Goal: Download file/media: Obtain a digital file from the website

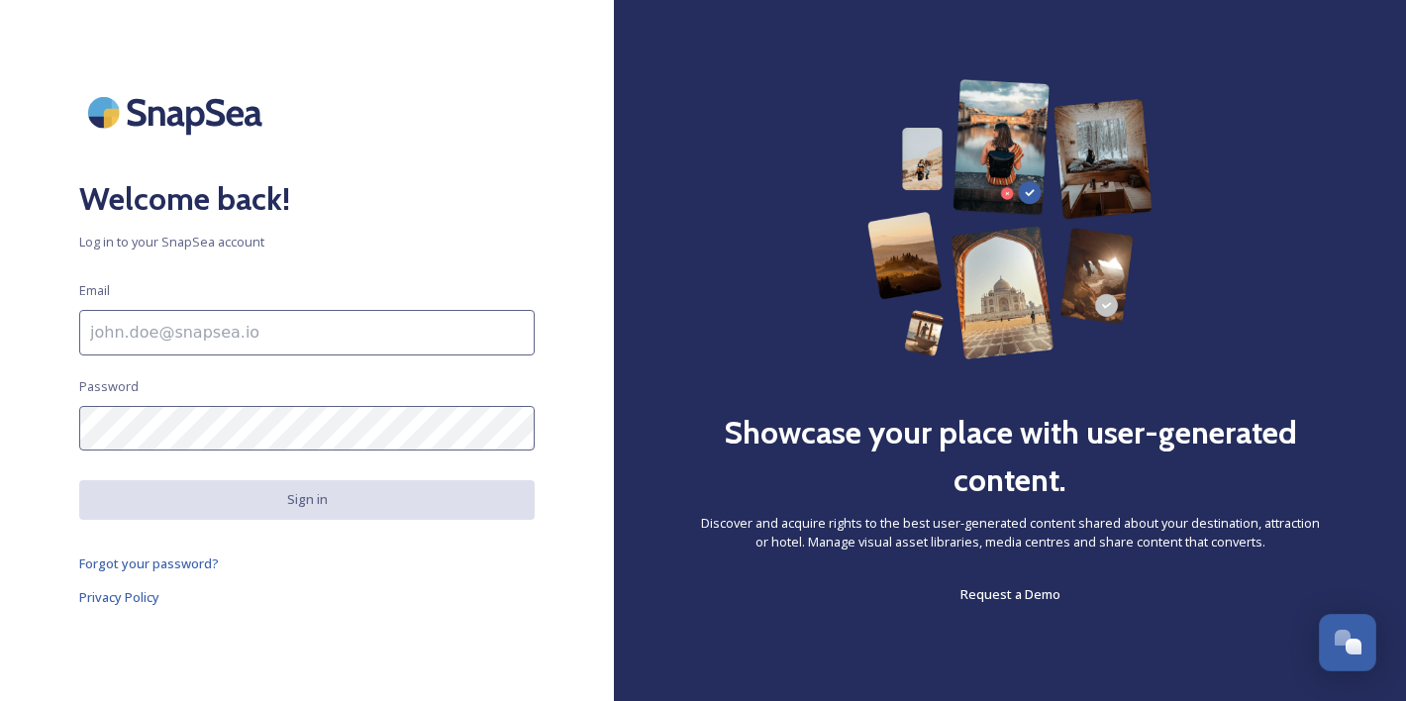
click at [163, 325] on input at bounding box center [306, 333] width 455 height 46
paste input "maha@rakhospitality.com"
type input "maha@rakhospitality.com"
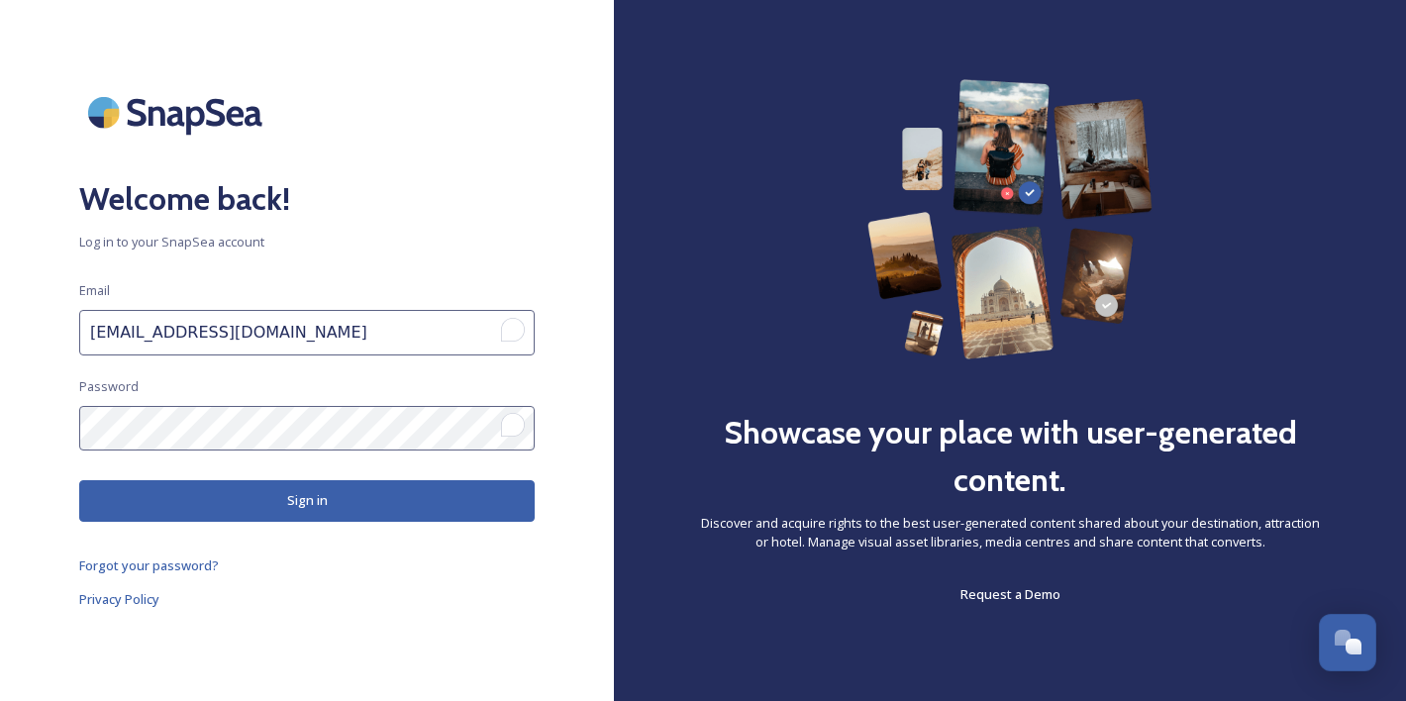
click at [190, 511] on button "Sign in" at bounding box center [306, 500] width 455 height 41
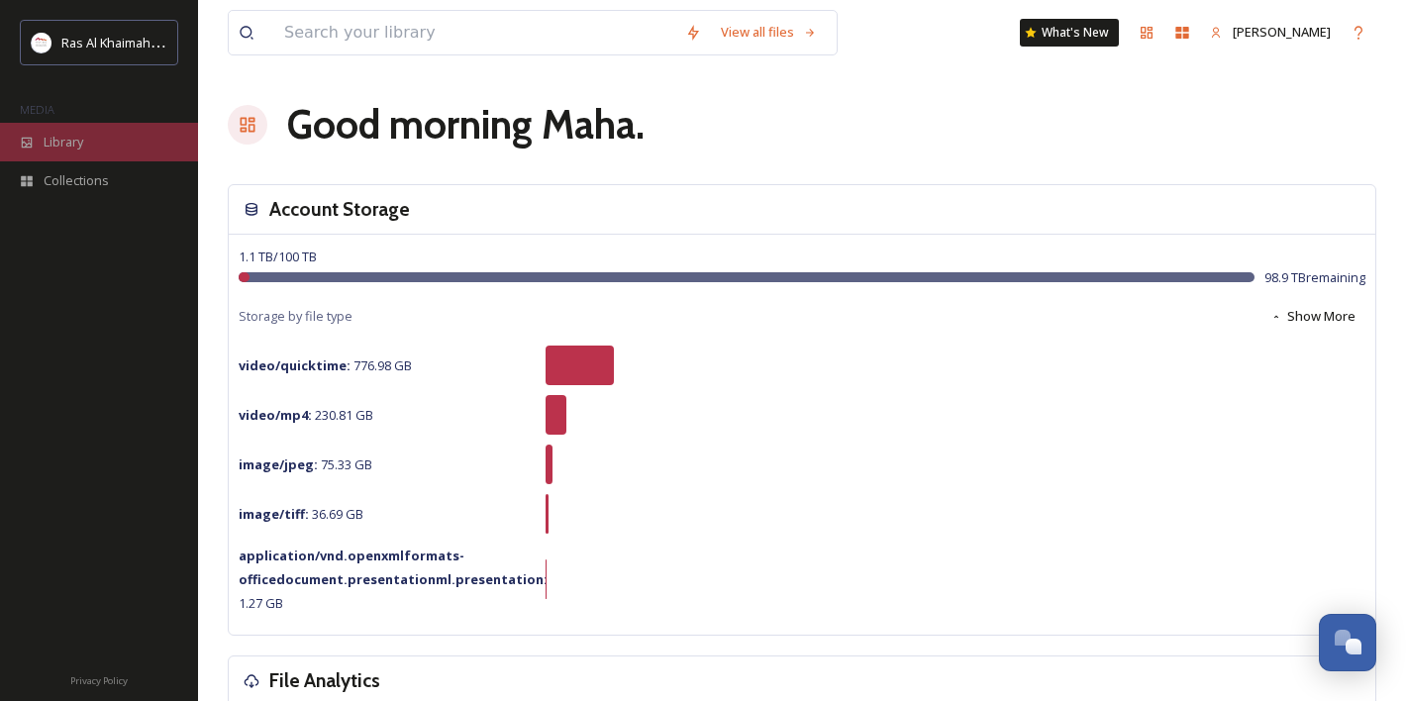
click at [62, 155] on div "Library" at bounding box center [99, 142] width 198 height 39
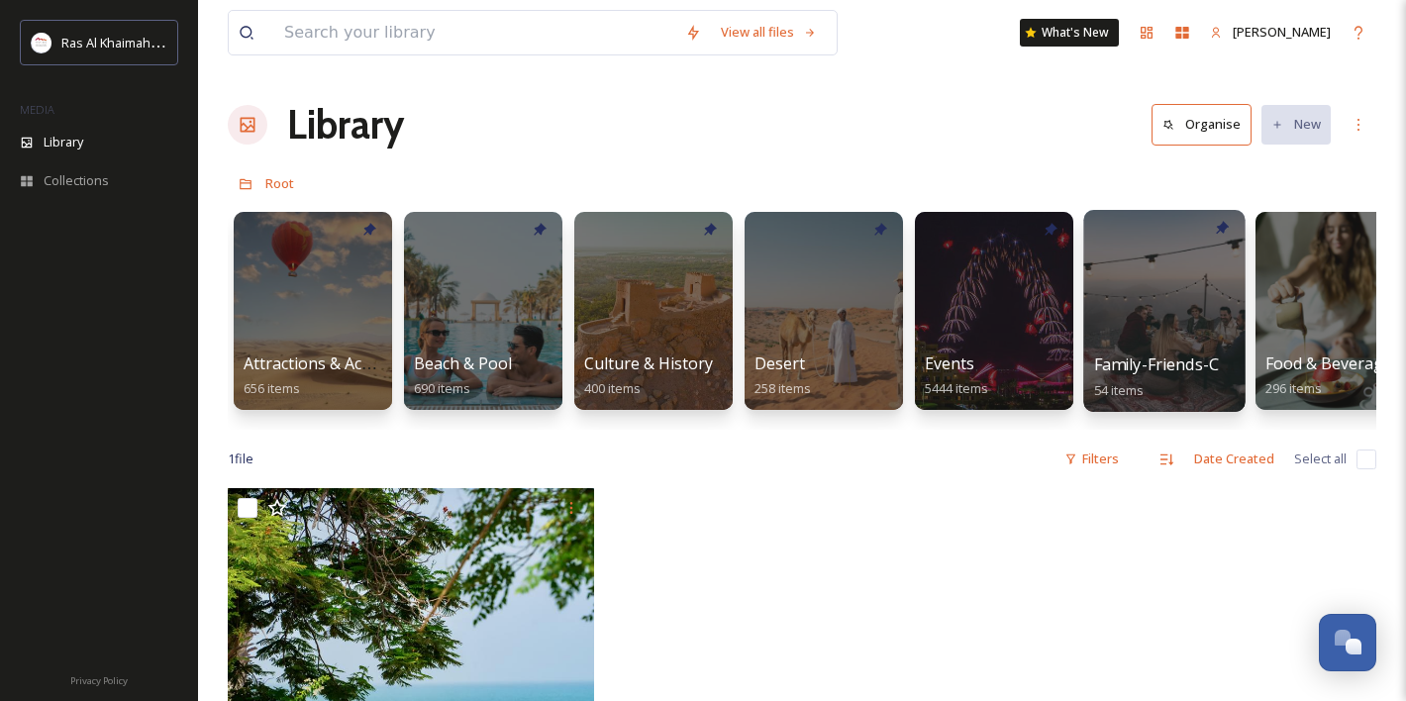
click at [1165, 317] on div at bounding box center [1163, 311] width 161 height 202
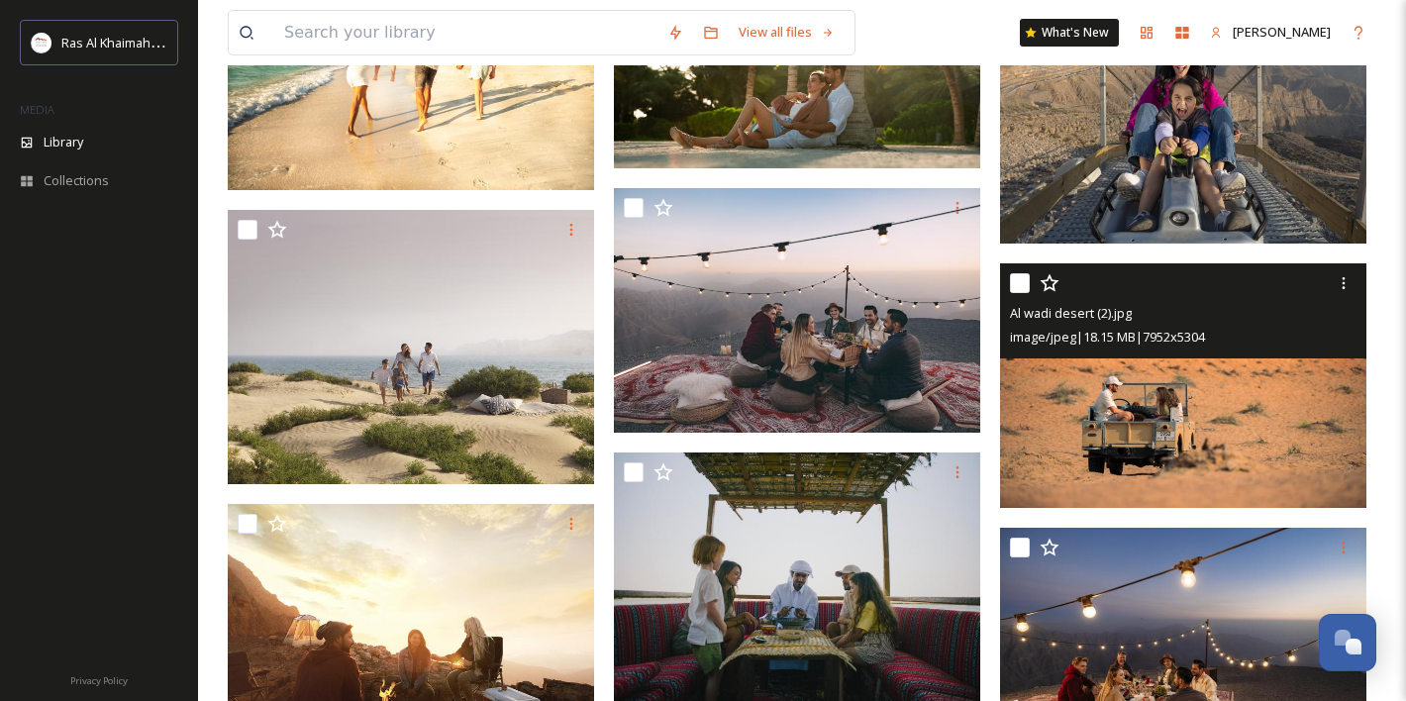
scroll to position [4275, 0]
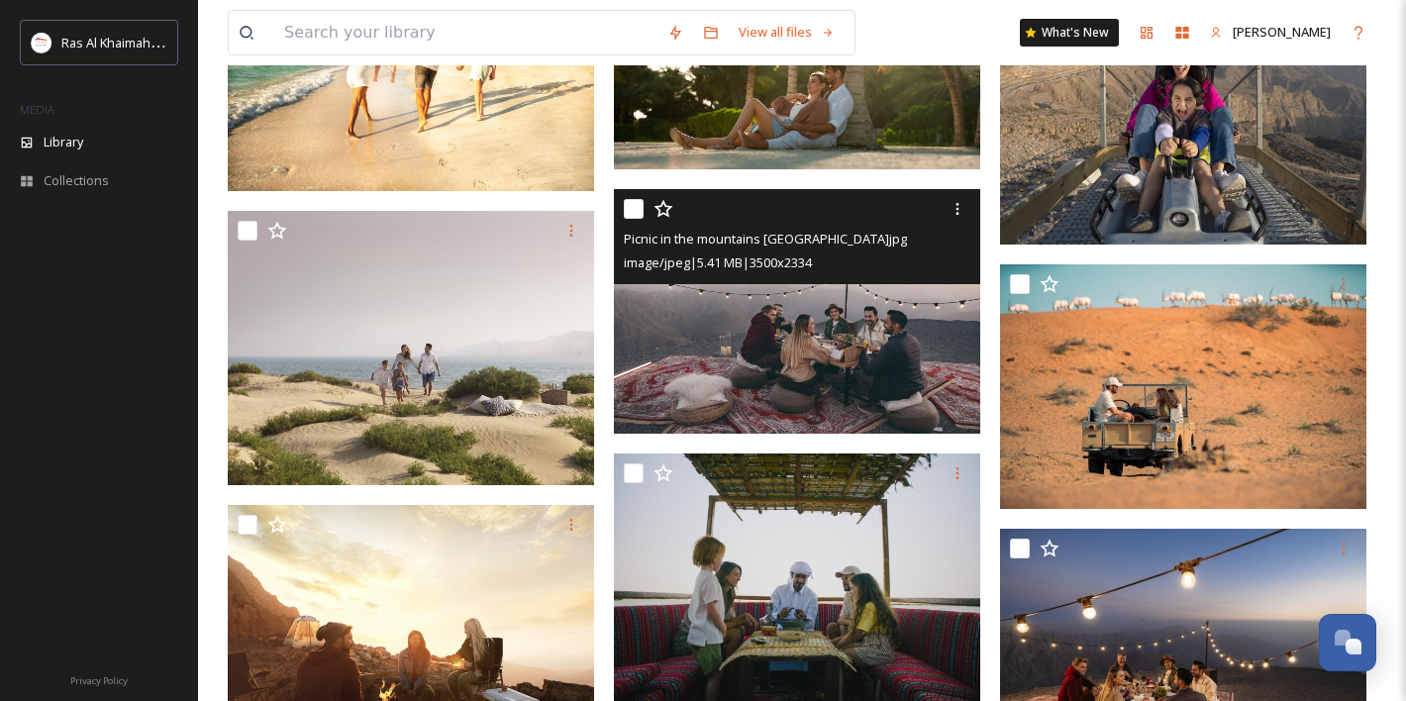
click at [808, 368] on img at bounding box center [797, 311] width 366 height 245
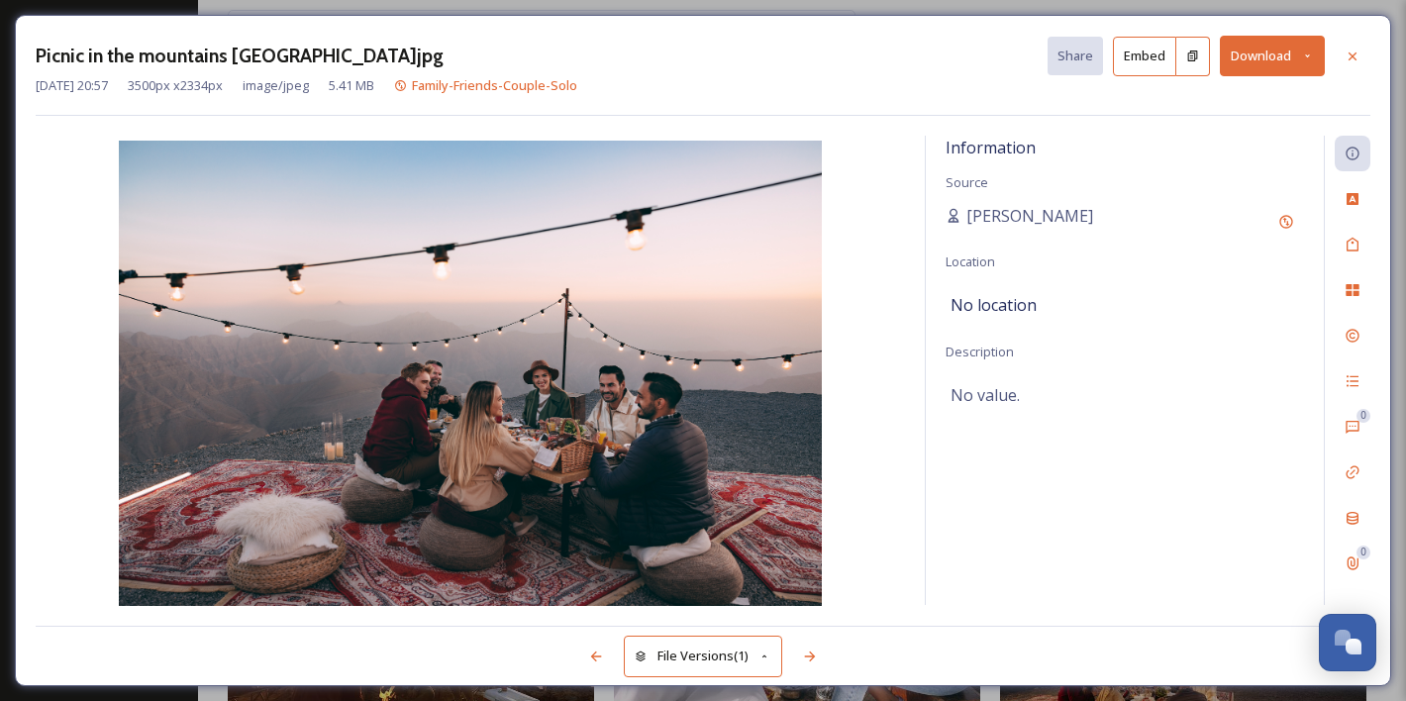
click at [1277, 56] on button "Download" at bounding box center [1272, 56] width 105 height 41
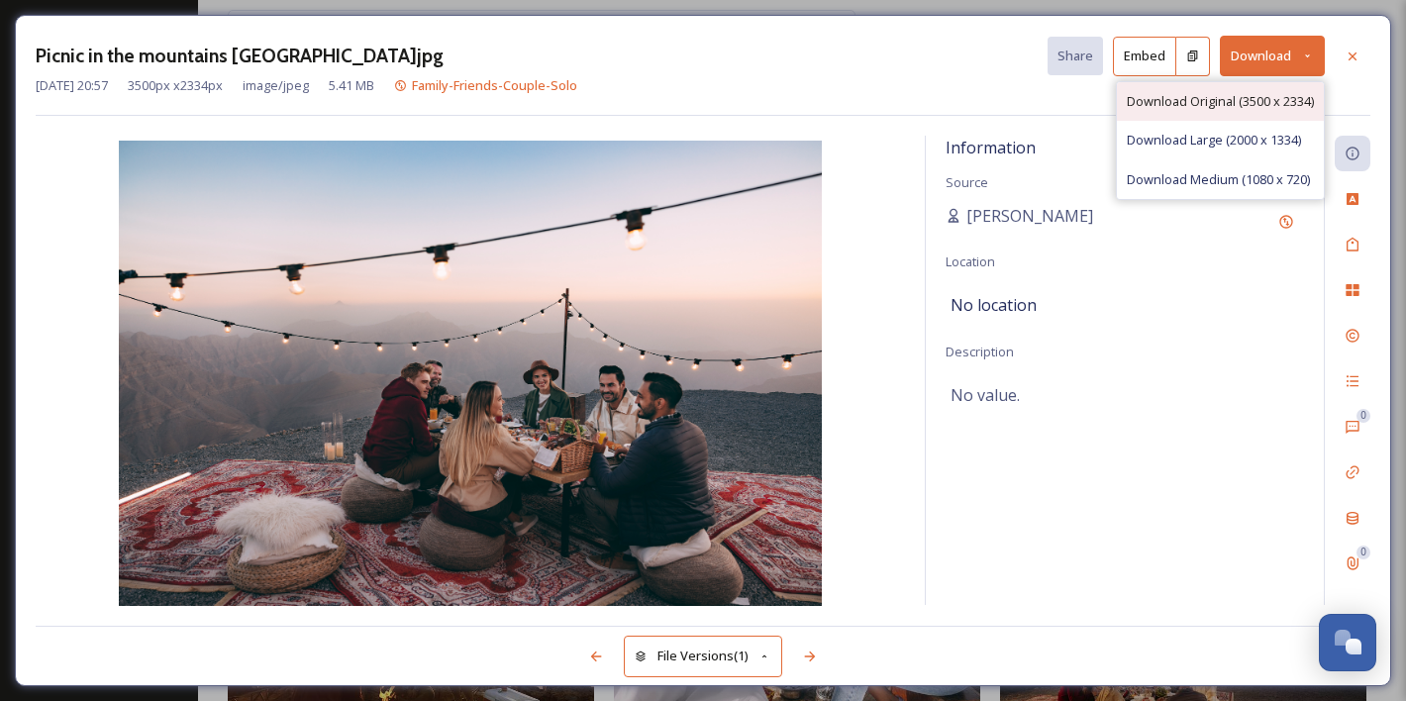
click at [1252, 95] on span "Download Original (3500 x 2334)" at bounding box center [1220, 101] width 187 height 19
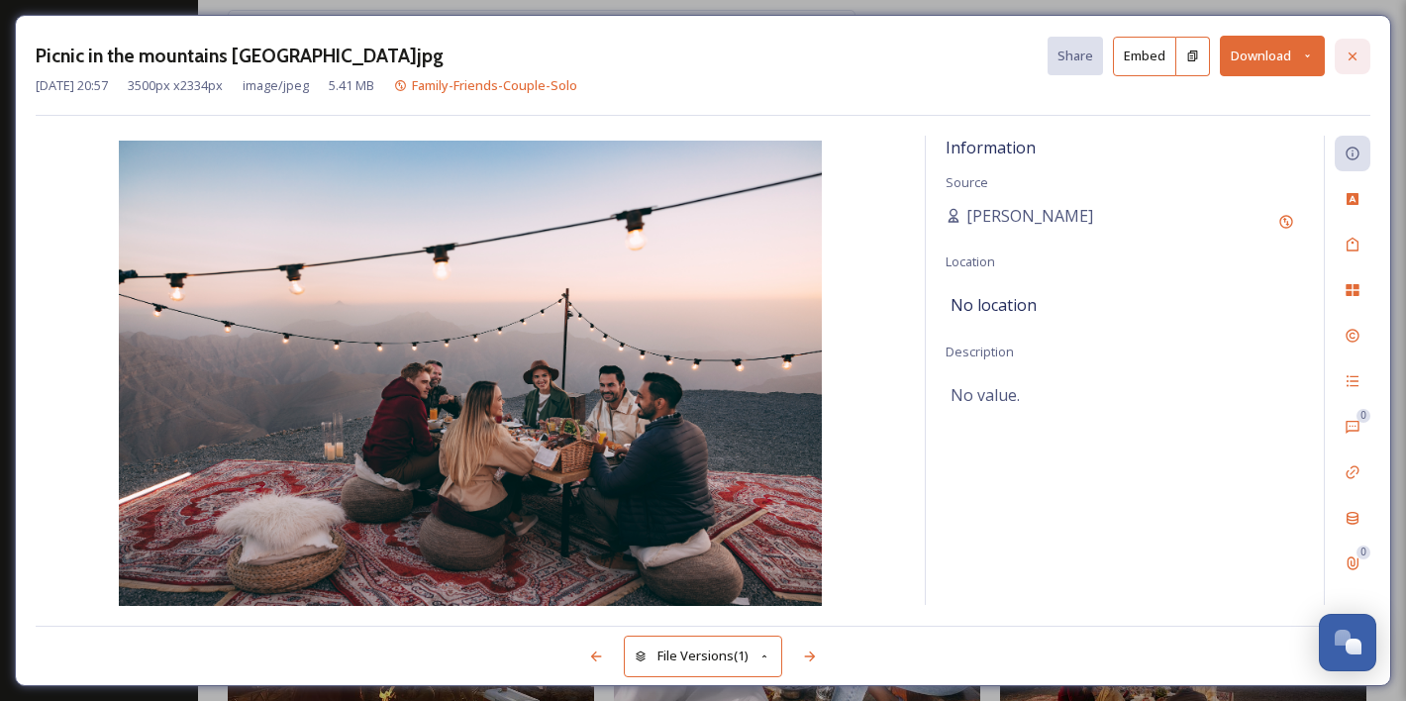
click at [1353, 59] on icon at bounding box center [1353, 57] width 16 height 16
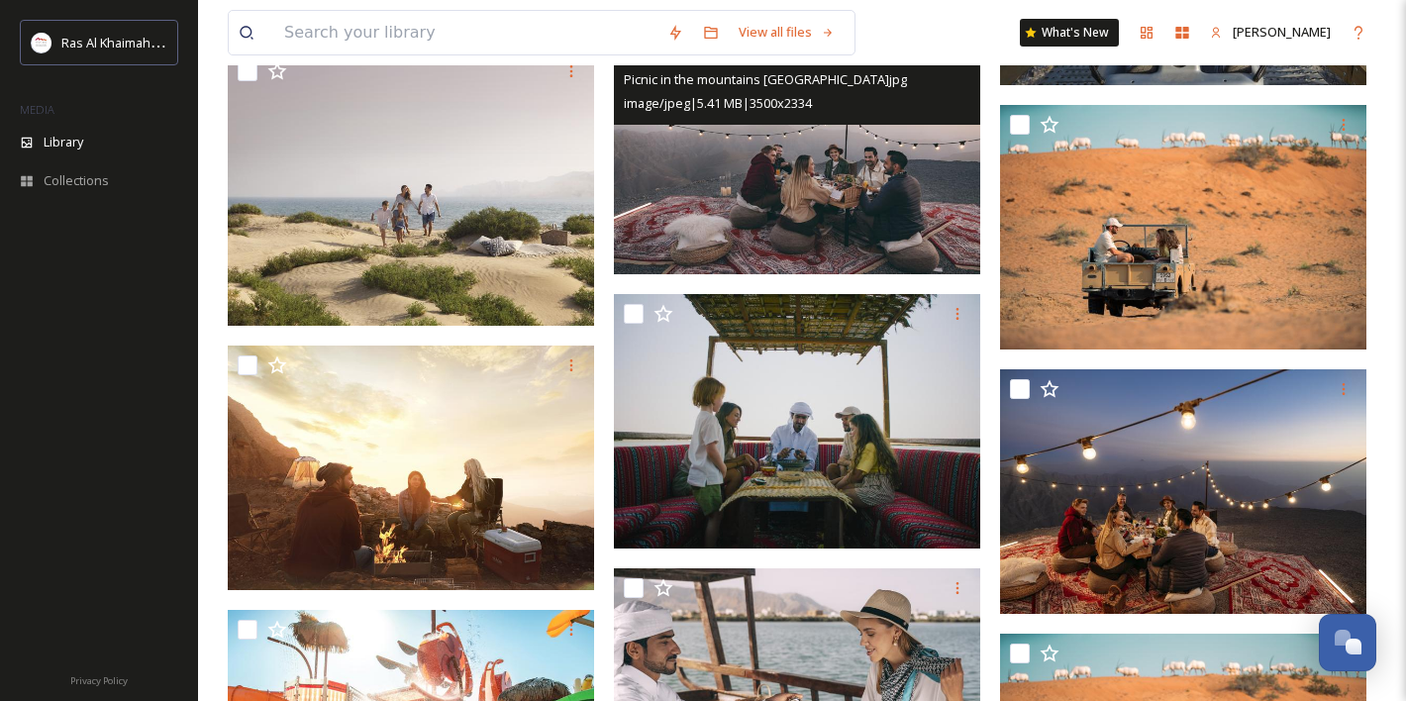
scroll to position [4437, 0]
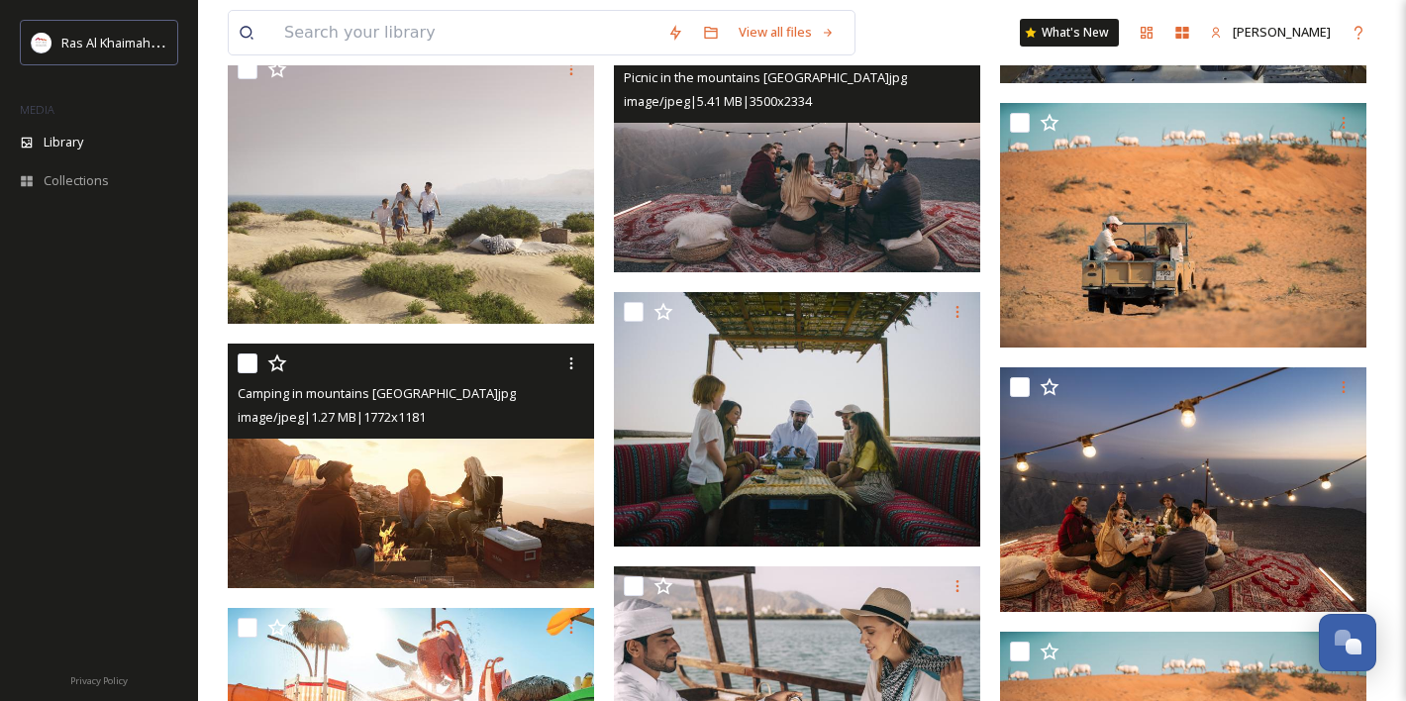
click at [250, 366] on input "checkbox" at bounding box center [248, 363] width 20 height 20
checkbox input "true"
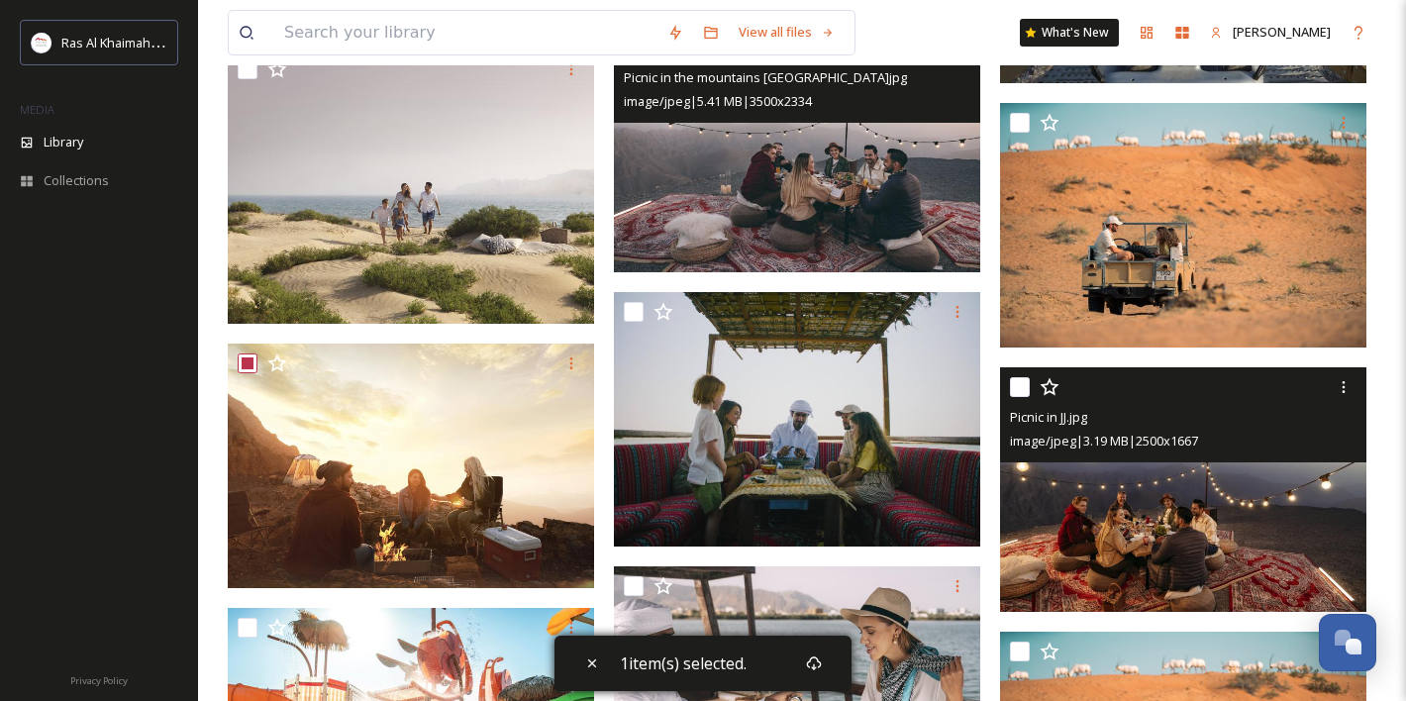
click at [1022, 386] on input "checkbox" at bounding box center [1020, 387] width 20 height 20
checkbox input "true"
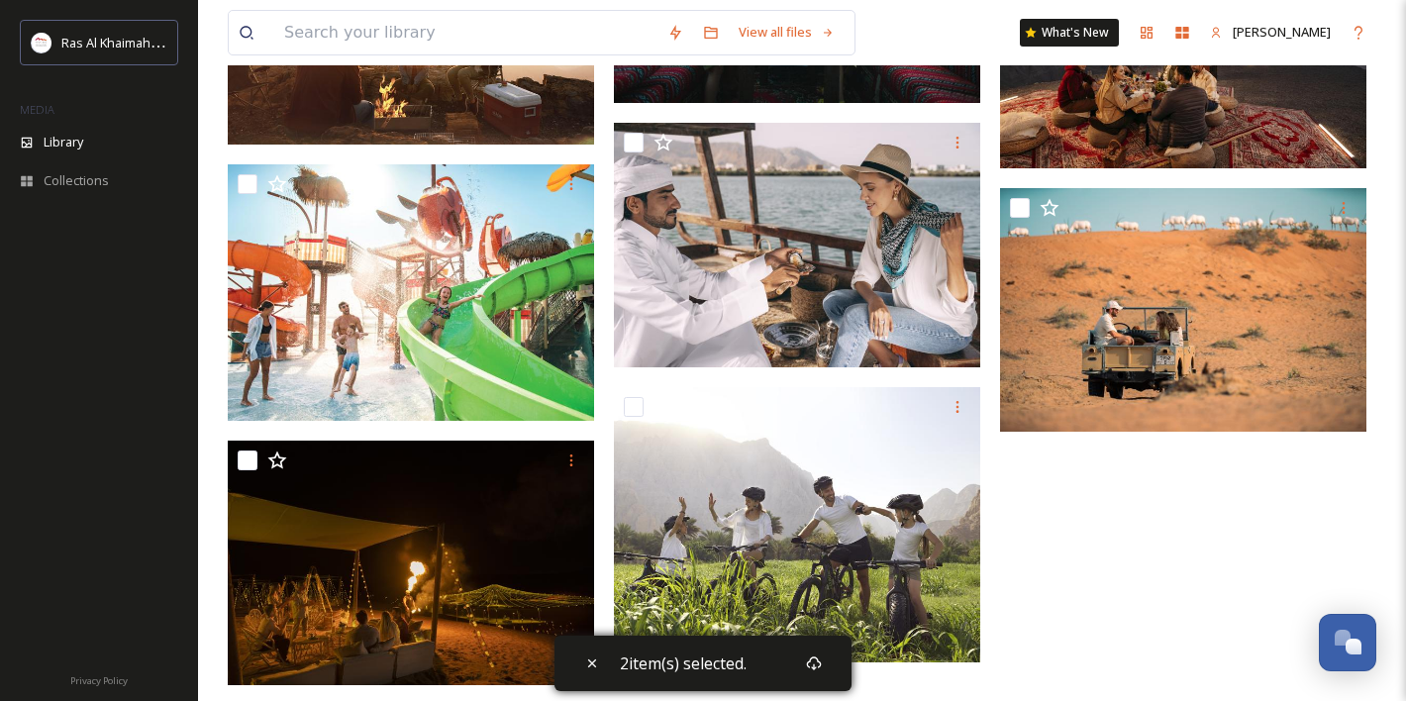
scroll to position [4897, 0]
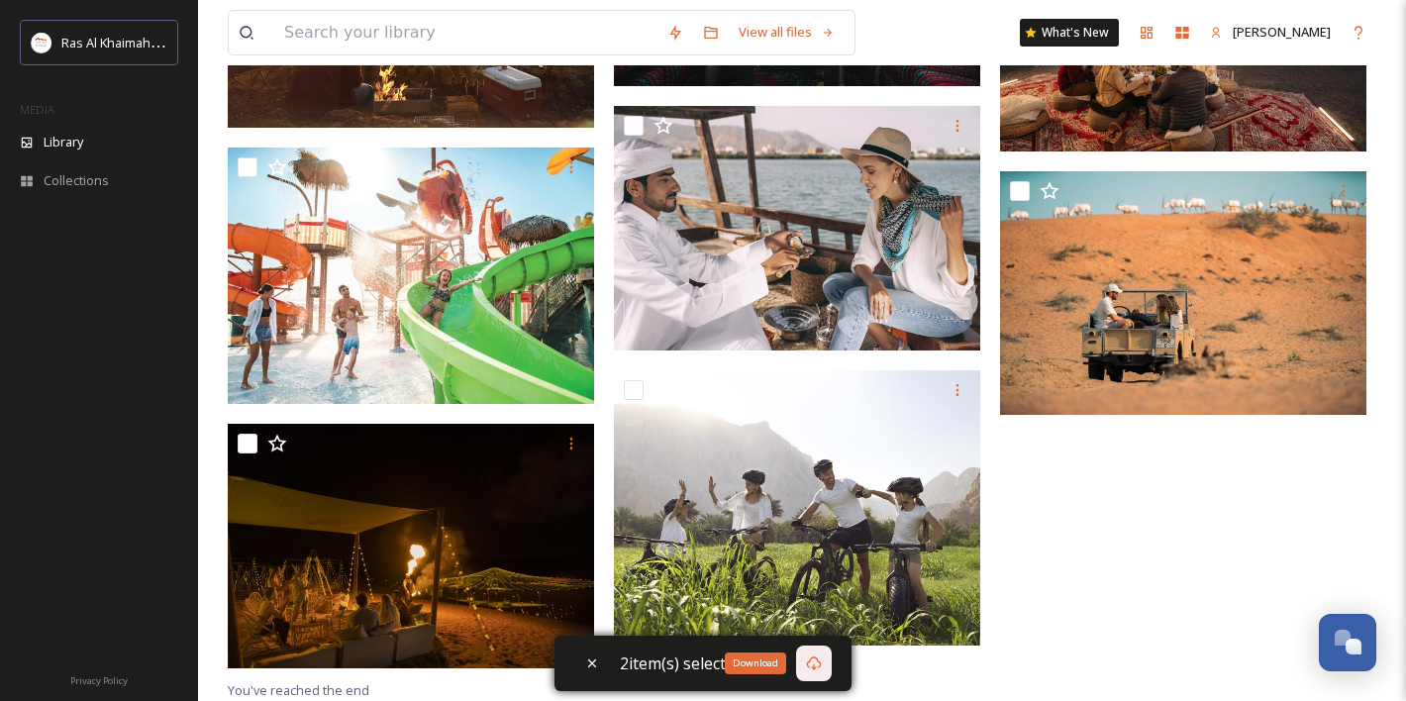
click at [816, 658] on icon at bounding box center [814, 663] width 15 height 14
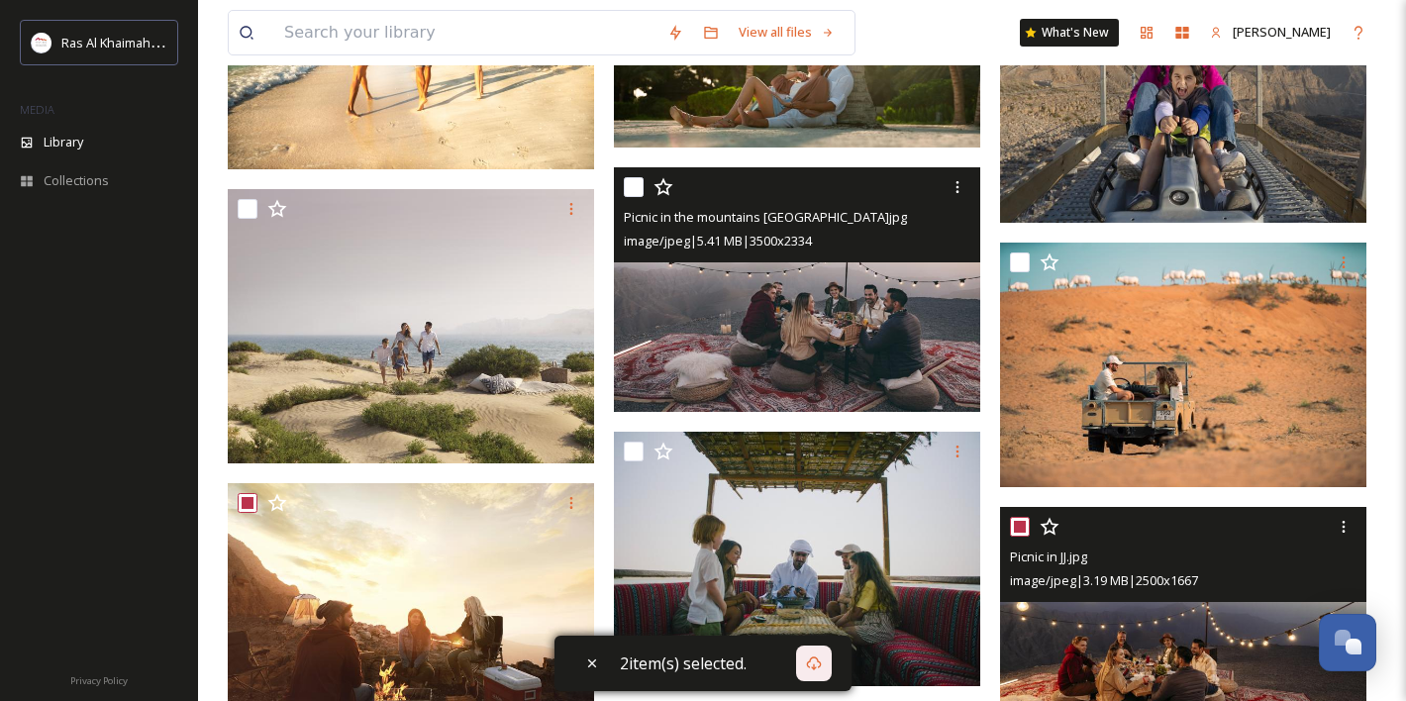
scroll to position [4298, 0]
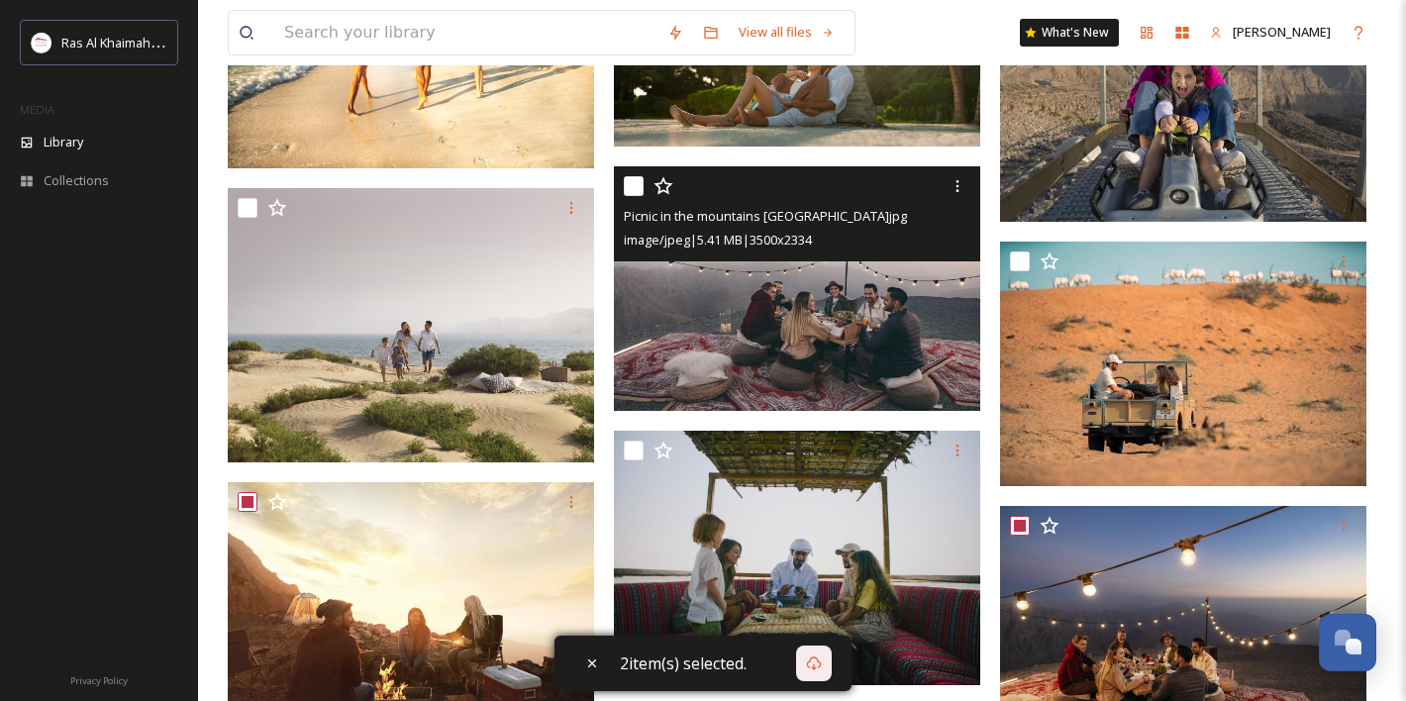
click at [955, 189] on icon at bounding box center [958, 186] width 16 height 16
click at [938, 270] on span "Download" at bounding box center [934, 267] width 60 height 19
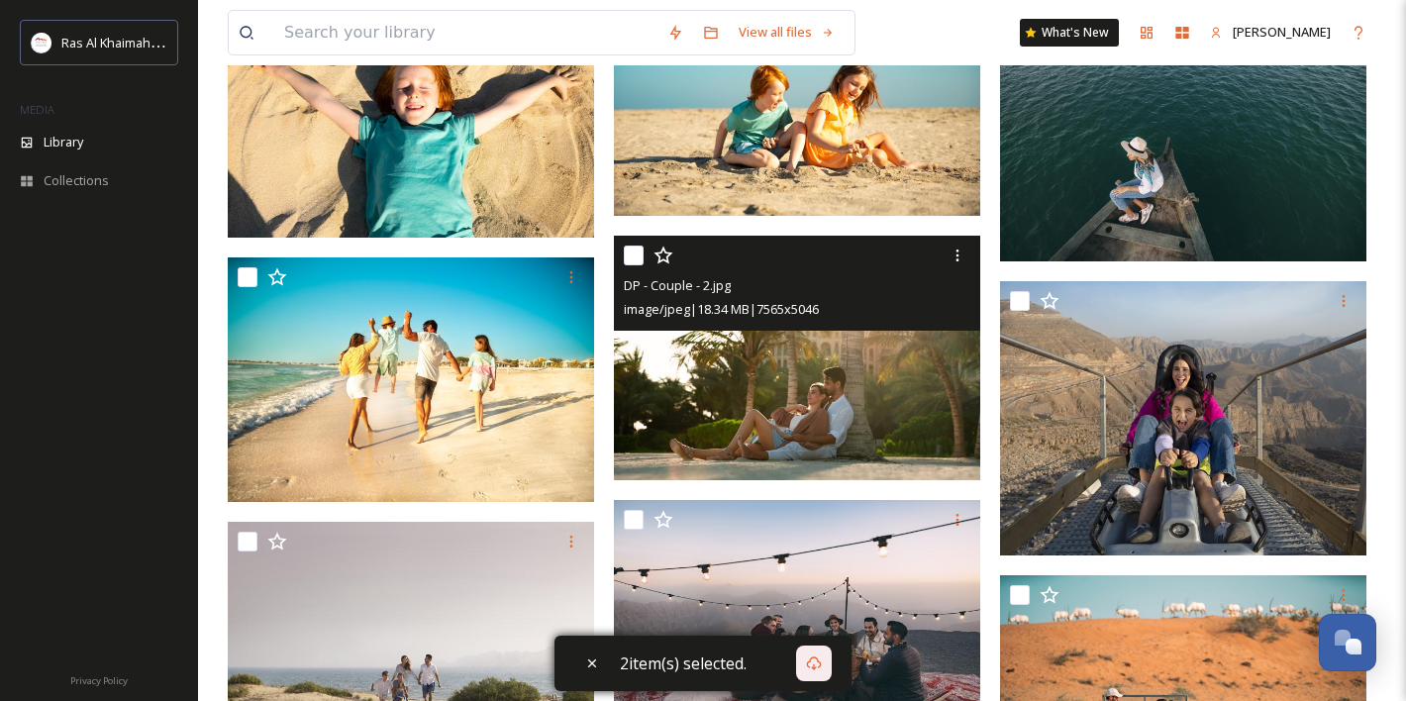
scroll to position [3920, 0]
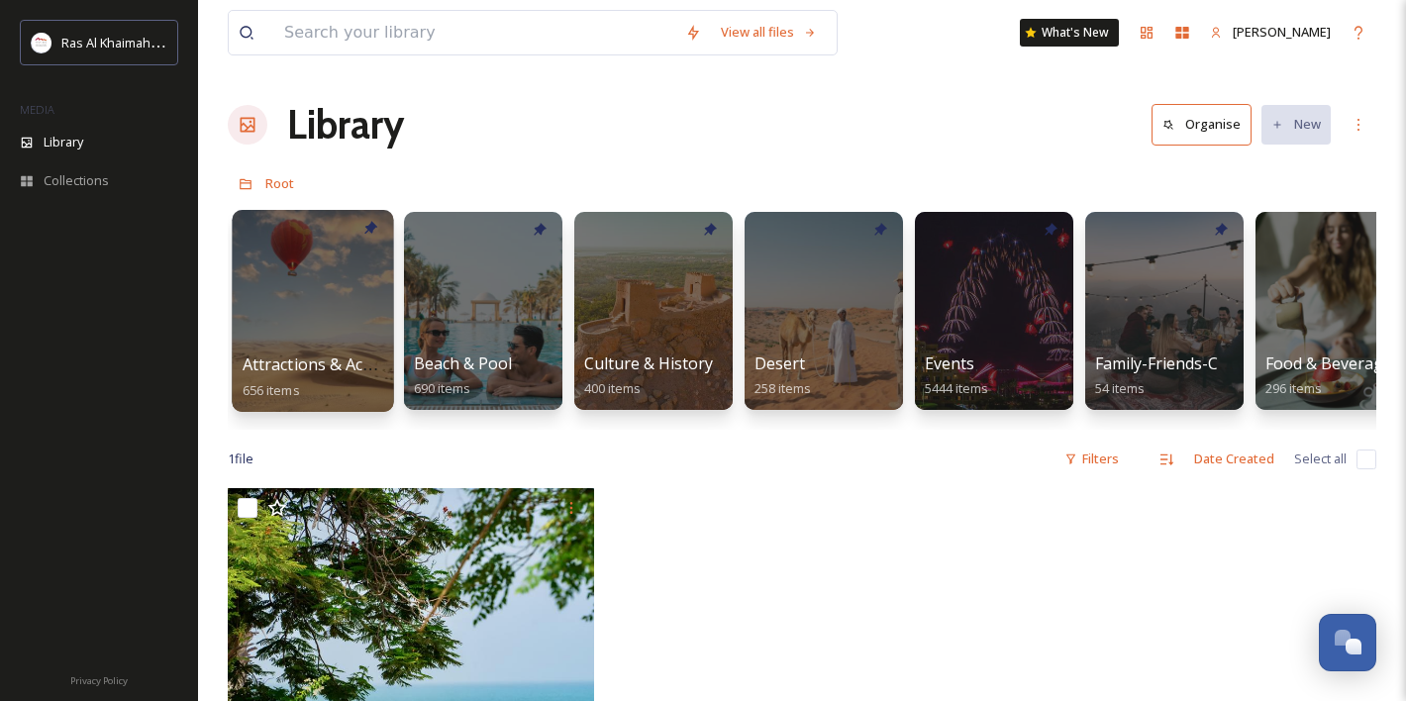
click at [311, 302] on div at bounding box center [312, 311] width 161 height 202
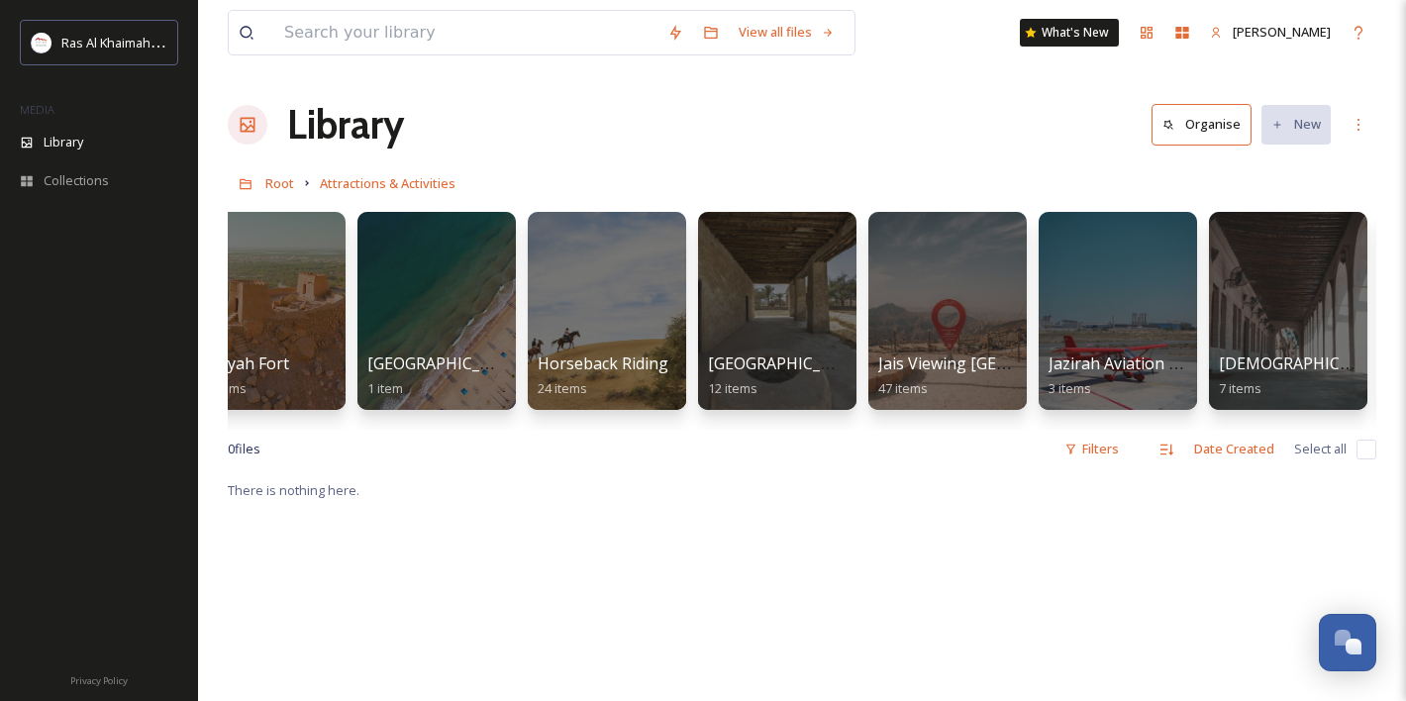
scroll to position [0, 1253]
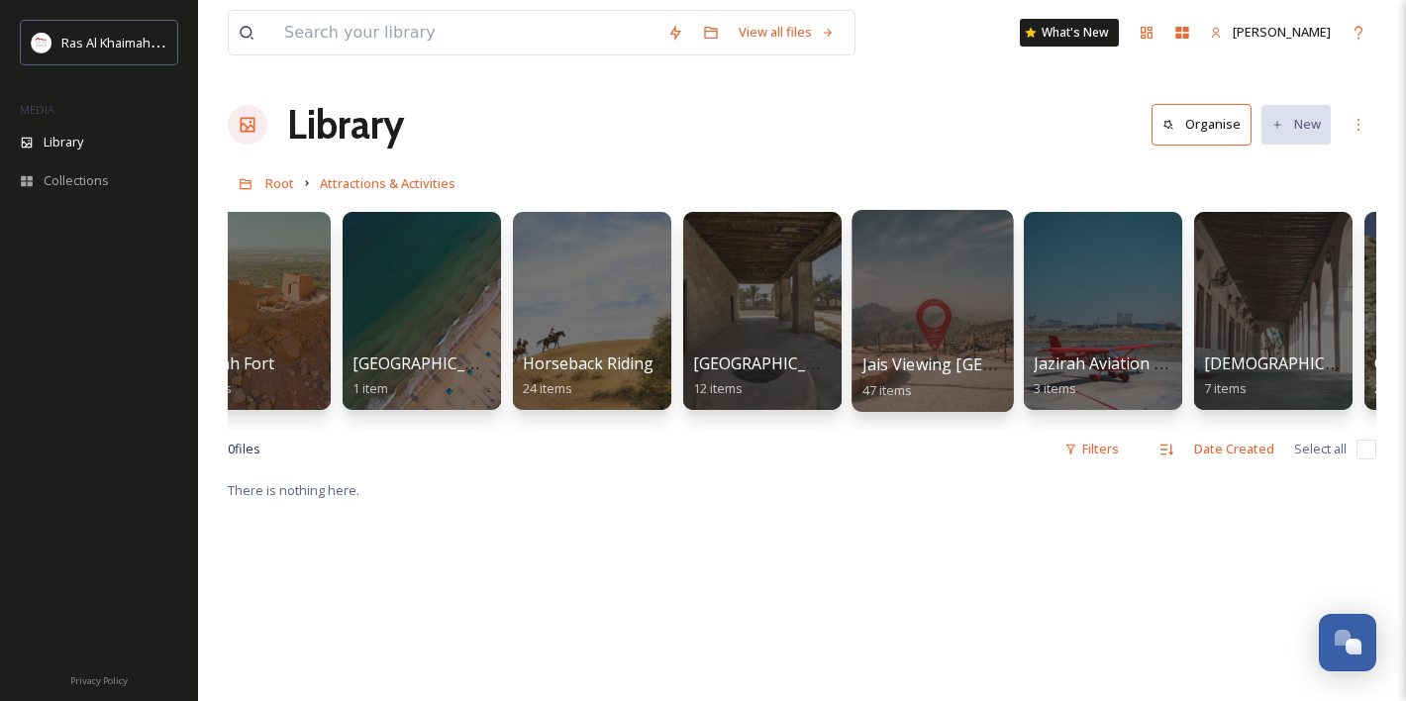
click at [934, 340] on div at bounding box center [932, 311] width 161 height 202
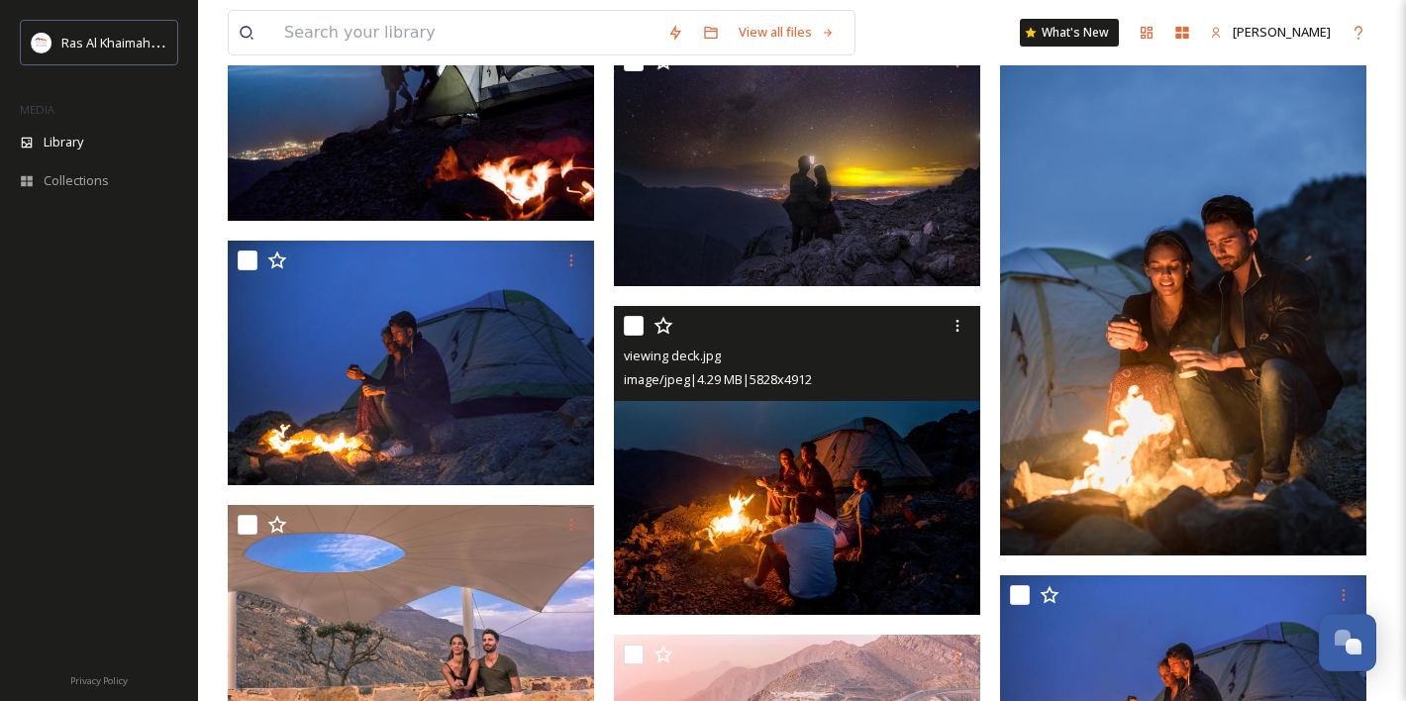
scroll to position [1742, 0]
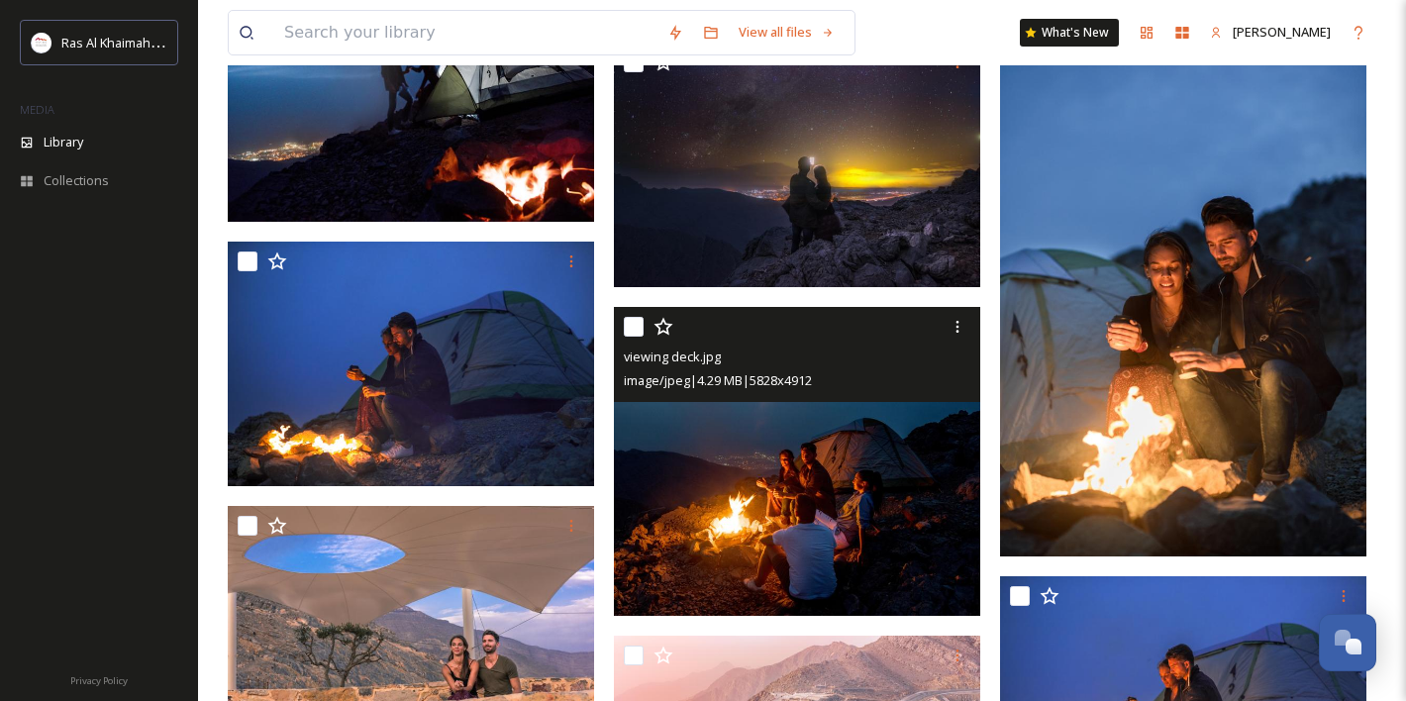
click at [704, 356] on span "viewing deck.jpg" at bounding box center [672, 357] width 97 height 18
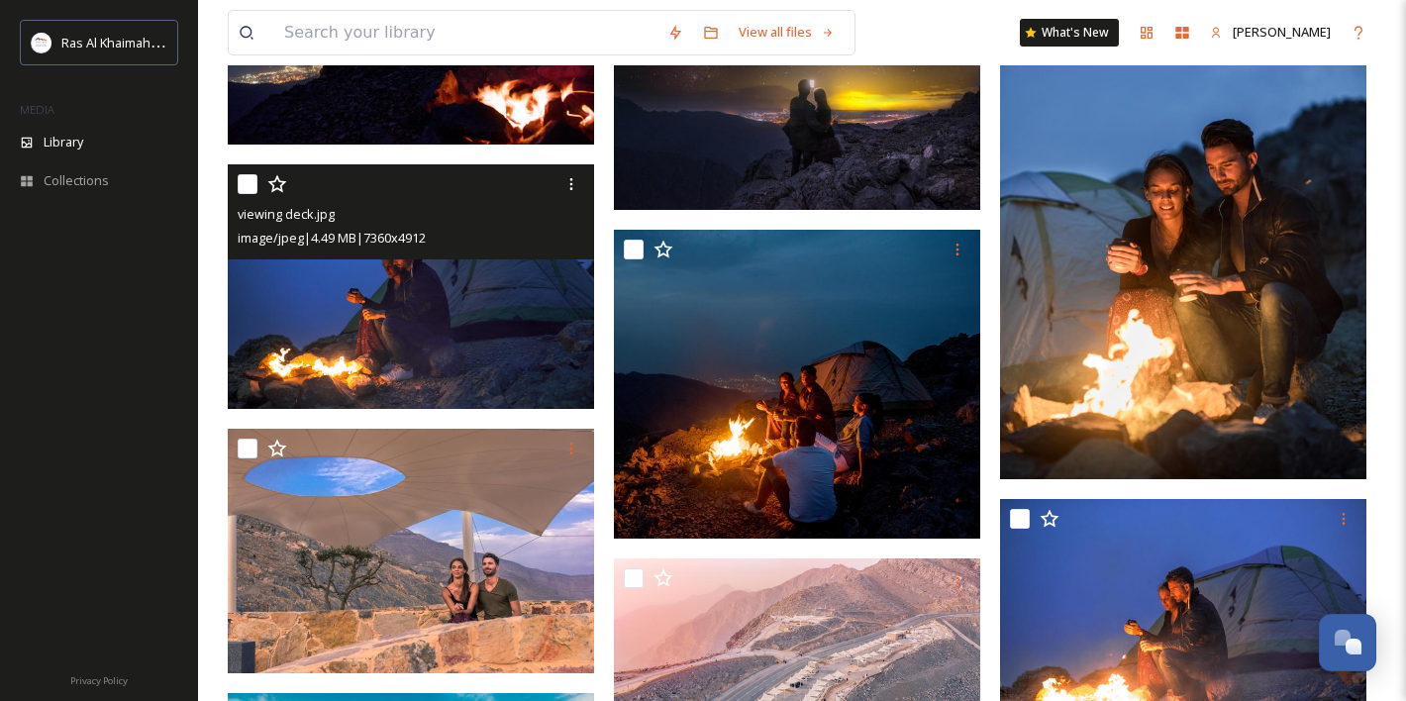
scroll to position [1822, 0]
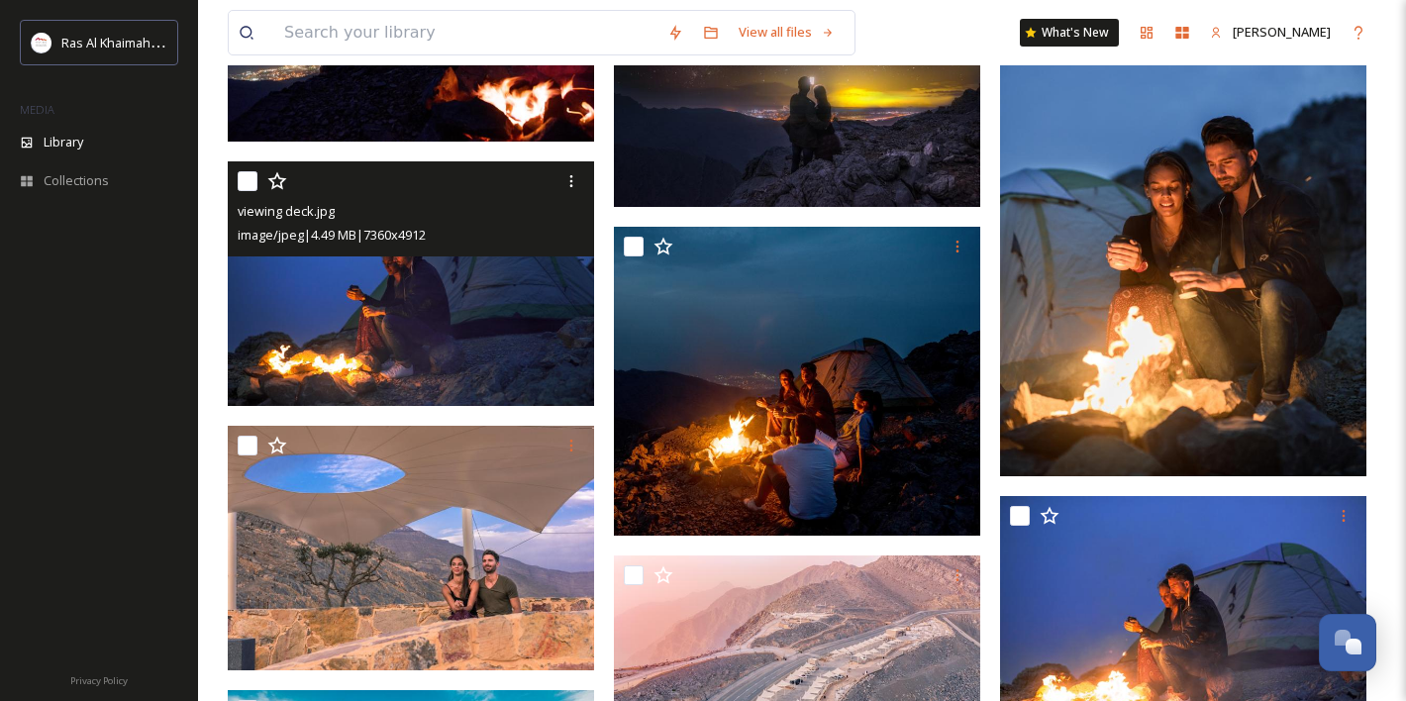
click at [244, 184] on input "checkbox" at bounding box center [248, 181] width 20 height 20
checkbox input "true"
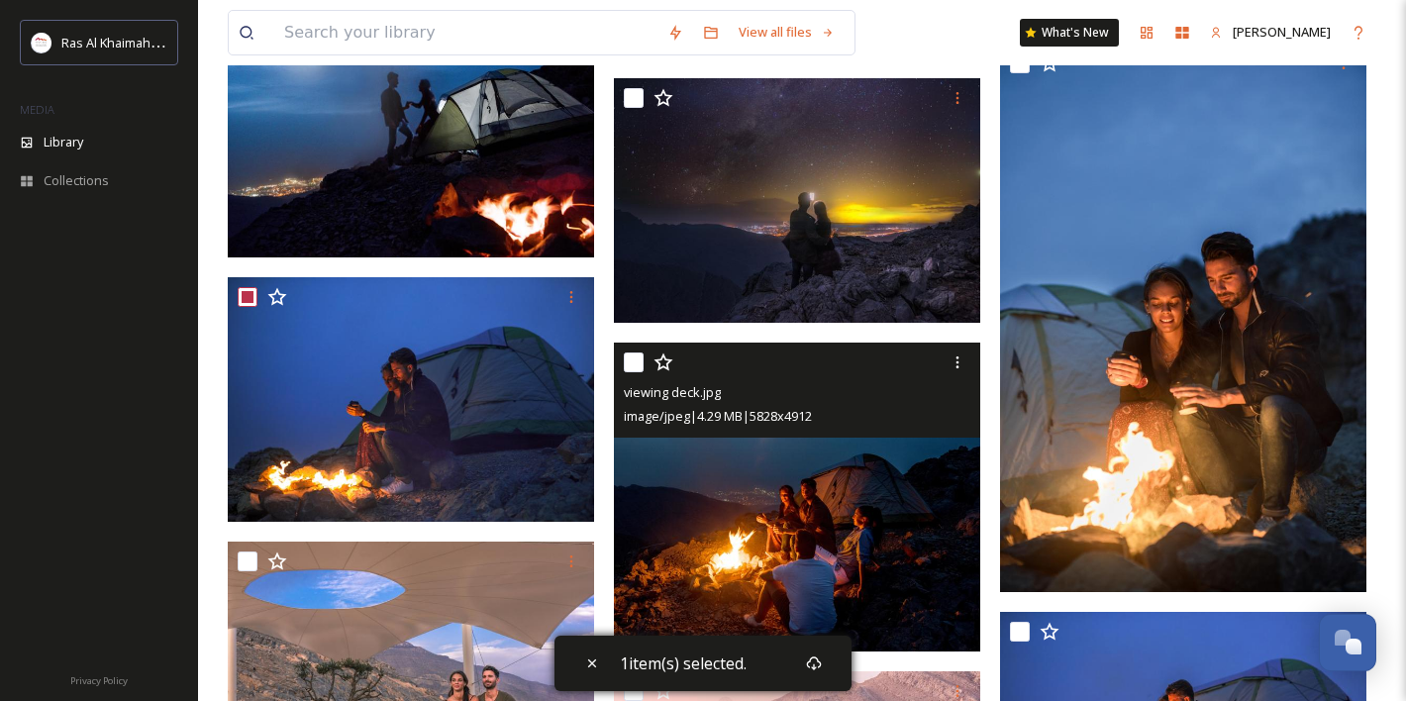
scroll to position [1709, 0]
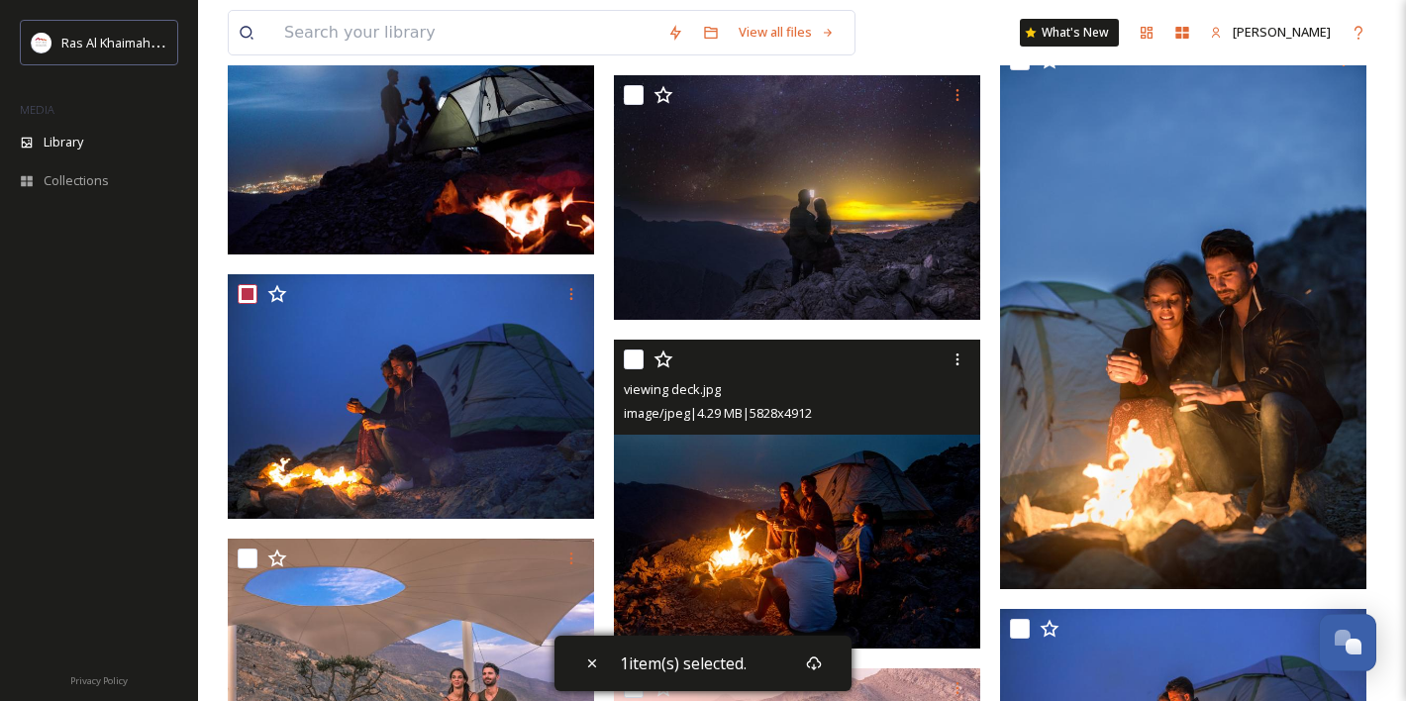
click at [631, 359] on input "checkbox" at bounding box center [634, 360] width 20 height 20
checkbox input "true"
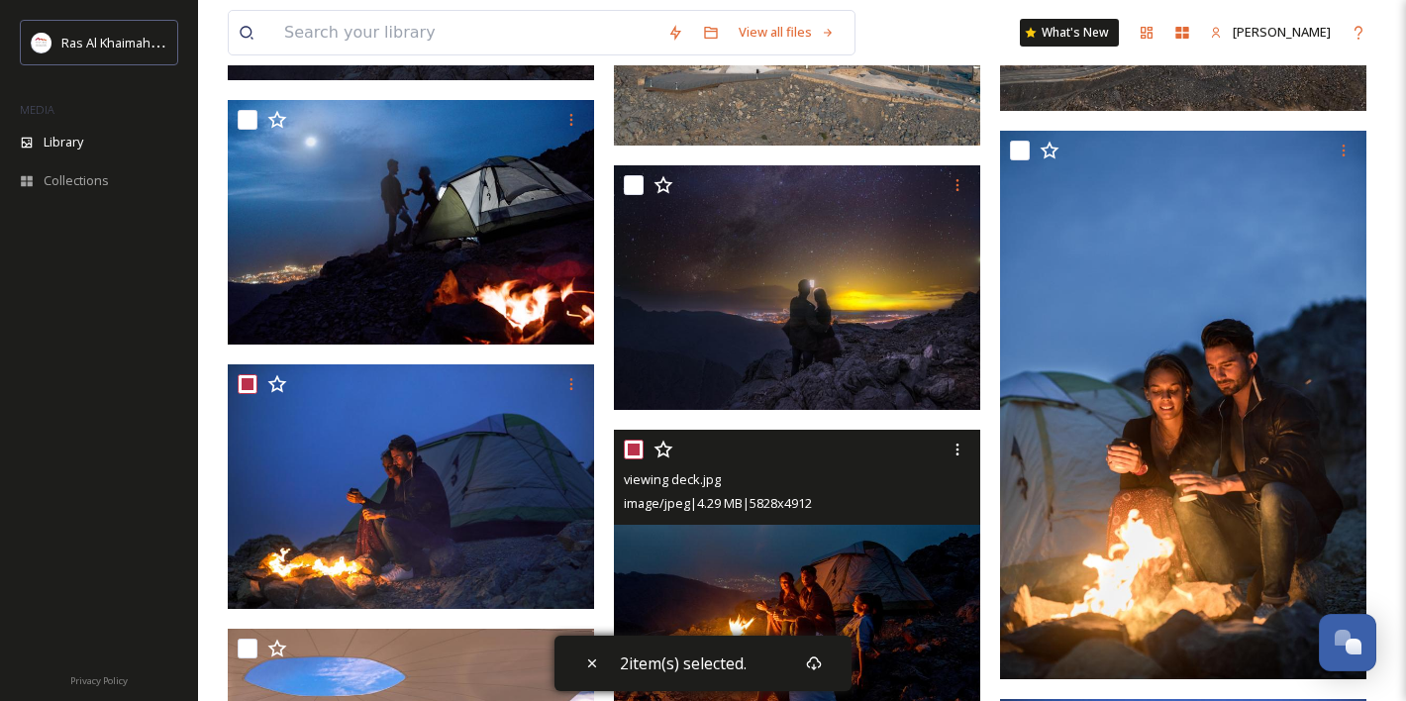
scroll to position [1617, 0]
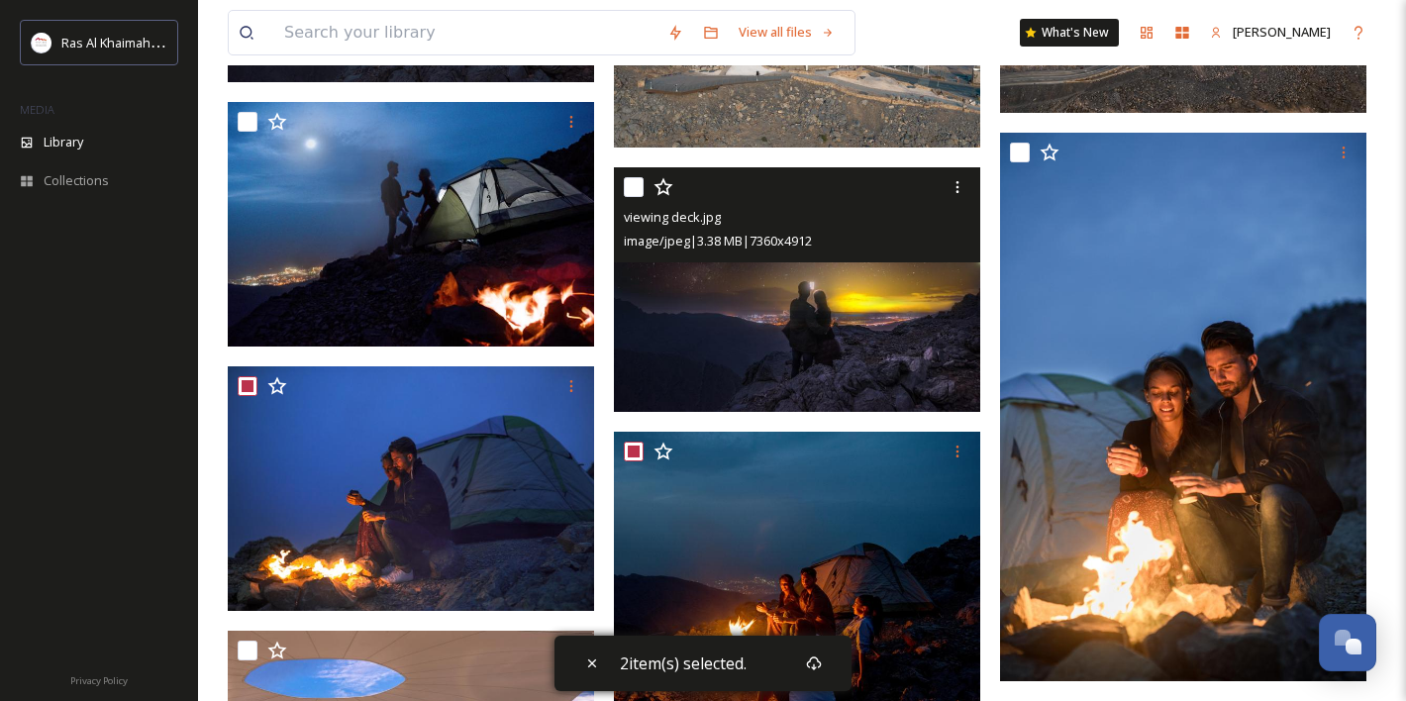
click at [636, 190] on input "checkbox" at bounding box center [634, 187] width 20 height 20
checkbox input "true"
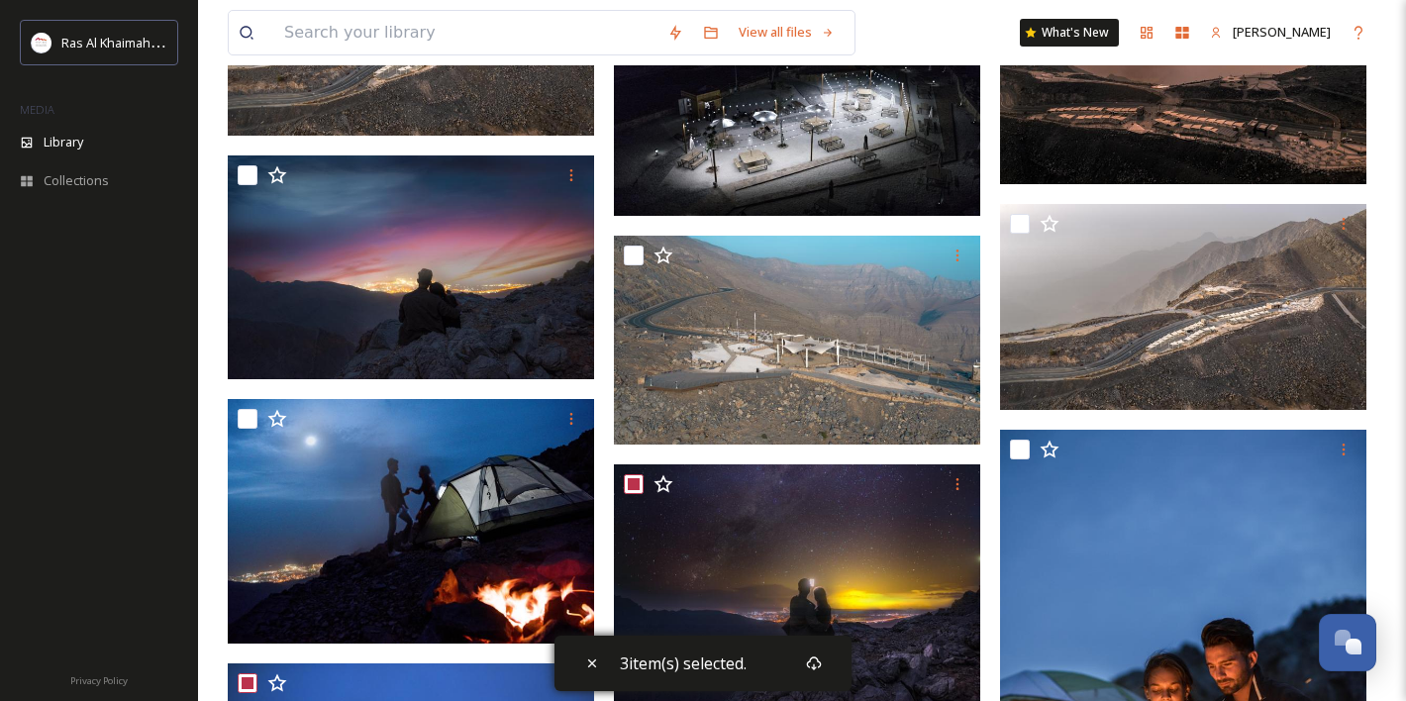
scroll to position [1310, 0]
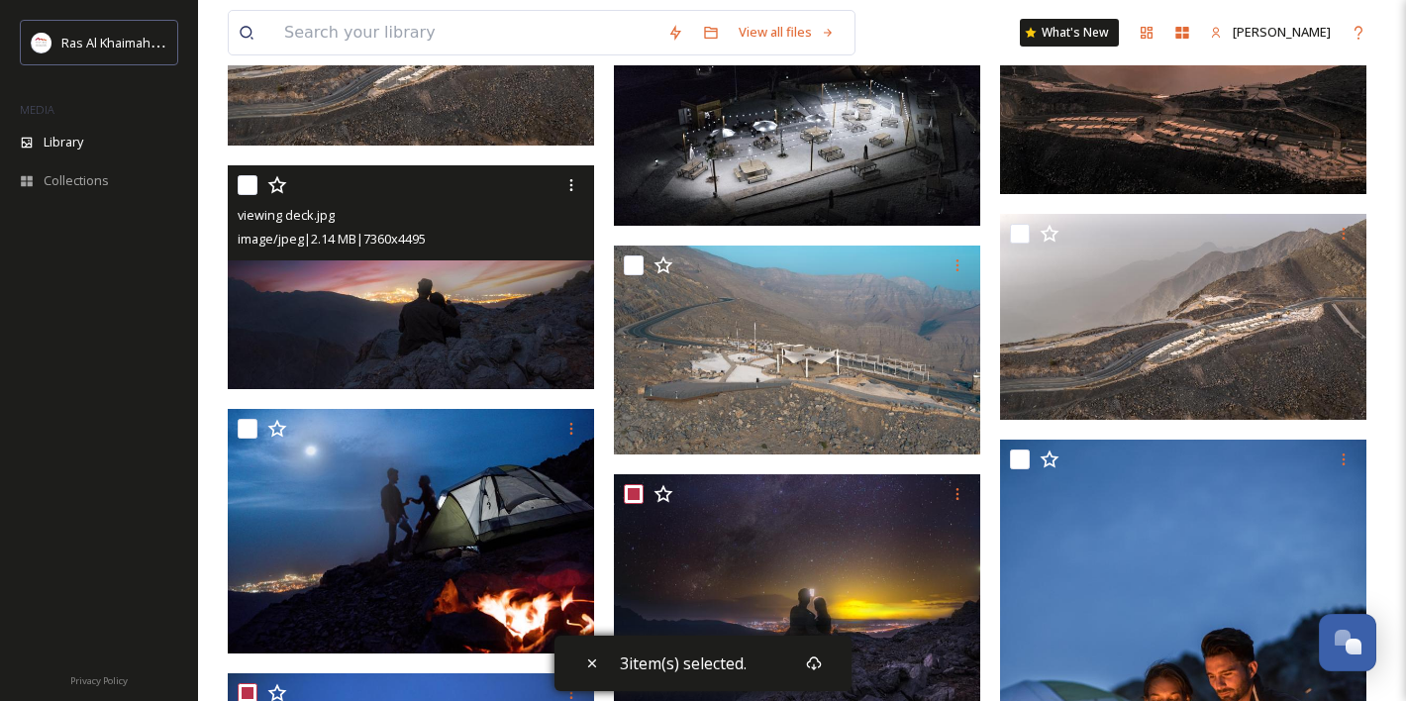
click at [245, 185] on input "checkbox" at bounding box center [248, 185] width 20 height 20
checkbox input "true"
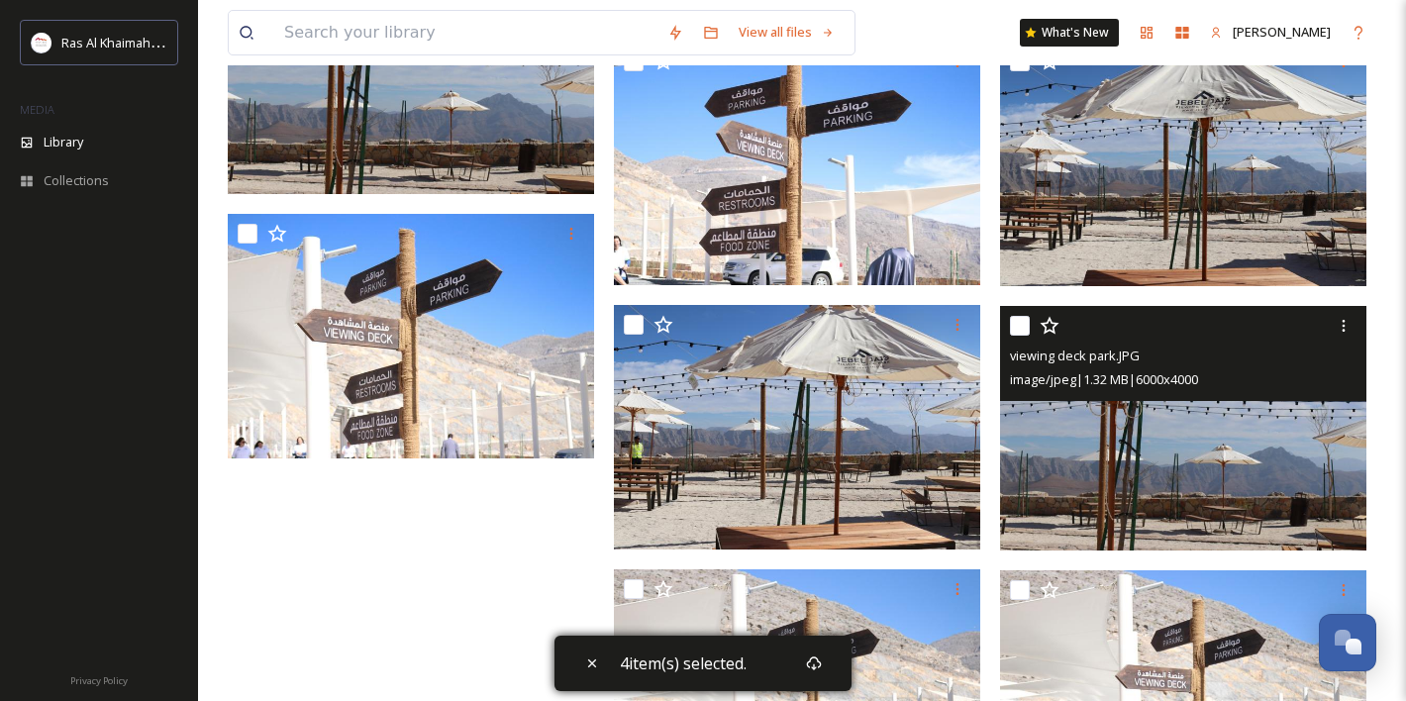
scroll to position [4029, 0]
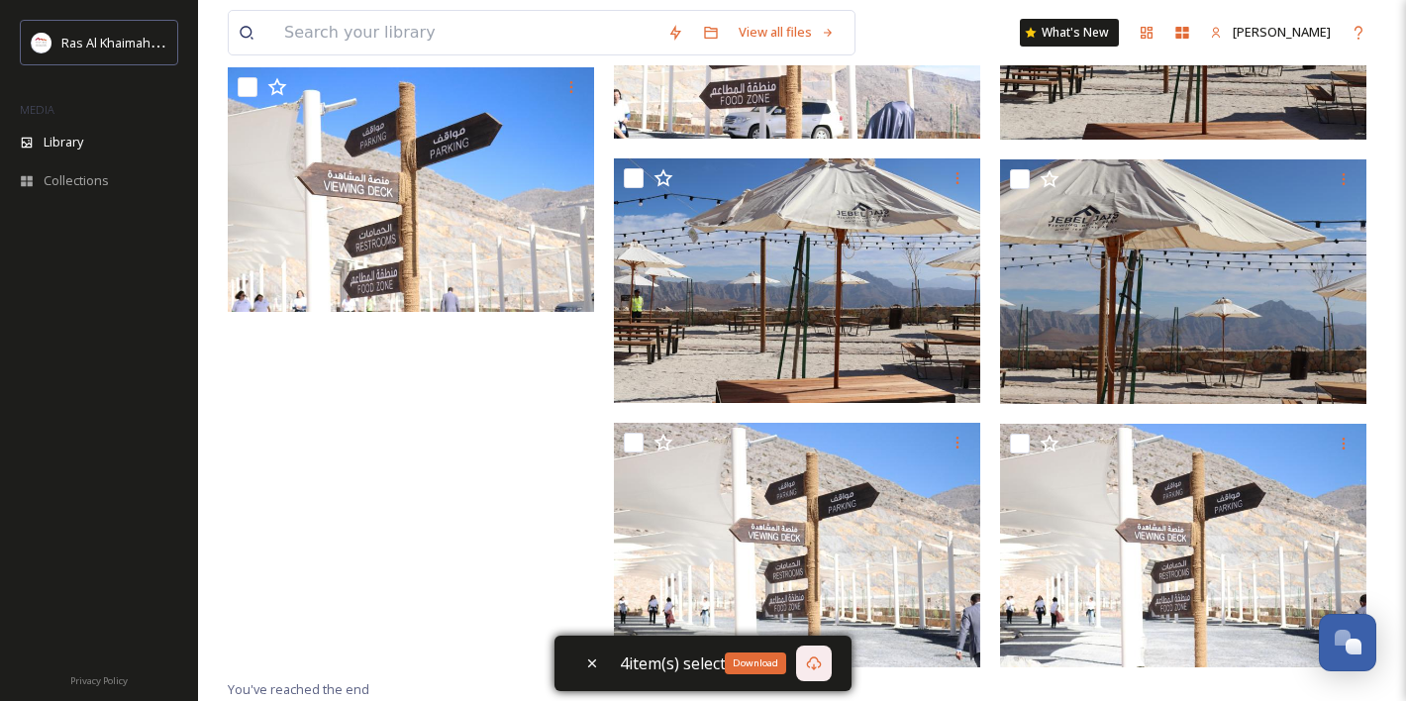
click at [821, 660] on icon at bounding box center [814, 663] width 16 height 16
click at [822, 666] on div "Download" at bounding box center [814, 664] width 36 height 36
click at [670, 643] on div "4 item(s) selected." at bounding box center [702, 663] width 297 height 55
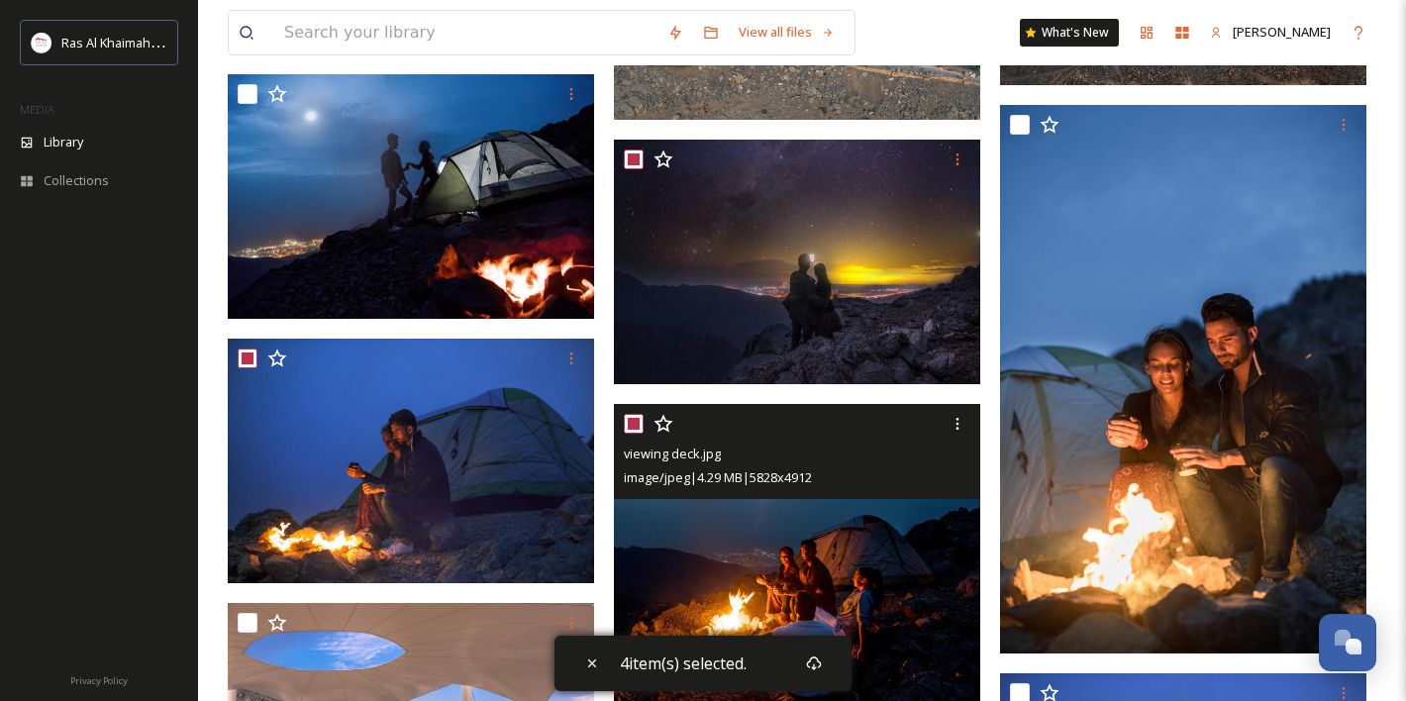
scroll to position [1566, 0]
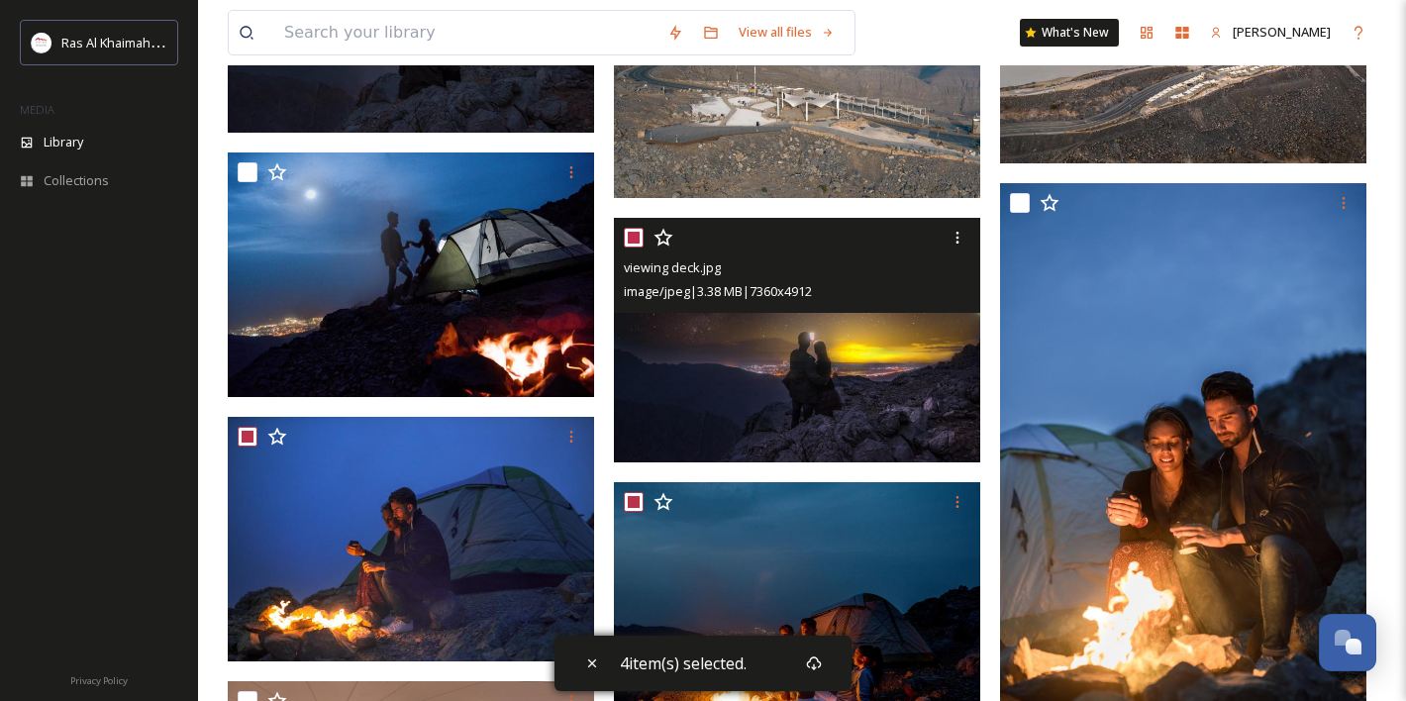
click at [633, 230] on input "checkbox" at bounding box center [634, 238] width 20 height 20
checkbox input "false"
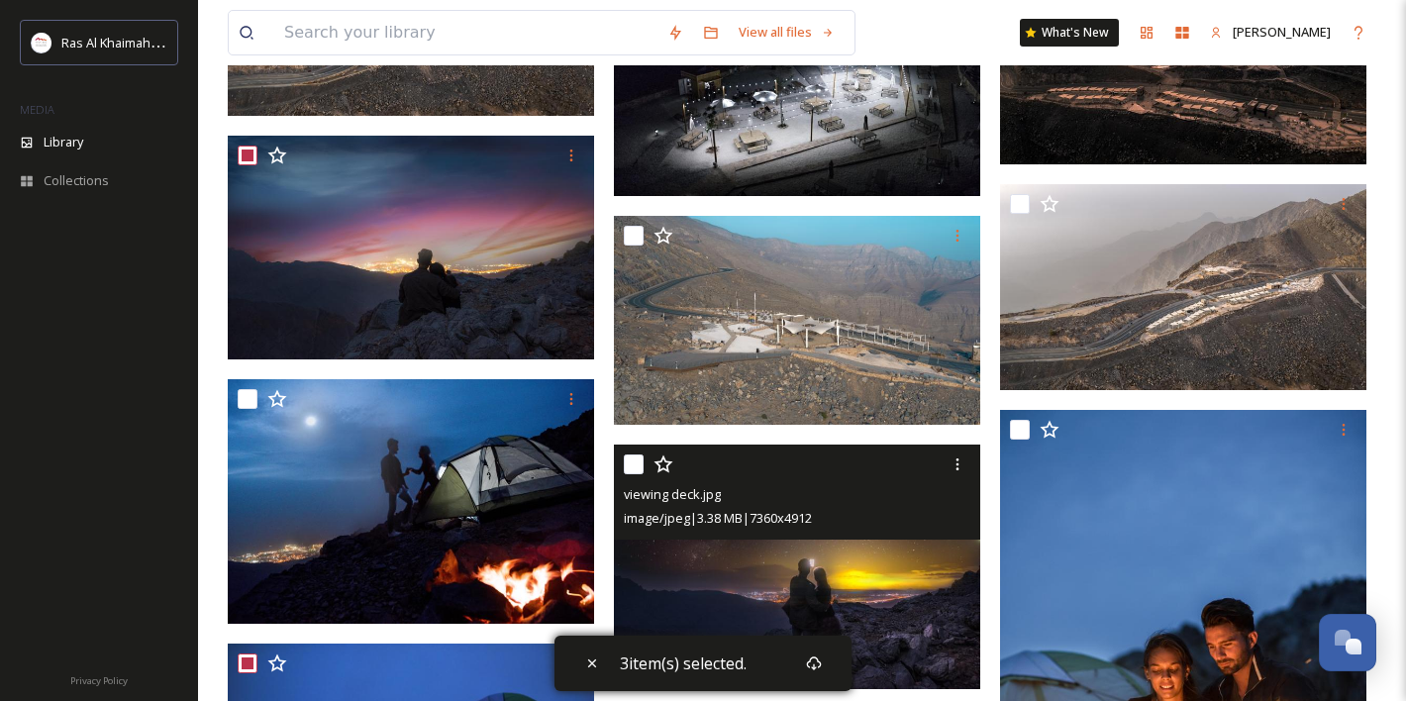
scroll to position [1336, 0]
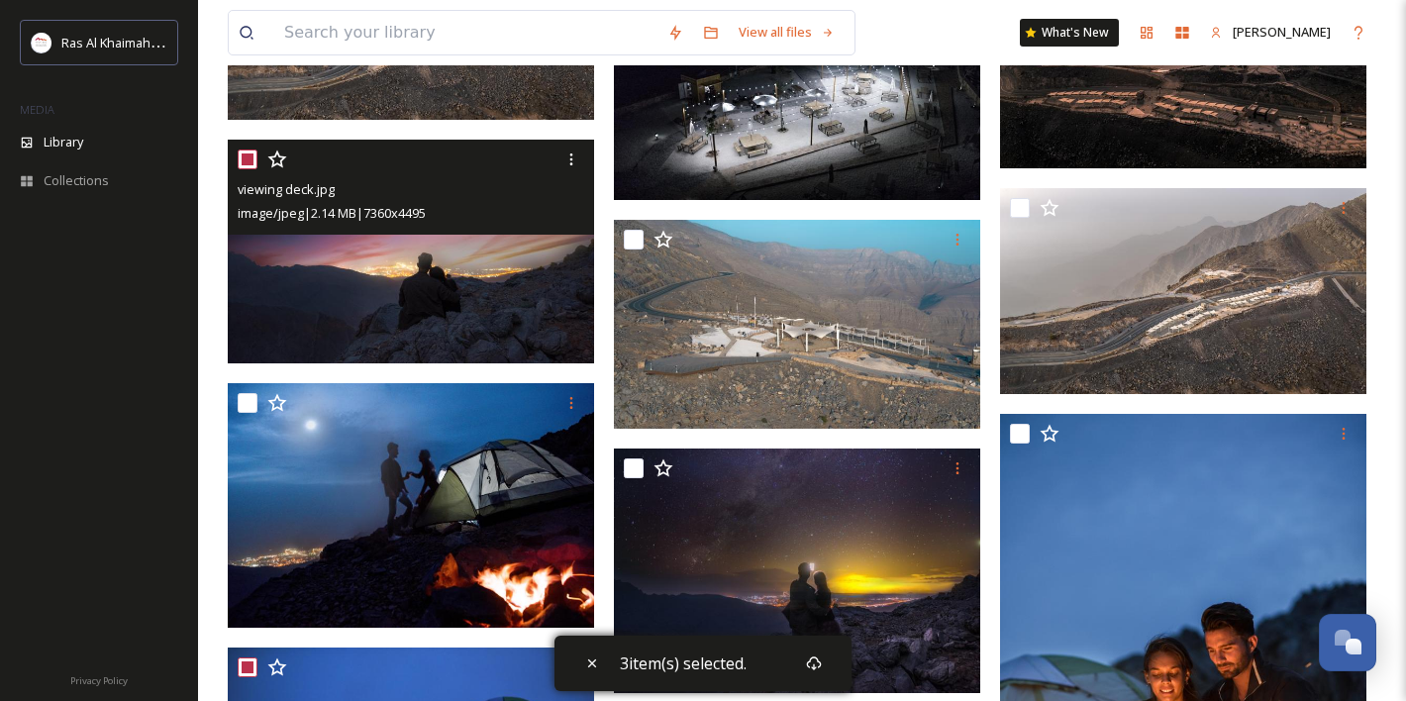
click at [250, 153] on input "checkbox" at bounding box center [248, 160] width 20 height 20
checkbox input "false"
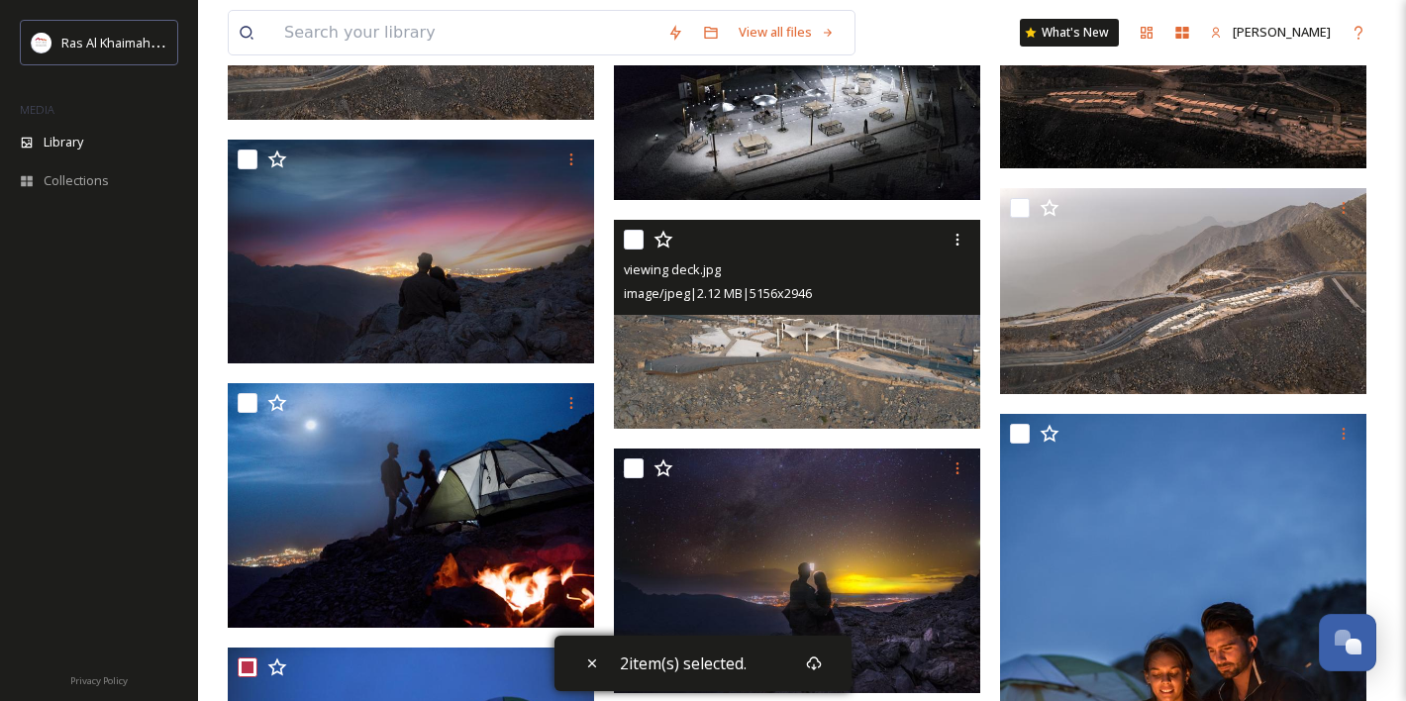
scroll to position [1392, 0]
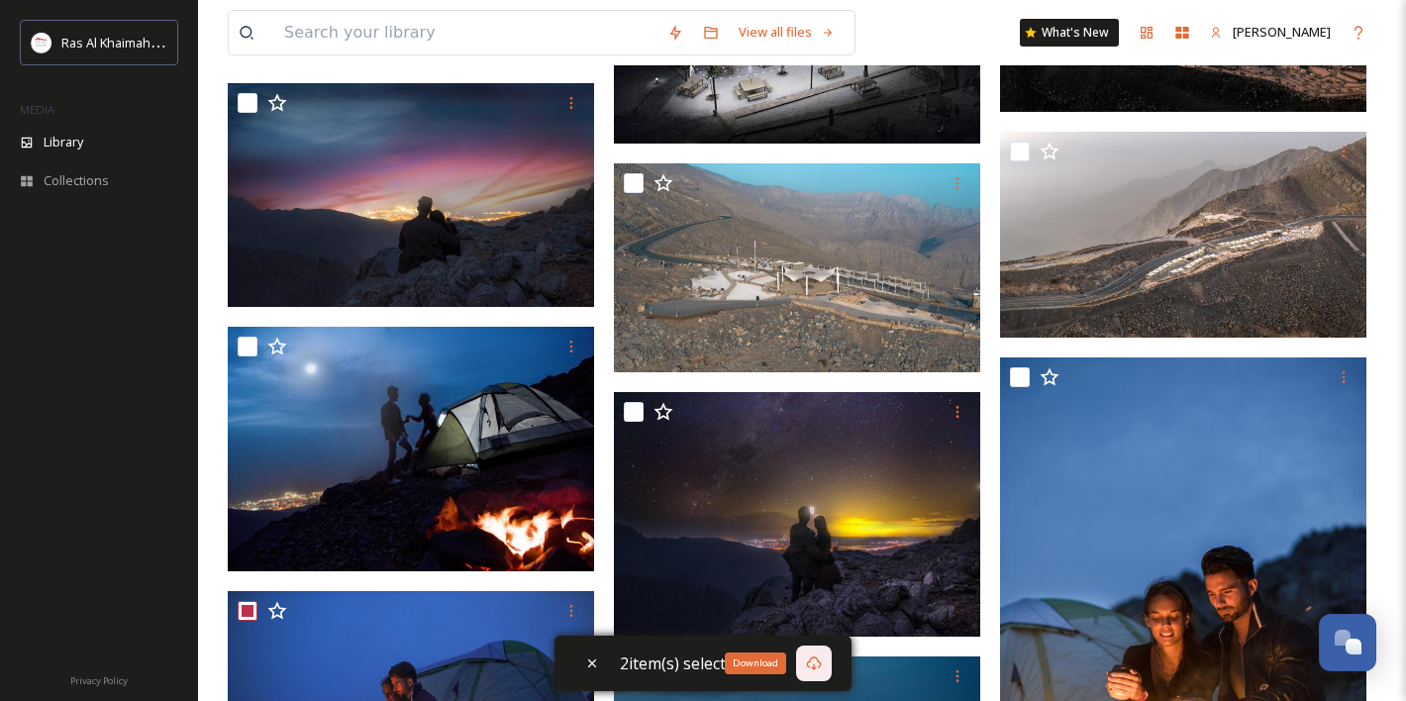
click at [819, 658] on icon at bounding box center [814, 663] width 16 height 16
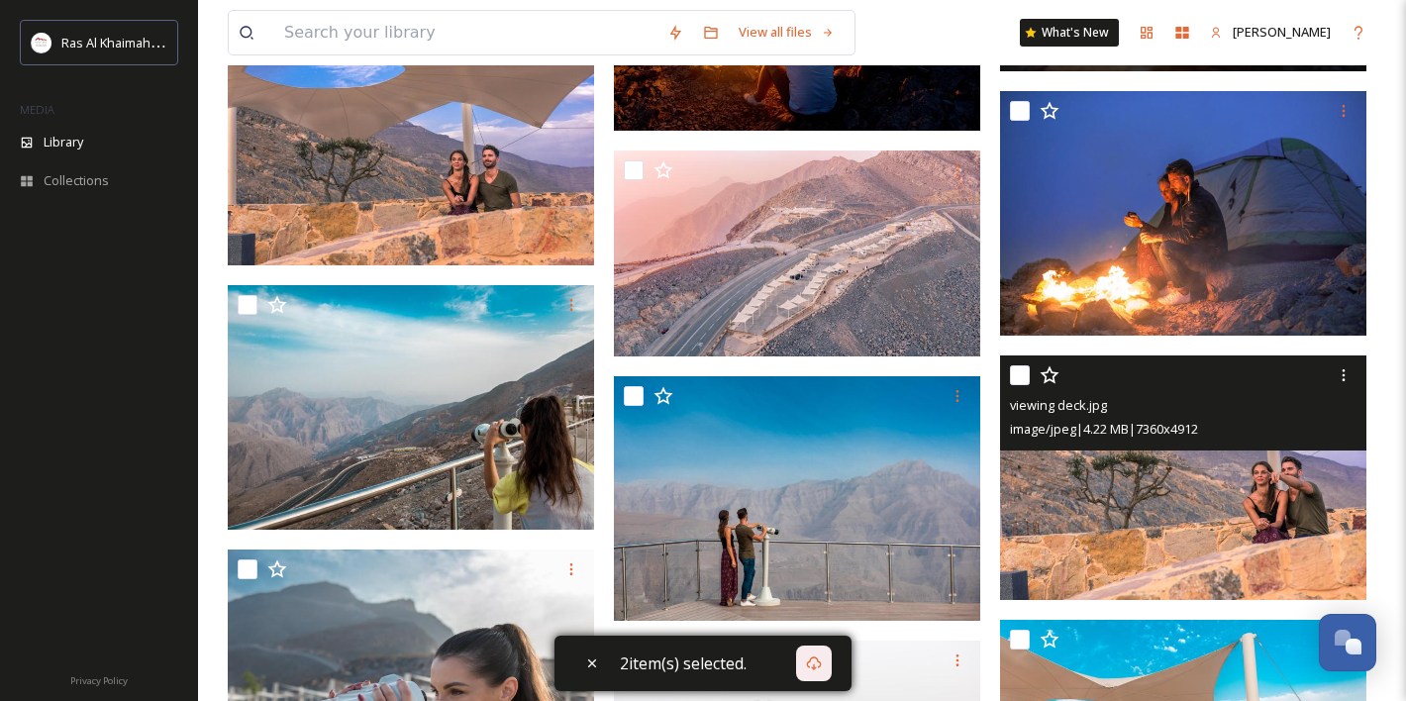
scroll to position [2236, 0]
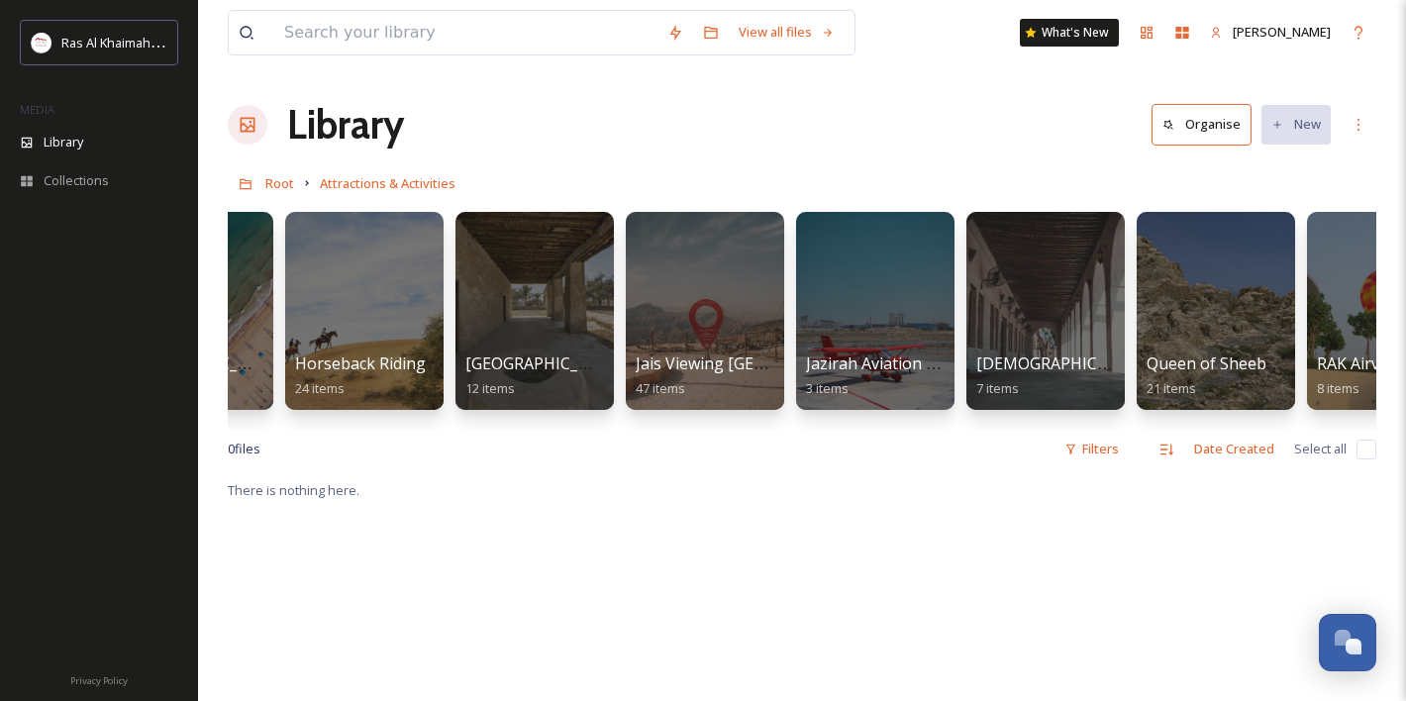
scroll to position [0, 1498]
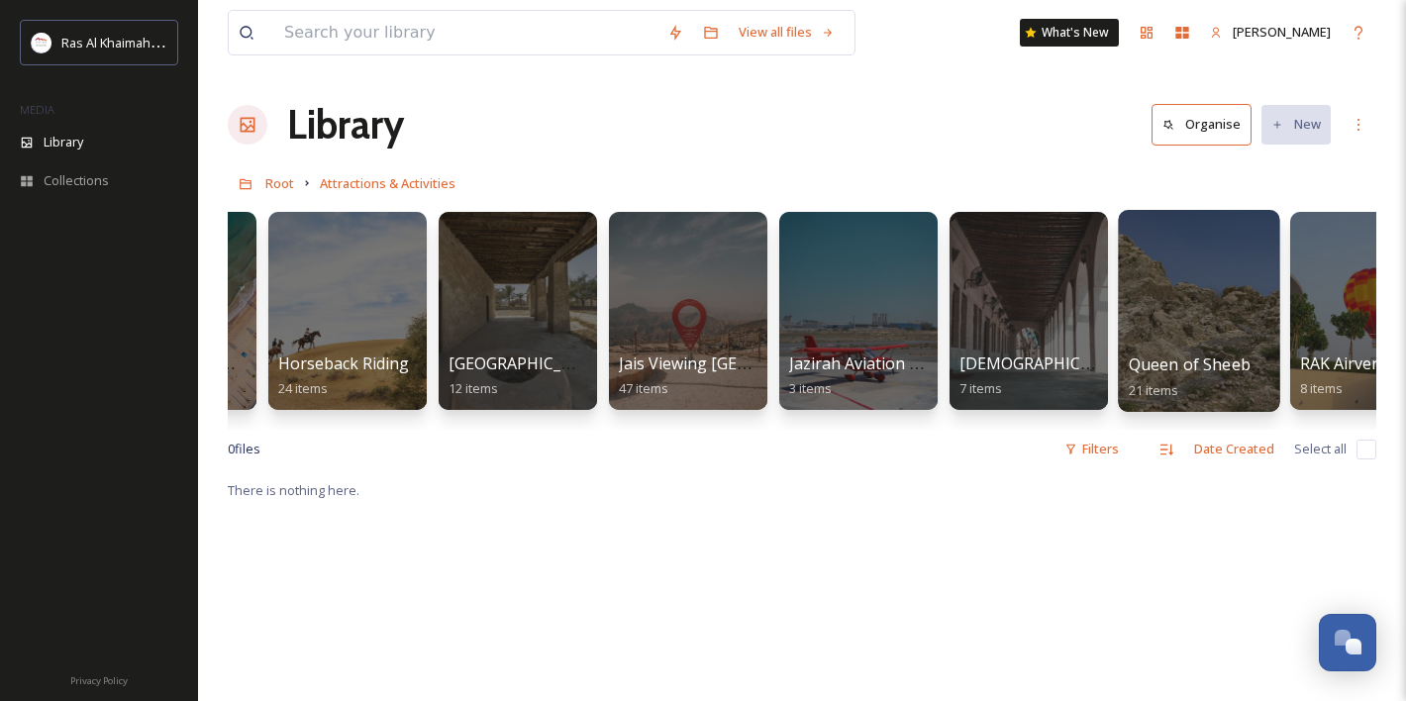
click at [1230, 346] on div at bounding box center [1198, 311] width 161 height 202
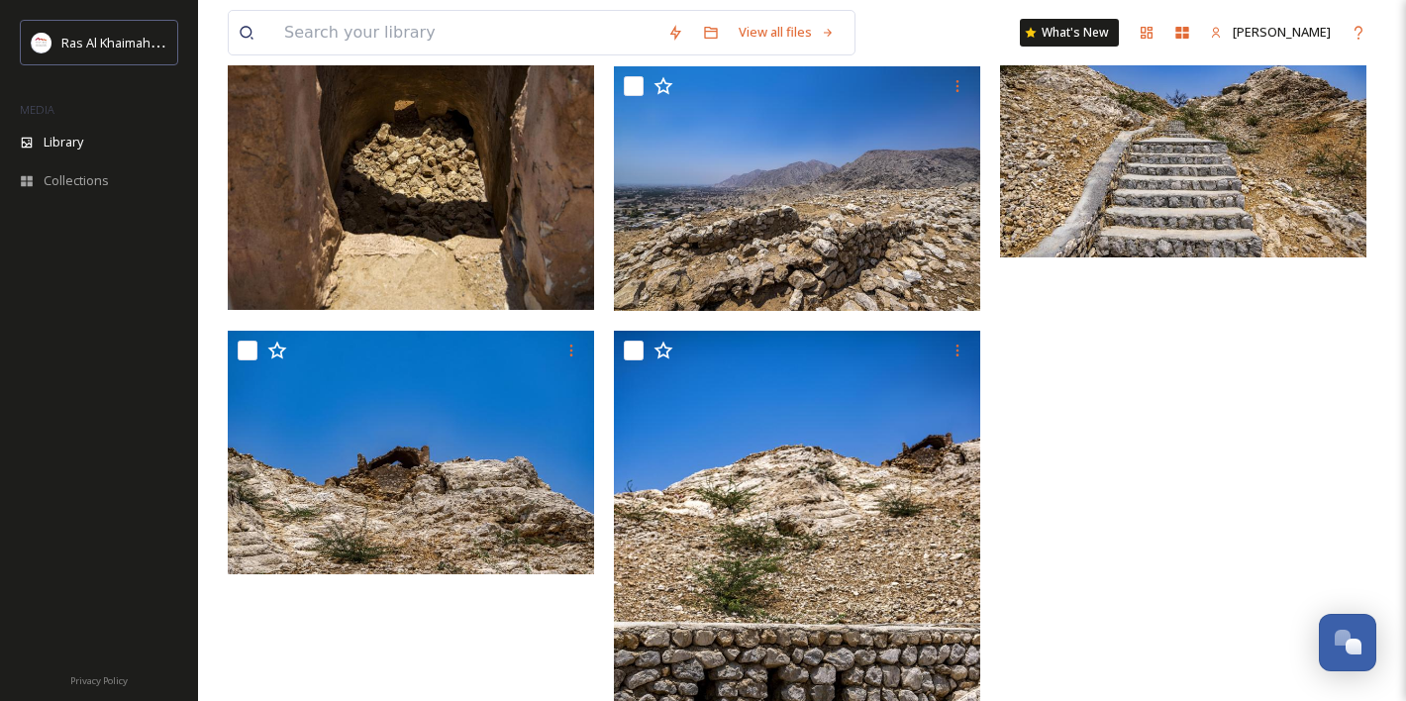
scroll to position [2043, 0]
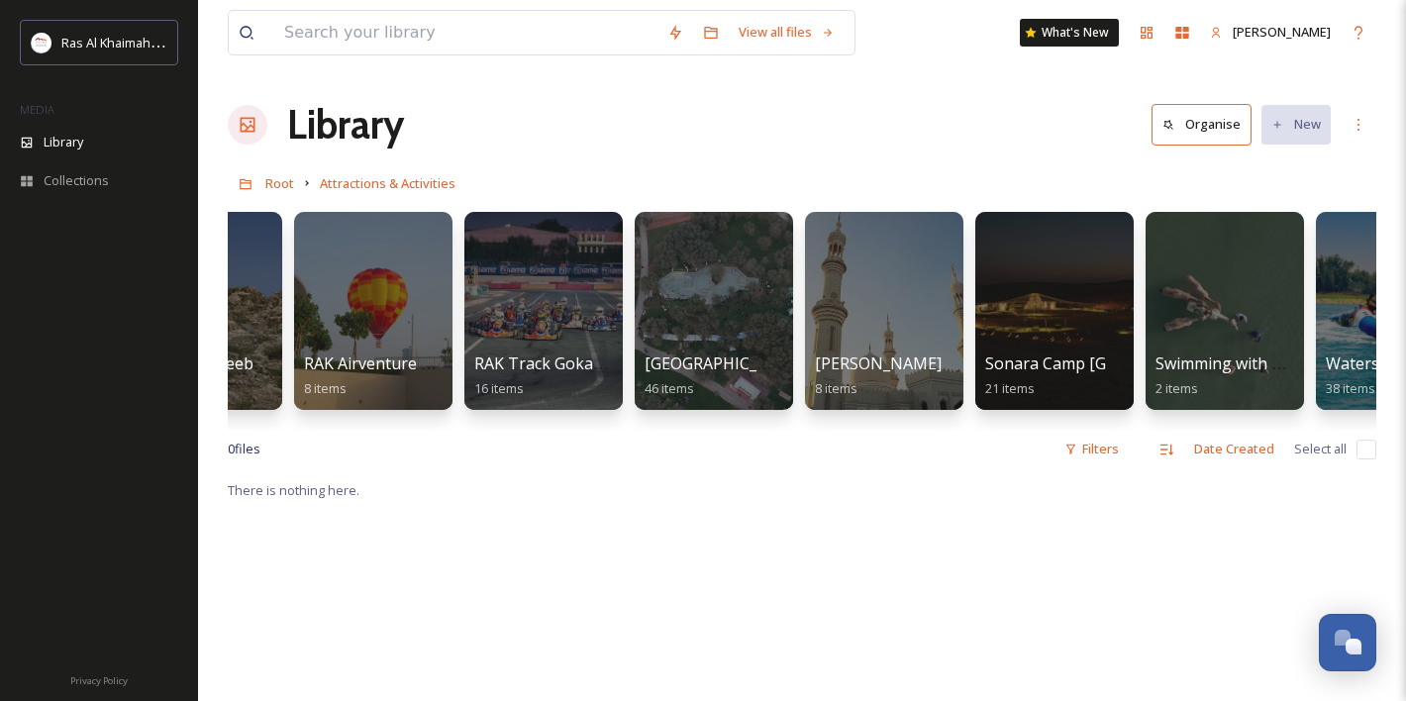
scroll to position [0, 2495]
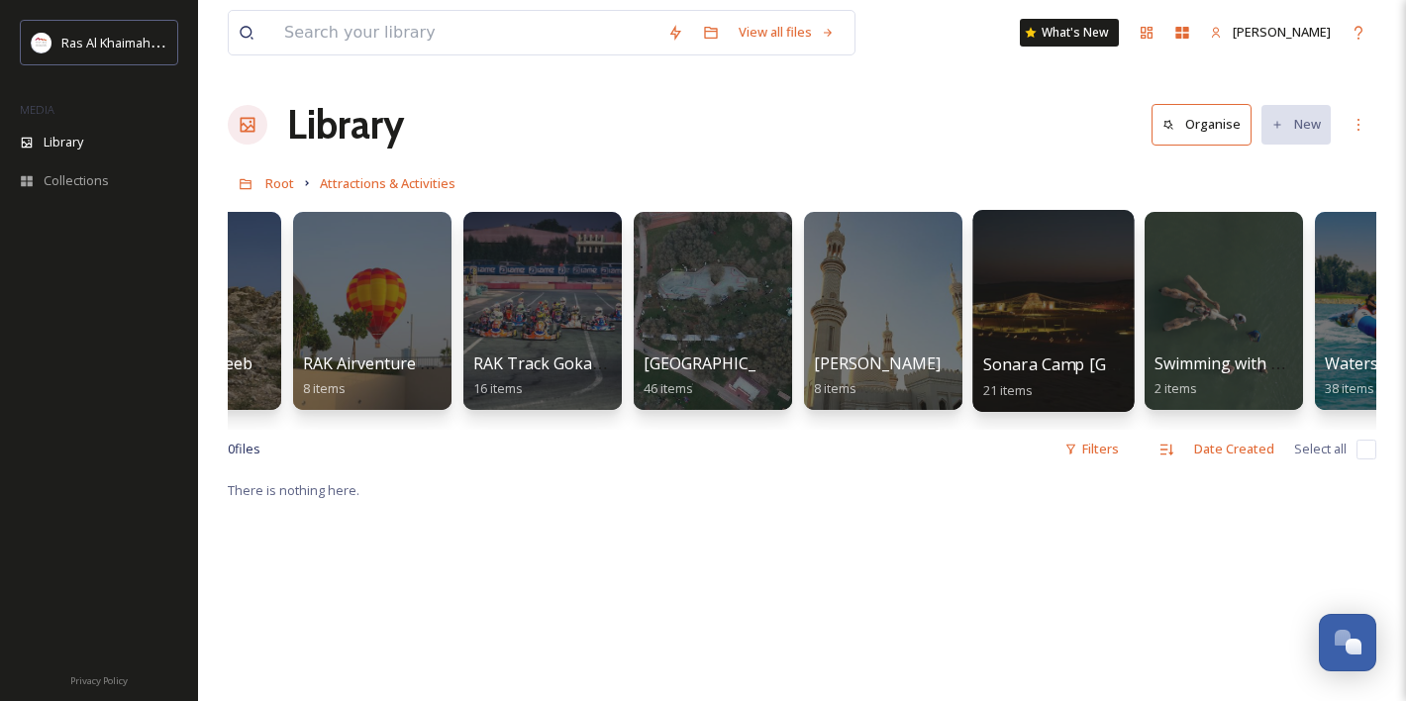
click at [1043, 316] on div at bounding box center [1052, 311] width 161 height 202
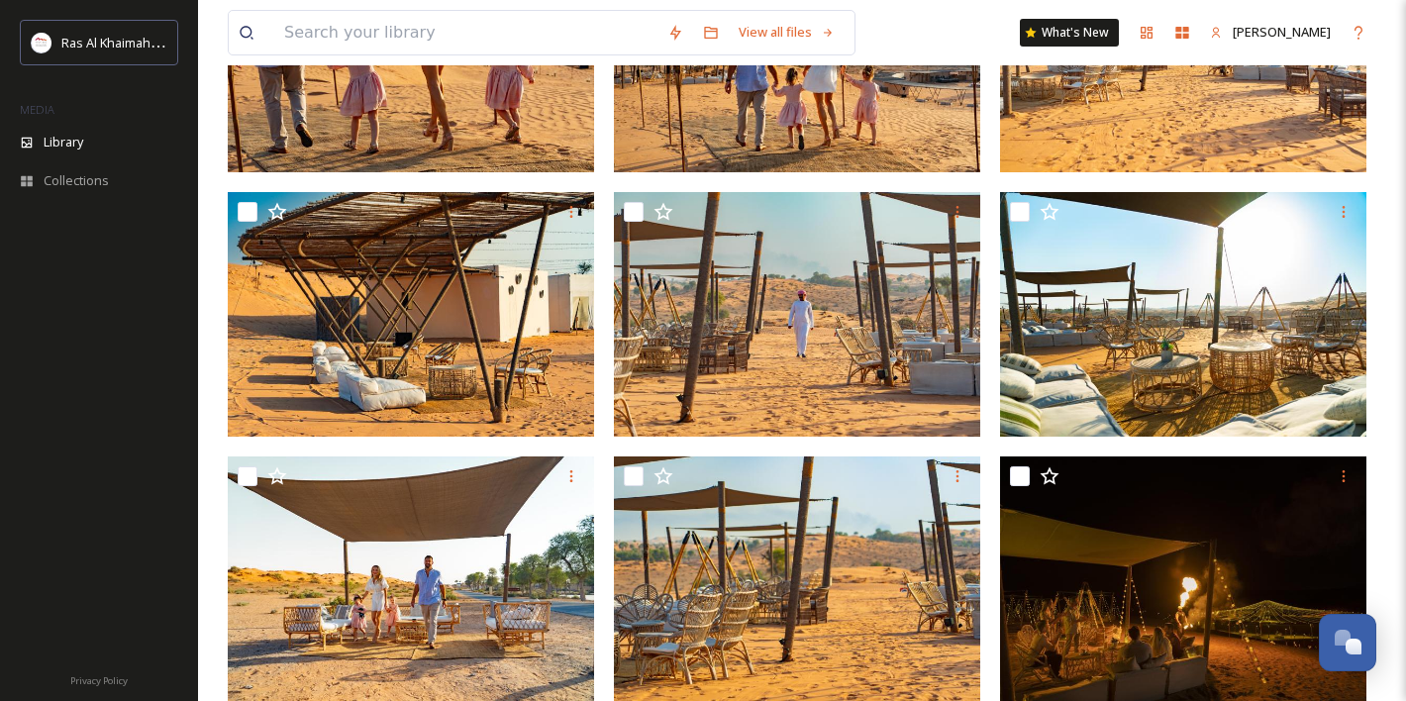
scroll to position [1435, 0]
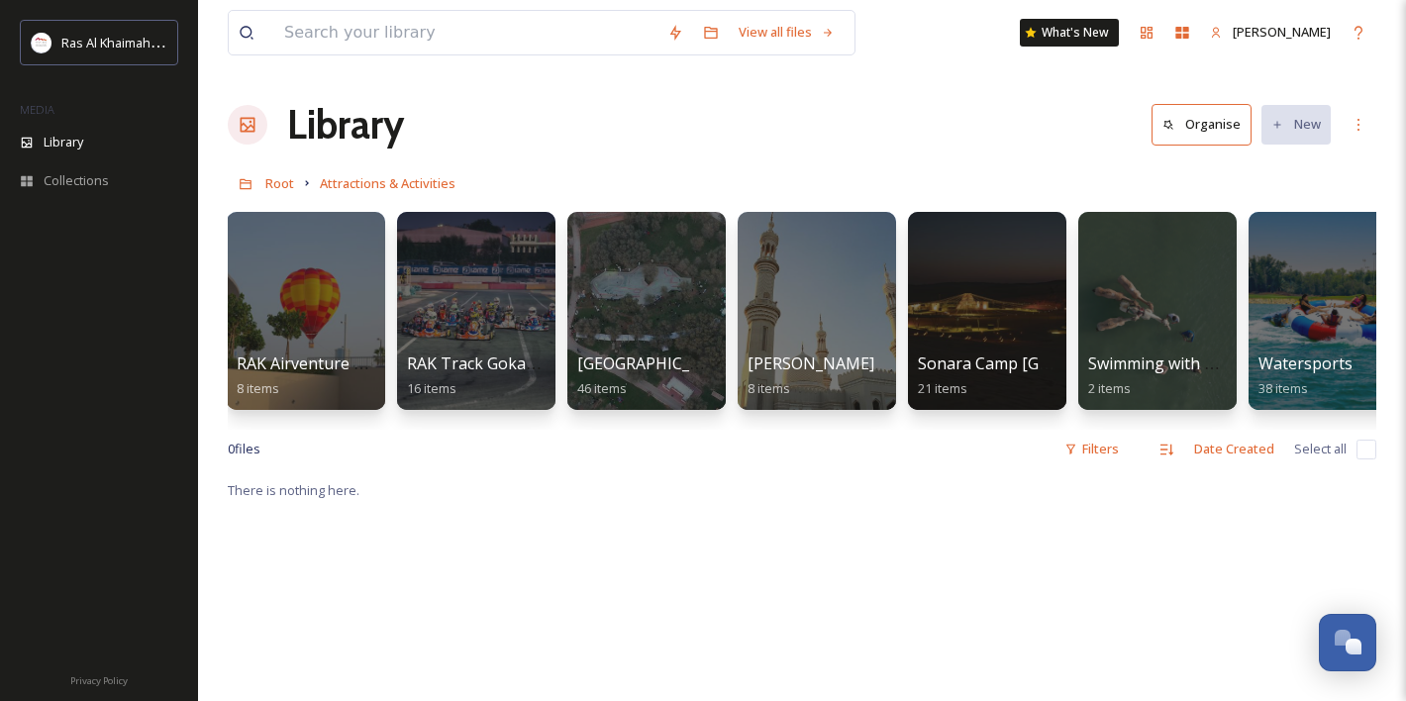
scroll to position [0, 2598]
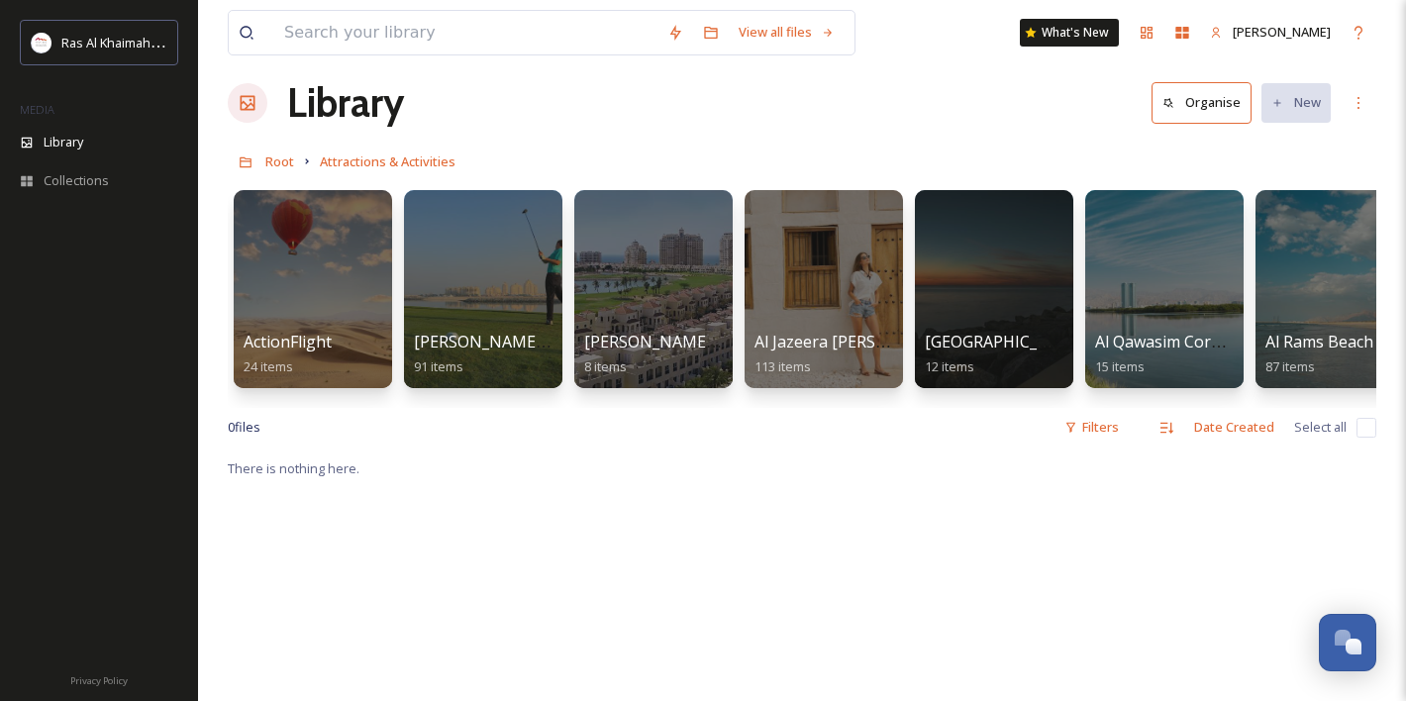
scroll to position [24, 0]
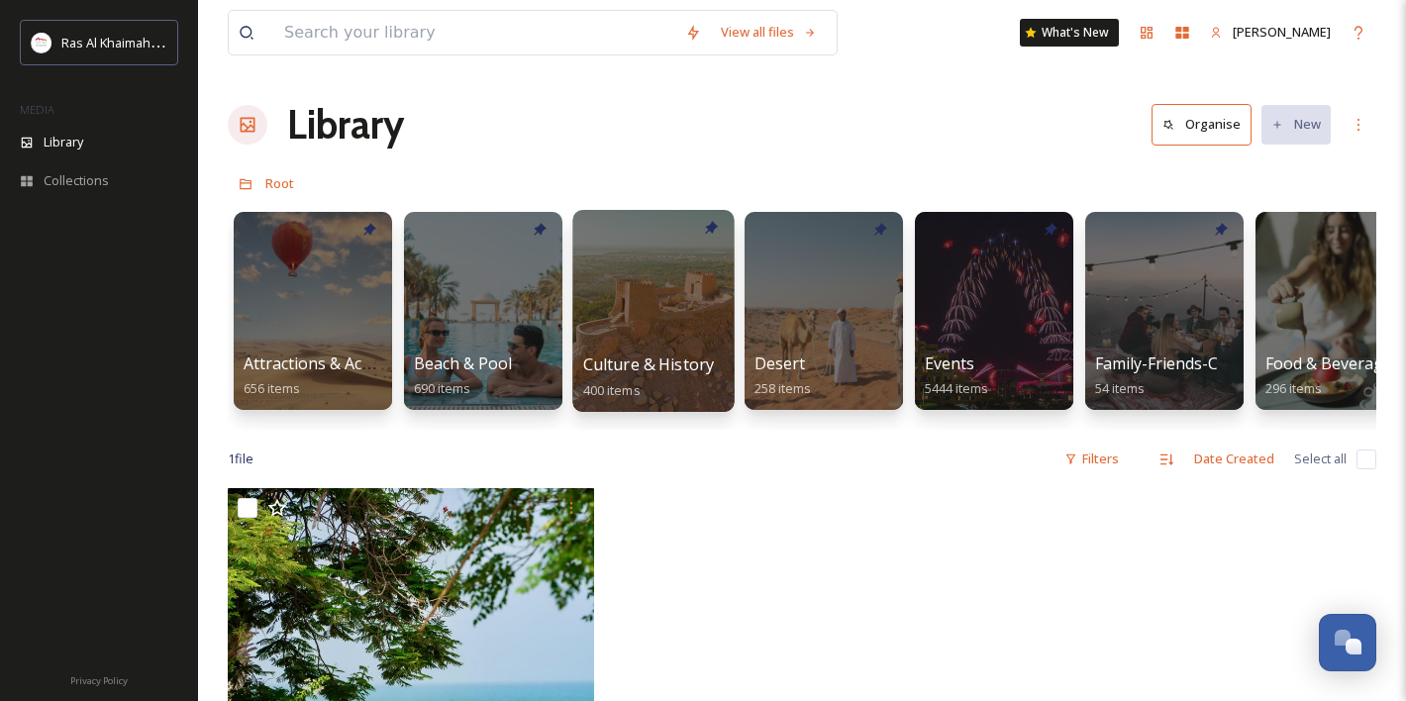
click at [651, 358] on span "Culture & History" at bounding box center [649, 364] width 132 height 22
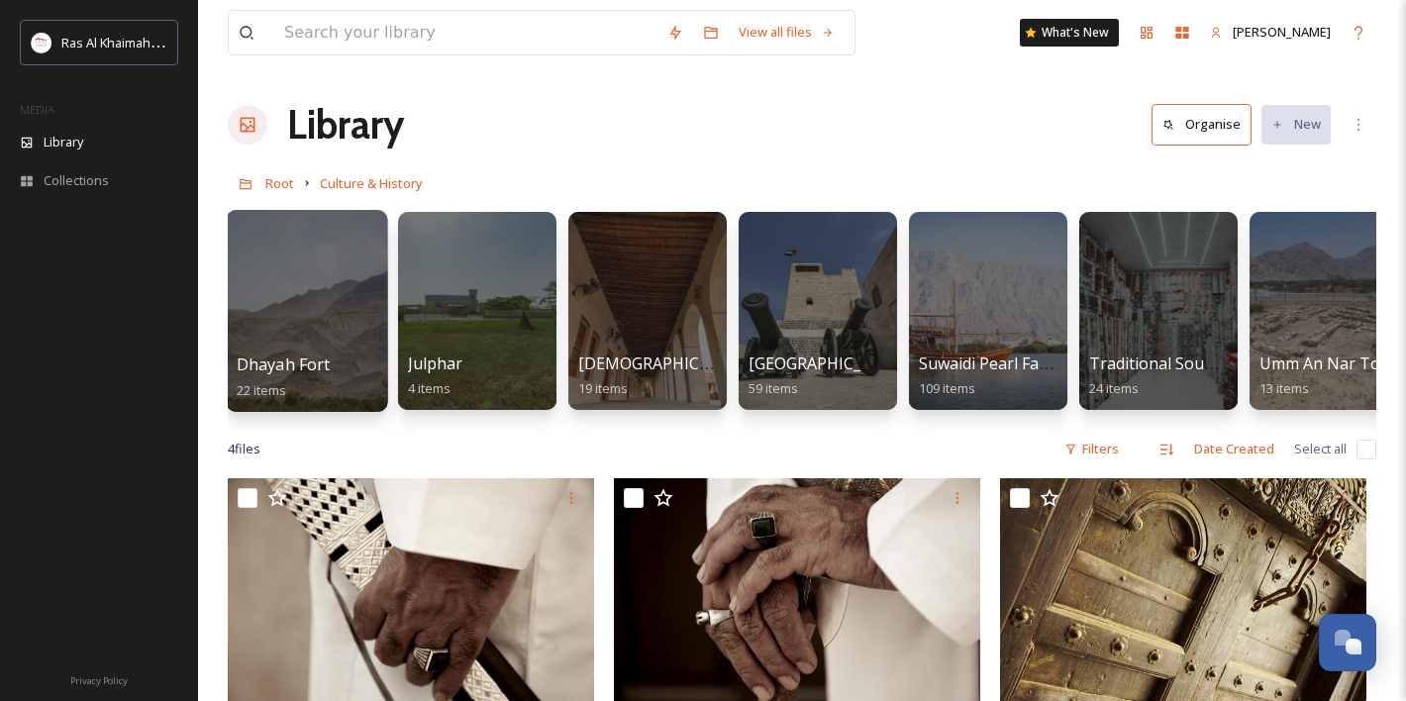
scroll to position [0, 384]
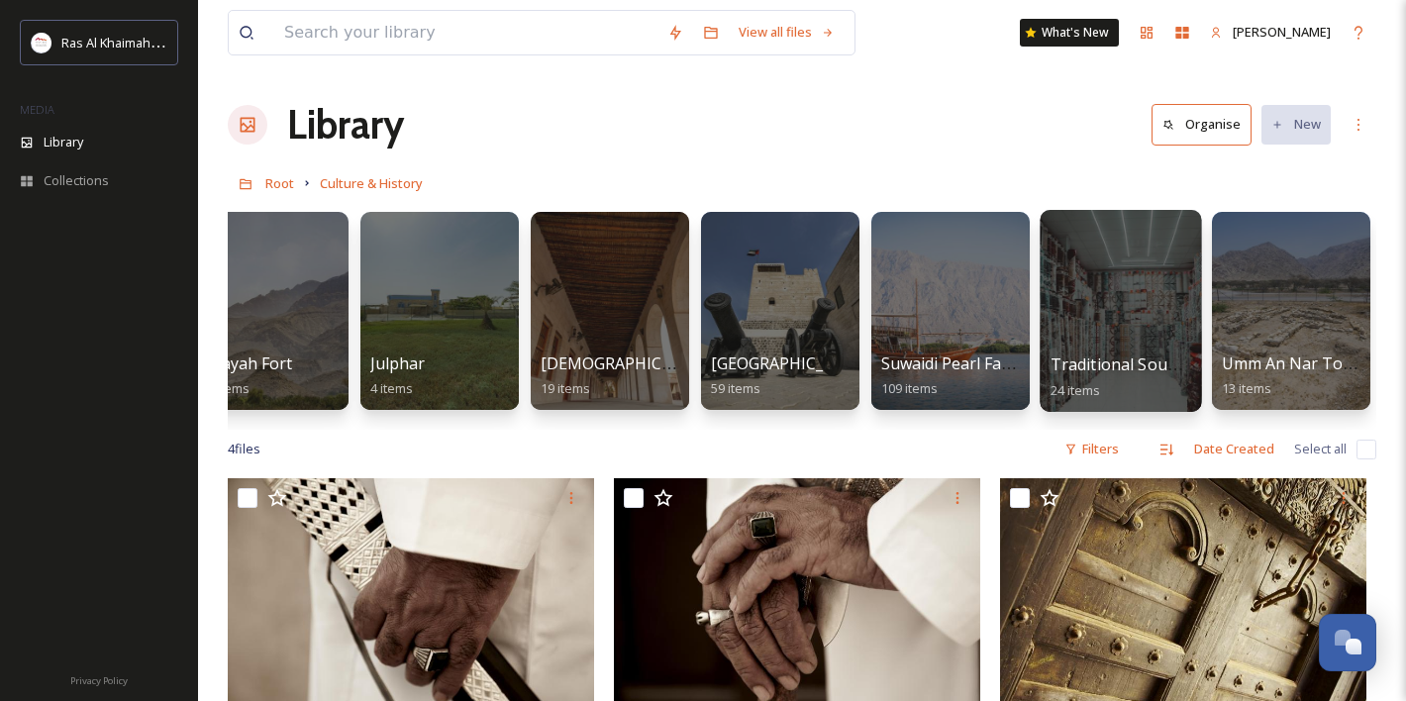
click at [1192, 308] on div at bounding box center [1120, 311] width 161 height 202
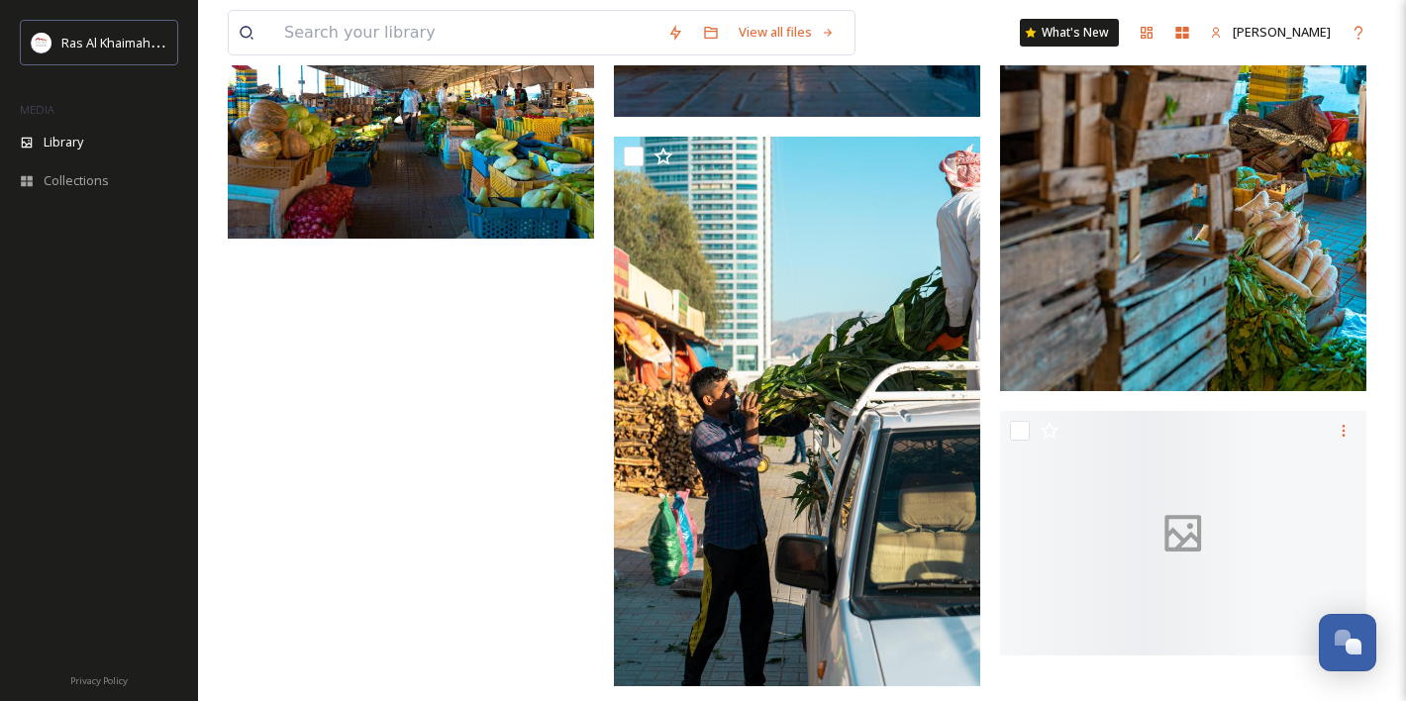
scroll to position [2337, 0]
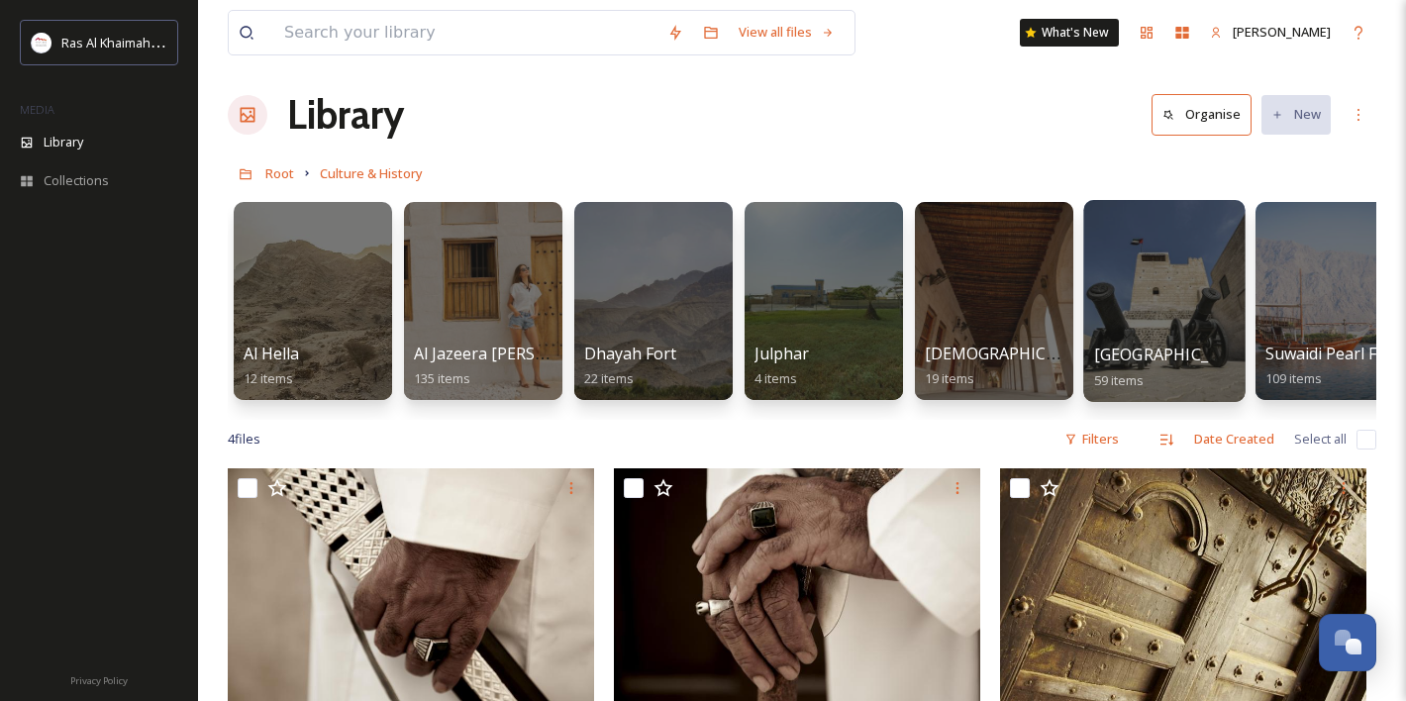
scroll to position [0, 384]
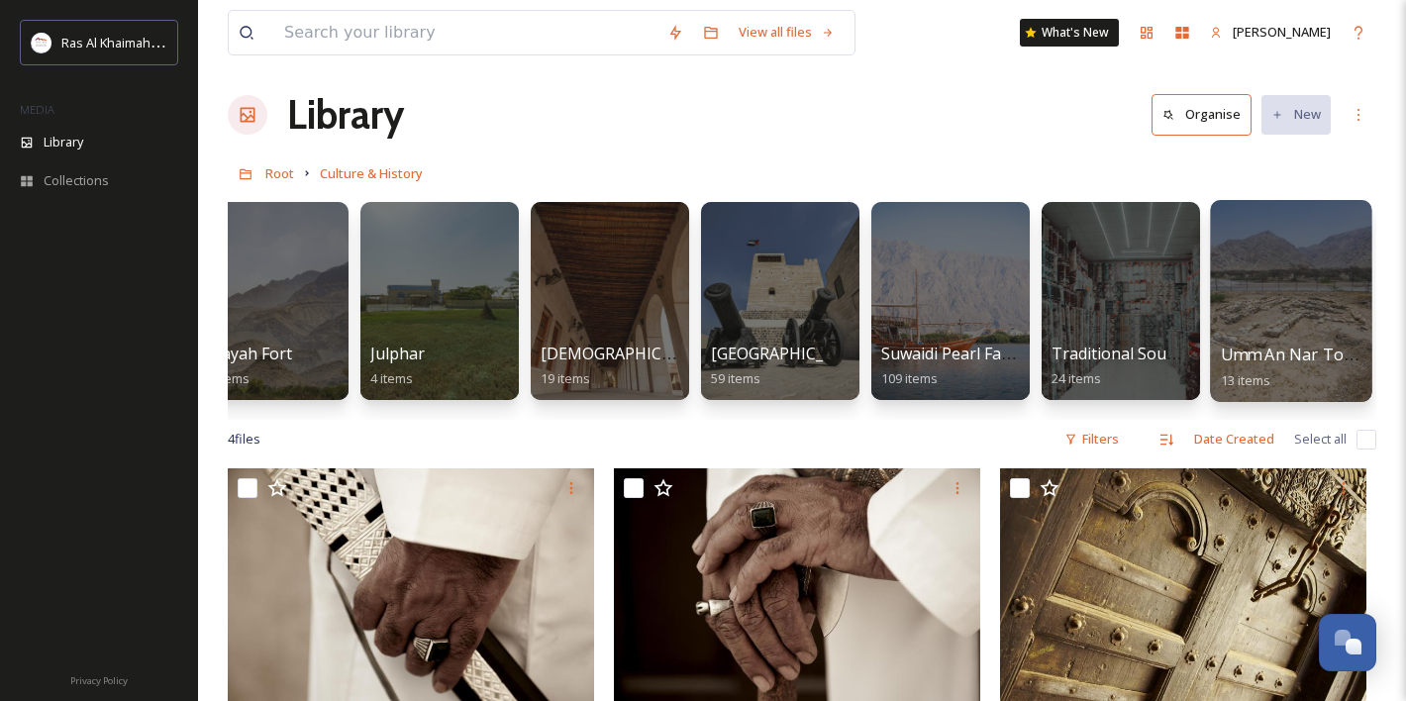
click at [1277, 309] on div at bounding box center [1290, 301] width 161 height 202
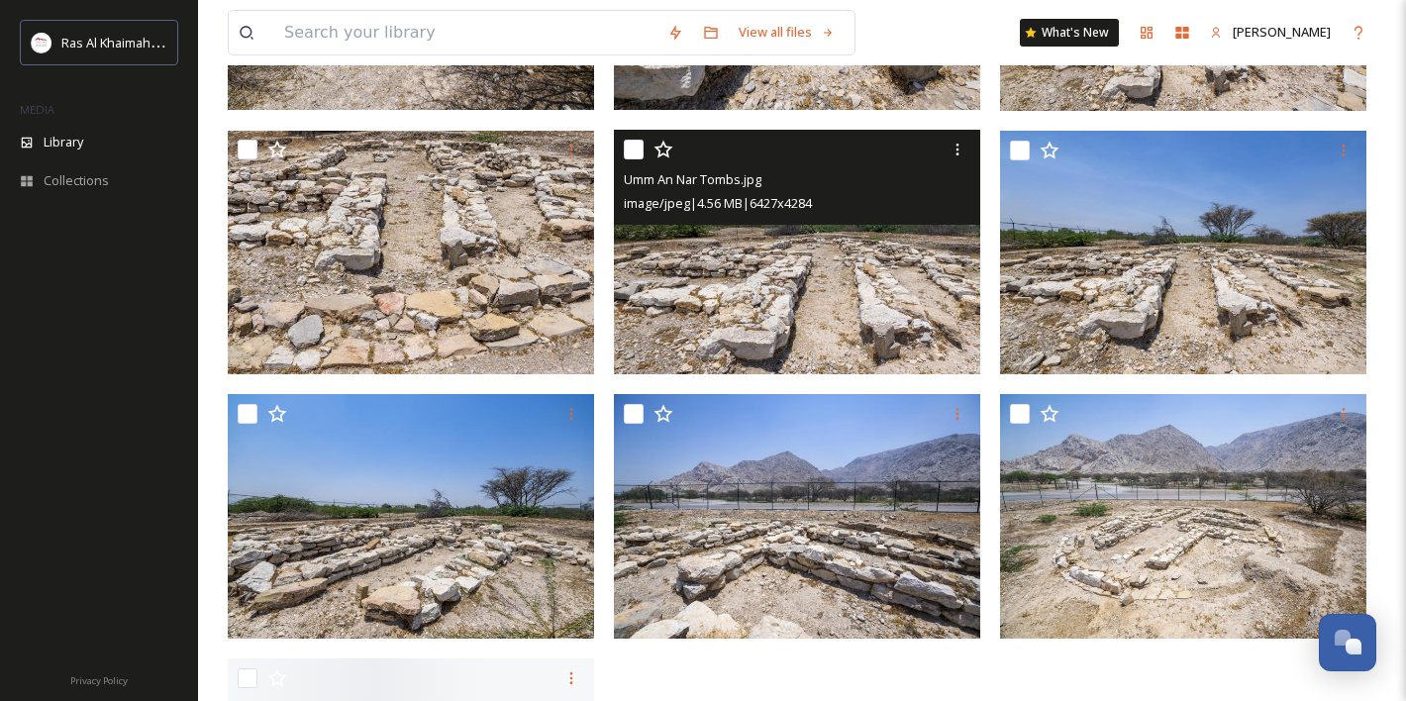
scroll to position [903, 0]
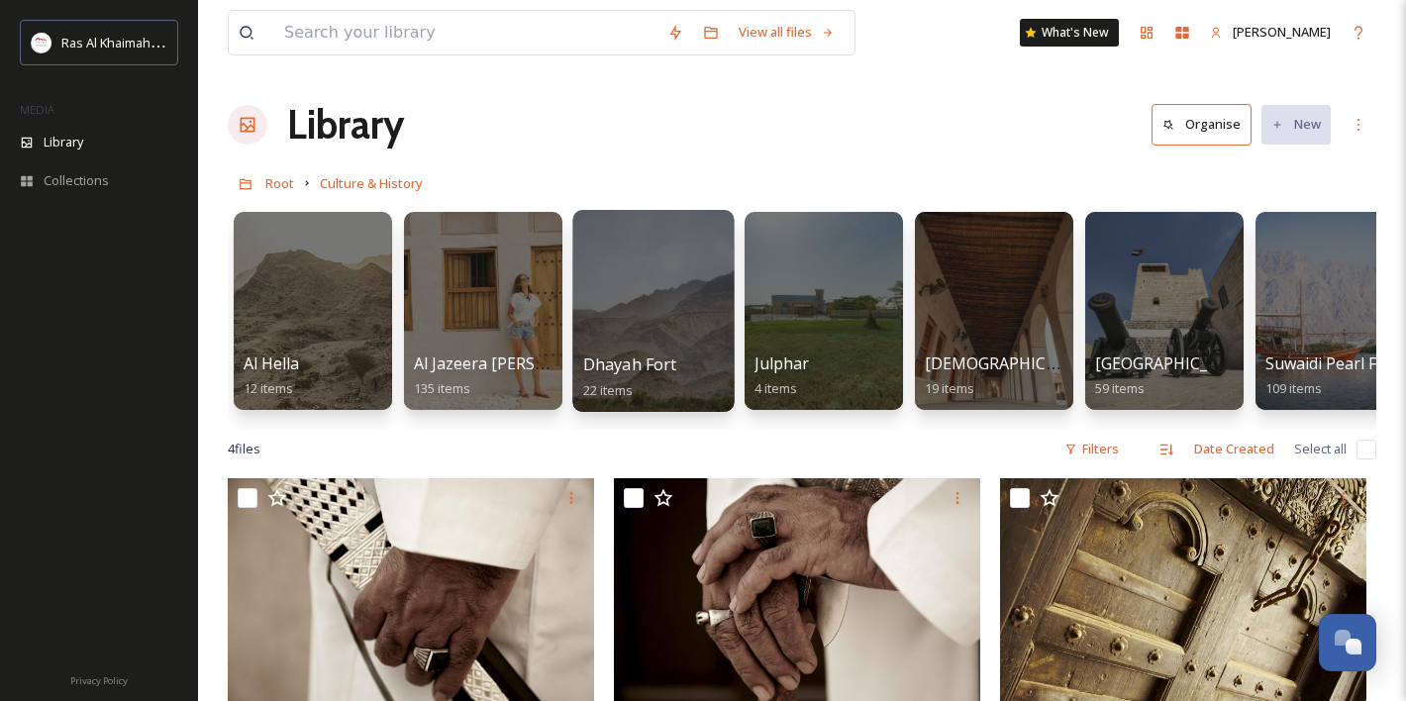
click at [703, 349] on div at bounding box center [652, 311] width 161 height 202
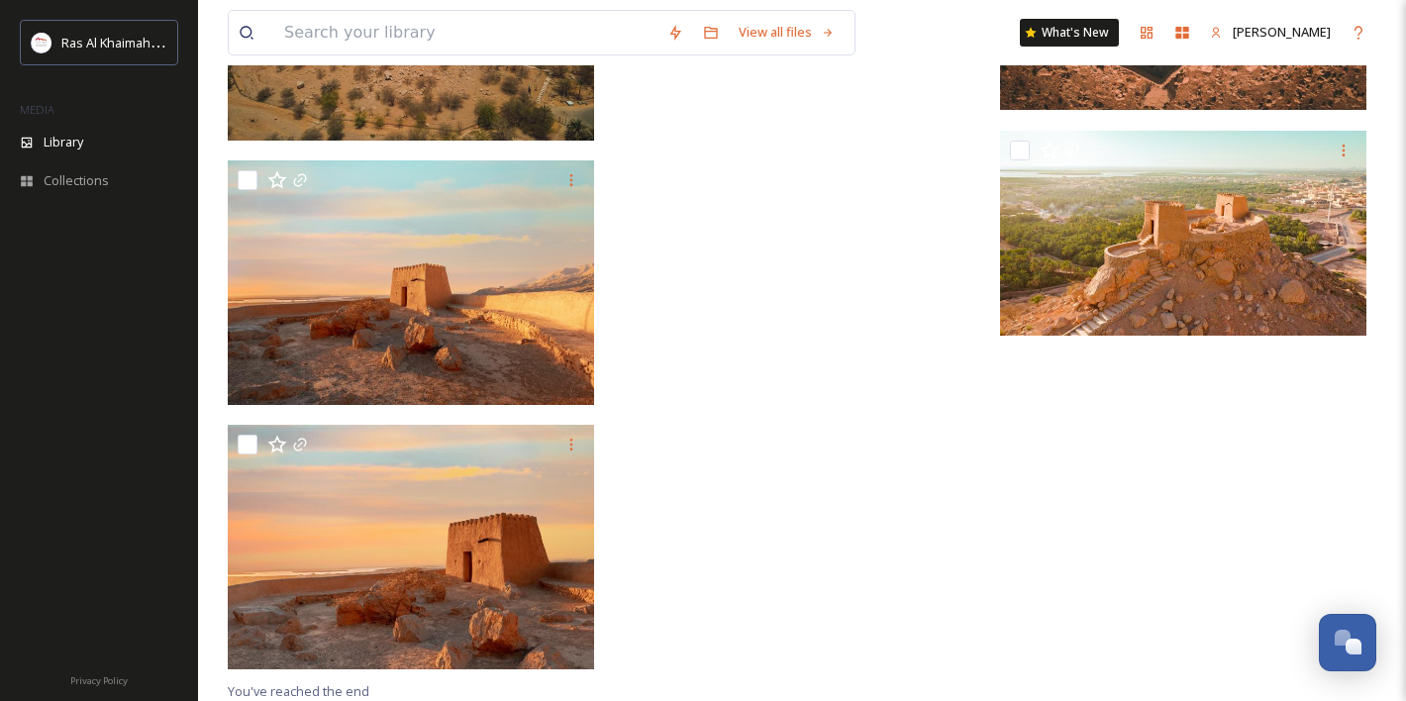
scroll to position [2024, 0]
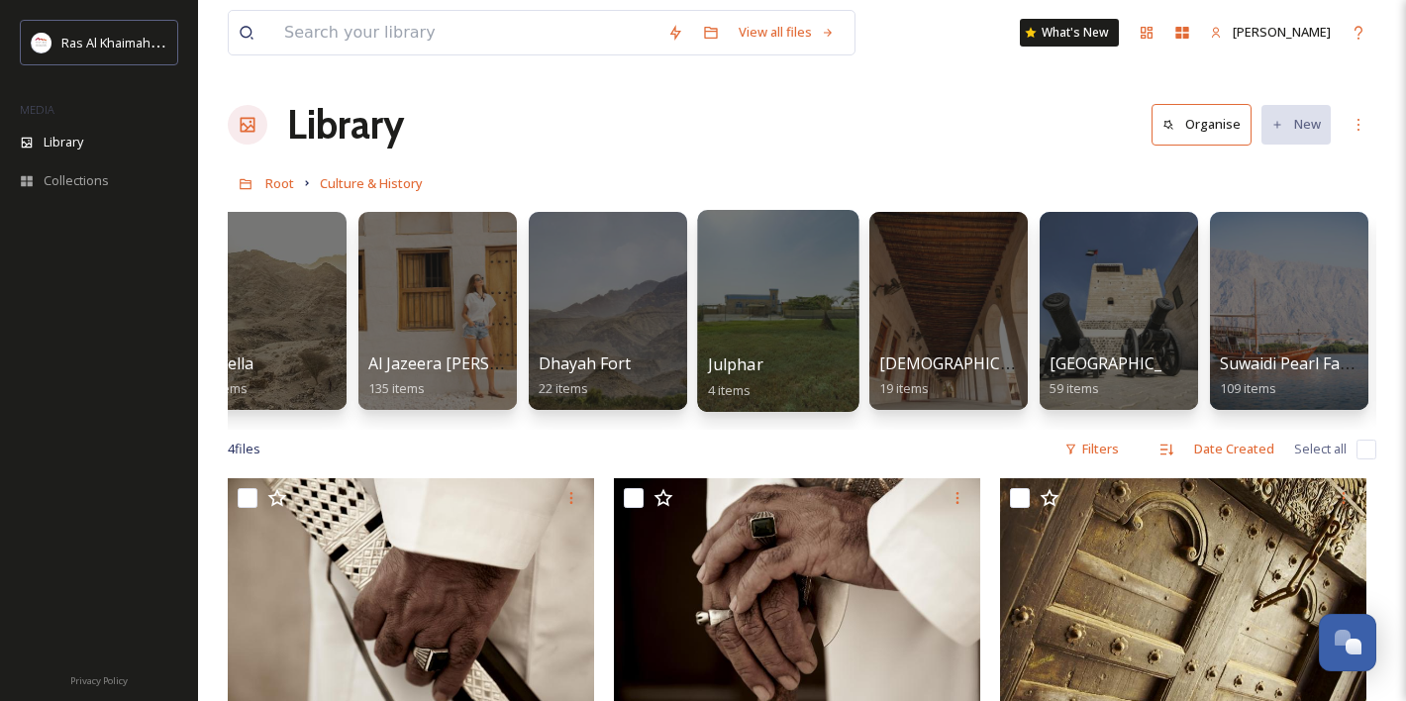
scroll to position [0, 61]
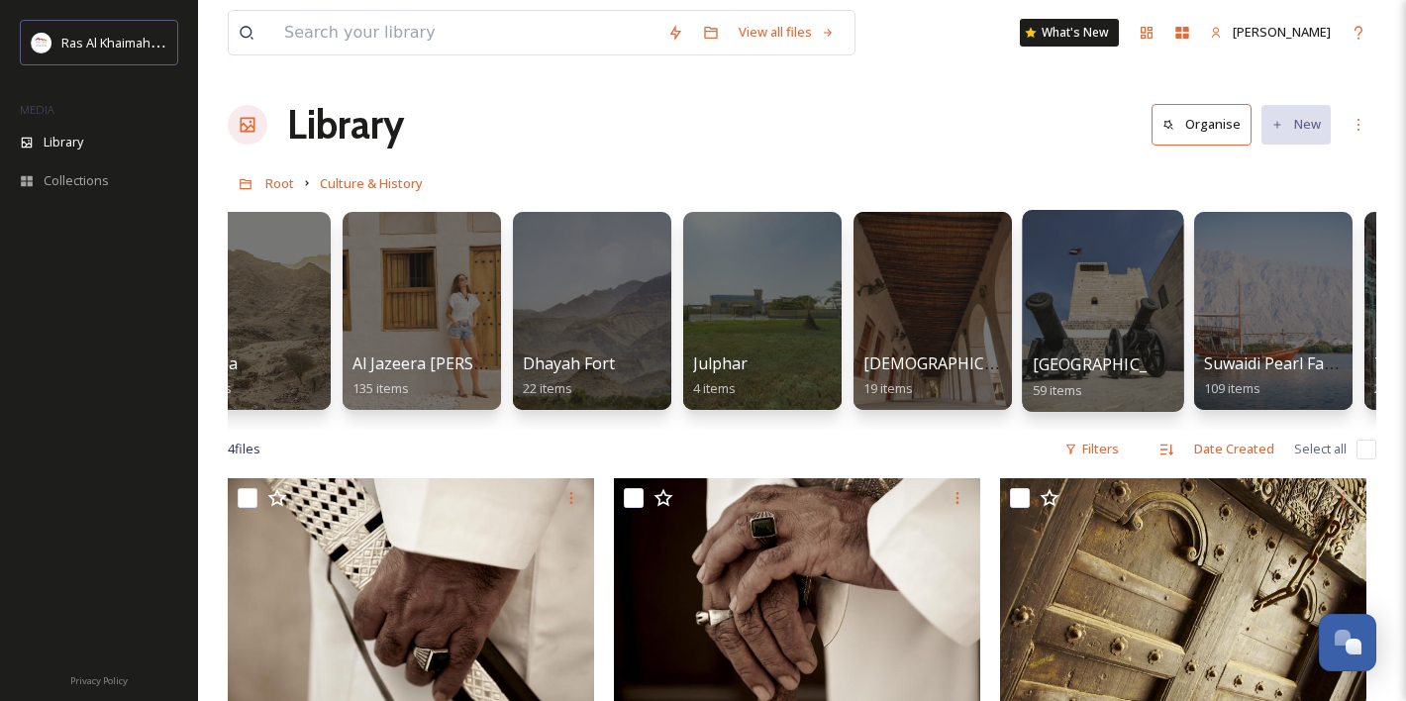
click at [1093, 311] on div at bounding box center [1102, 311] width 161 height 202
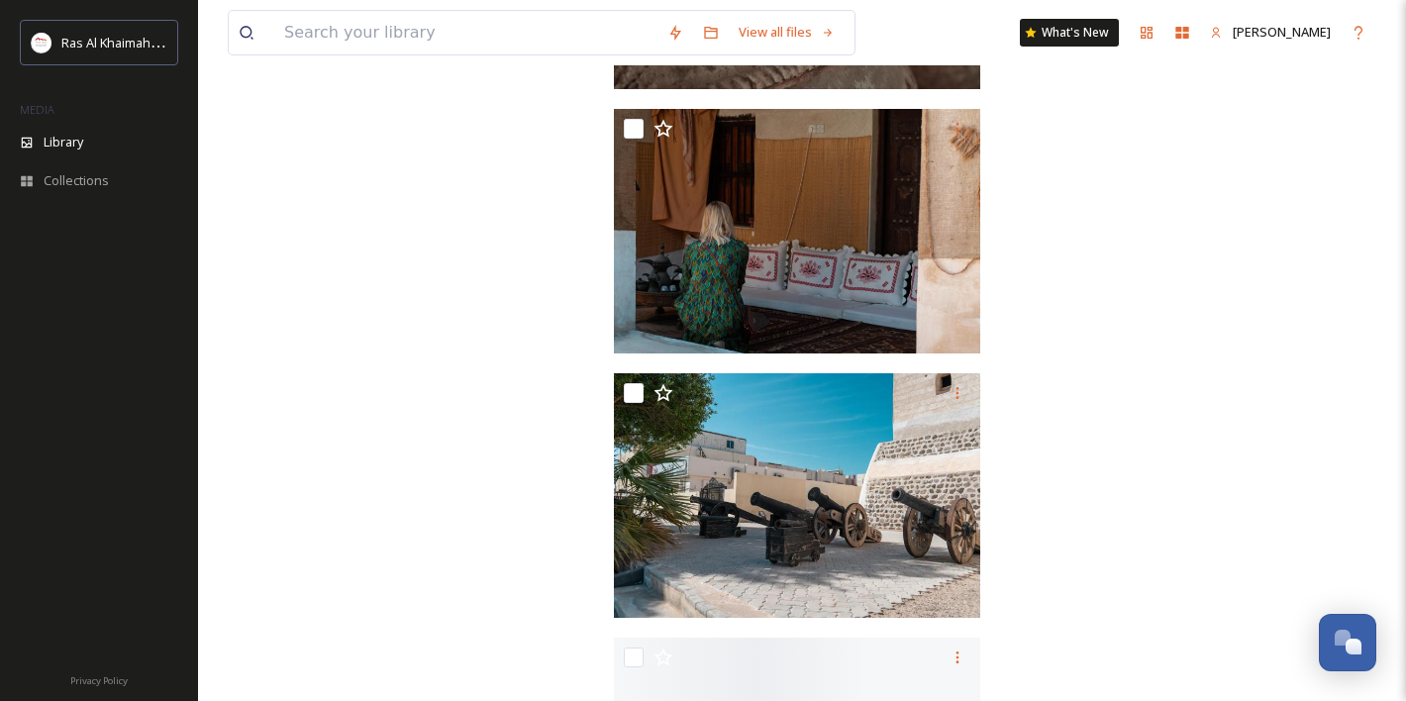
scroll to position [7865, 0]
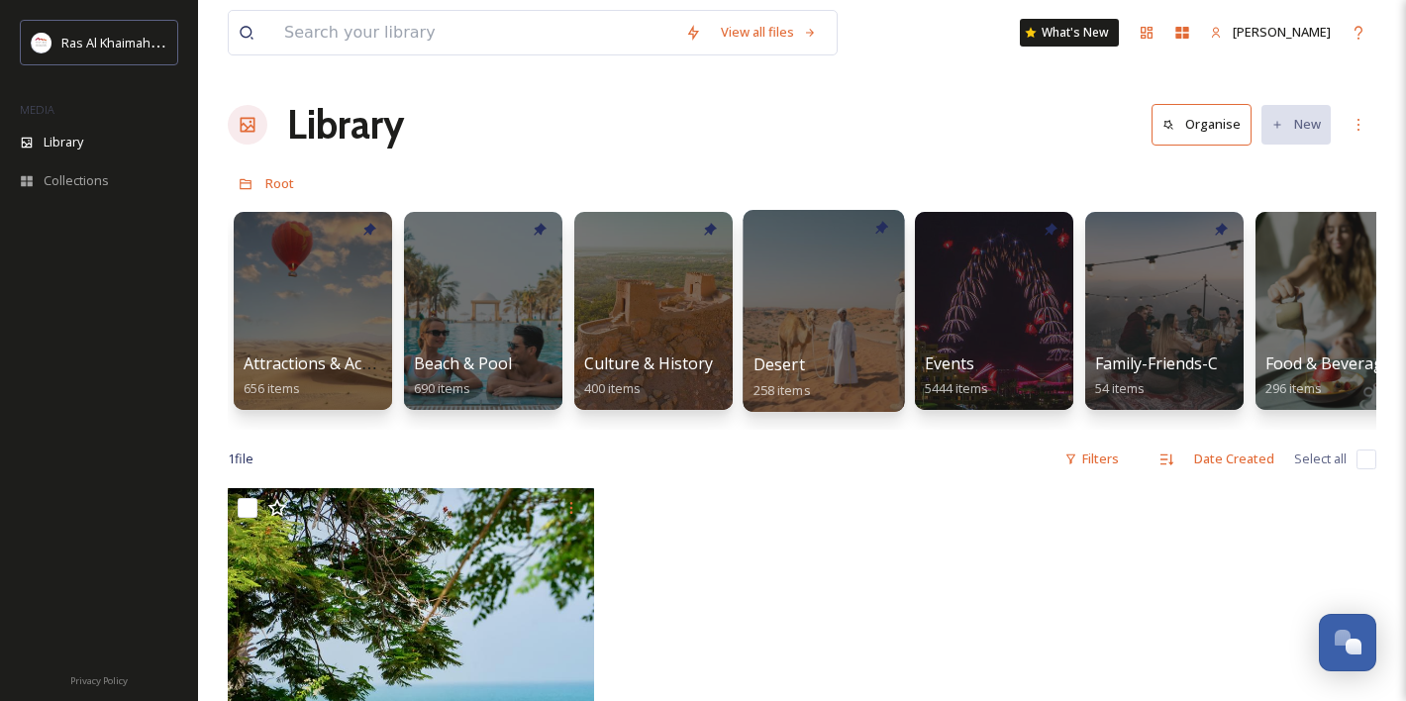
click at [771, 333] on div at bounding box center [823, 311] width 161 height 202
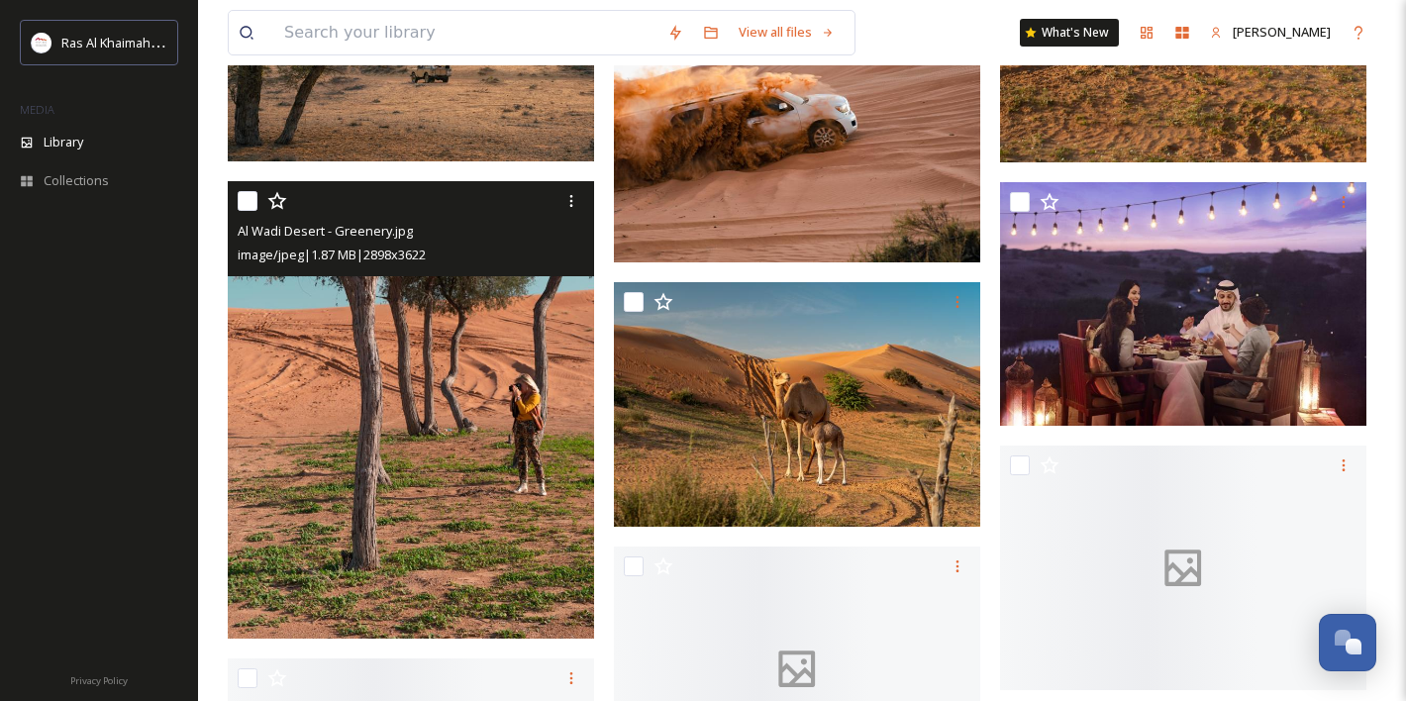
scroll to position [2491, 0]
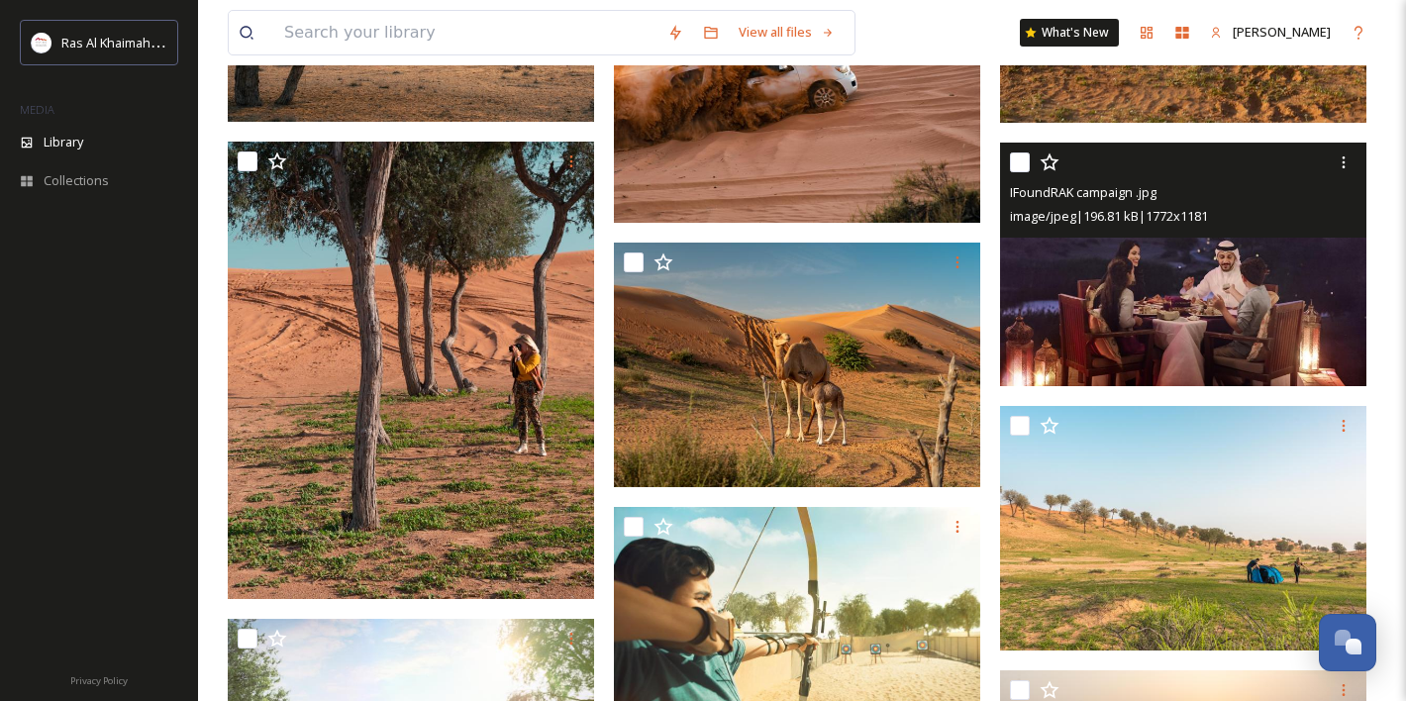
click at [1083, 312] on img at bounding box center [1183, 264] width 366 height 245
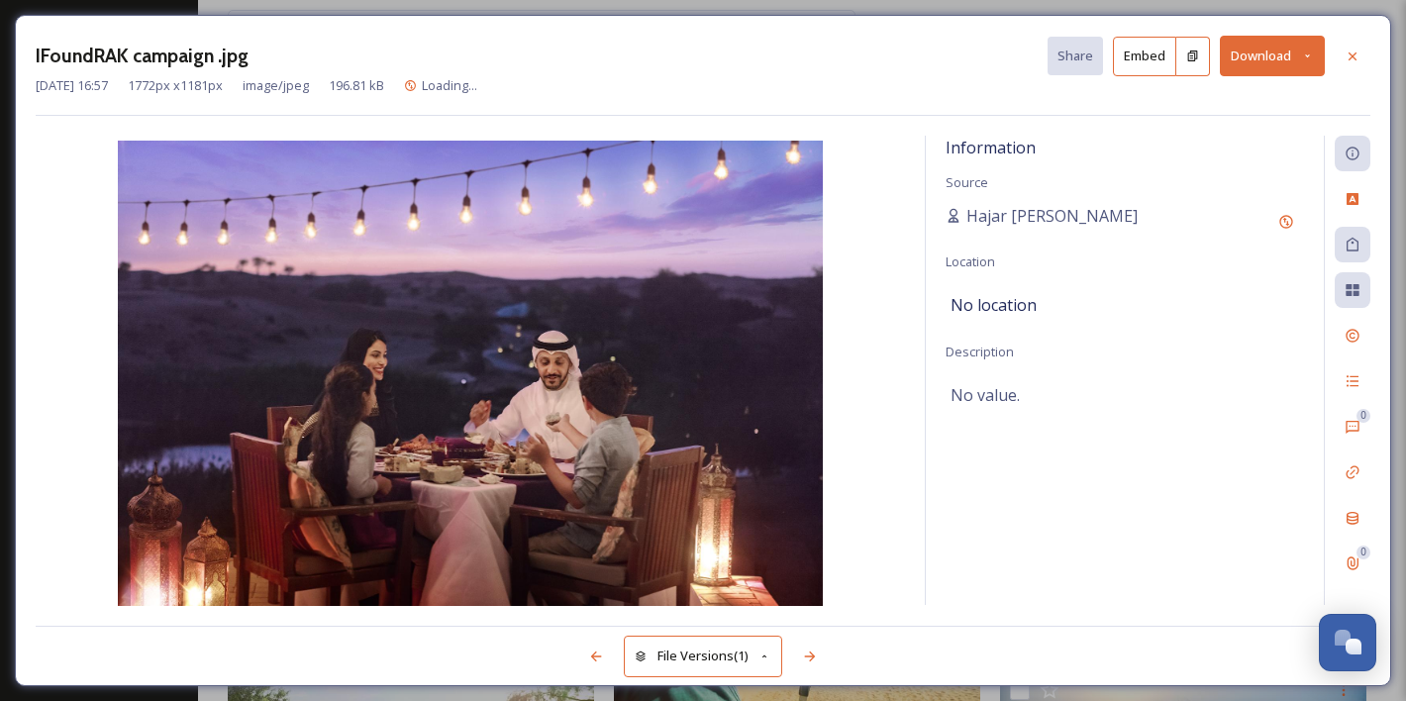
click at [1271, 53] on button "Download" at bounding box center [1272, 56] width 105 height 41
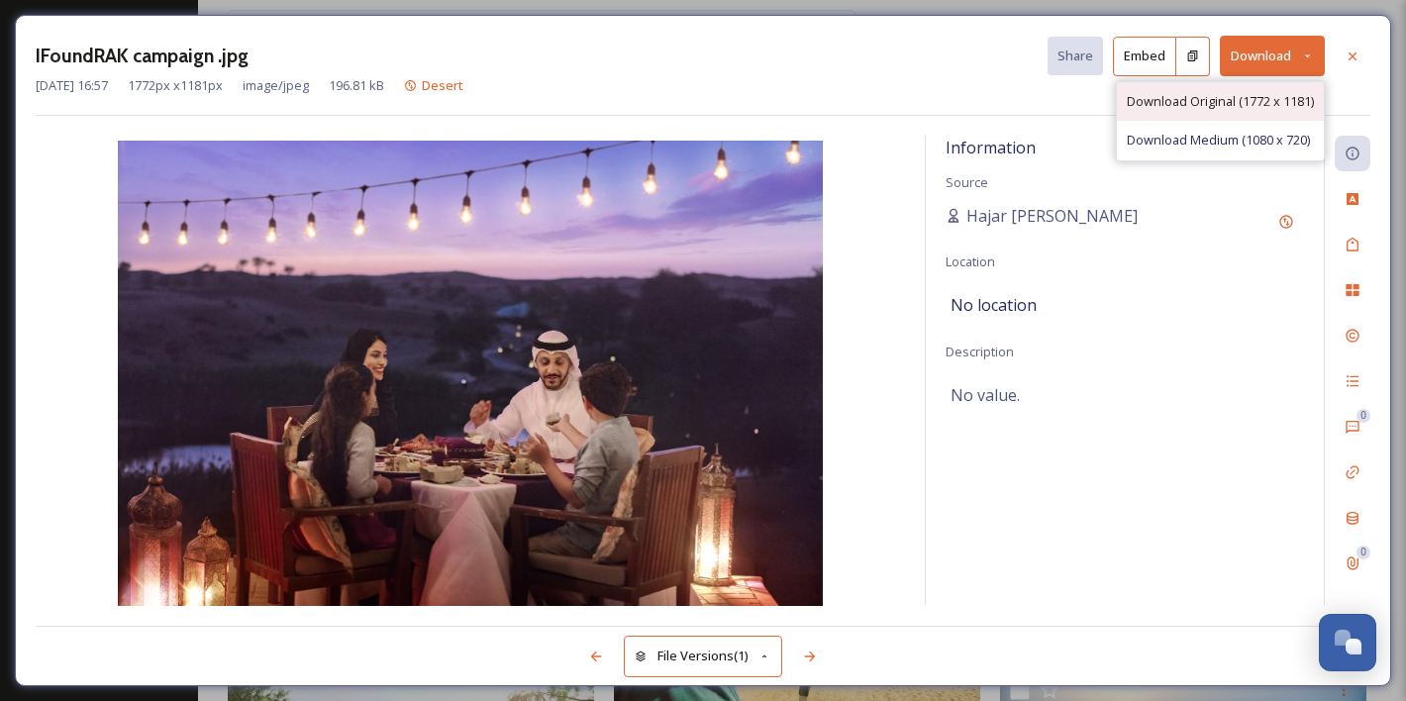
click at [1208, 113] on div "Download Original (1772 x 1181)" at bounding box center [1220, 101] width 207 height 39
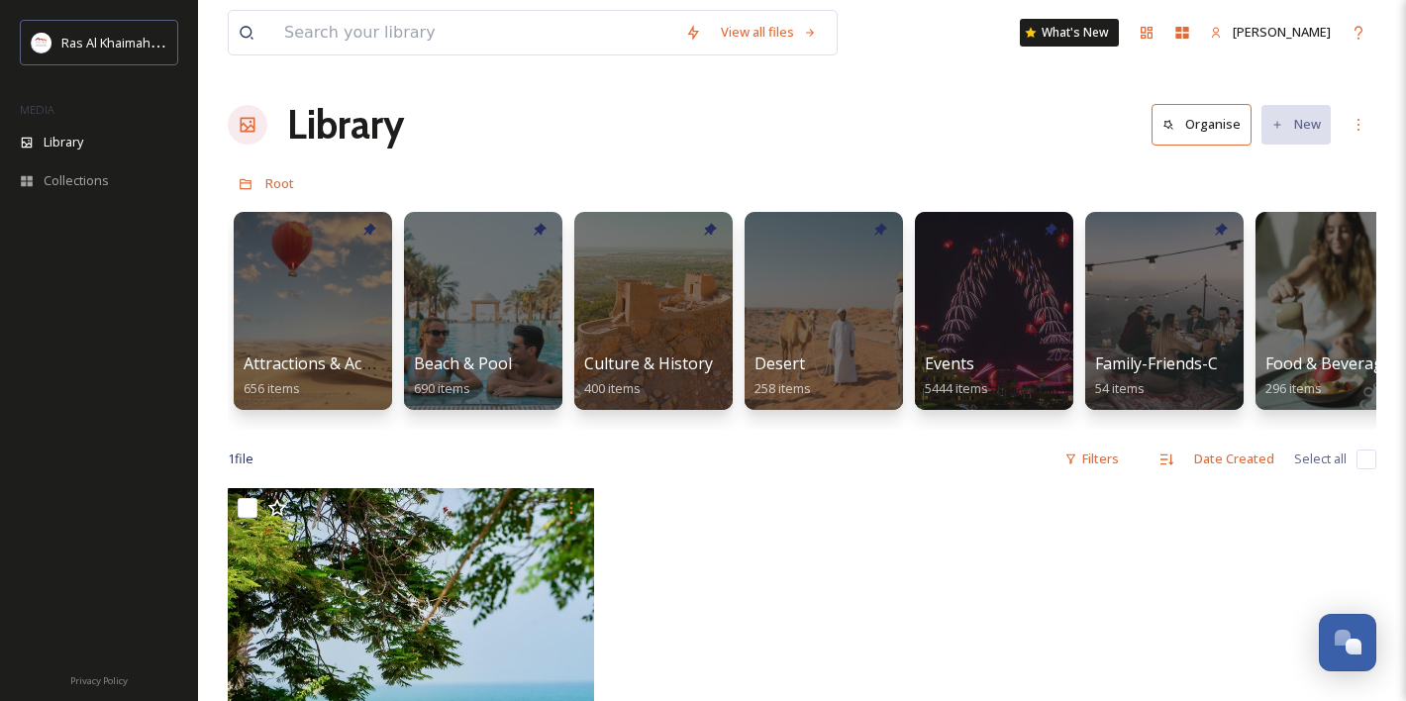
scroll to position [0, 1]
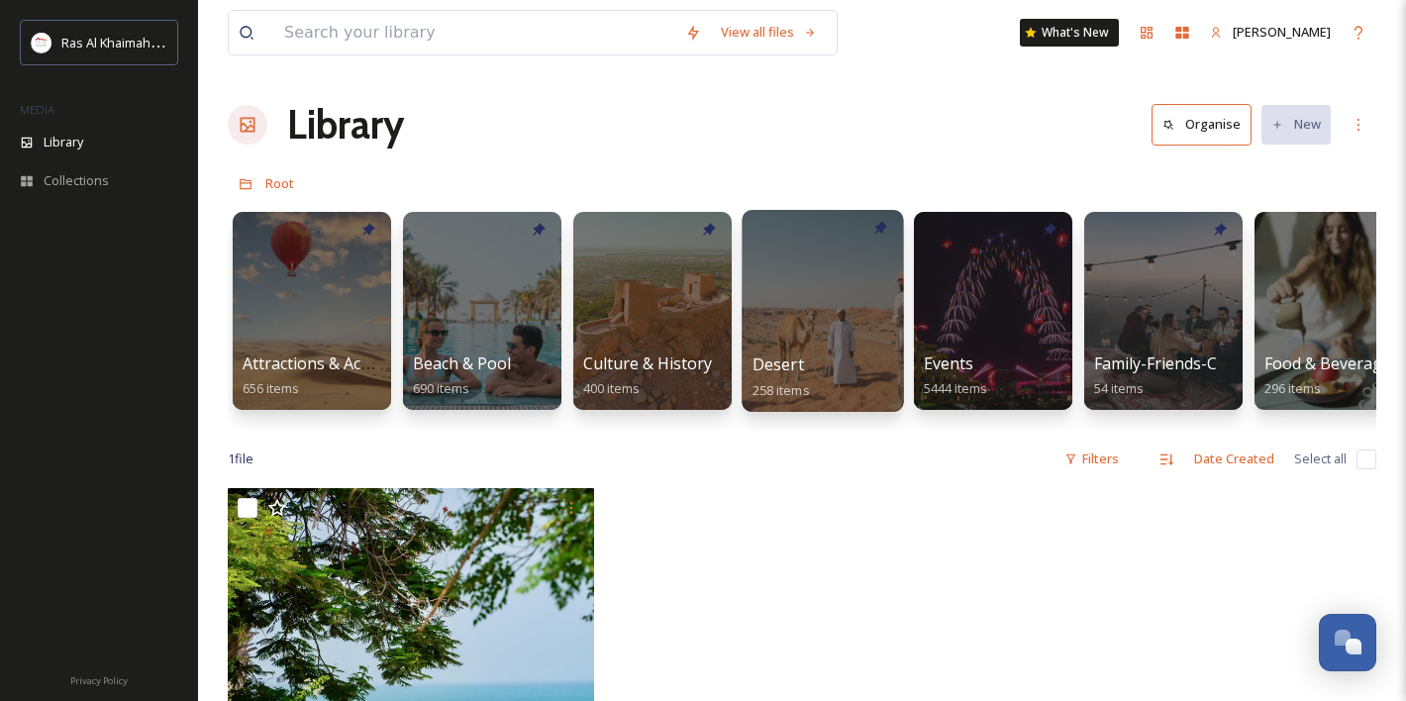
click at [815, 297] on div at bounding box center [822, 311] width 161 height 202
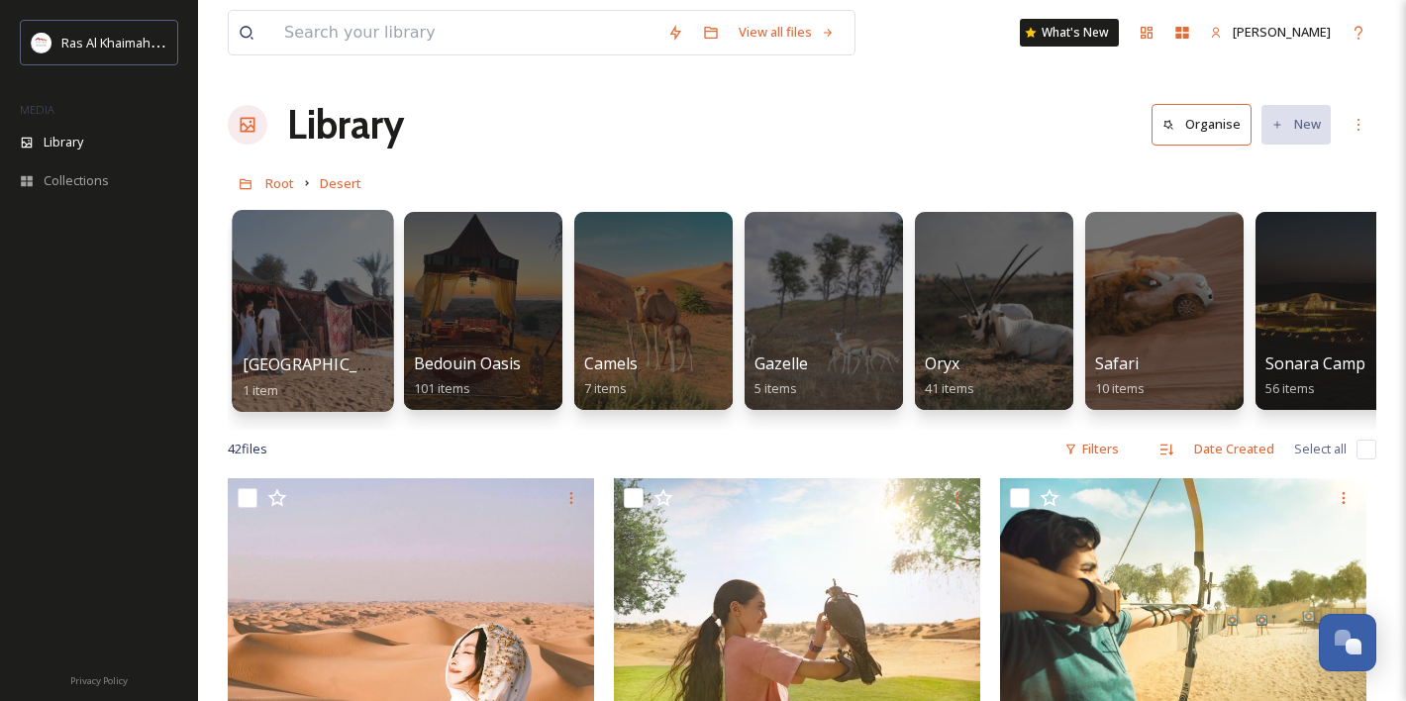
click at [366, 336] on div at bounding box center [312, 311] width 161 height 202
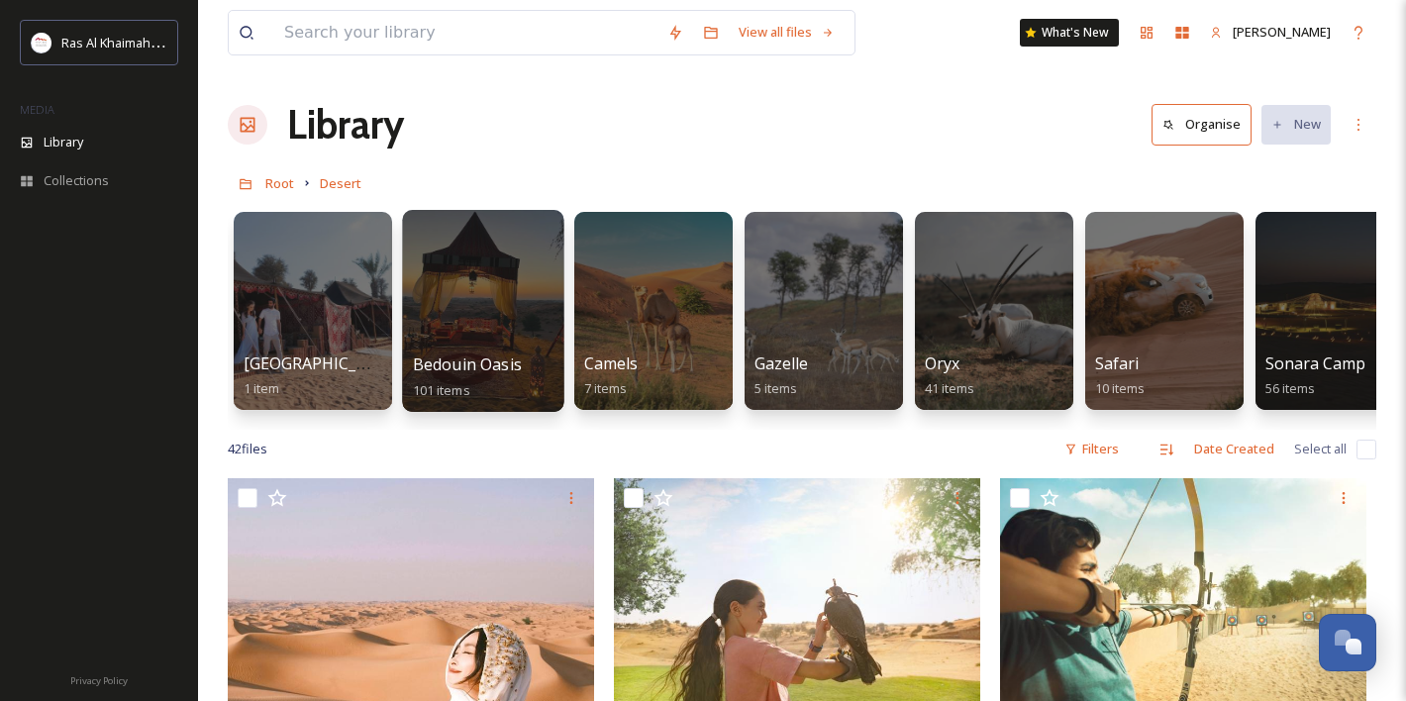
click at [507, 350] on div at bounding box center [482, 311] width 161 height 202
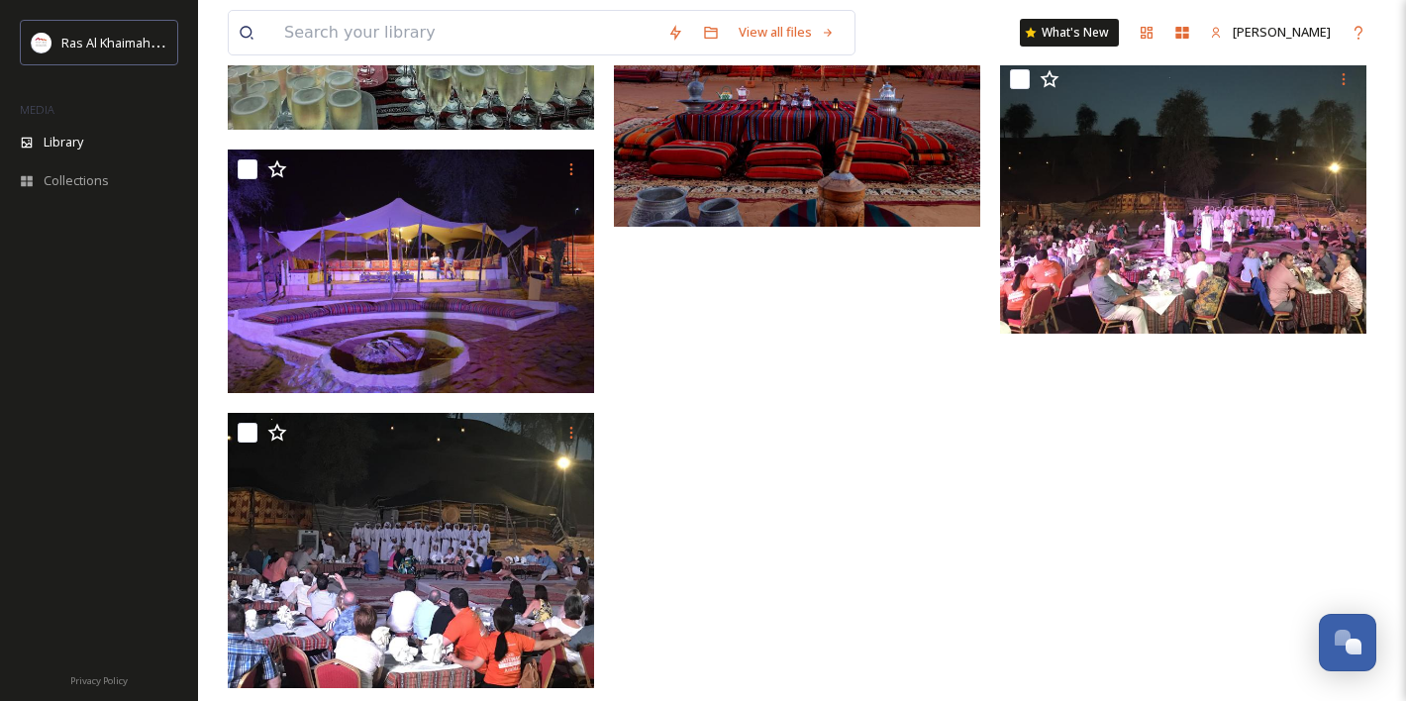
scroll to position [8732, 0]
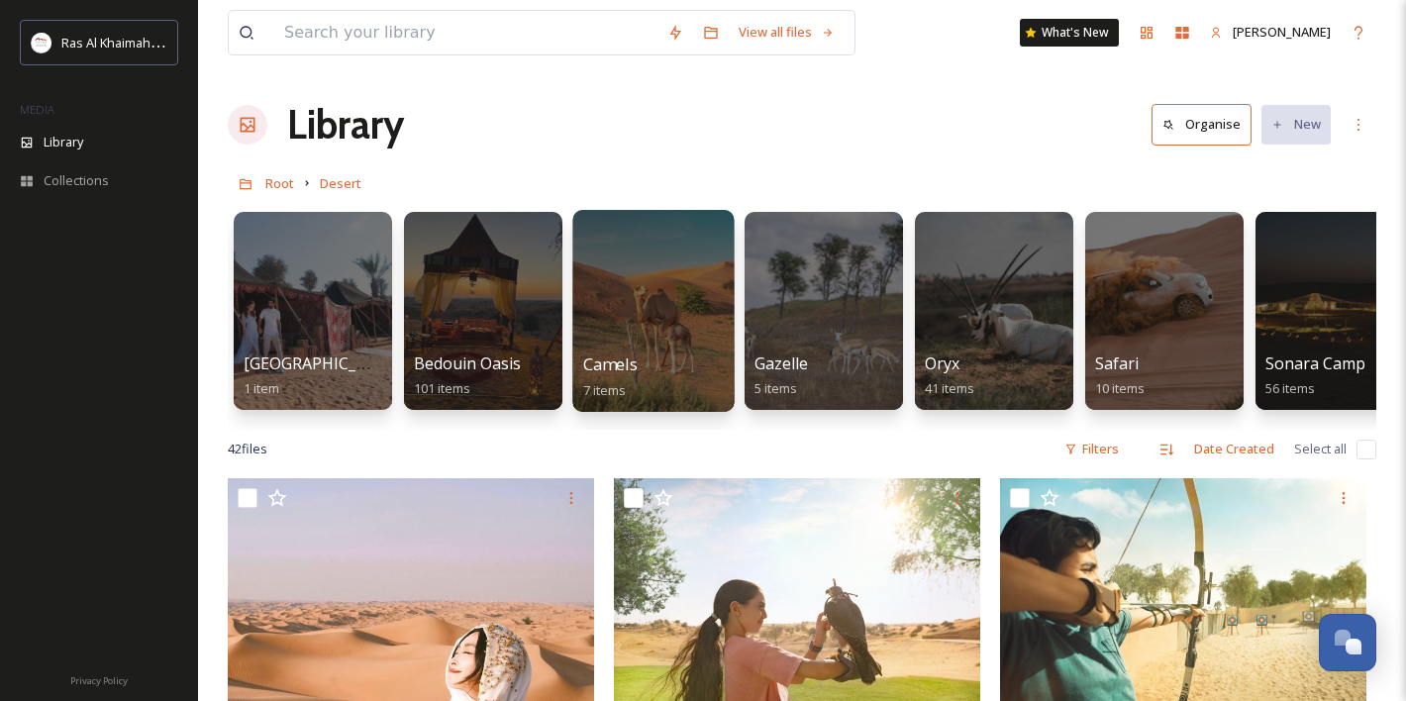
scroll to position [0, 44]
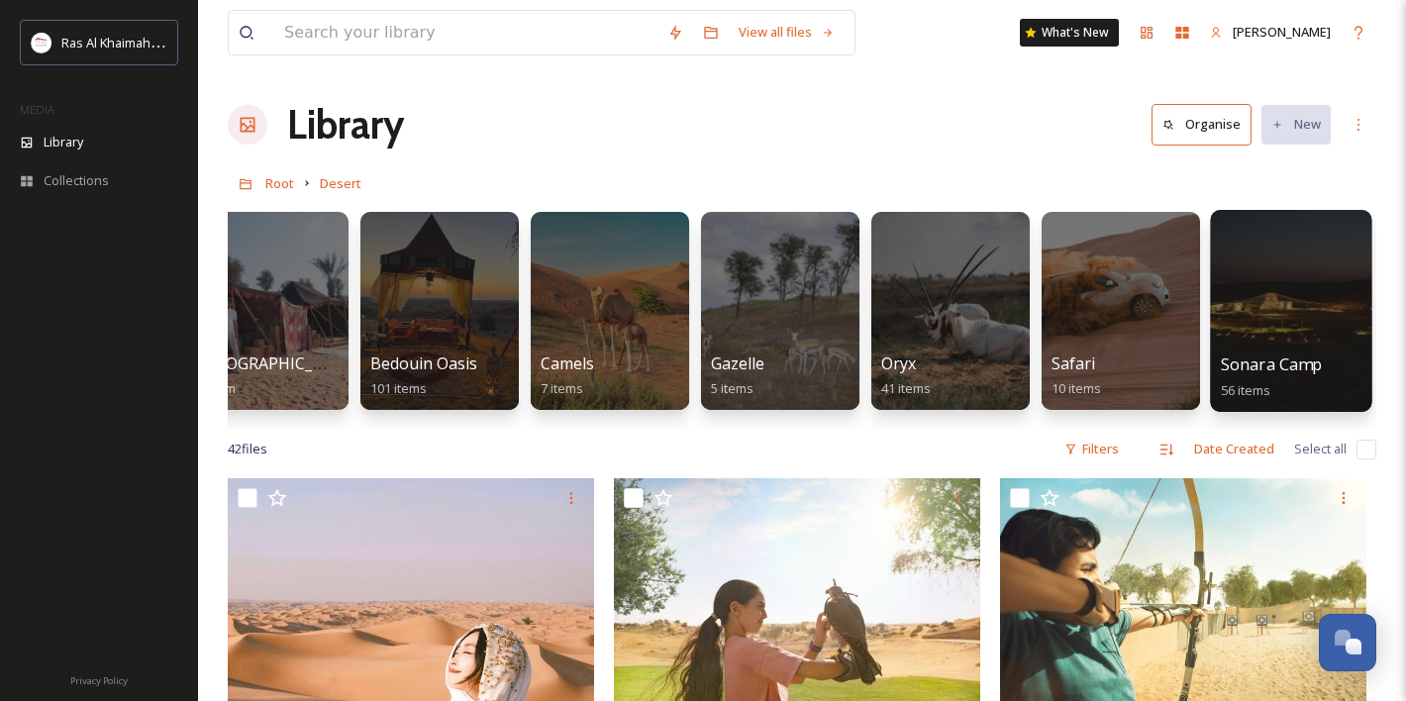
click at [1252, 314] on div at bounding box center [1290, 311] width 161 height 202
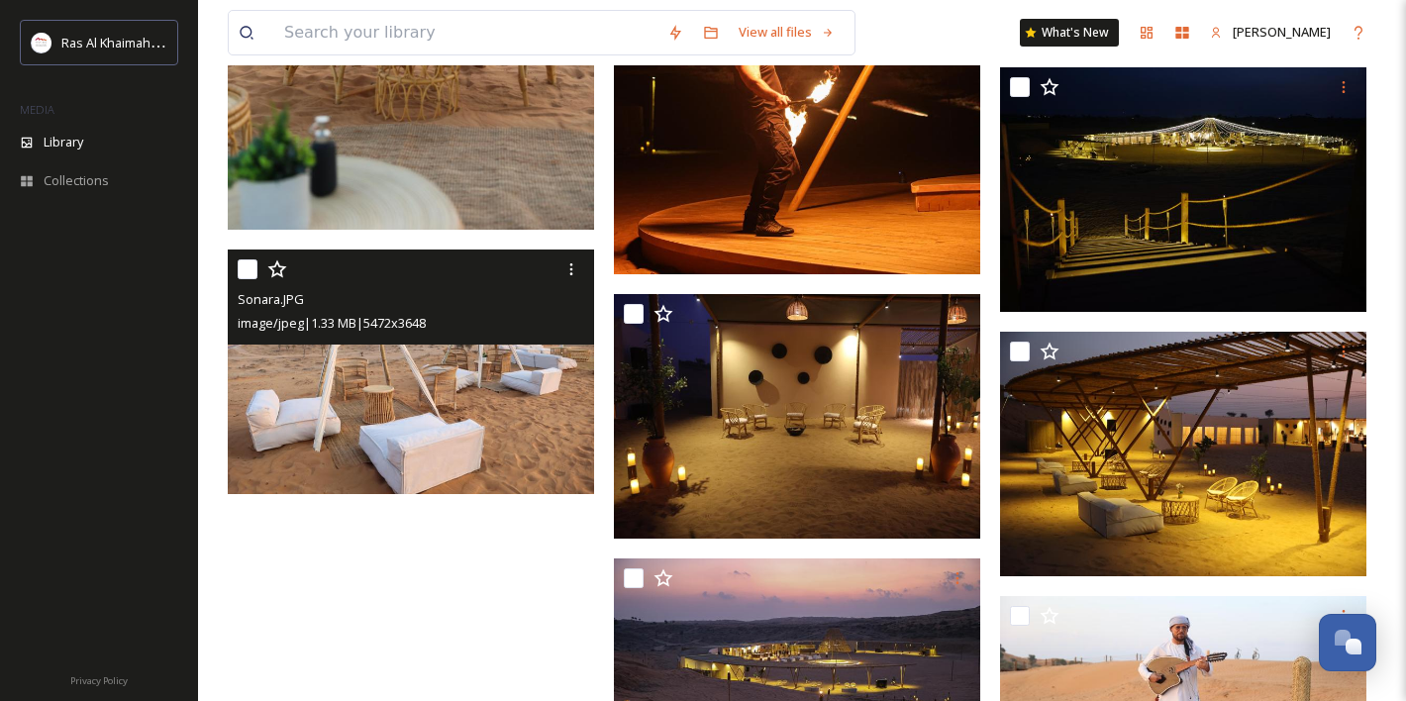
scroll to position [6702, 0]
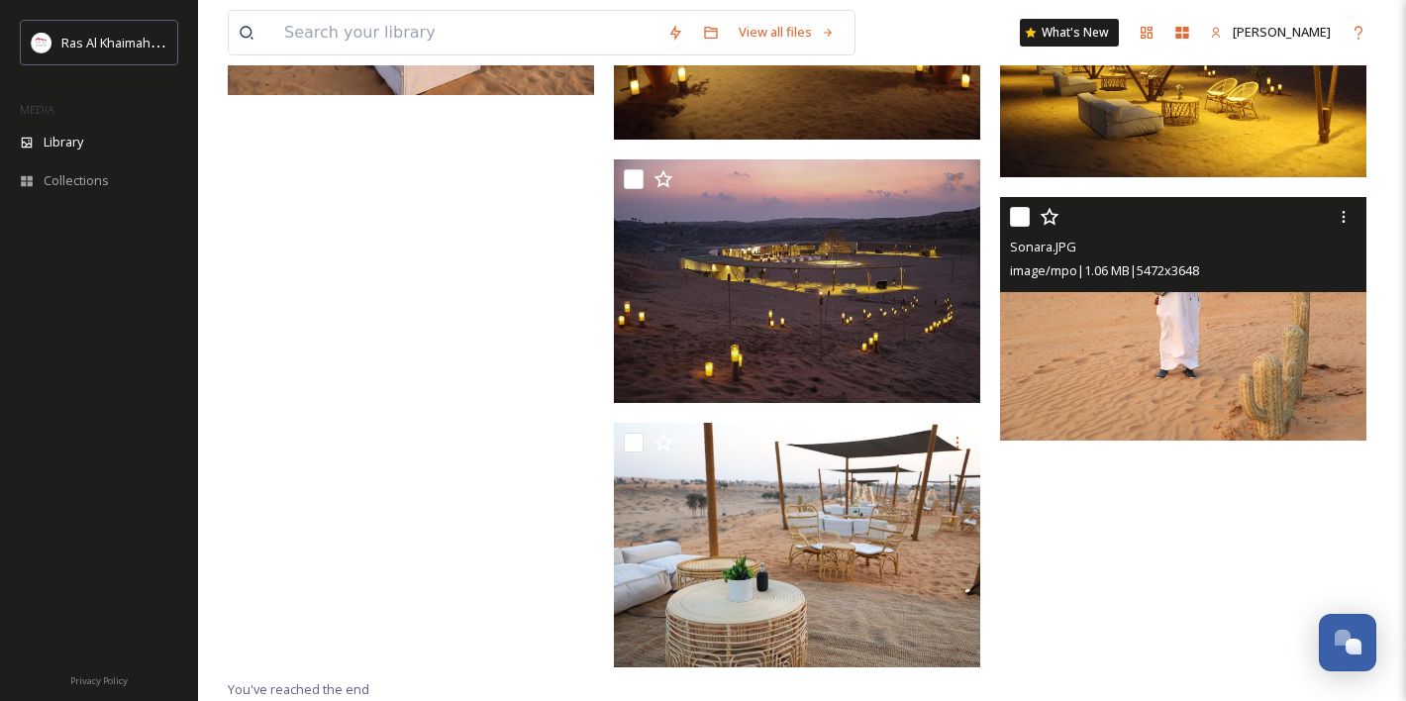
click at [1190, 374] on img at bounding box center [1183, 319] width 366 height 245
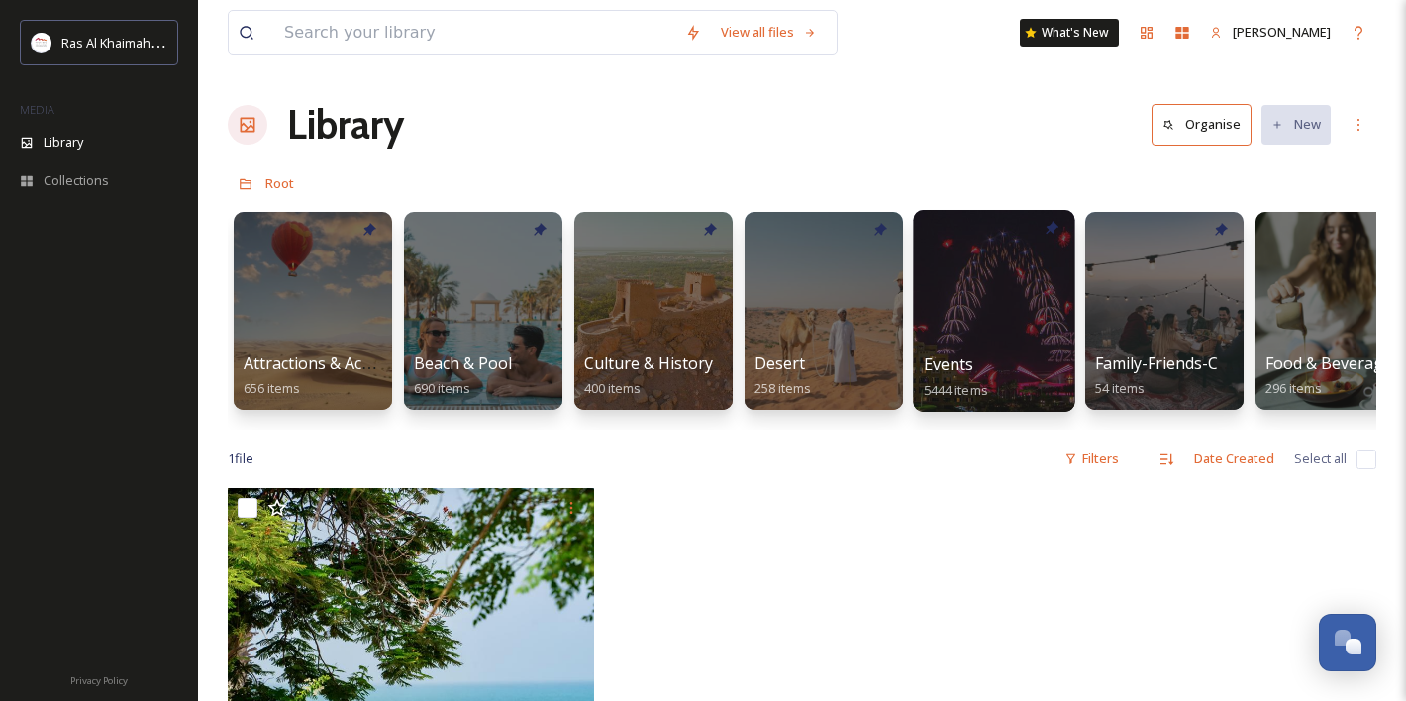
click at [968, 324] on div at bounding box center [993, 311] width 161 height 202
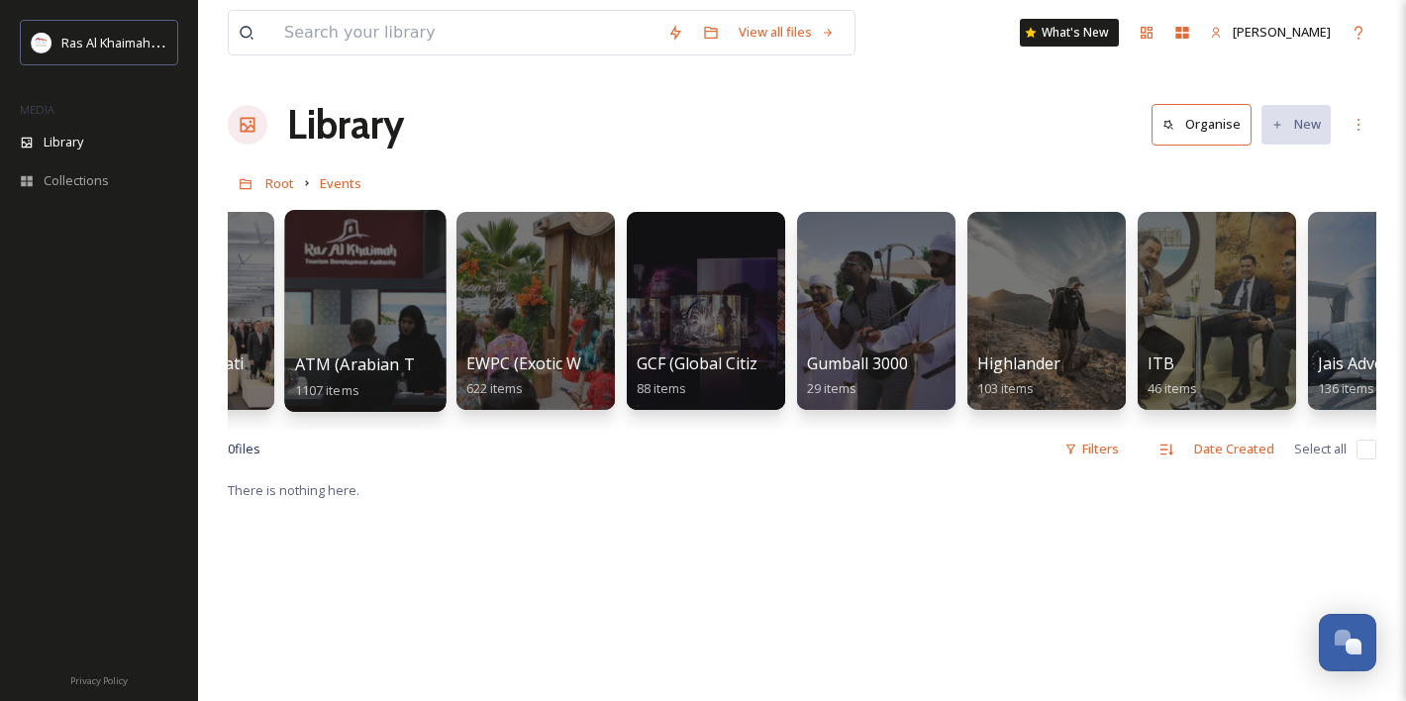
scroll to position [0, 321]
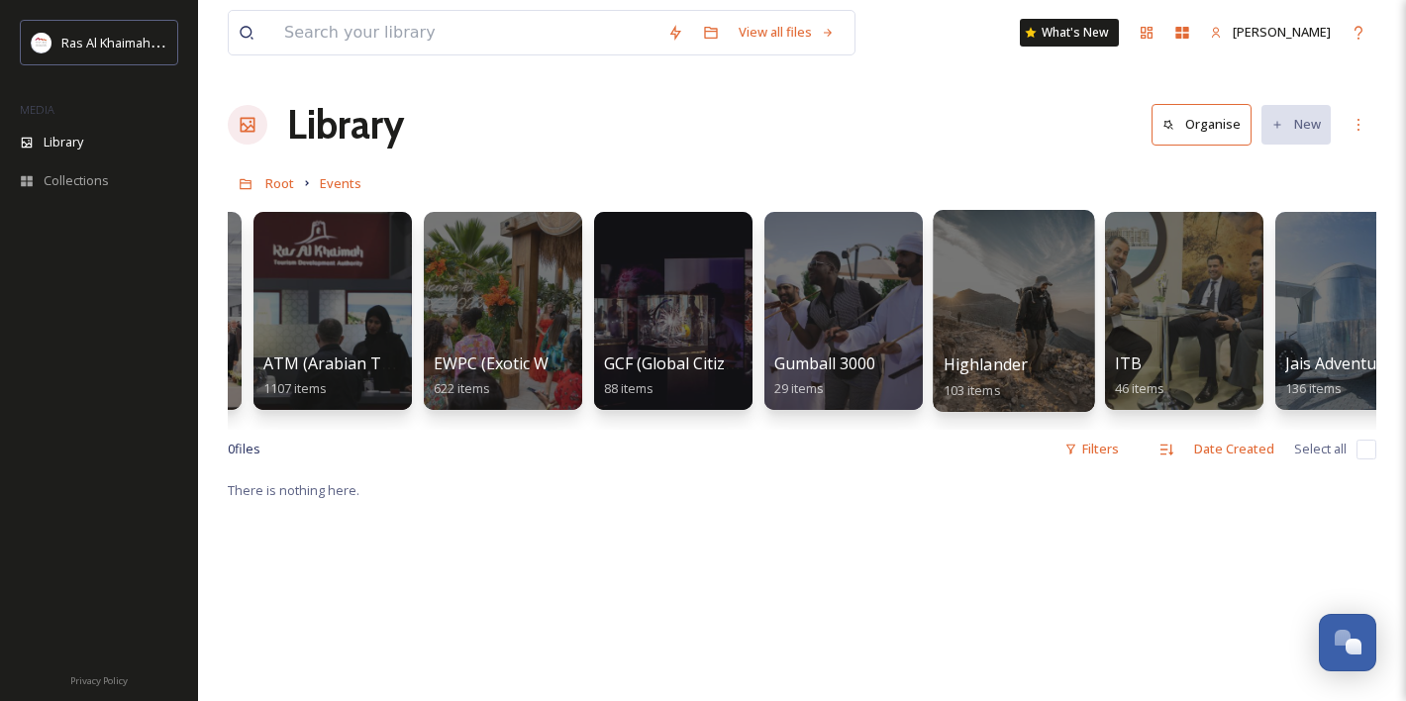
click at [1005, 318] on div at bounding box center [1013, 311] width 161 height 202
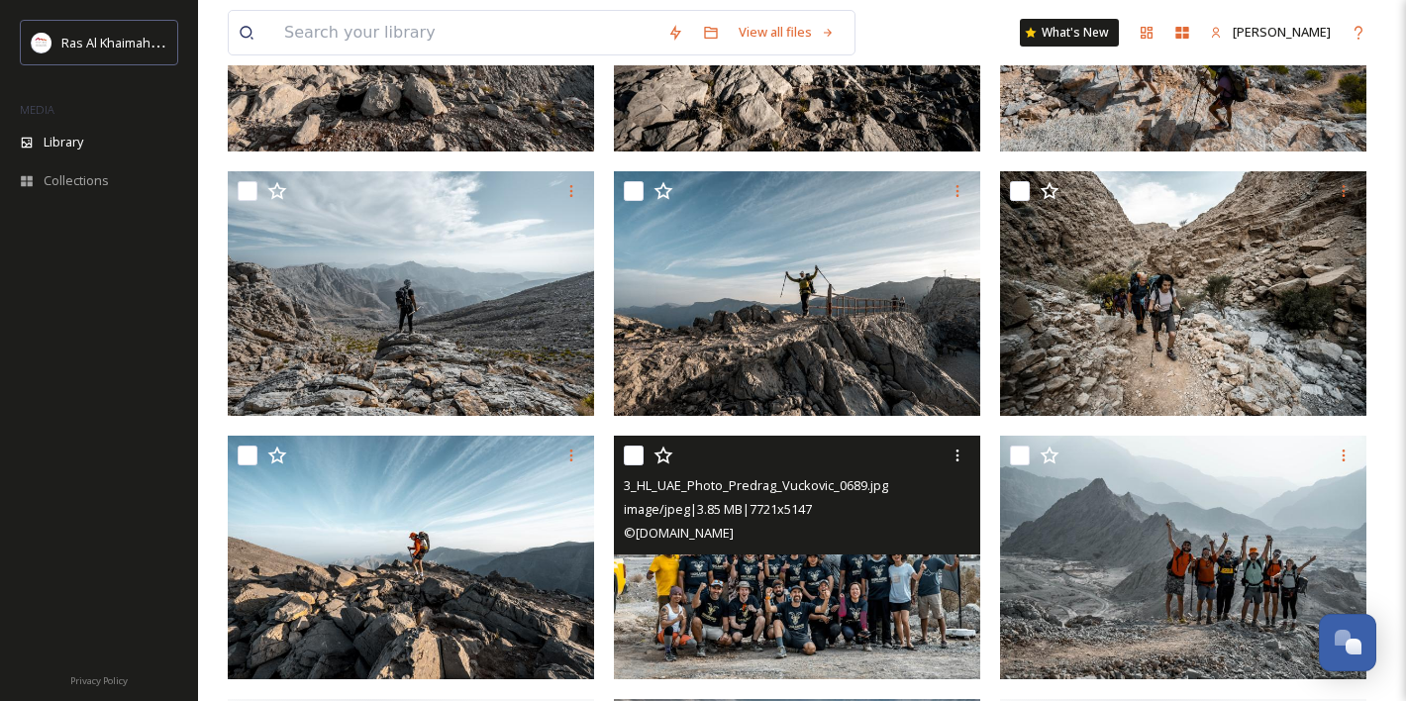
scroll to position [365, 0]
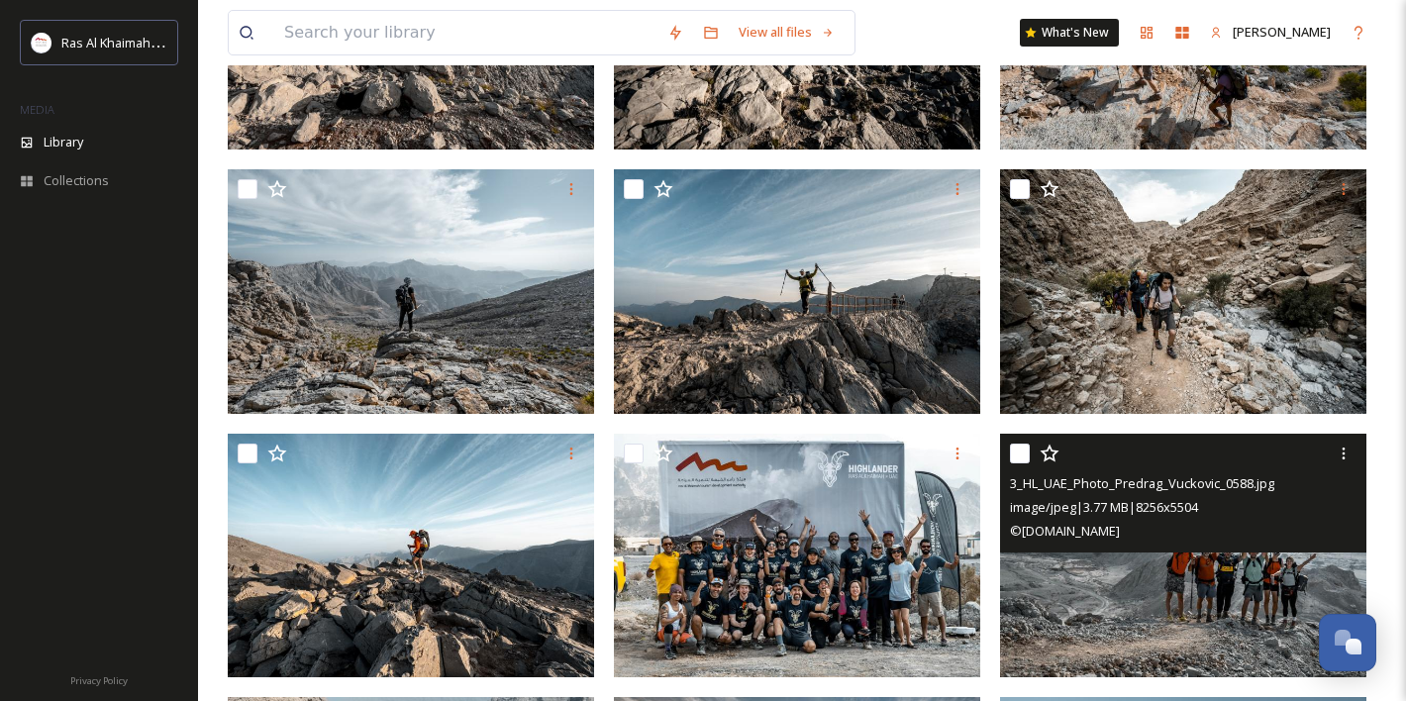
click at [1114, 595] on img at bounding box center [1183, 555] width 366 height 245
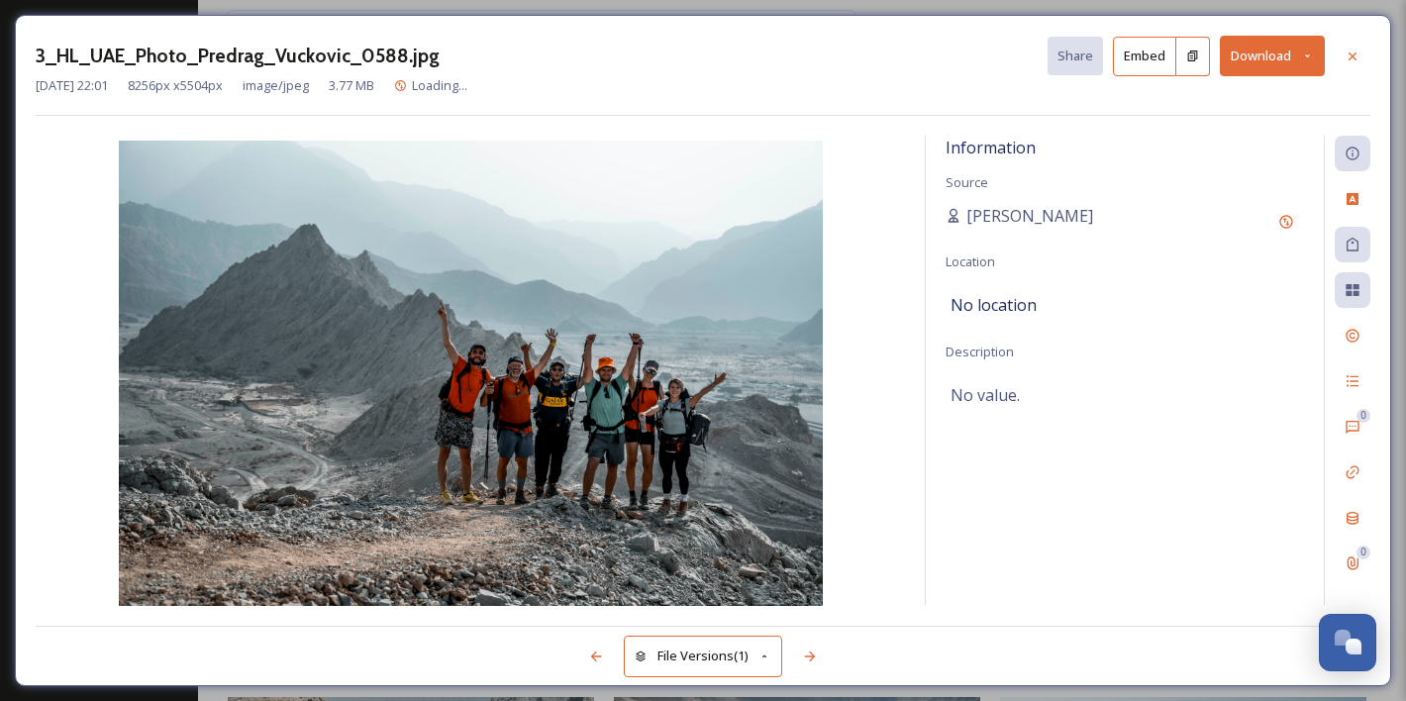
click at [1254, 59] on button "Download" at bounding box center [1272, 56] width 105 height 41
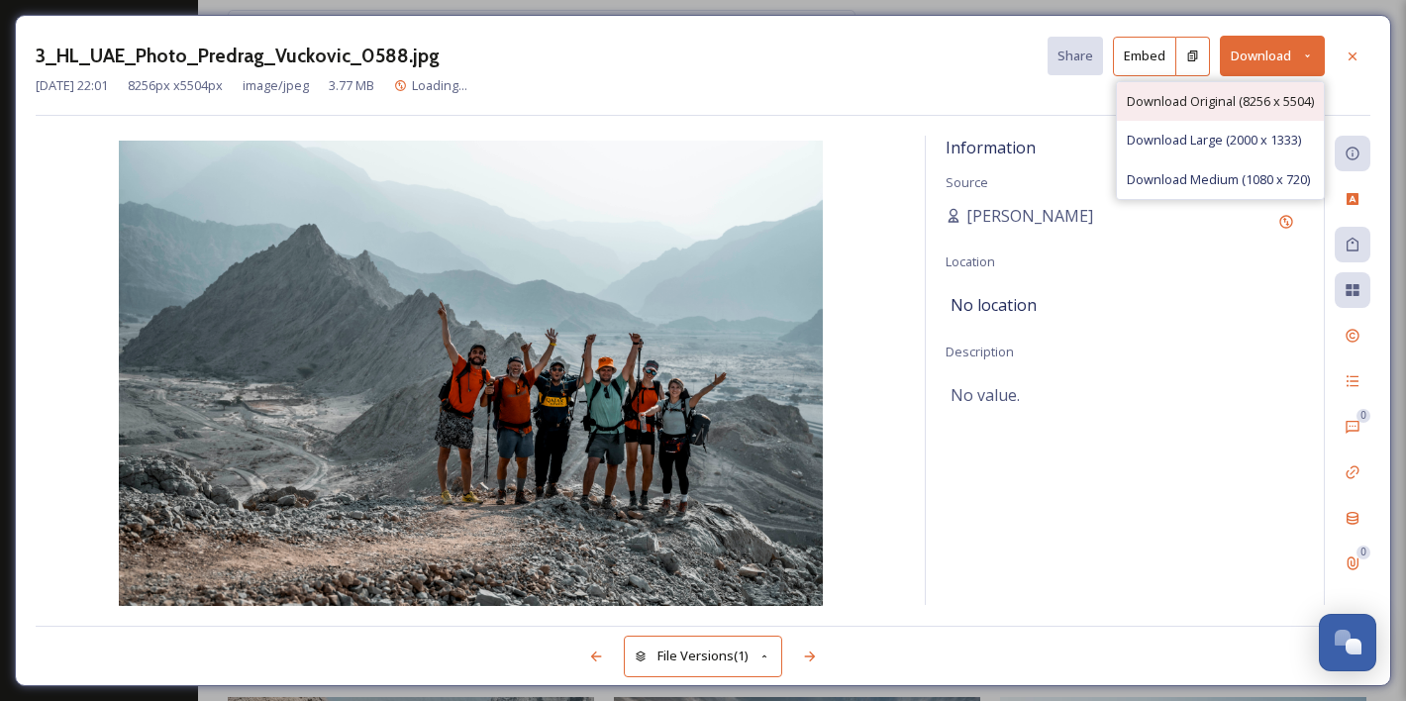
click at [1231, 101] on span "Download Original (8256 x 5504)" at bounding box center [1220, 101] width 187 height 19
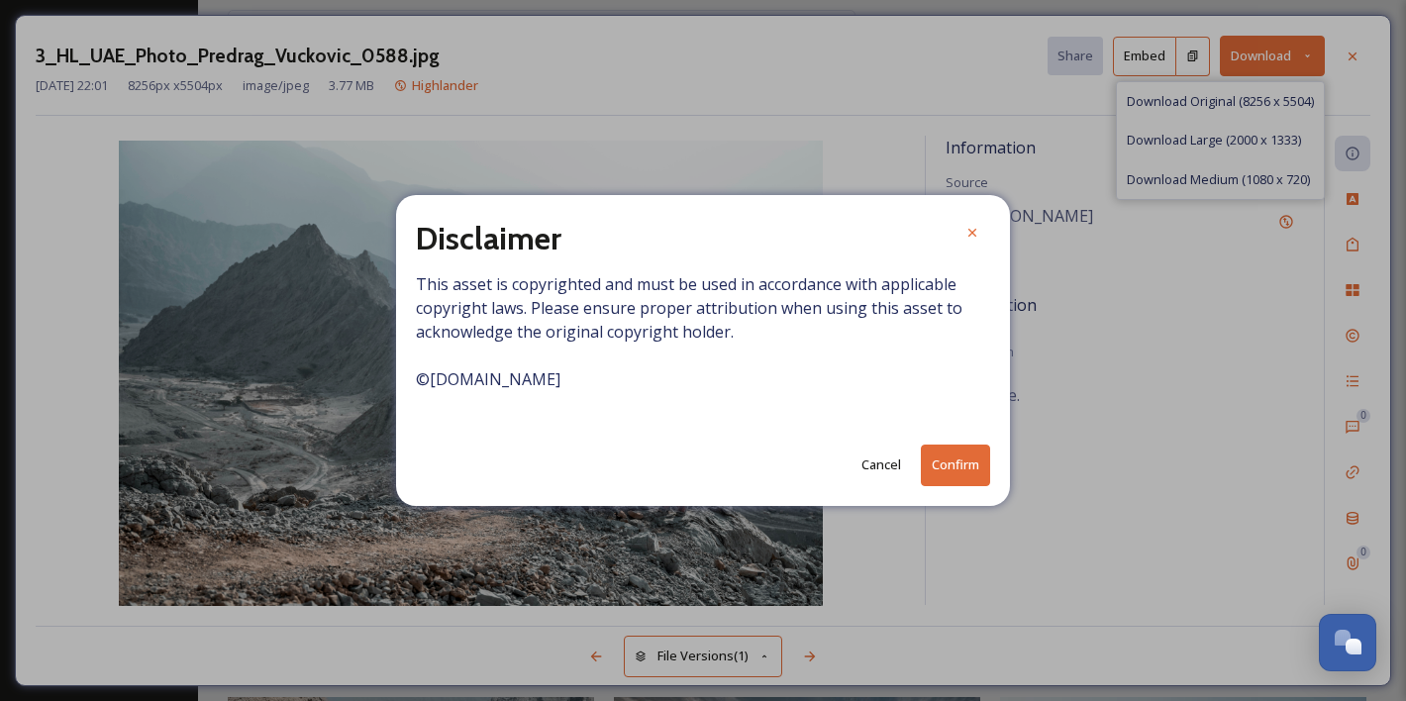
click at [966, 462] on button "Confirm" at bounding box center [955, 465] width 69 height 41
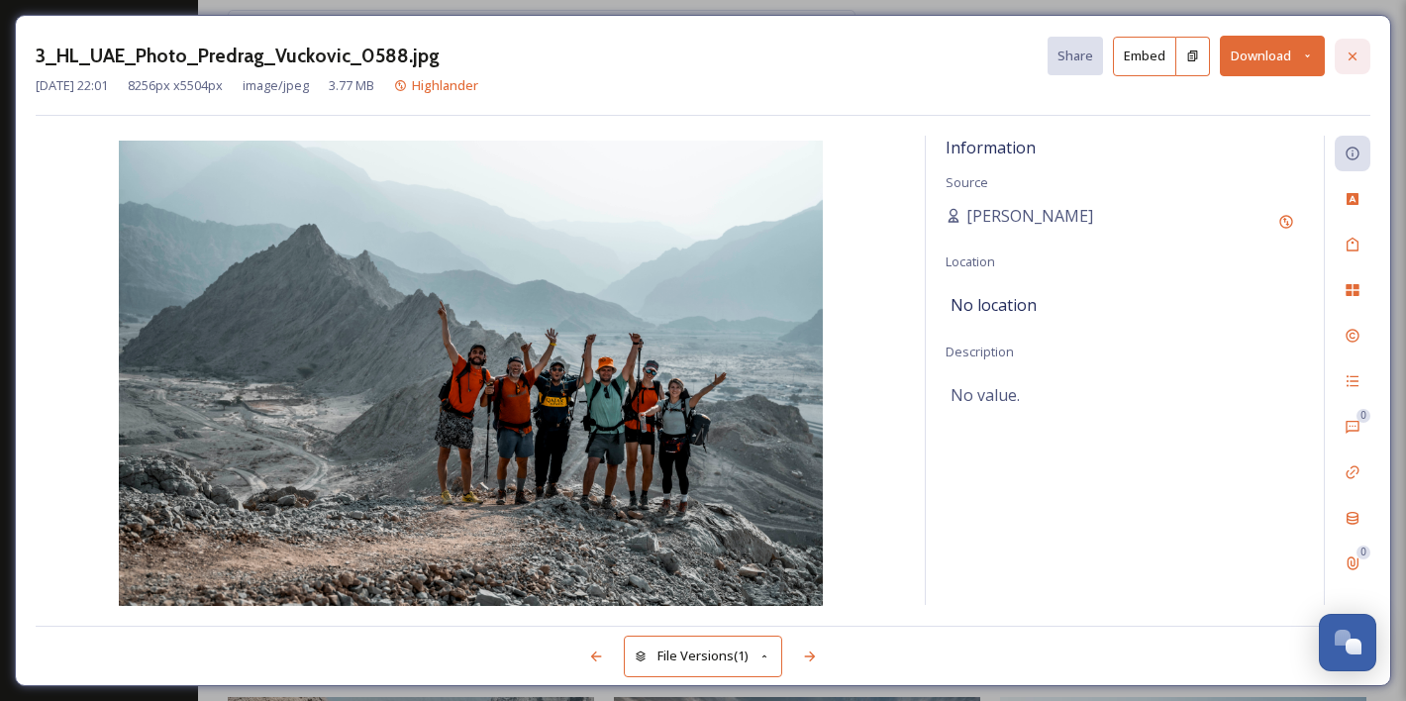
click at [1348, 54] on icon at bounding box center [1353, 57] width 16 height 16
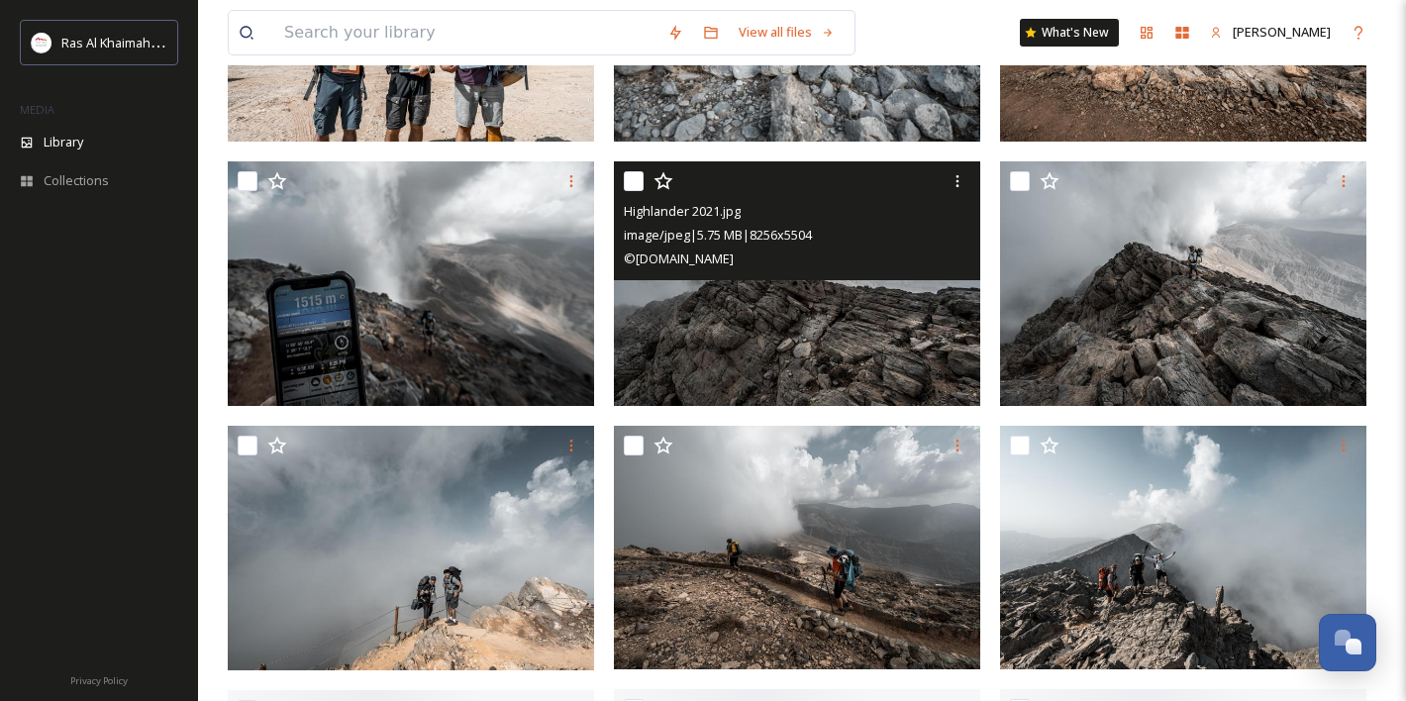
scroll to position [1694, 0]
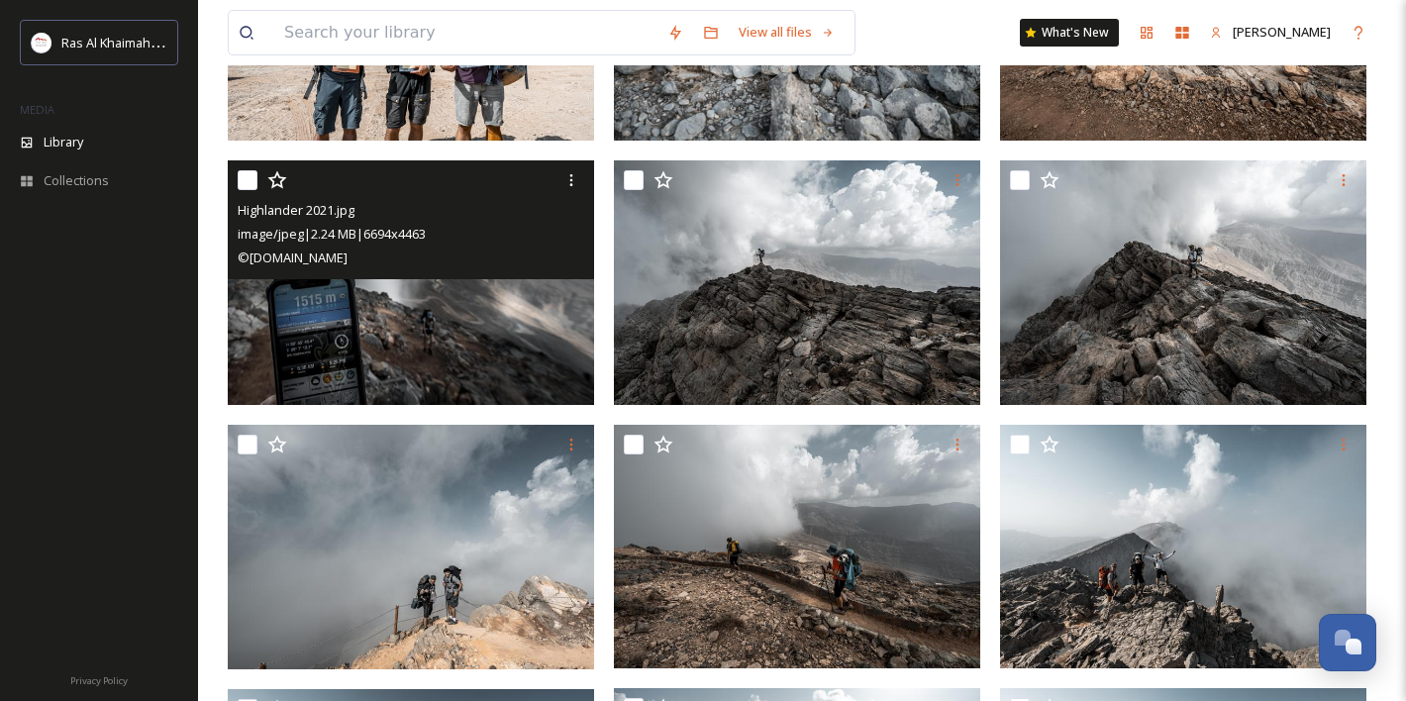
click at [444, 352] on img at bounding box center [411, 282] width 366 height 245
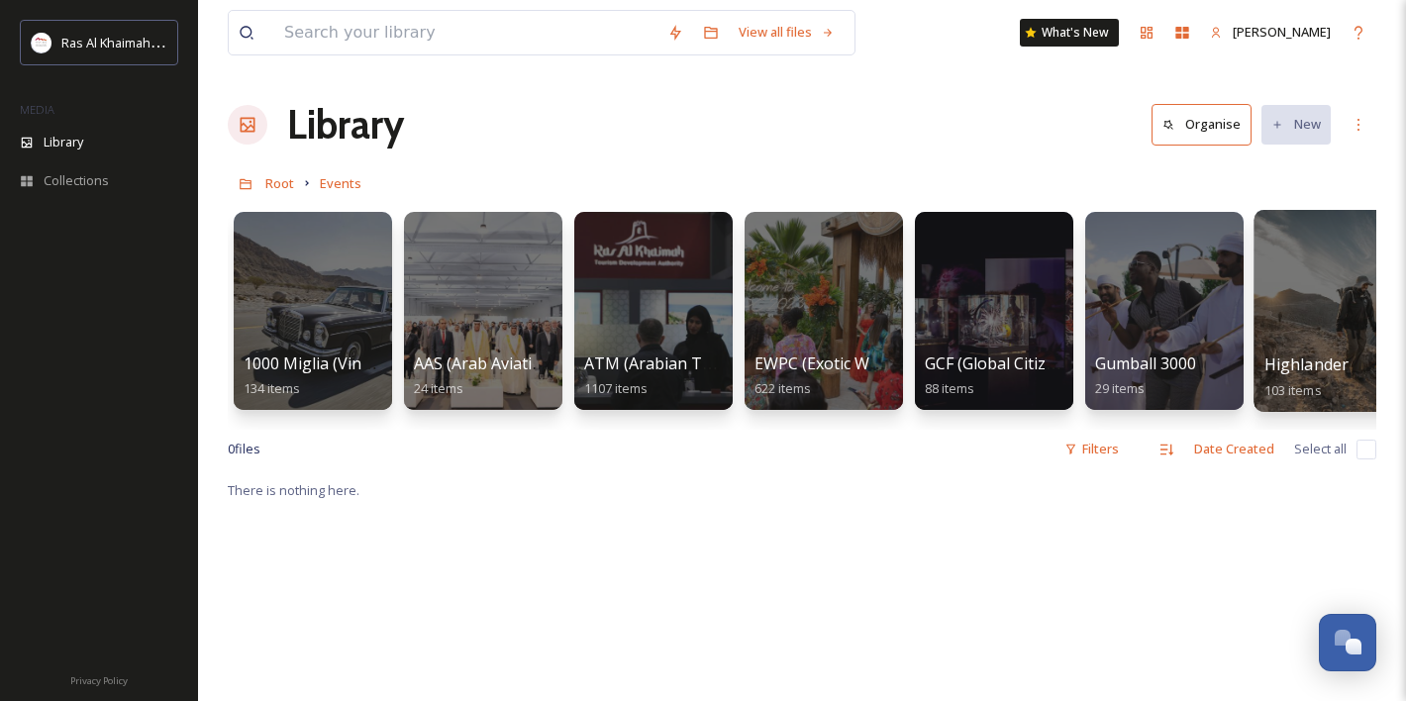
click at [1341, 340] on div at bounding box center [1333, 311] width 161 height 202
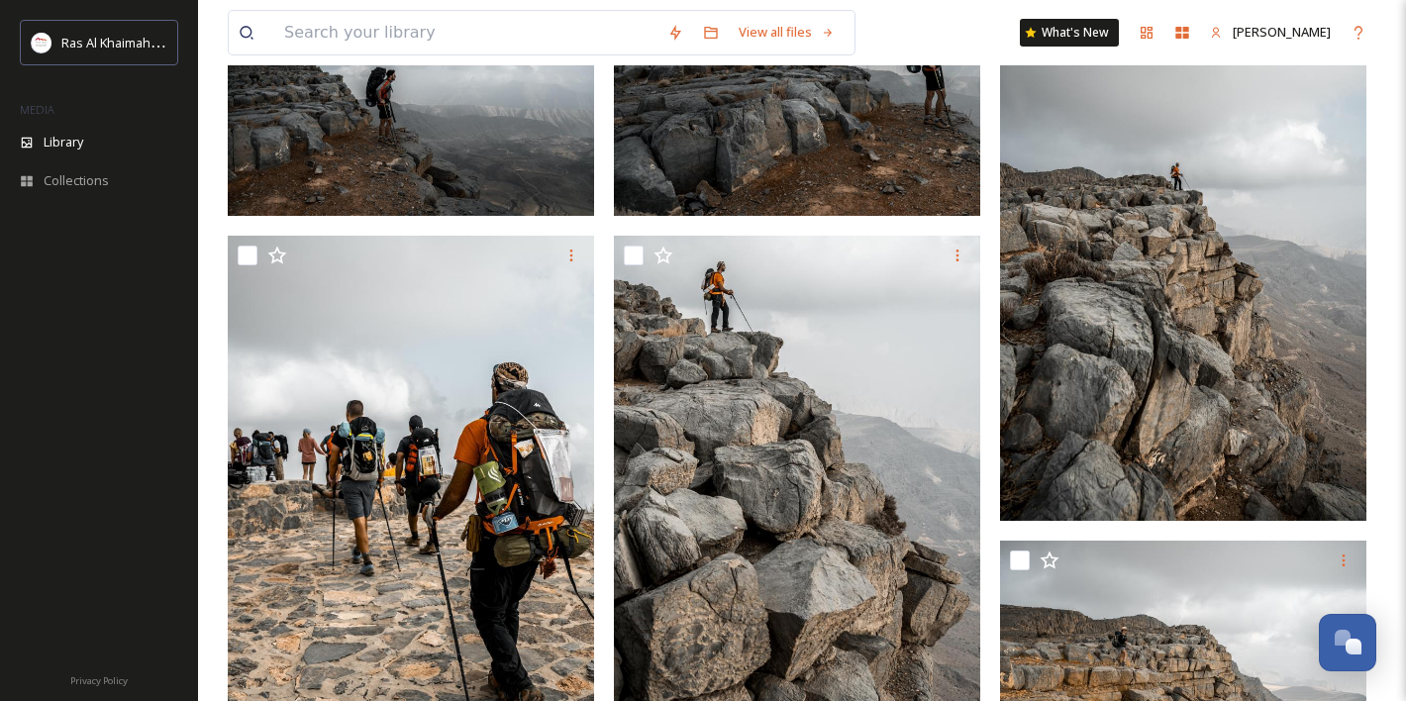
scroll to position [4261, 0]
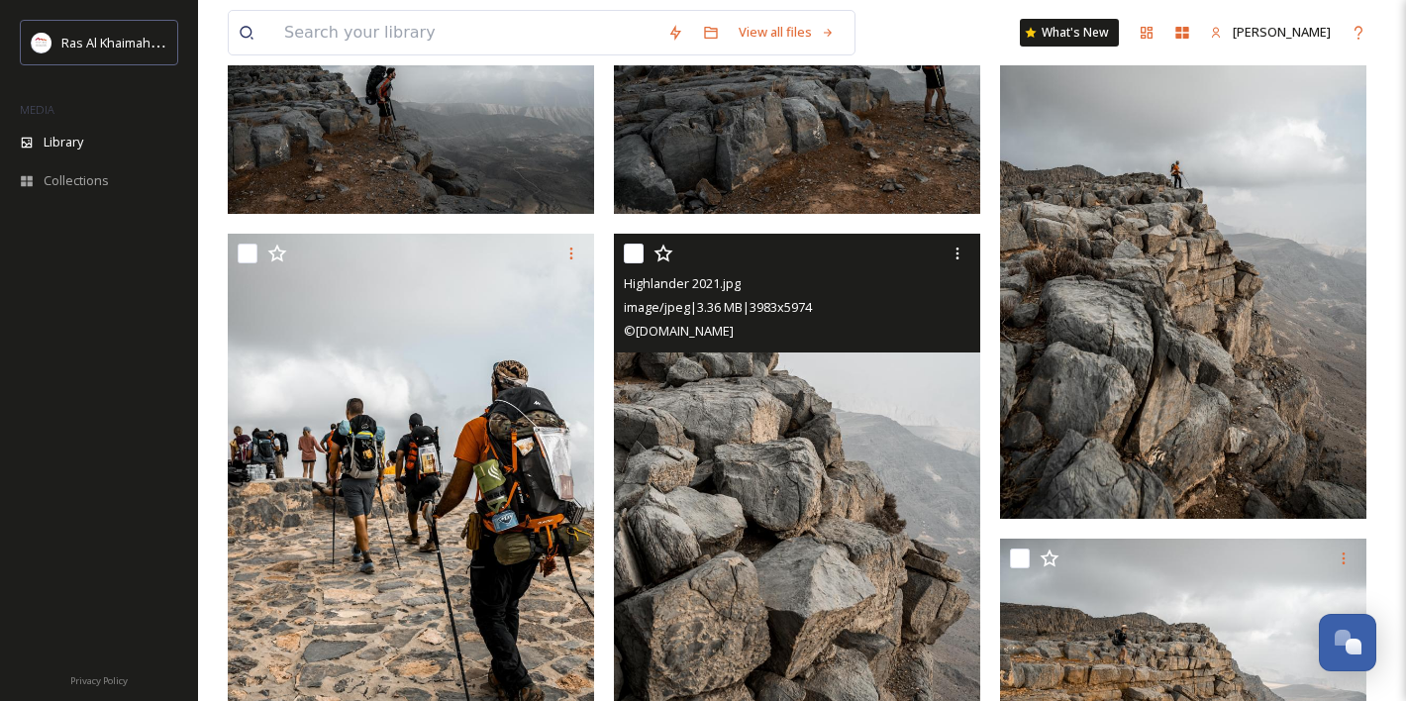
click at [639, 256] on input "checkbox" at bounding box center [634, 254] width 20 height 20
checkbox input "true"
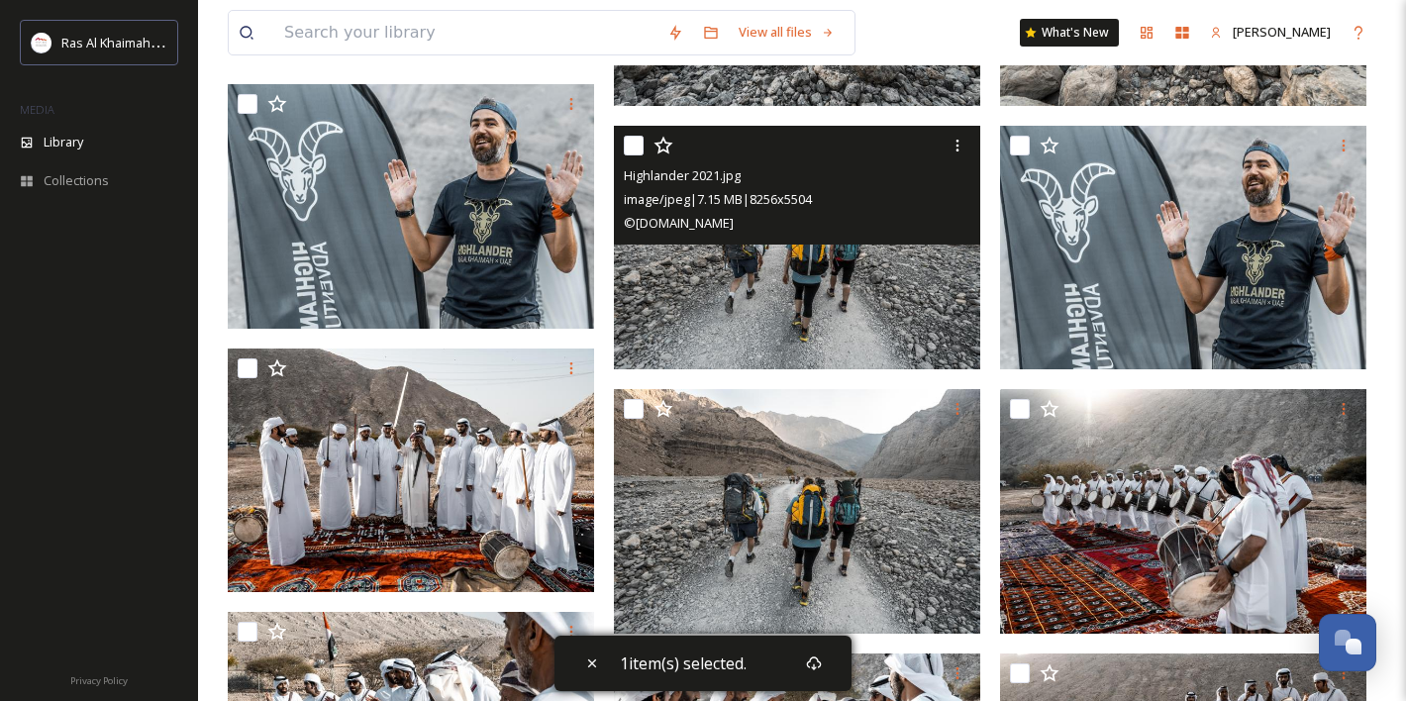
scroll to position [7690, 0]
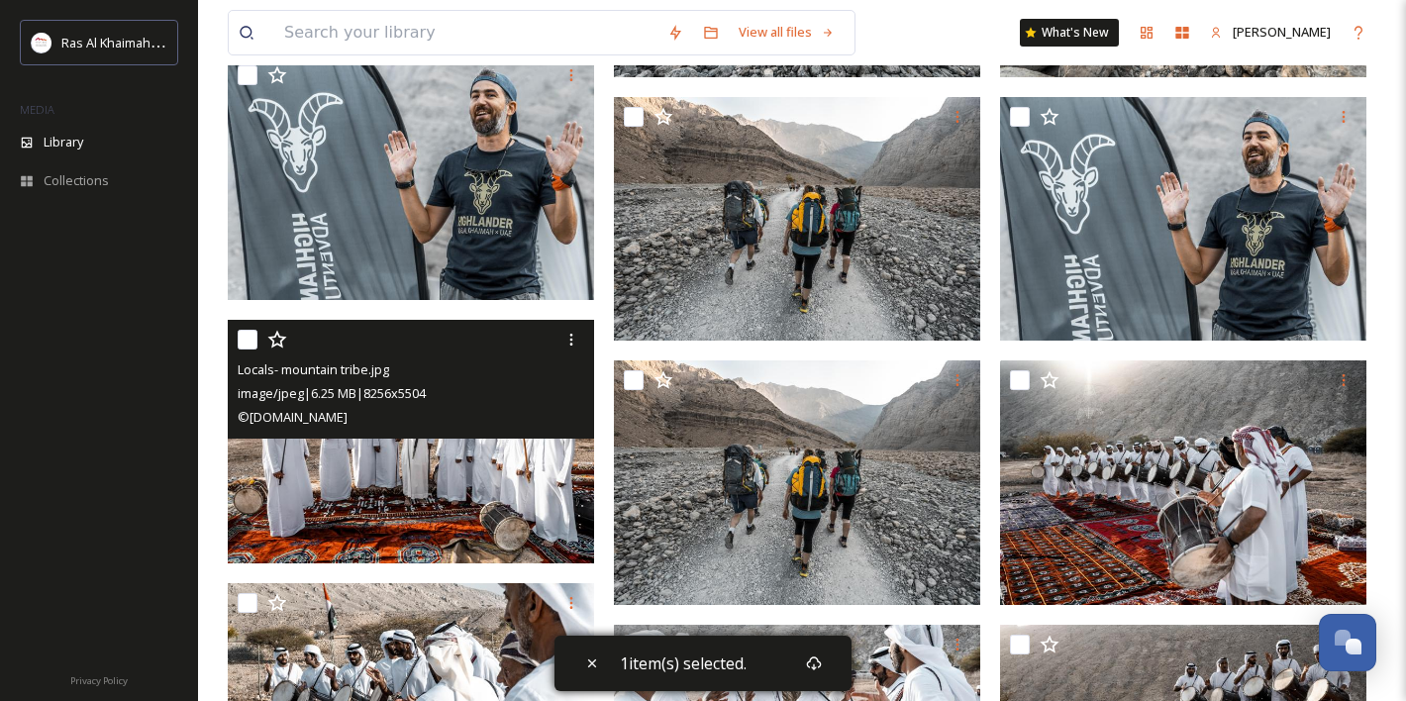
click at [247, 345] on input "checkbox" at bounding box center [248, 340] width 20 height 20
checkbox input "true"
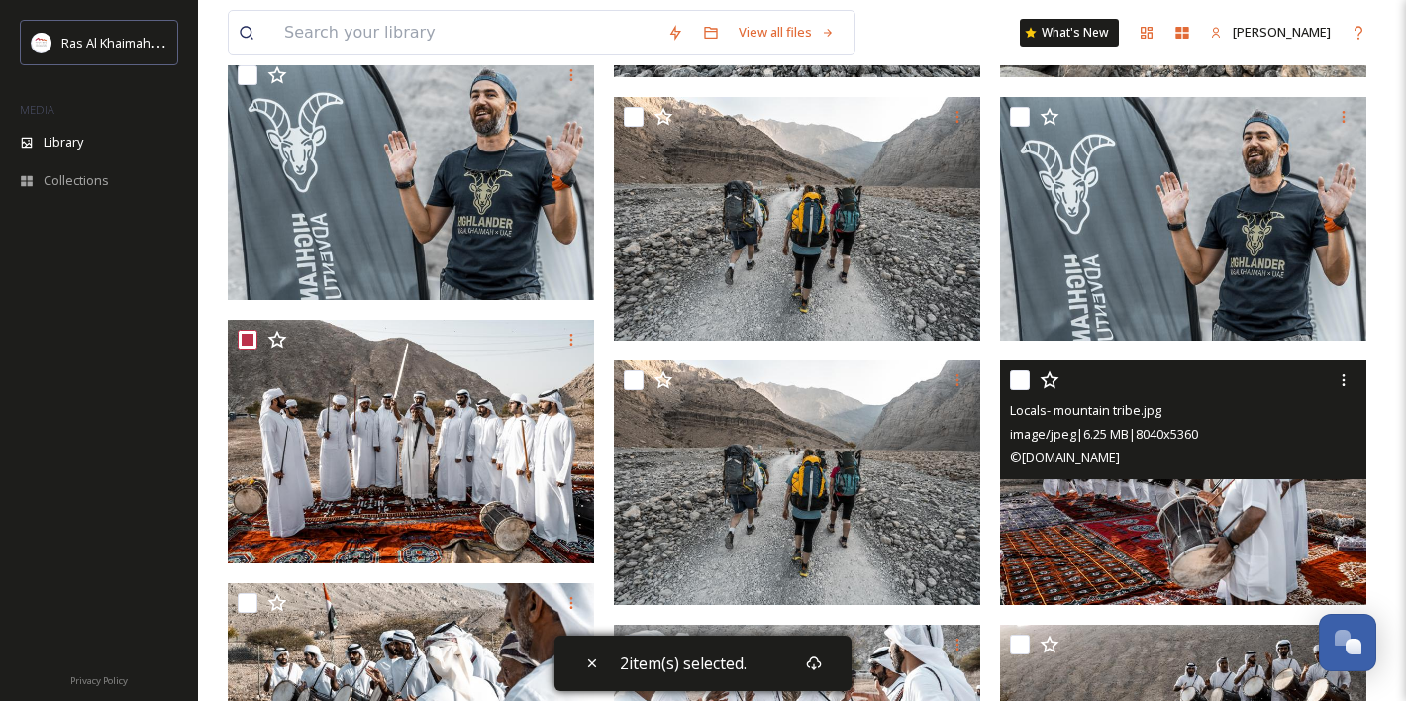
click at [1018, 388] on input "checkbox" at bounding box center [1020, 380] width 20 height 20
checkbox input "true"
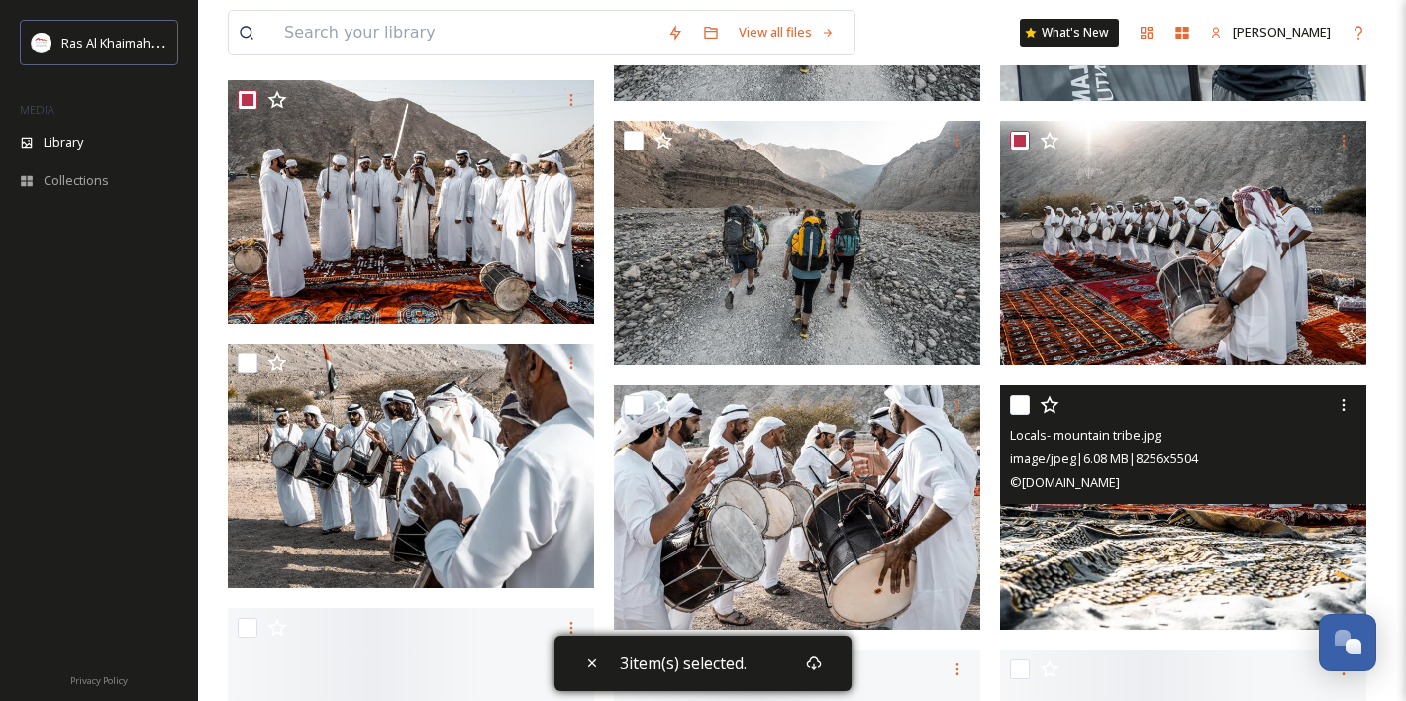
scroll to position [7929, 0]
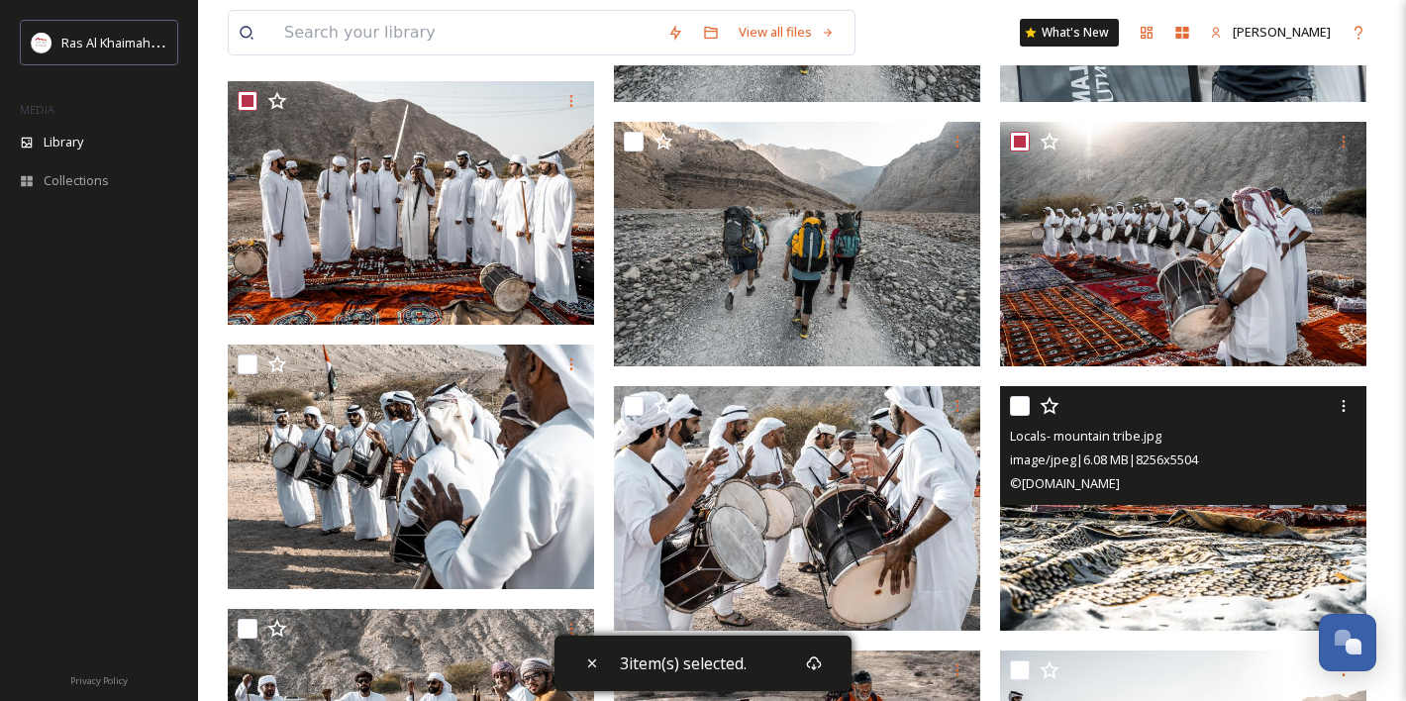
click at [1014, 412] on input "checkbox" at bounding box center [1020, 406] width 20 height 20
checkbox input "true"
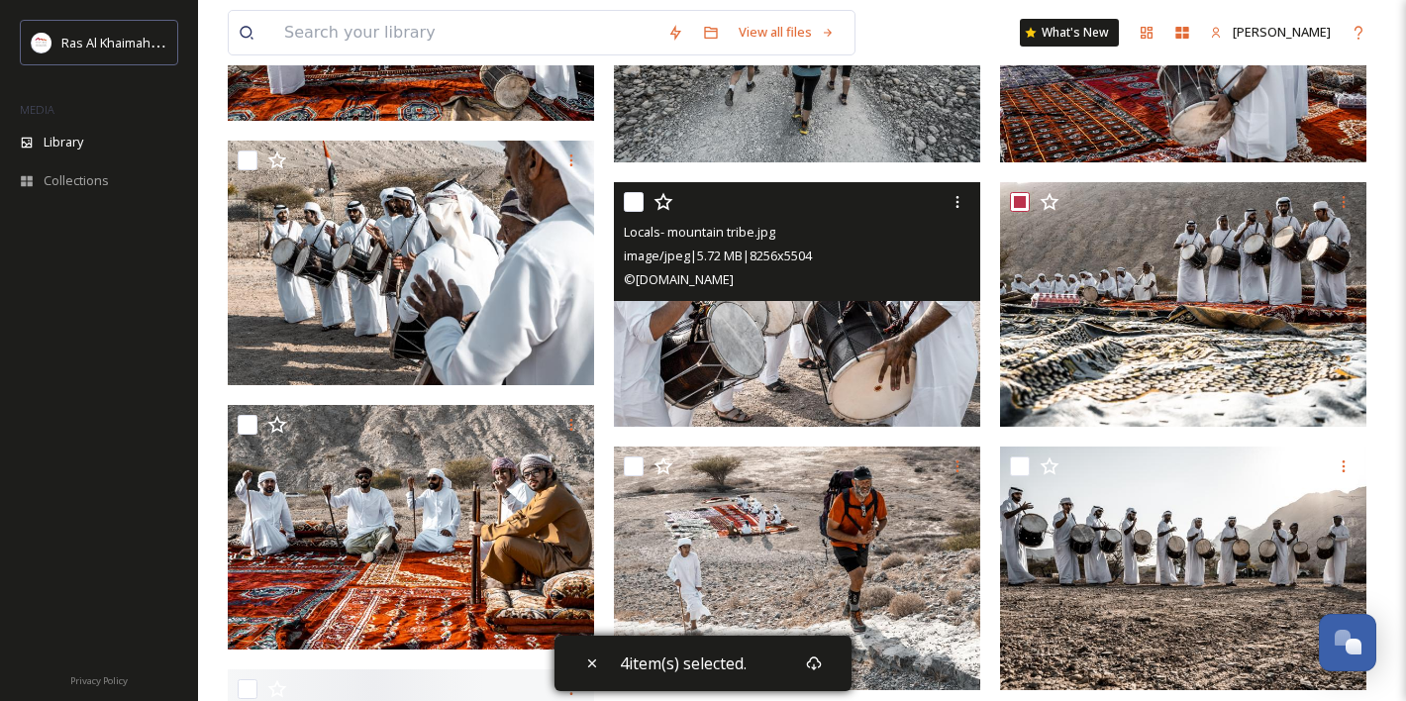
scroll to position [8134, 0]
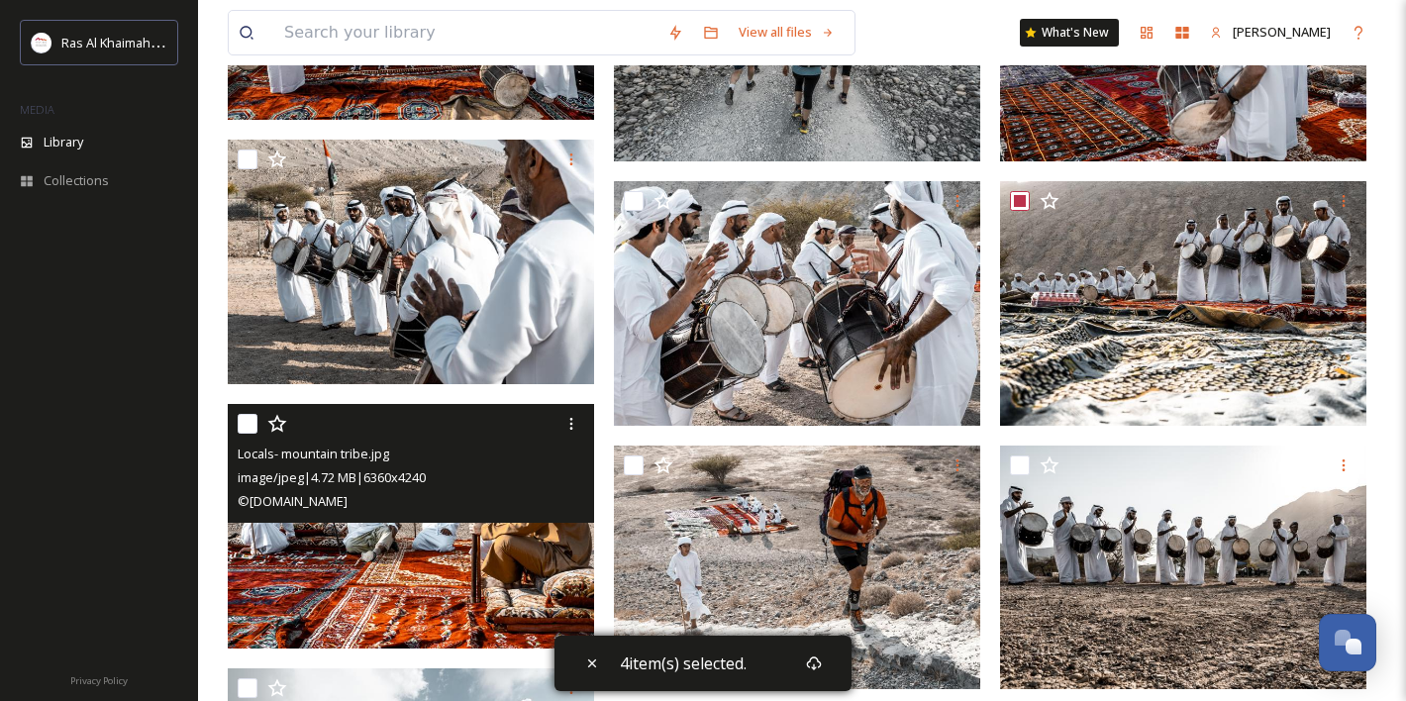
click at [246, 425] on input "checkbox" at bounding box center [248, 424] width 20 height 20
checkbox input "true"
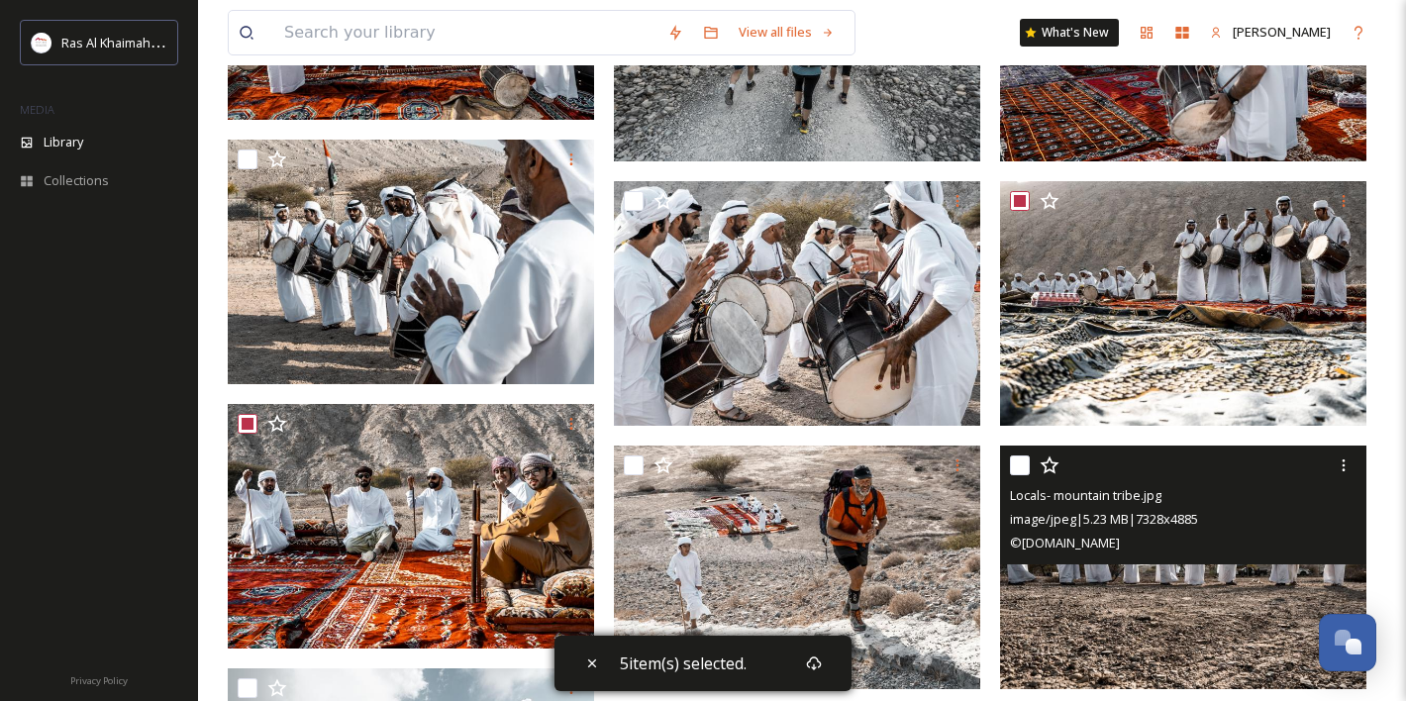
click at [1024, 467] on input "checkbox" at bounding box center [1020, 465] width 20 height 20
checkbox input "true"
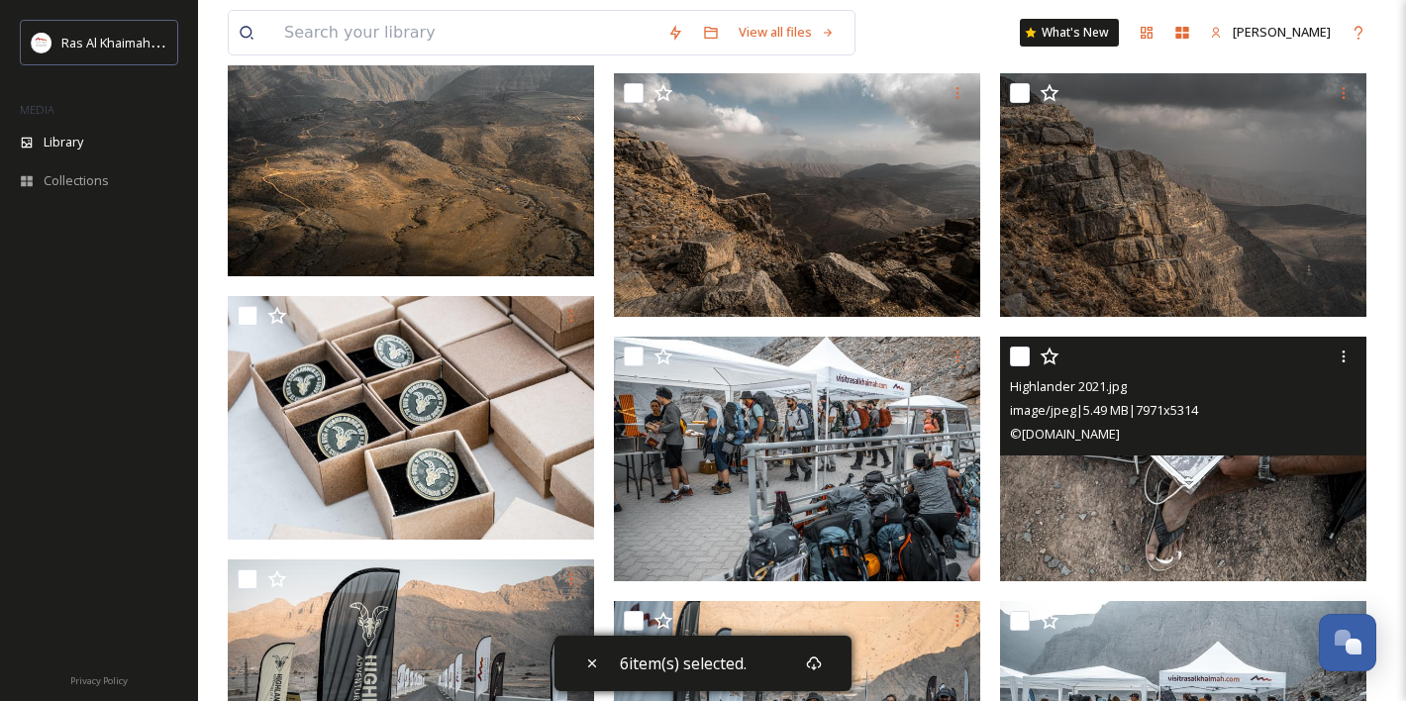
scroll to position [9476, 0]
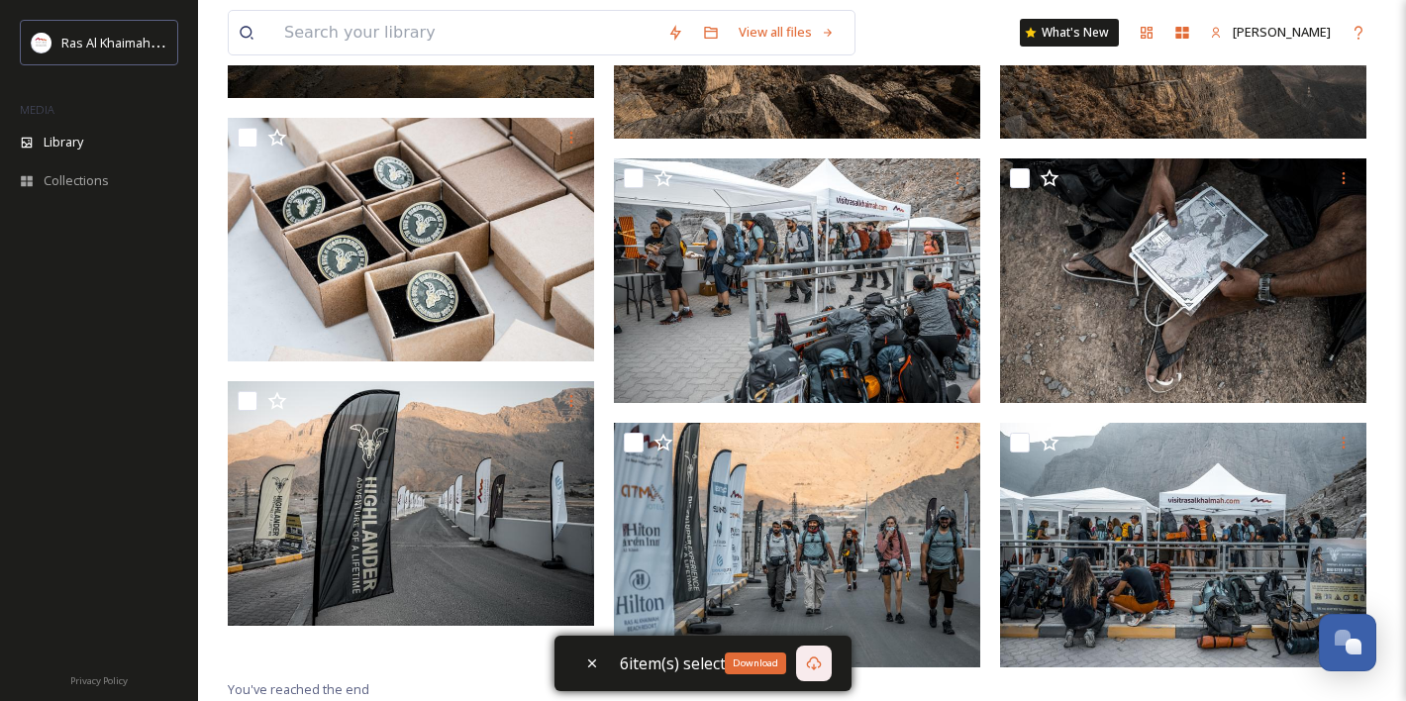
click at [818, 660] on icon at bounding box center [814, 663] width 15 height 14
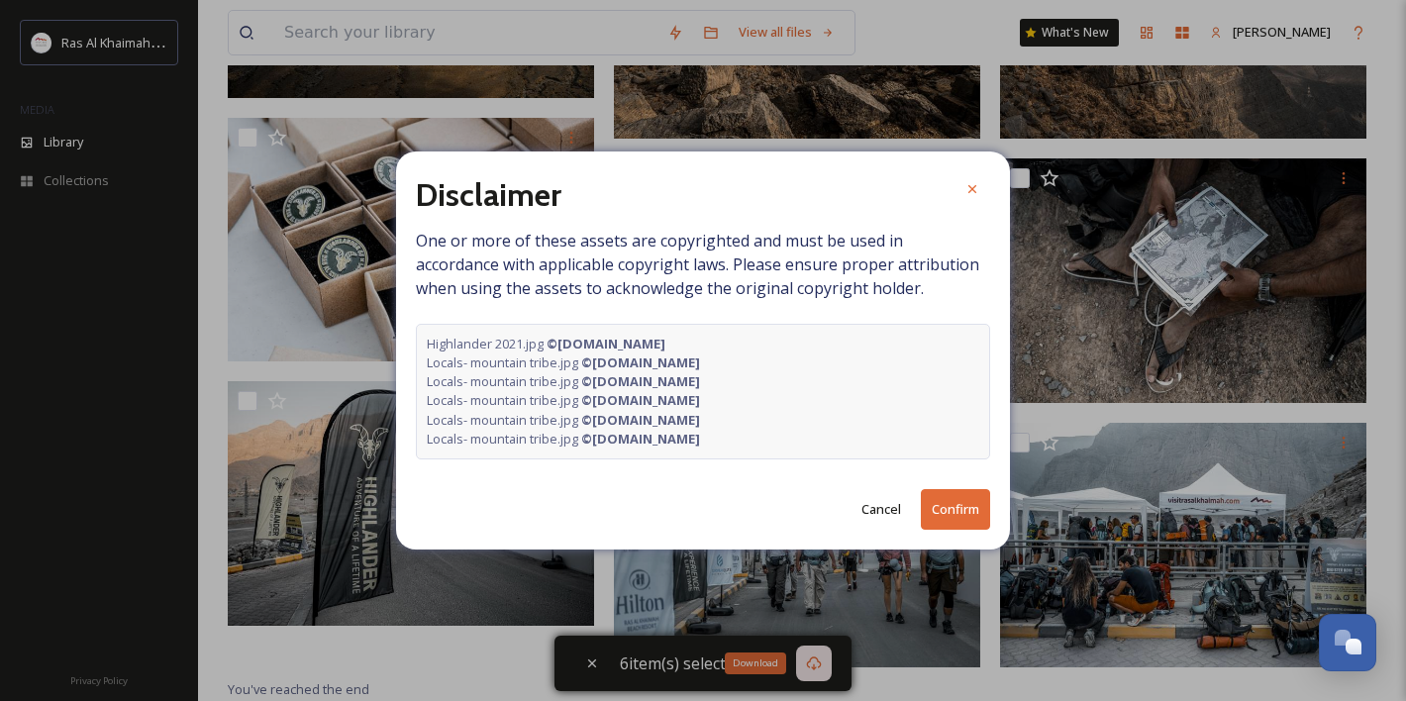
click at [942, 494] on button "Confirm" at bounding box center [955, 509] width 69 height 41
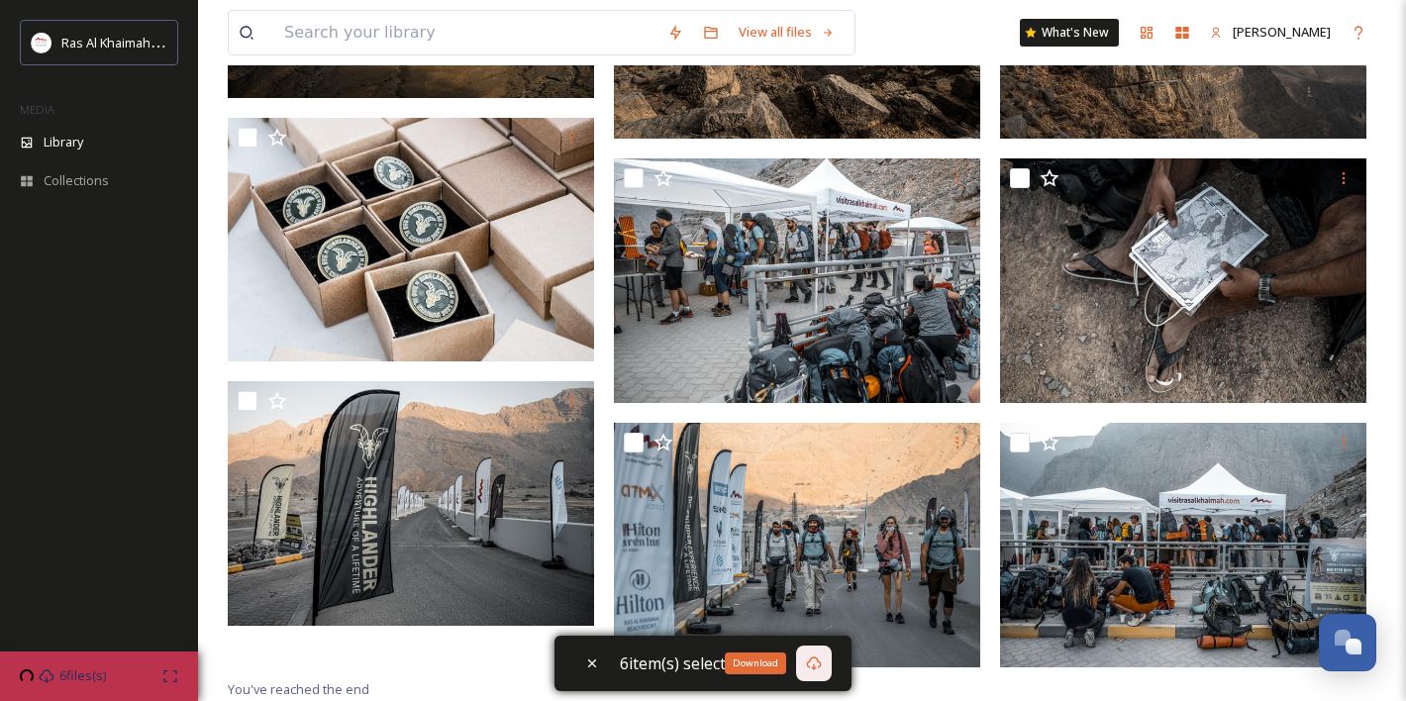
click at [812, 655] on icon at bounding box center [814, 663] width 16 height 16
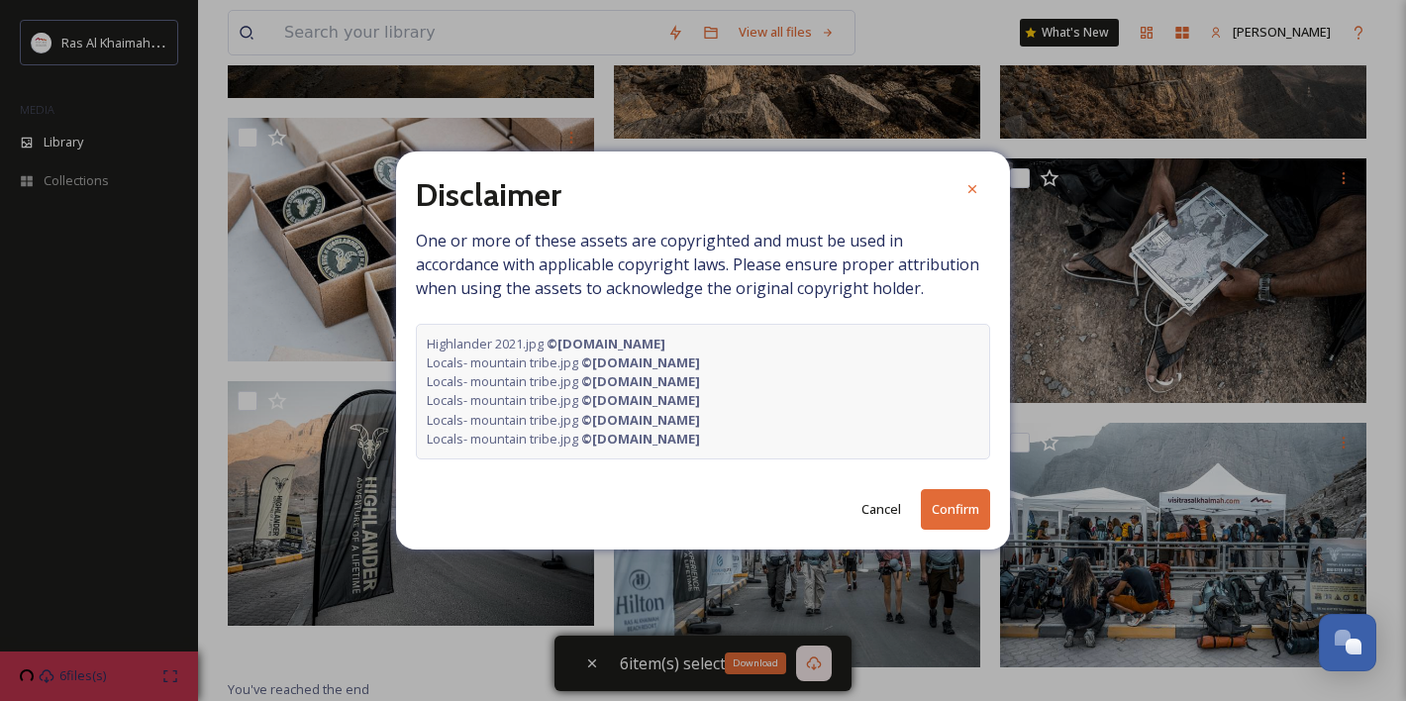
click at [954, 509] on button "Confirm" at bounding box center [955, 509] width 69 height 41
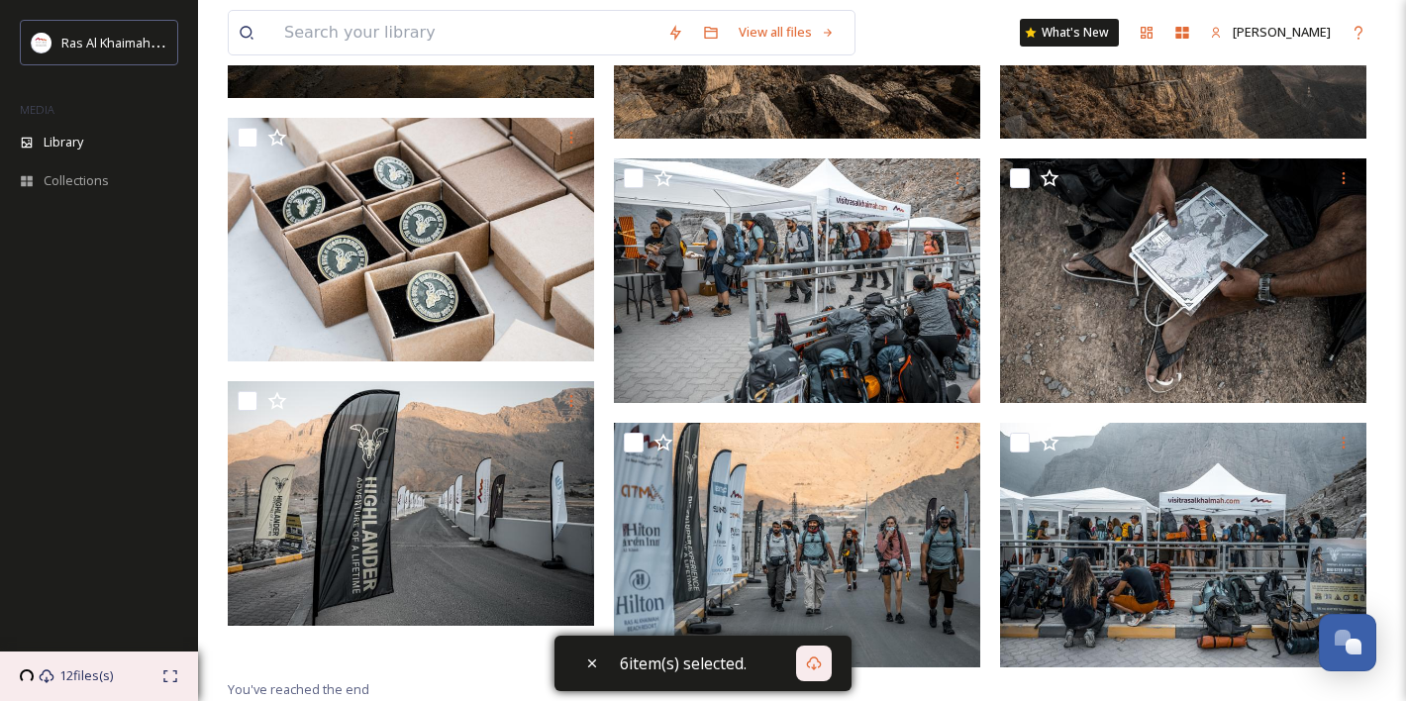
click at [109, 671] on span "12 files(s)" at bounding box center [85, 675] width 53 height 19
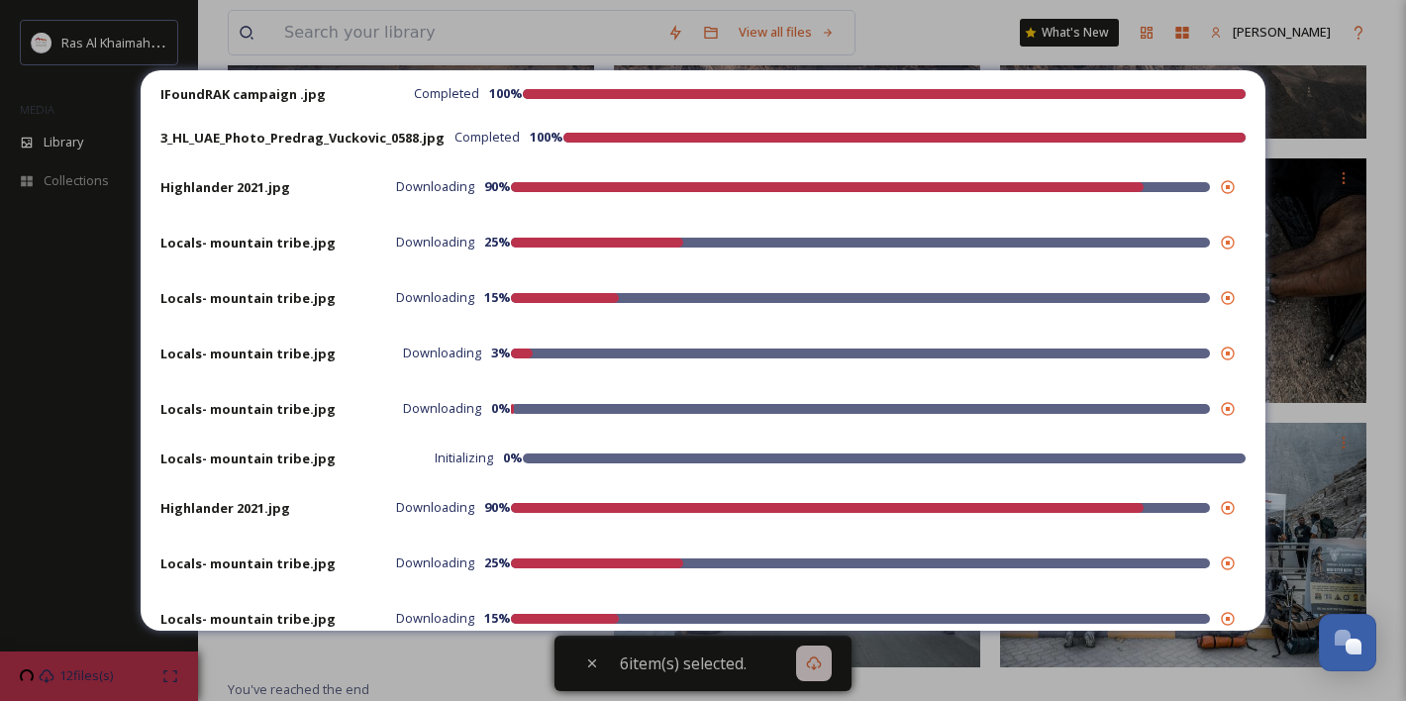
scroll to position [677, 0]
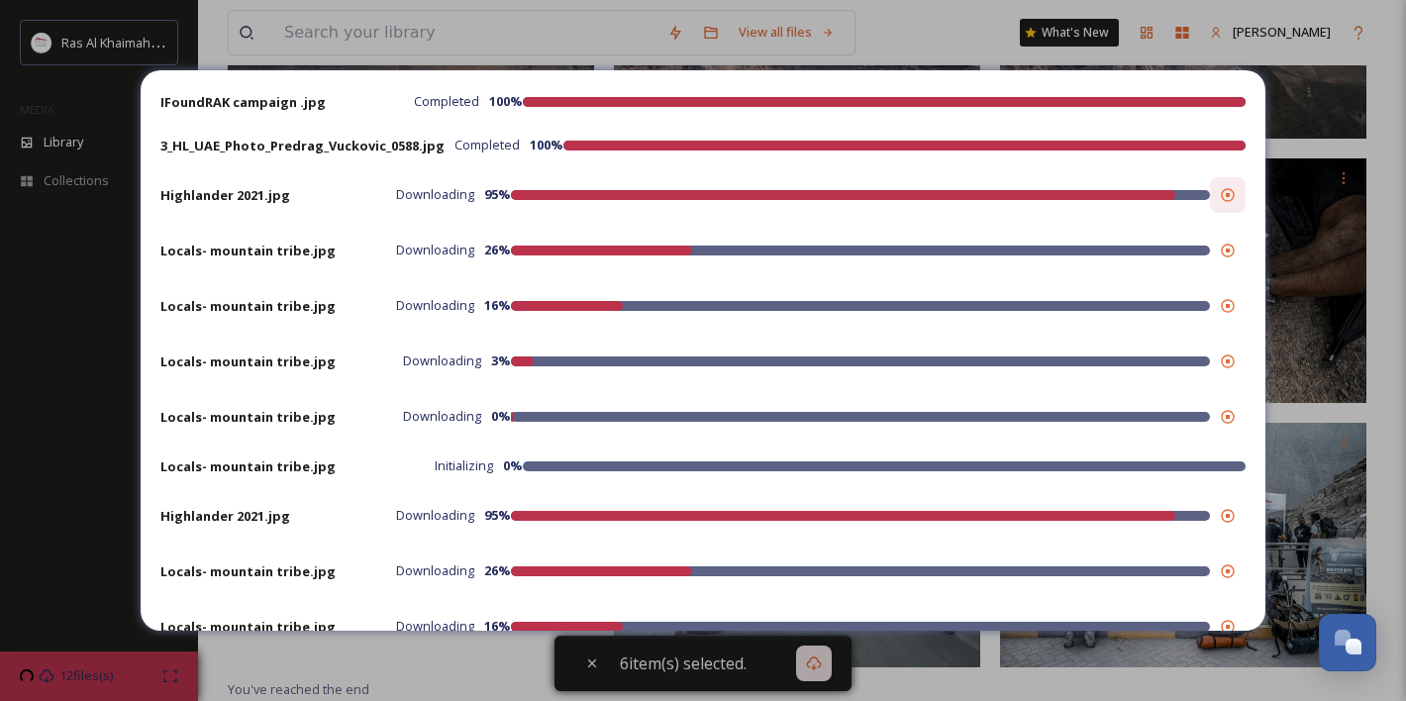
click at [1229, 194] on icon at bounding box center [1227, 194] width 13 height 13
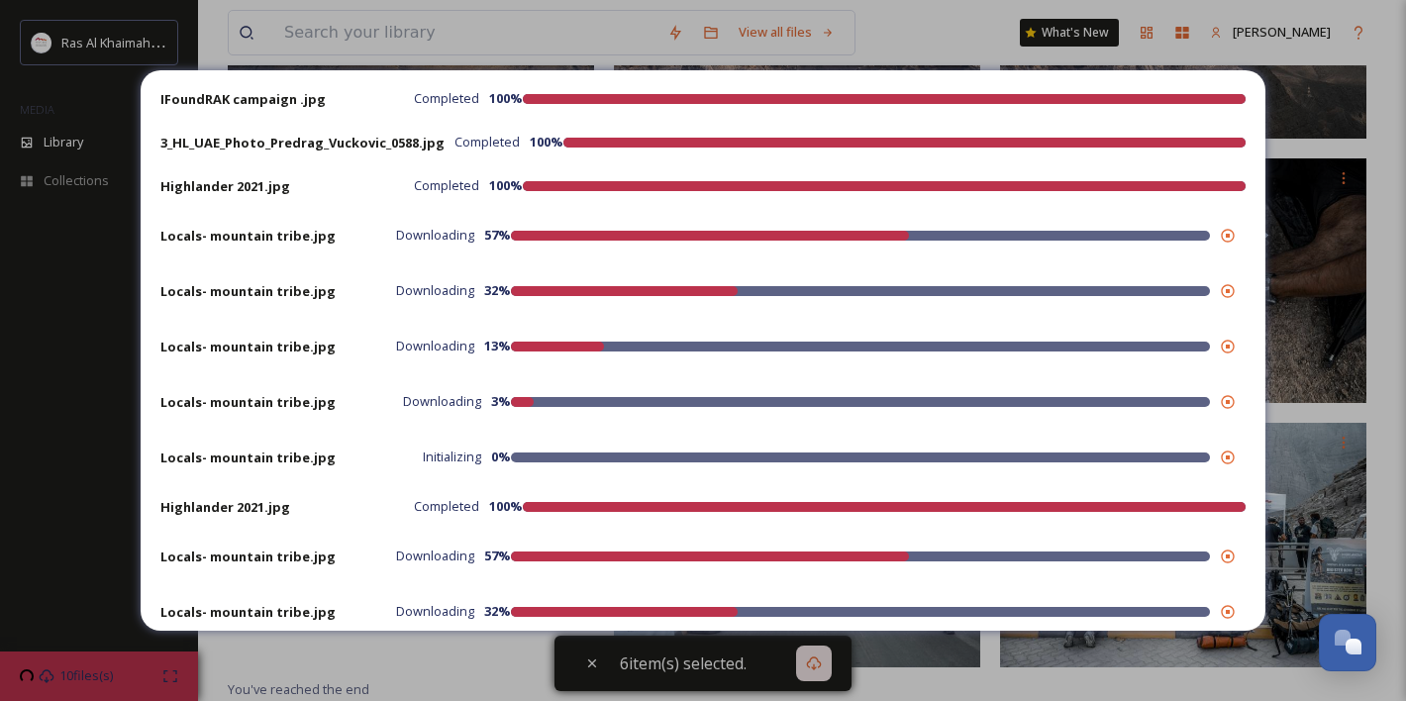
scroll to position [682, 0]
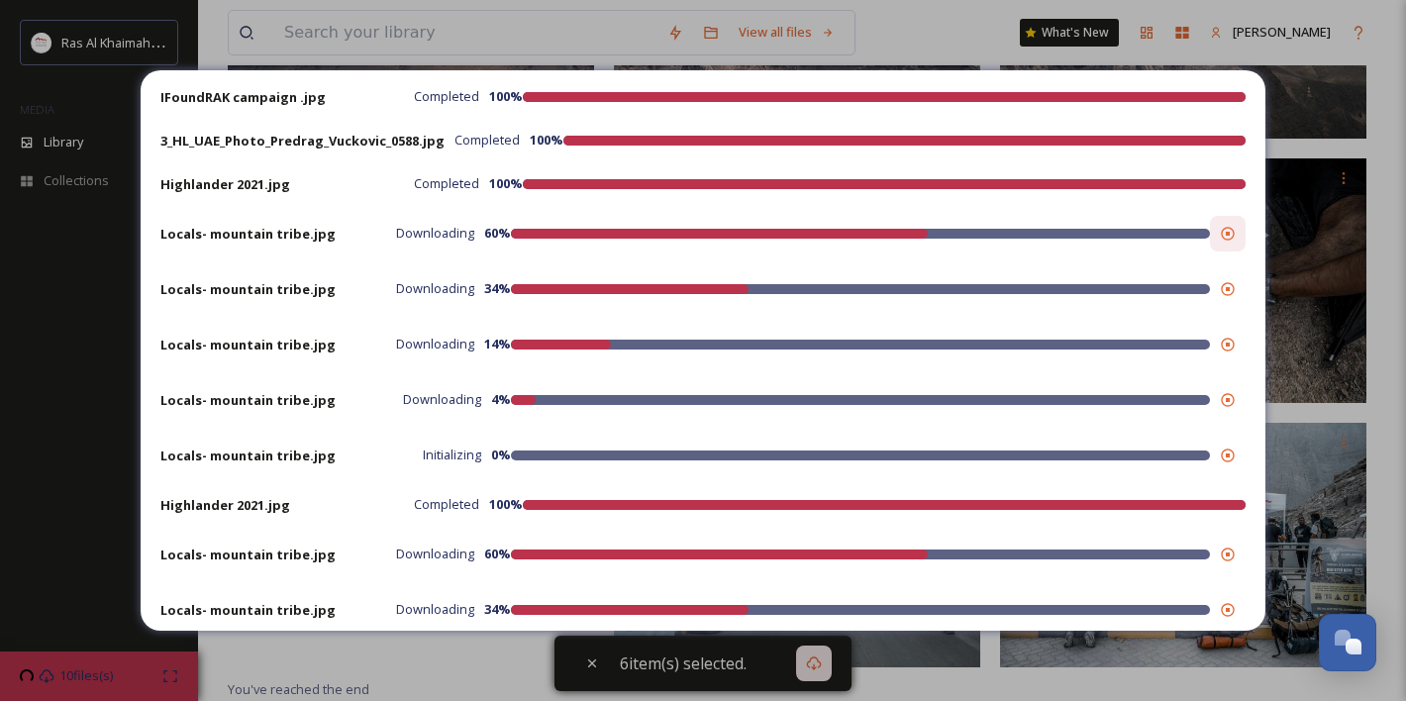
click at [1227, 234] on icon at bounding box center [1227, 233] width 13 height 13
click at [1229, 289] on icon at bounding box center [1227, 288] width 13 height 13
click at [1227, 342] on icon at bounding box center [1228, 345] width 16 height 16
click at [1232, 398] on icon at bounding box center [1228, 400] width 16 height 16
click at [1229, 453] on icon at bounding box center [1228, 456] width 16 height 16
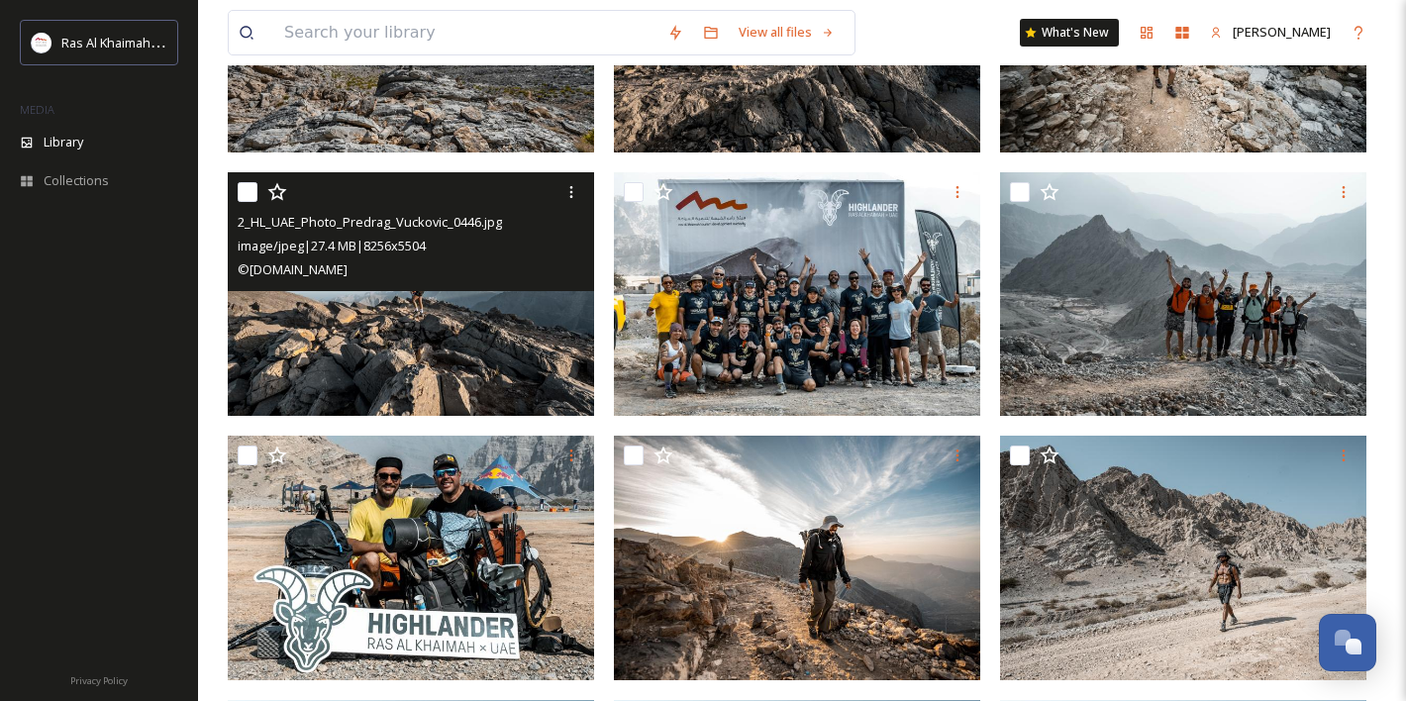
scroll to position [636, 0]
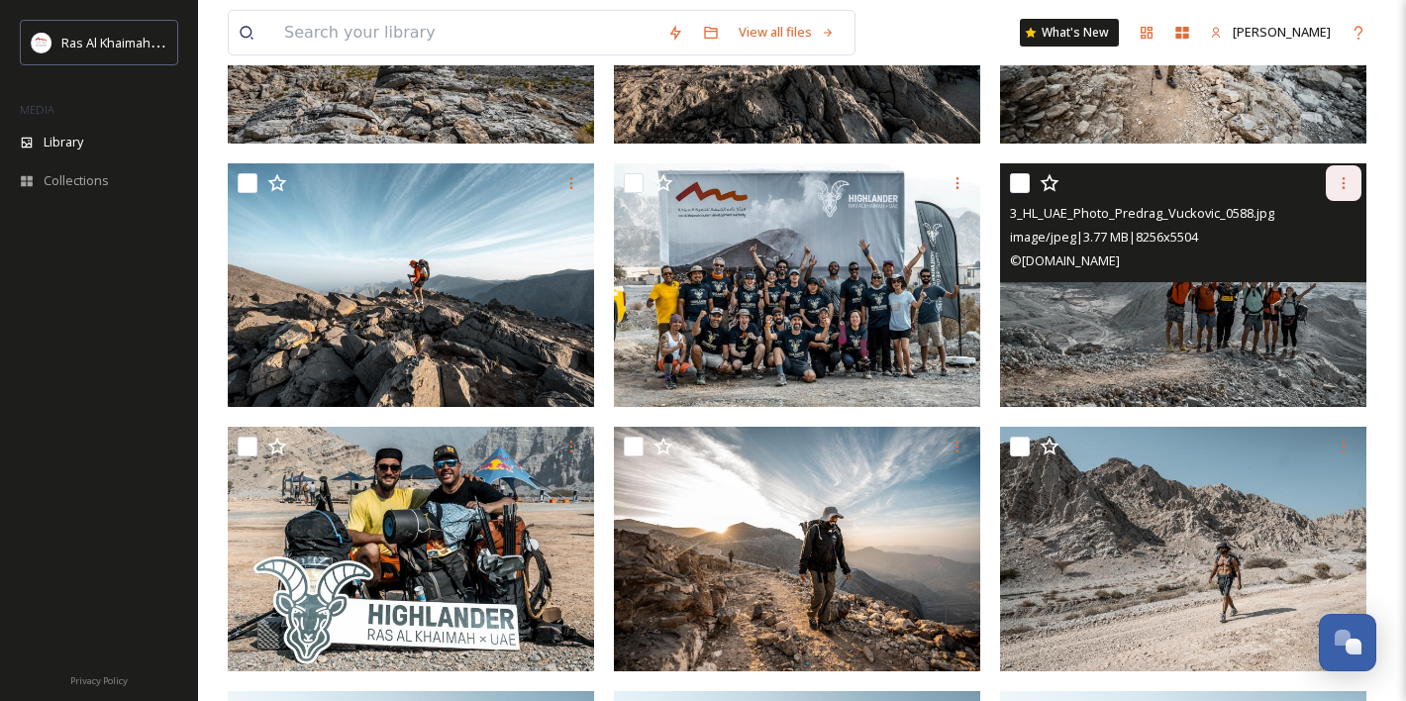
click at [1339, 186] on icon at bounding box center [1344, 183] width 16 height 16
click at [1311, 264] on span "Download" at bounding box center [1320, 264] width 60 height 19
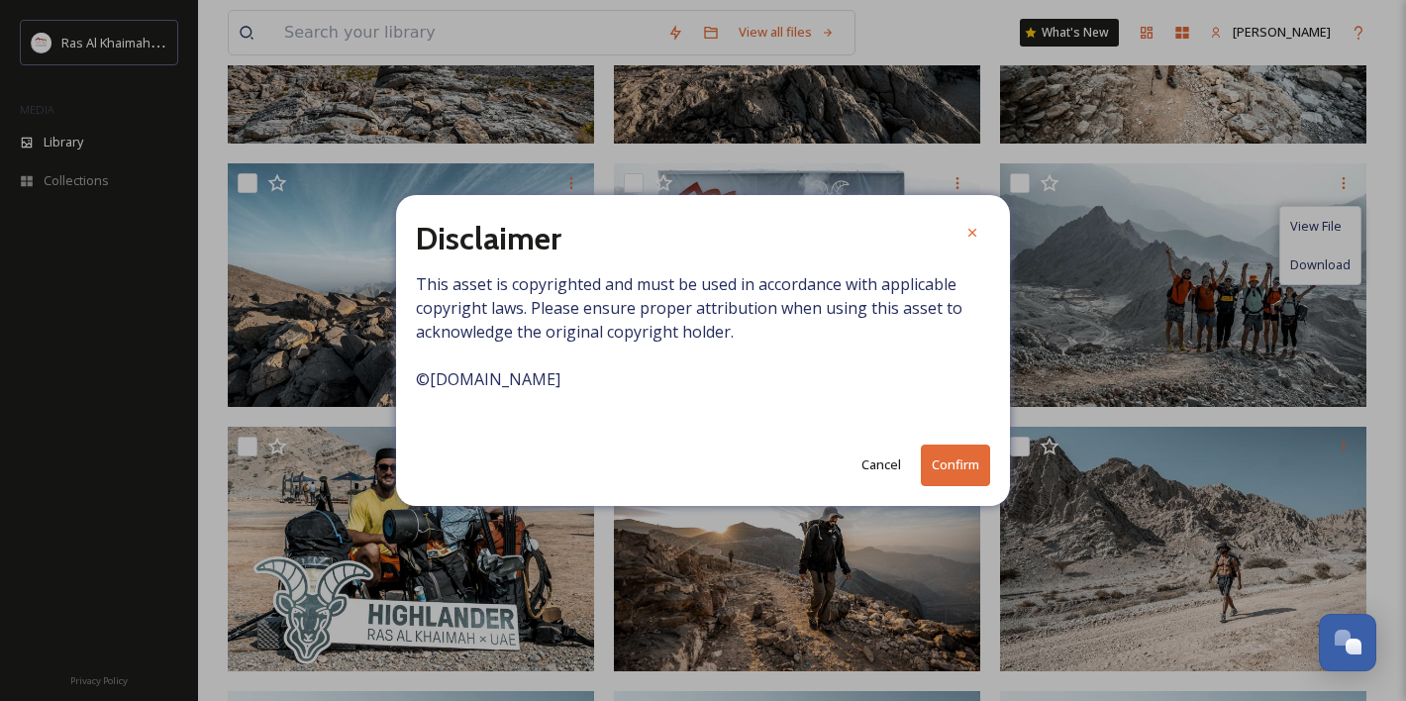
click at [975, 460] on button "Confirm" at bounding box center [955, 465] width 69 height 41
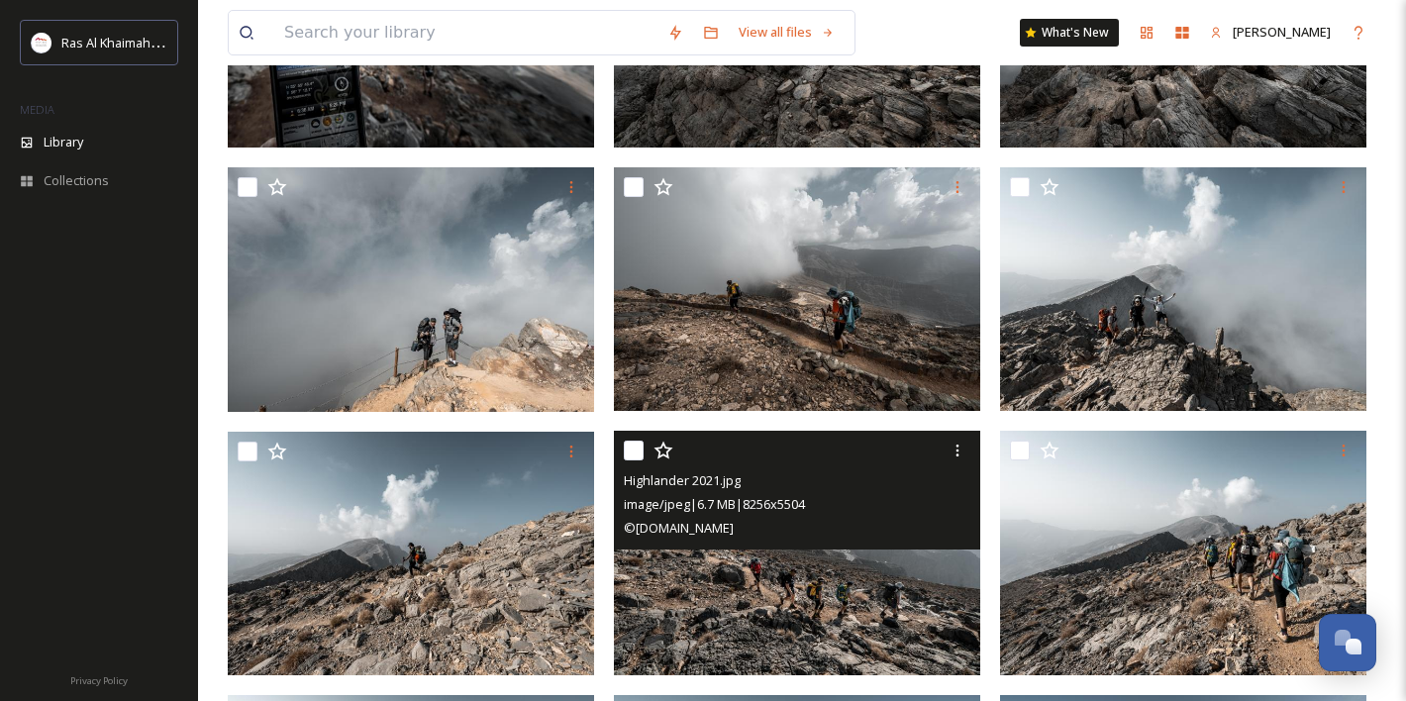
scroll to position [2249, 0]
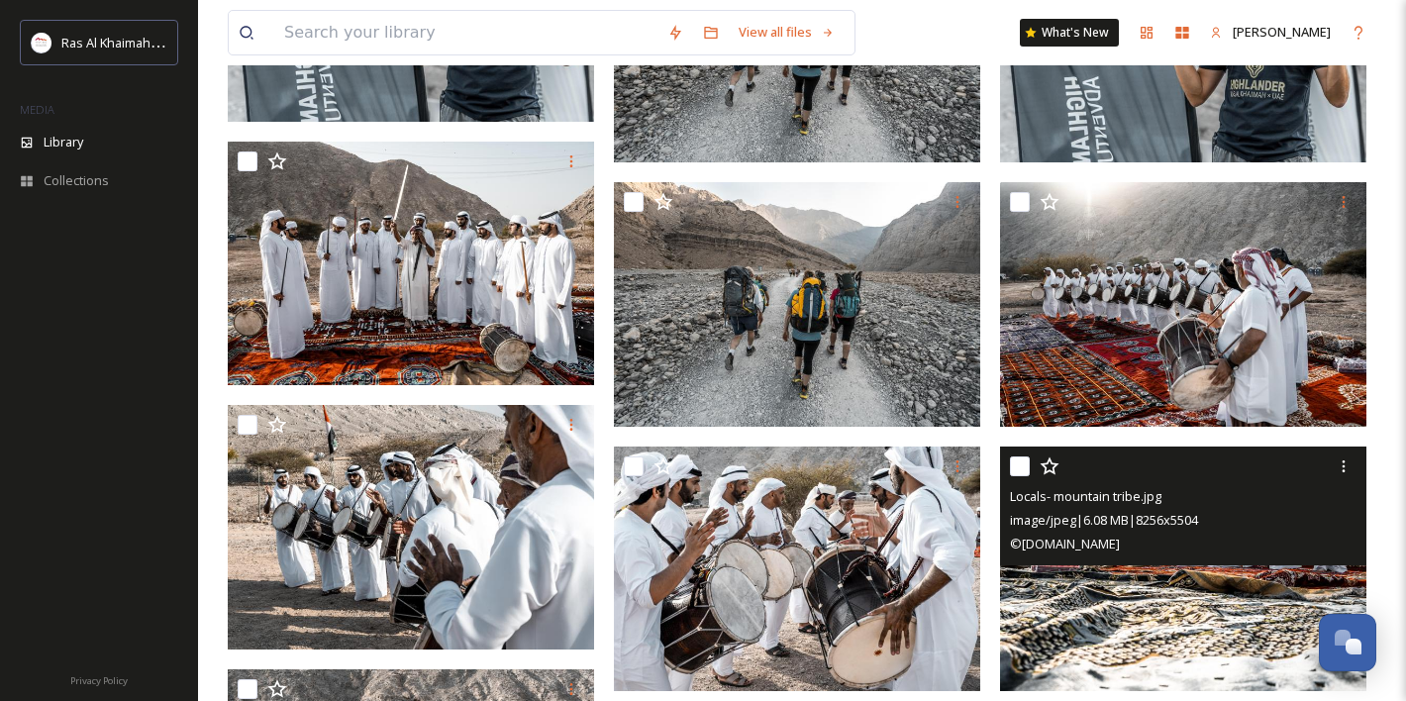
scroll to position [7840, 0]
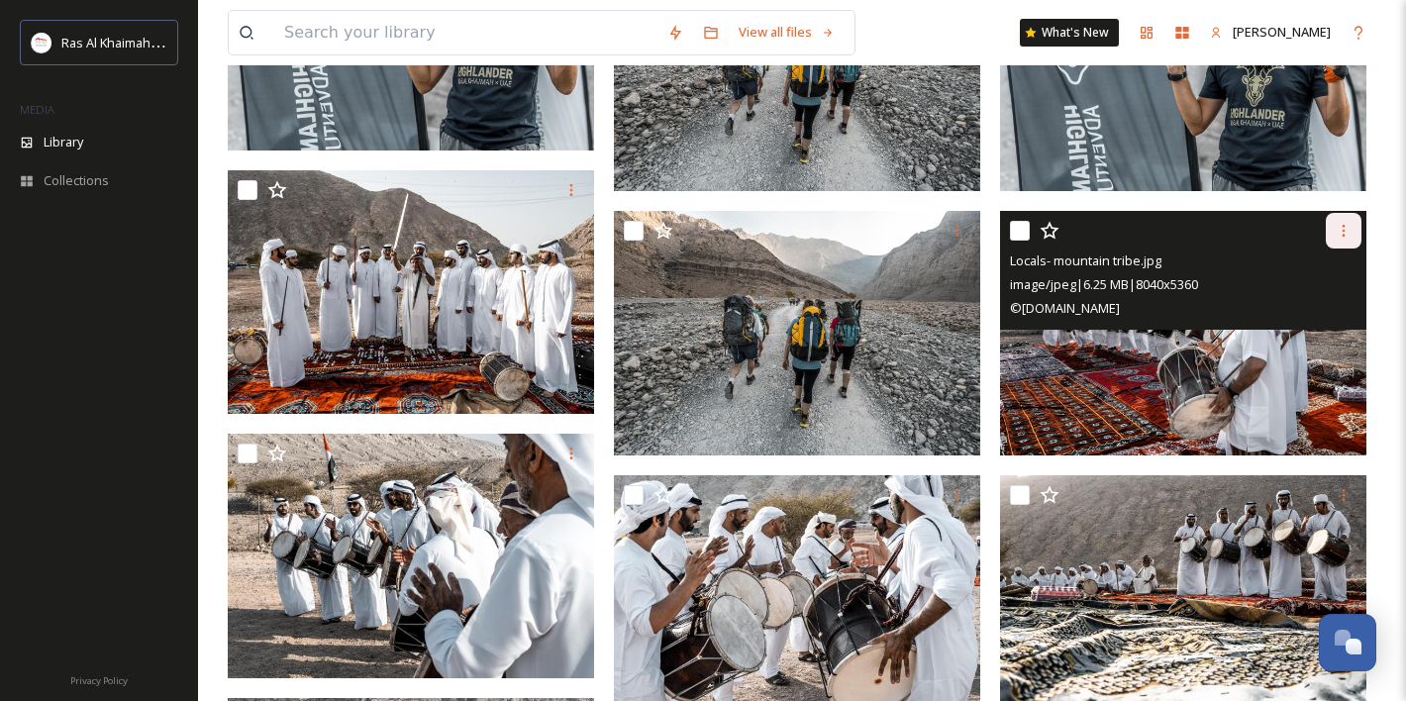
click at [1346, 232] on icon at bounding box center [1344, 231] width 16 height 16
click at [1323, 317] on span "Download" at bounding box center [1320, 313] width 60 height 19
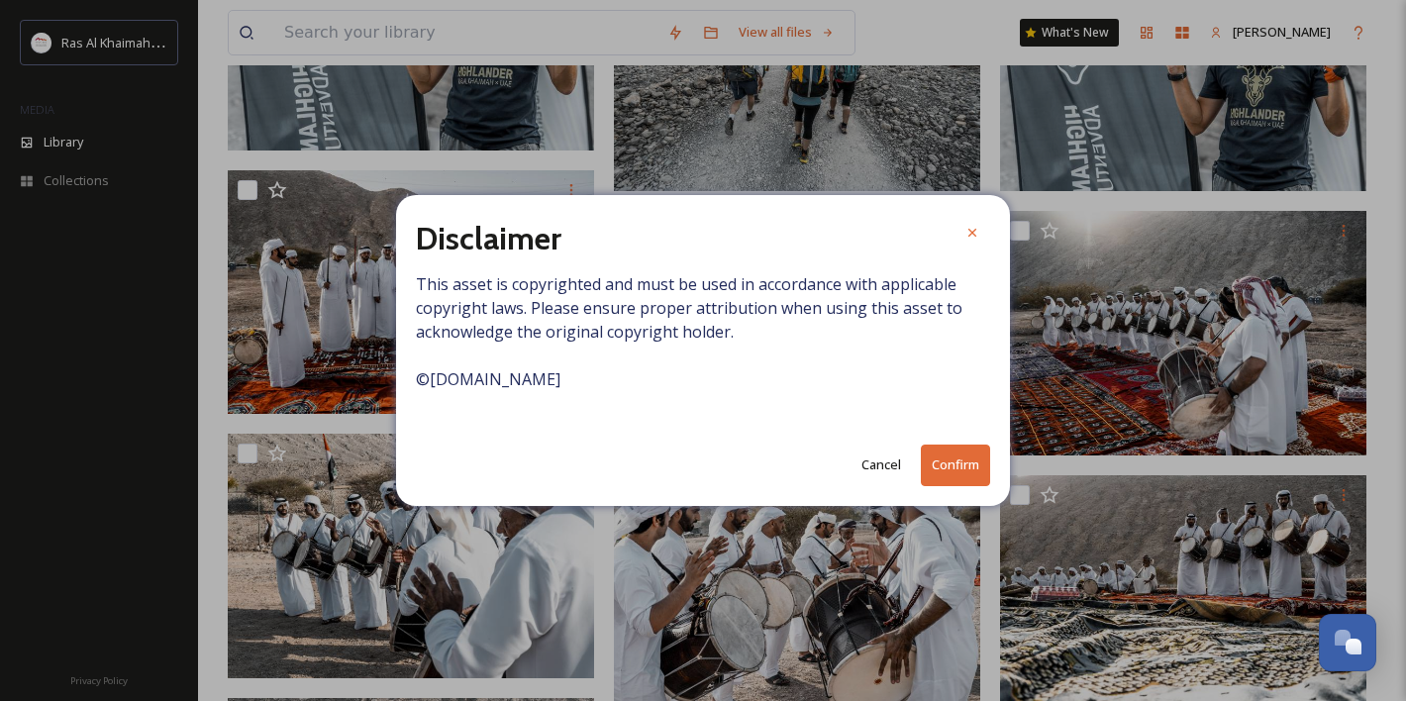
click at [970, 464] on button "Confirm" at bounding box center [955, 465] width 69 height 41
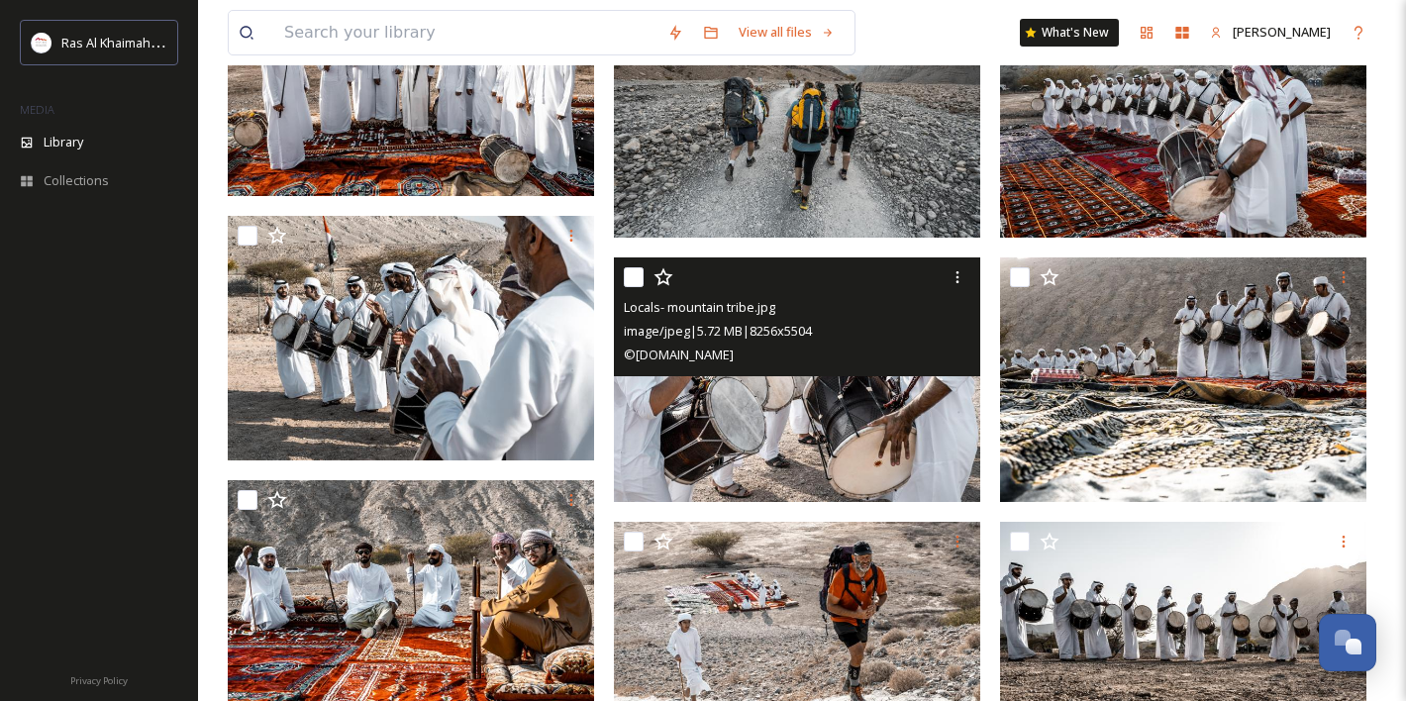
scroll to position [8073, 0]
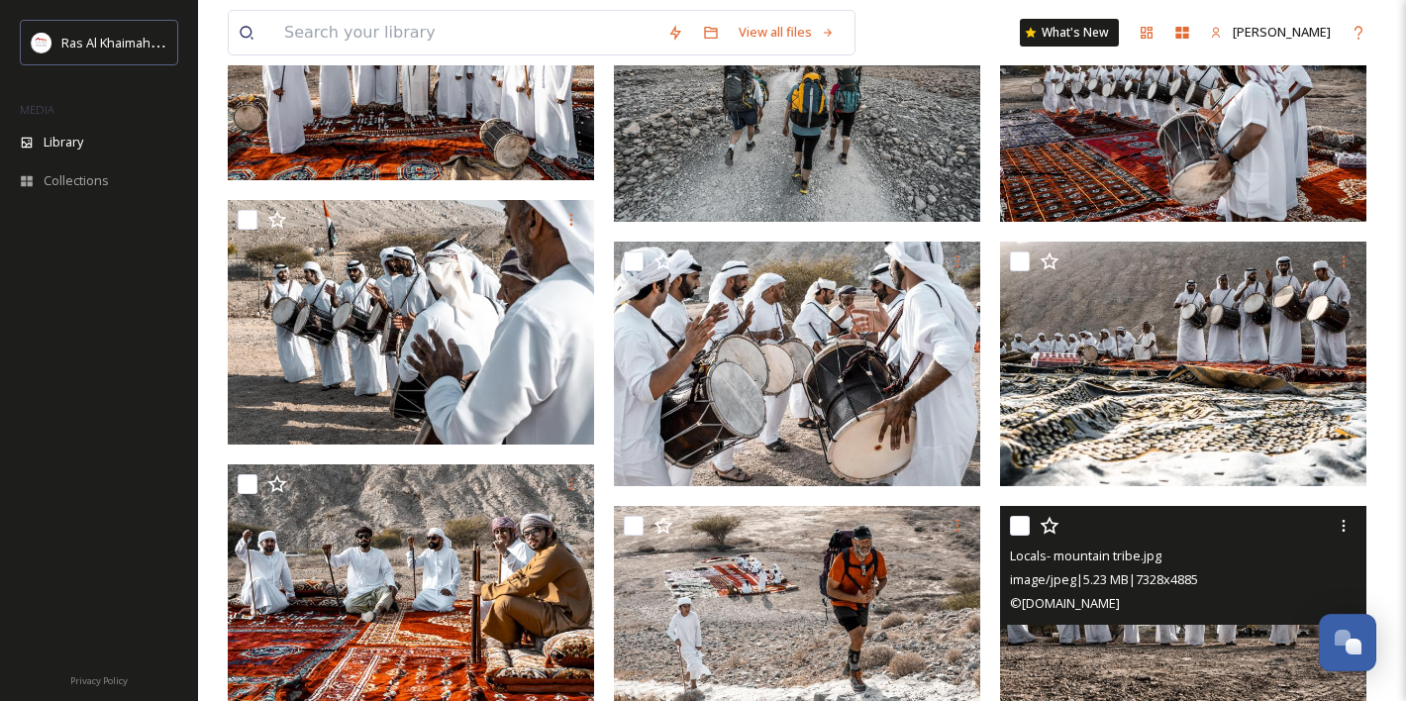
click at [1023, 524] on input "checkbox" at bounding box center [1020, 526] width 20 height 20
checkbox input "true"
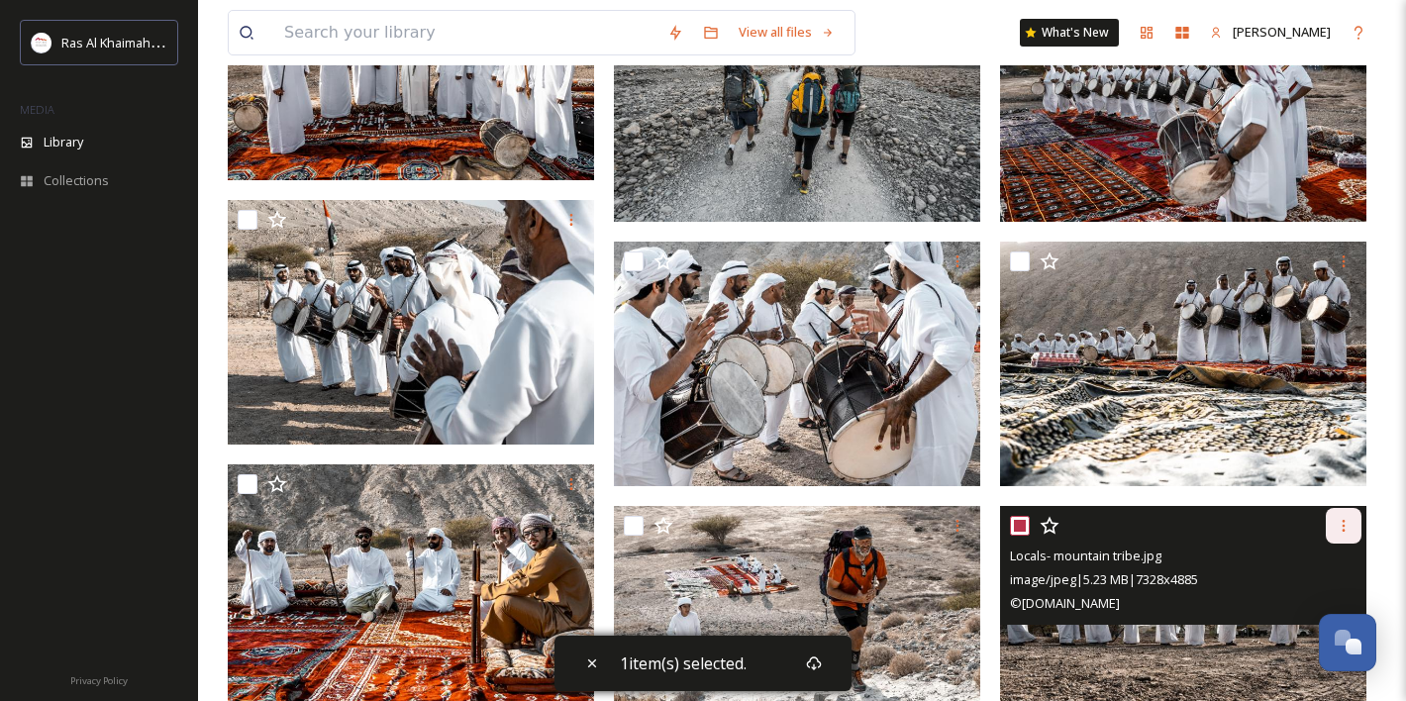
click at [1343, 528] on icon at bounding box center [1344, 526] width 16 height 16
click at [1314, 598] on span "Download" at bounding box center [1320, 607] width 60 height 19
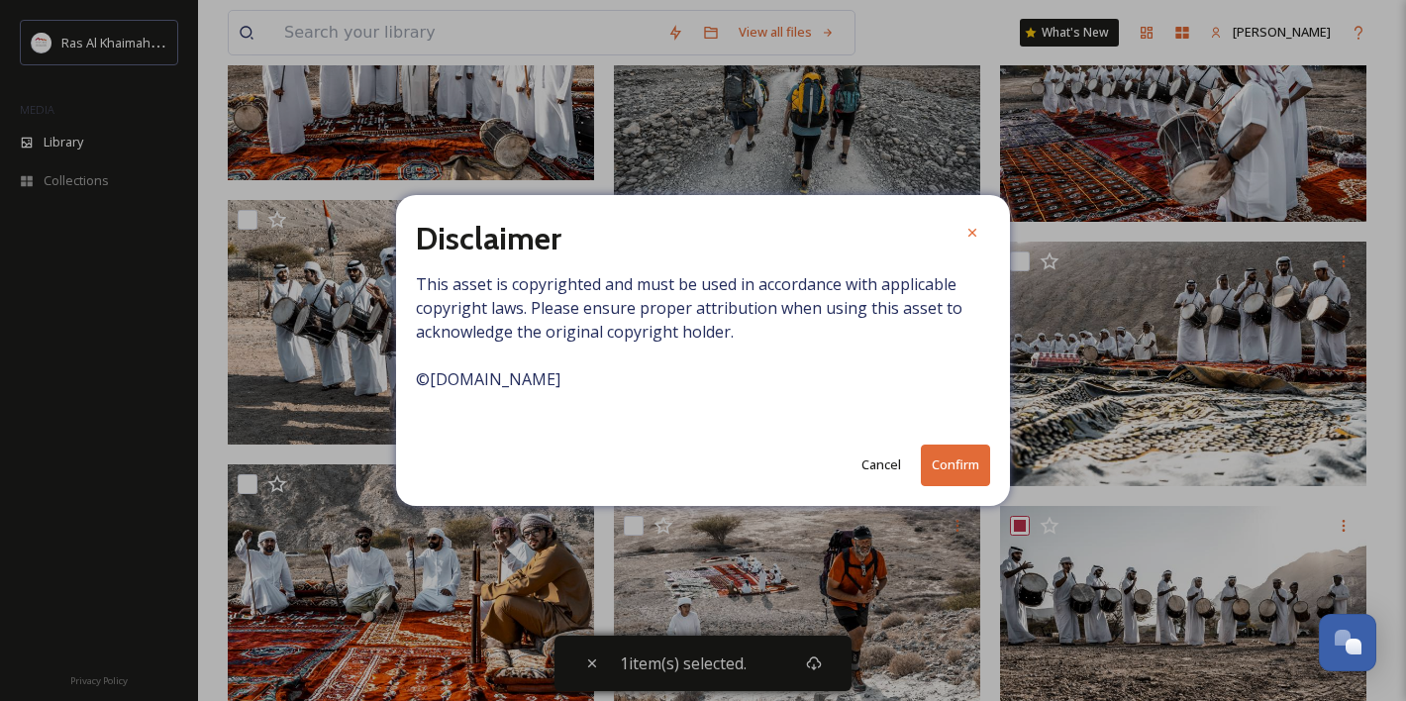
click at [943, 475] on button "Confirm" at bounding box center [955, 465] width 69 height 41
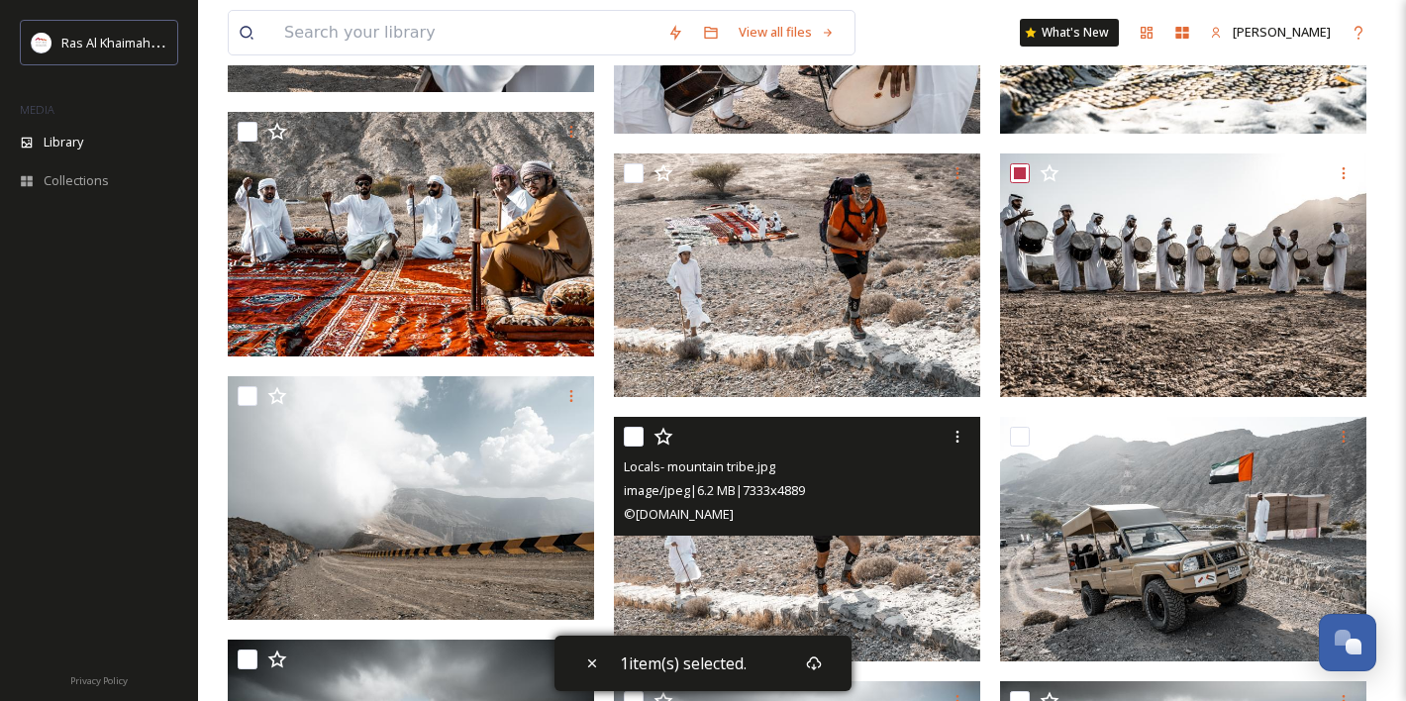
scroll to position [8424, 0]
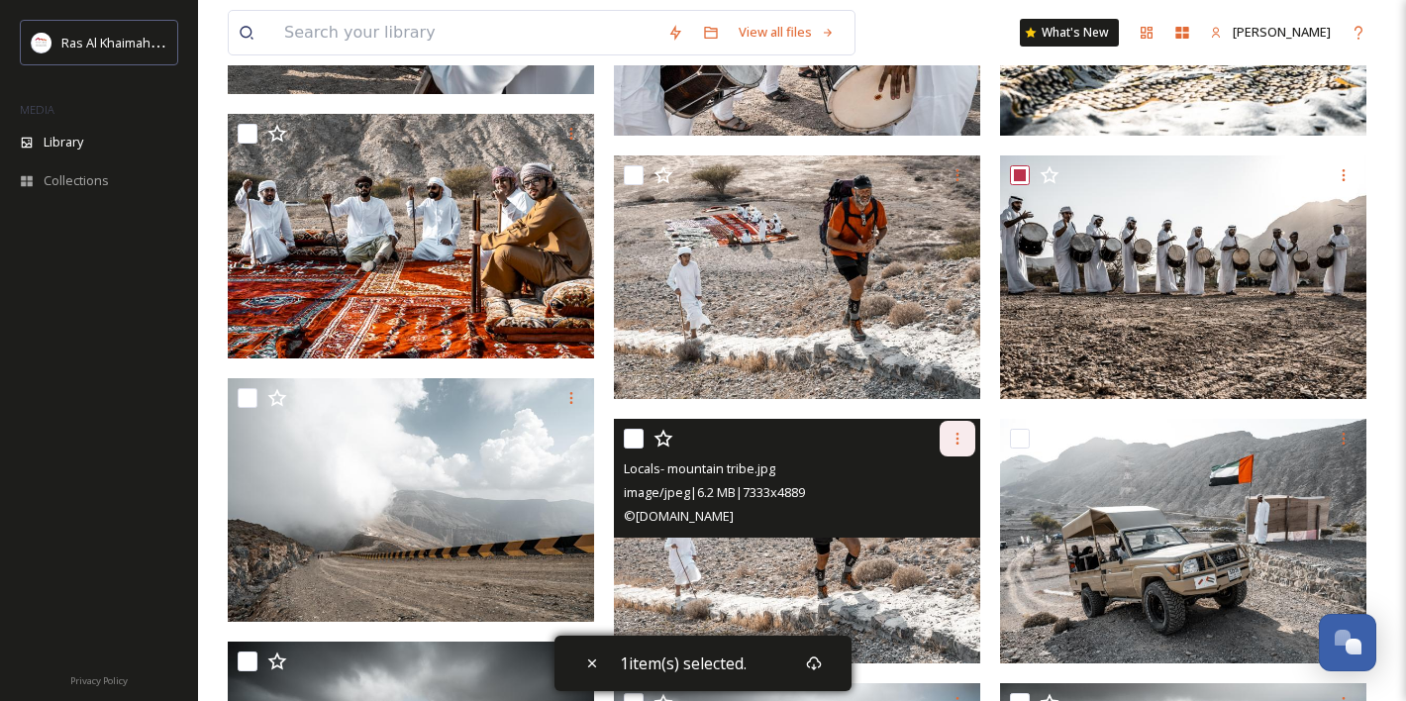
click at [956, 439] on icon at bounding box center [957, 439] width 3 height 12
click at [945, 515] on span "Download" at bounding box center [934, 520] width 60 height 19
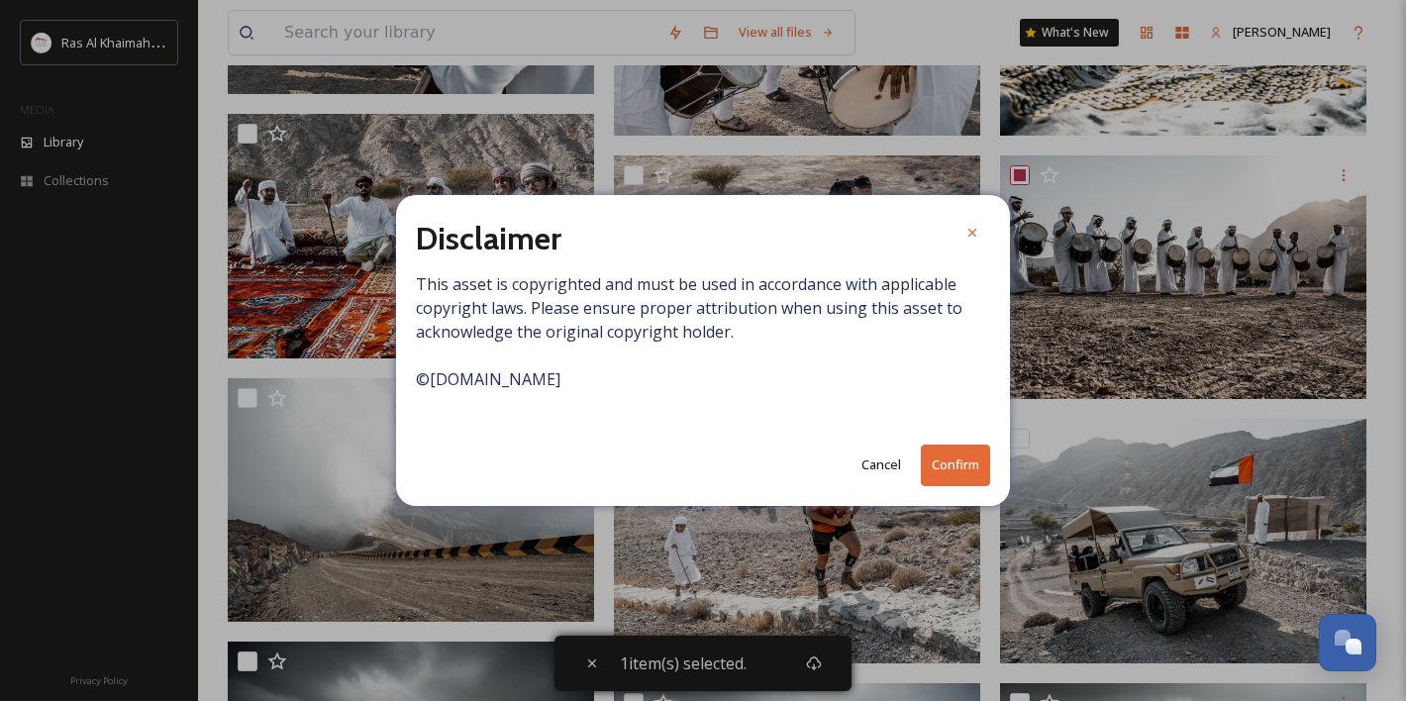
click at [945, 475] on button "Confirm" at bounding box center [955, 465] width 69 height 41
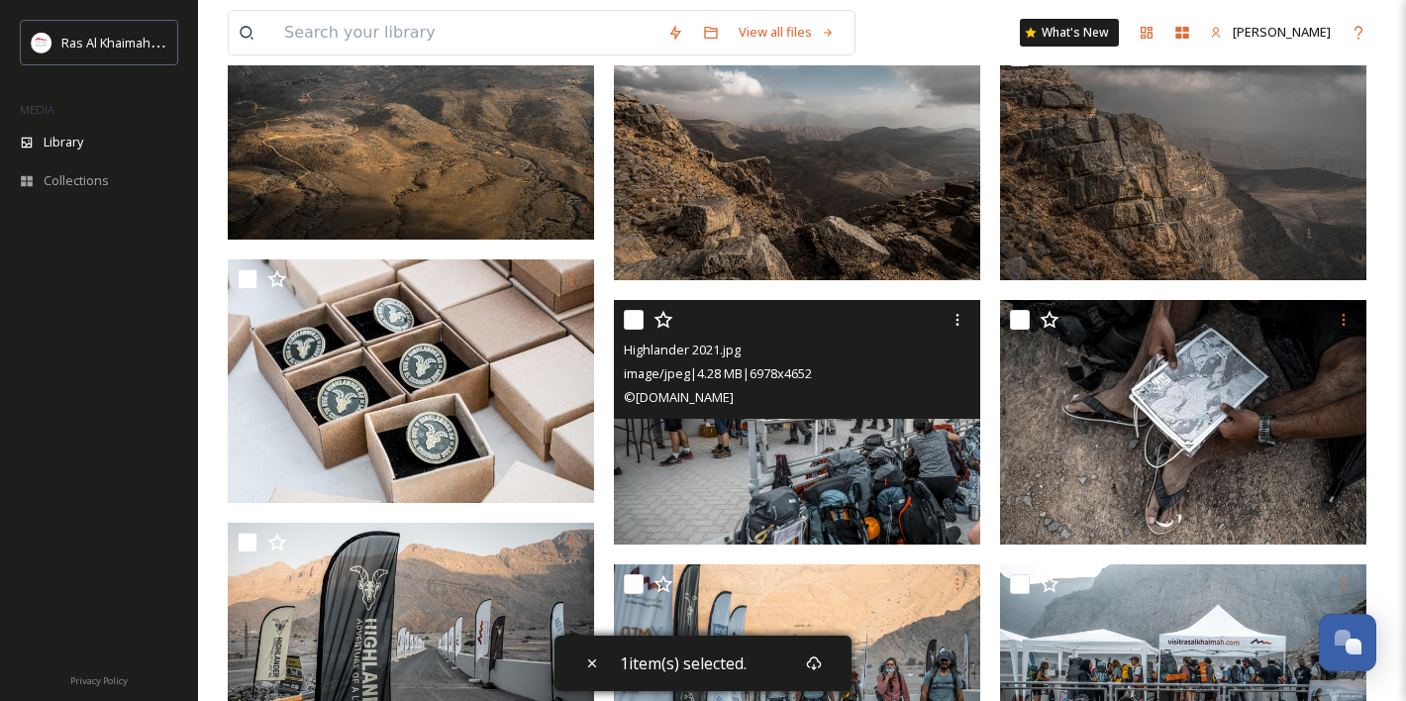
scroll to position [9476, 0]
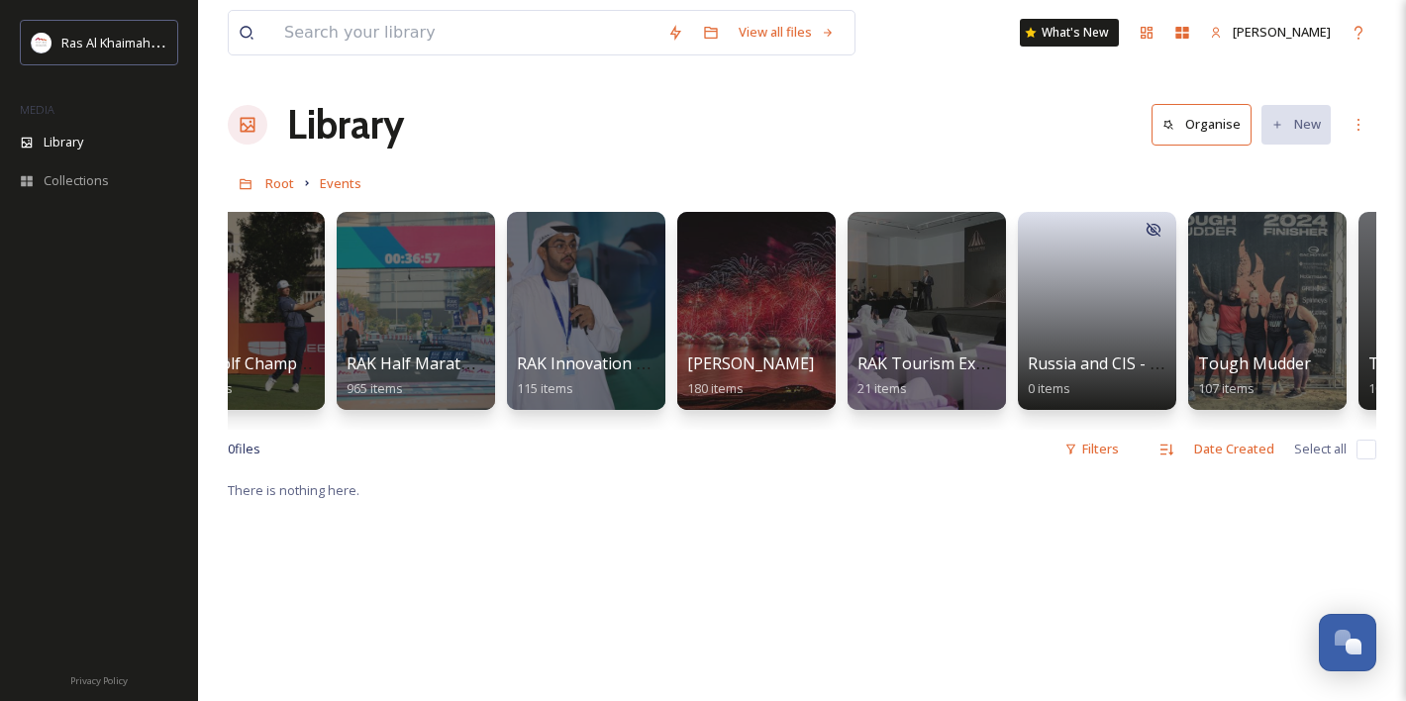
scroll to position [0, 2466]
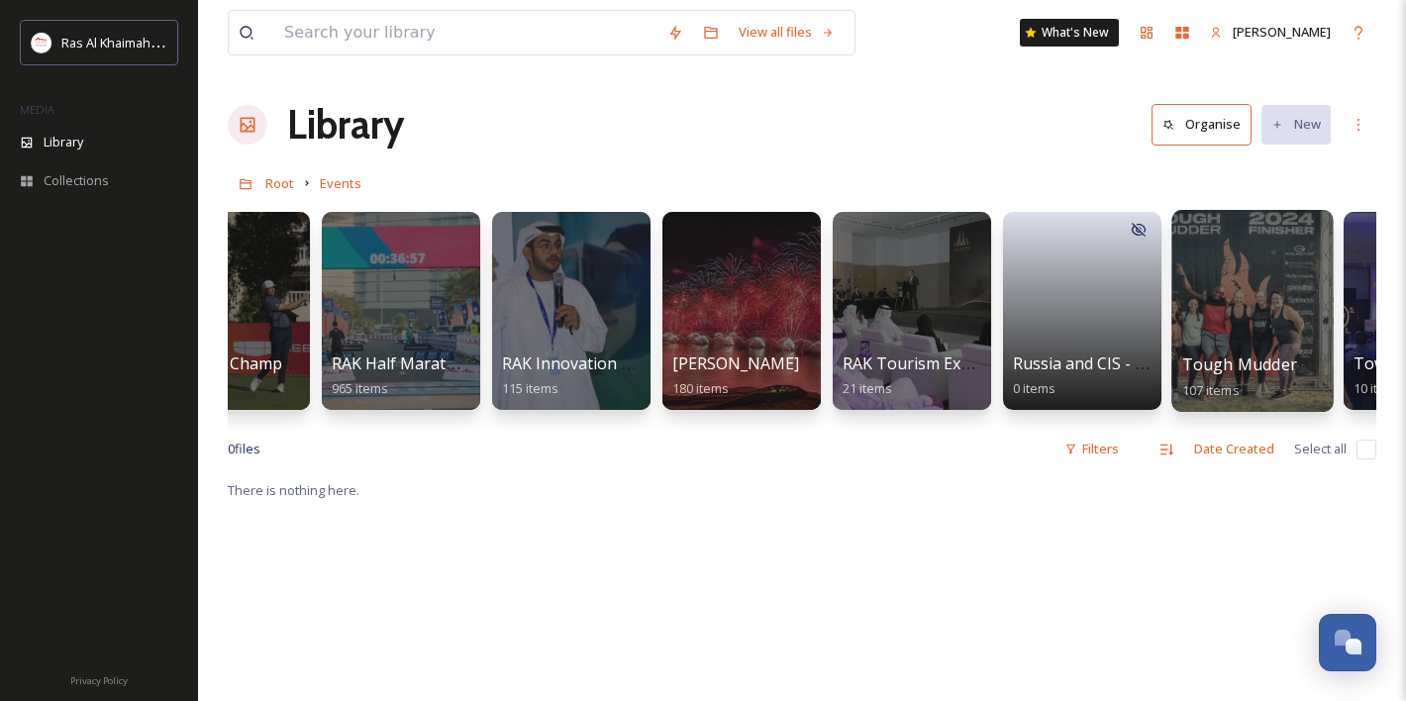
click at [1219, 330] on div at bounding box center [1251, 311] width 161 height 202
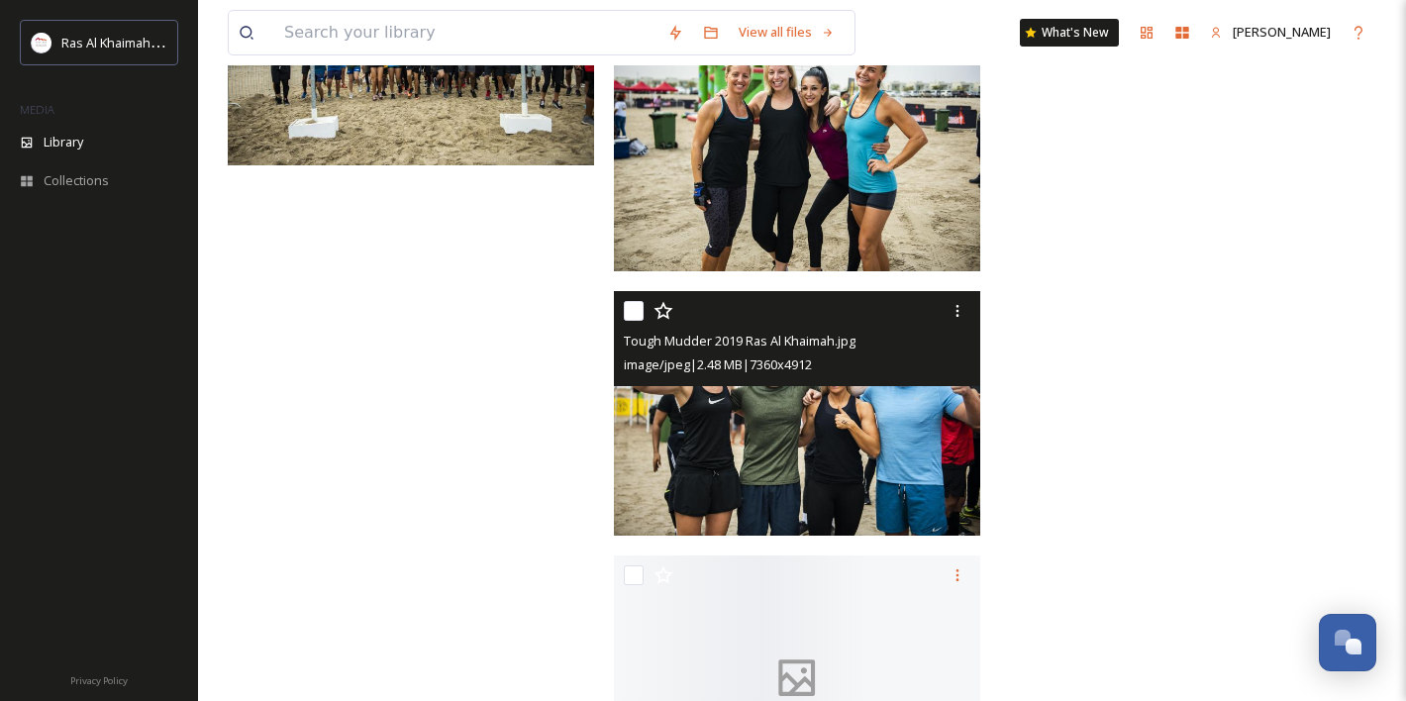
scroll to position [11490, 0]
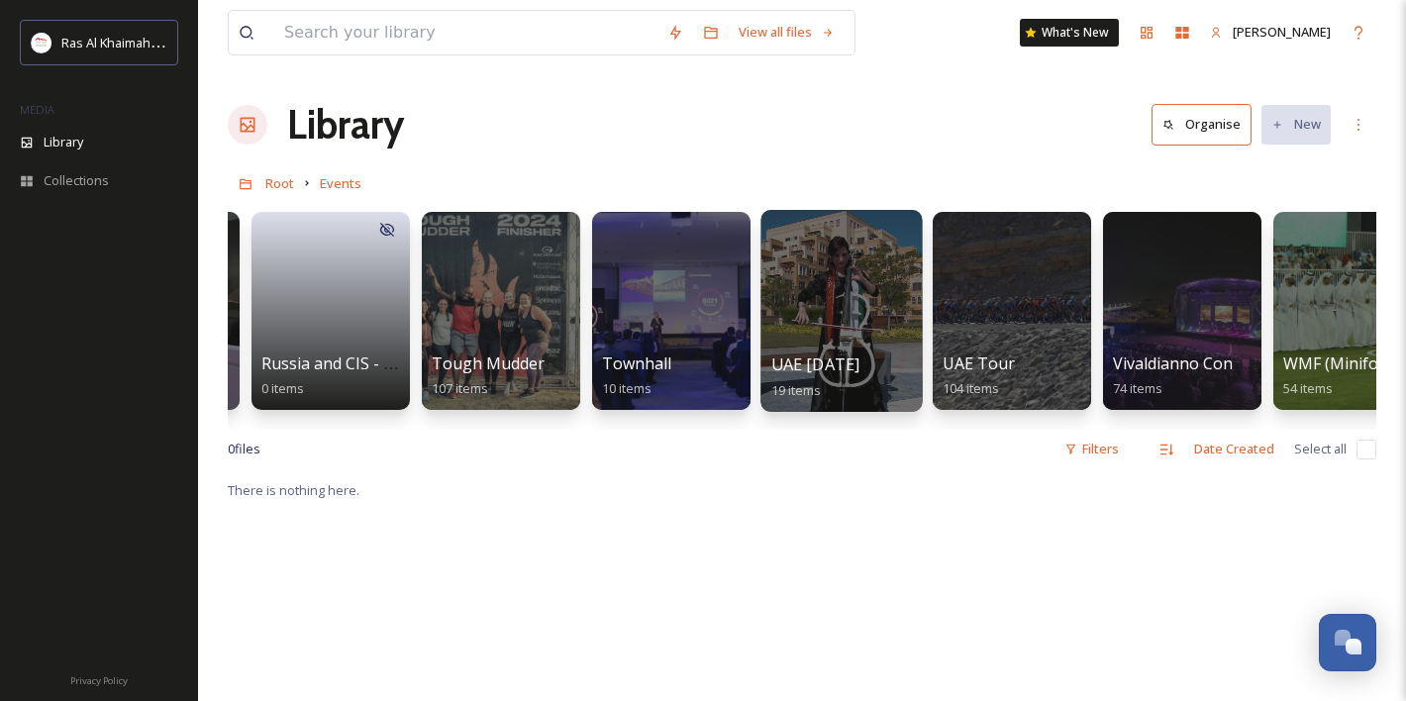
scroll to position [0, 3224]
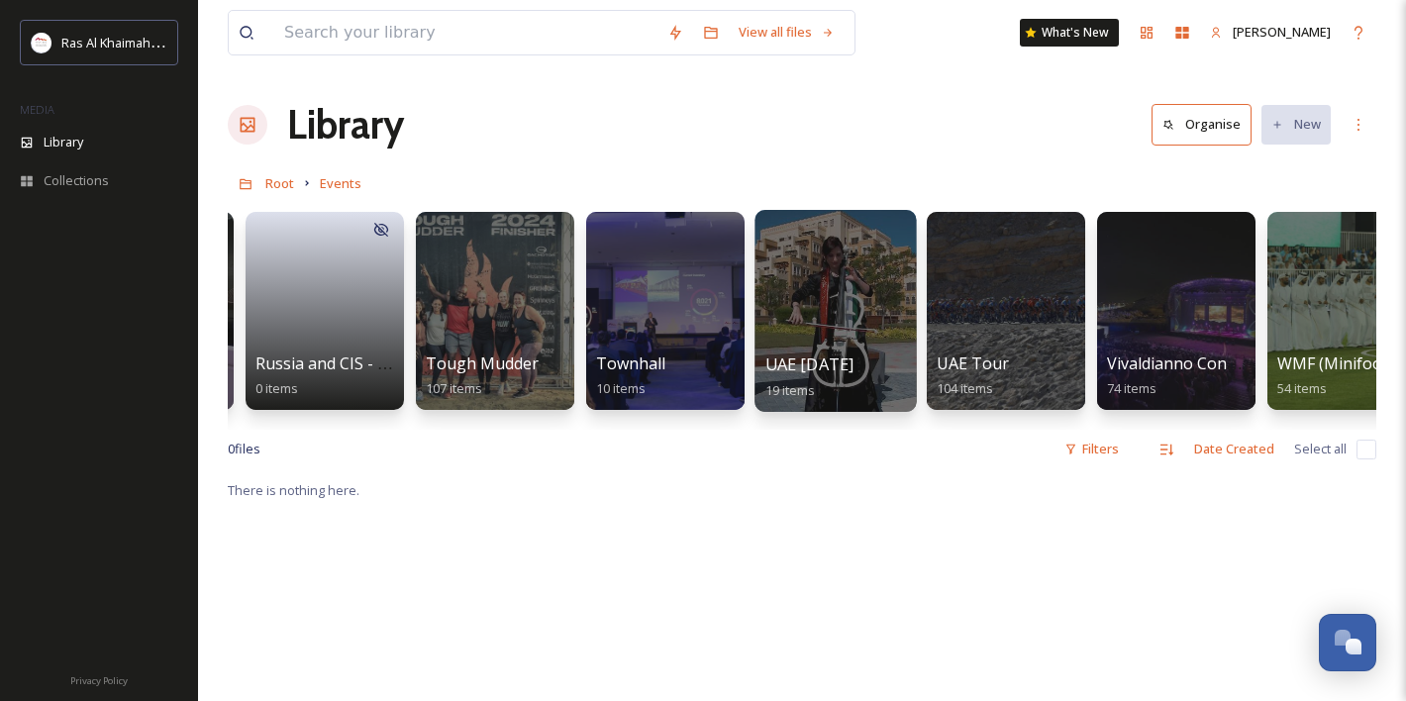
click at [887, 326] on div at bounding box center [834, 311] width 161 height 202
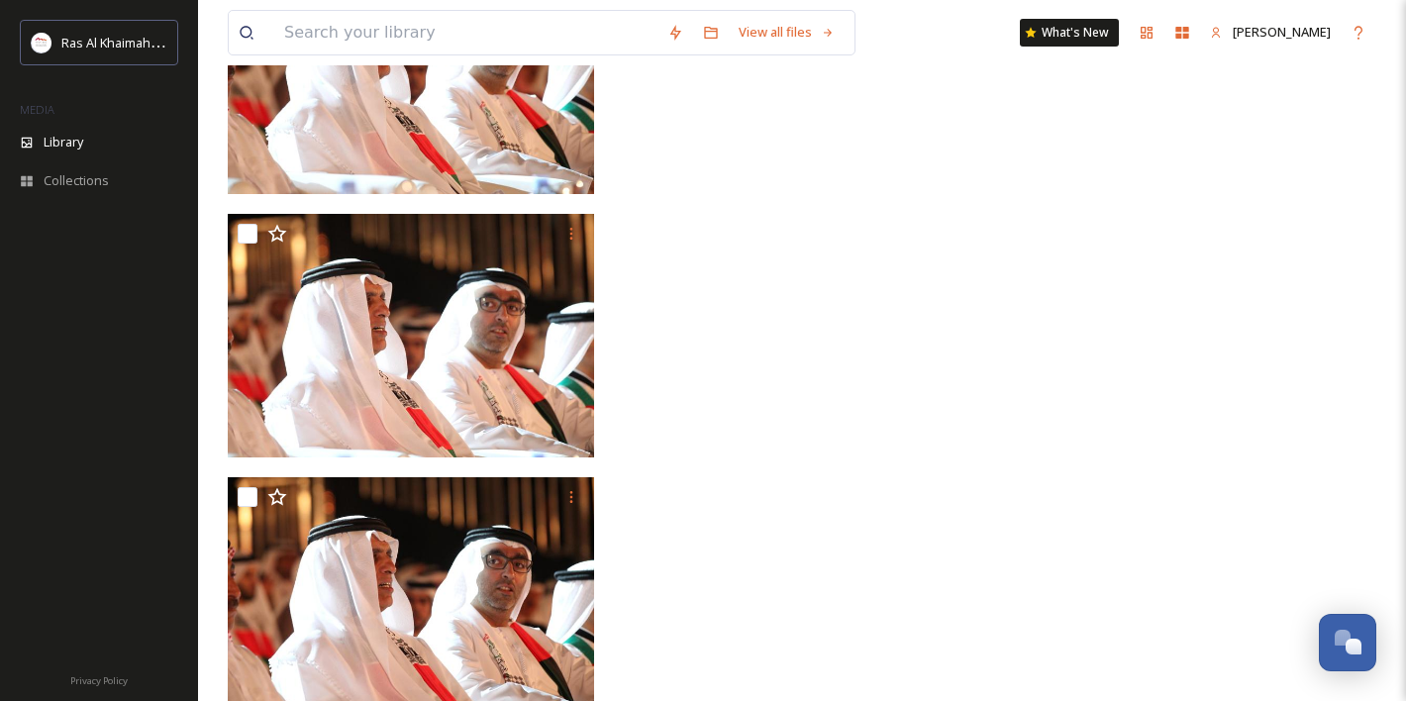
scroll to position [1981, 0]
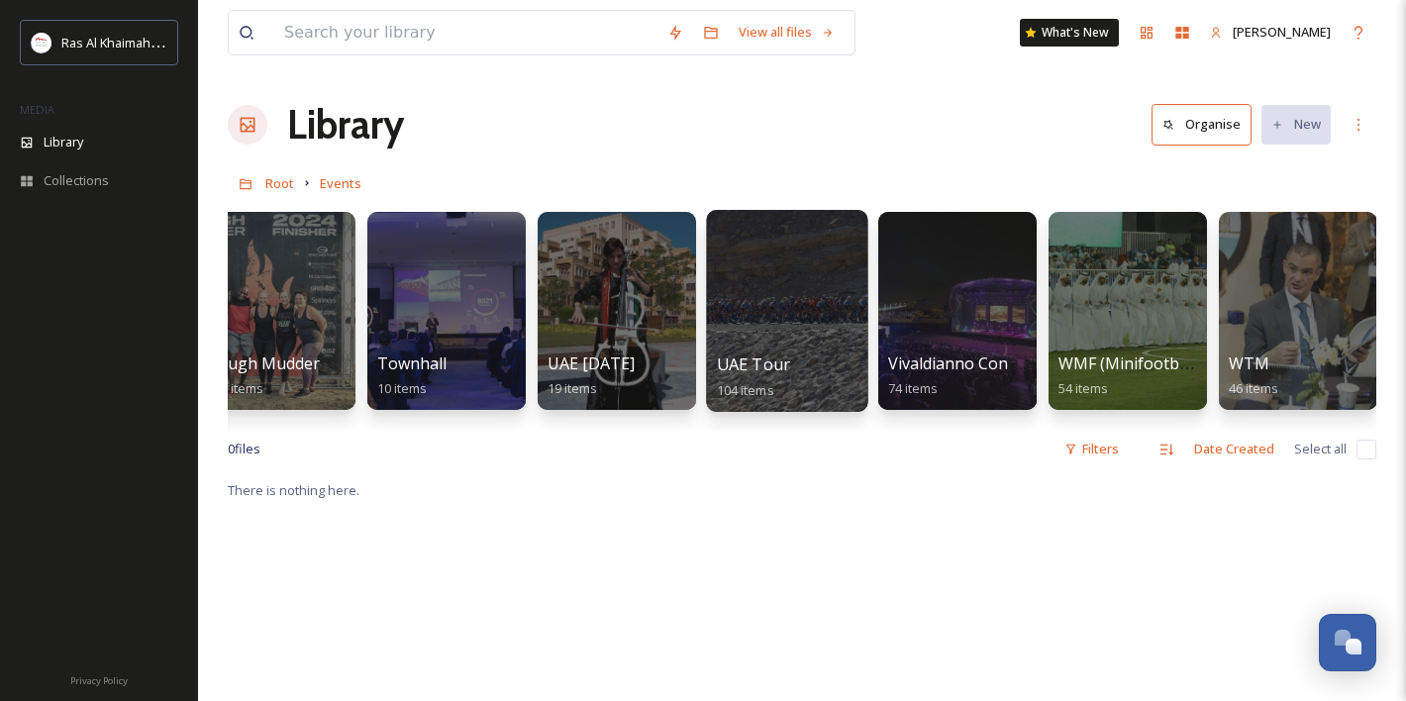
scroll to position [0, 3450]
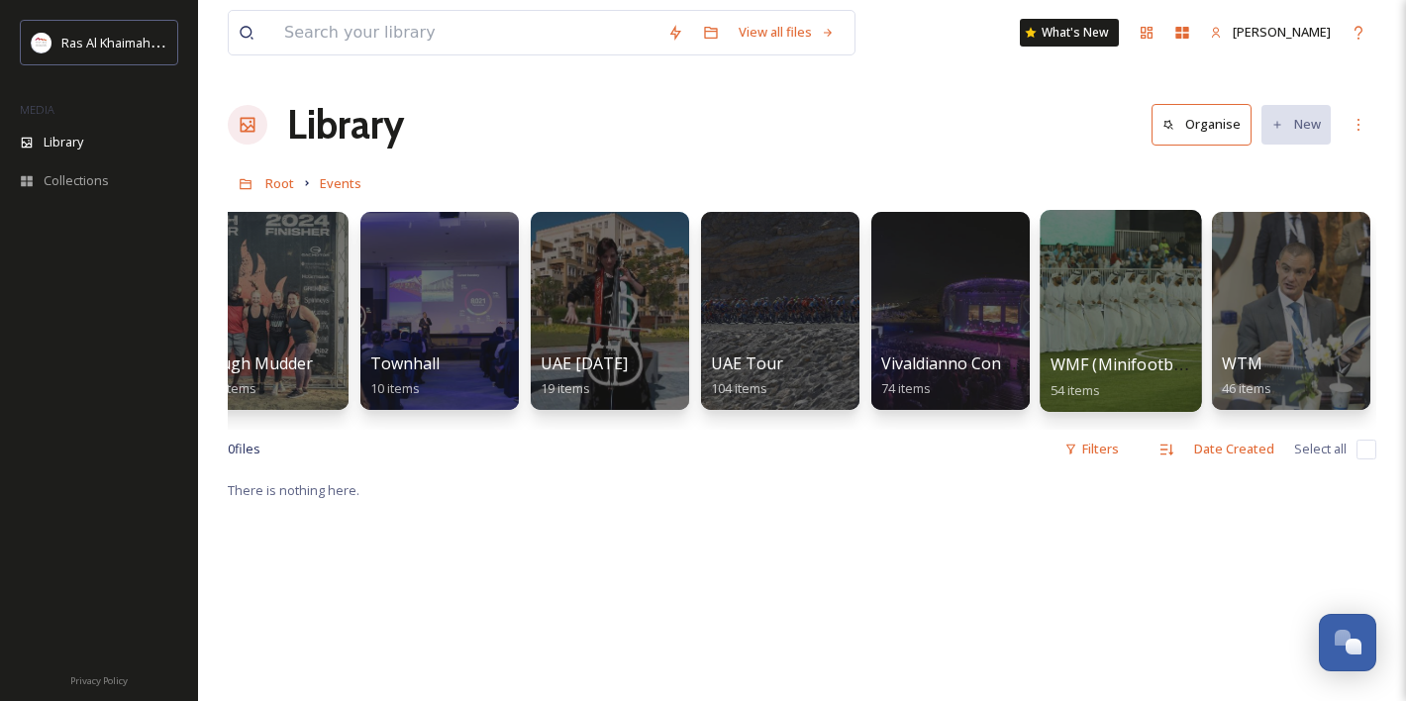
click at [1114, 340] on div at bounding box center [1120, 311] width 161 height 202
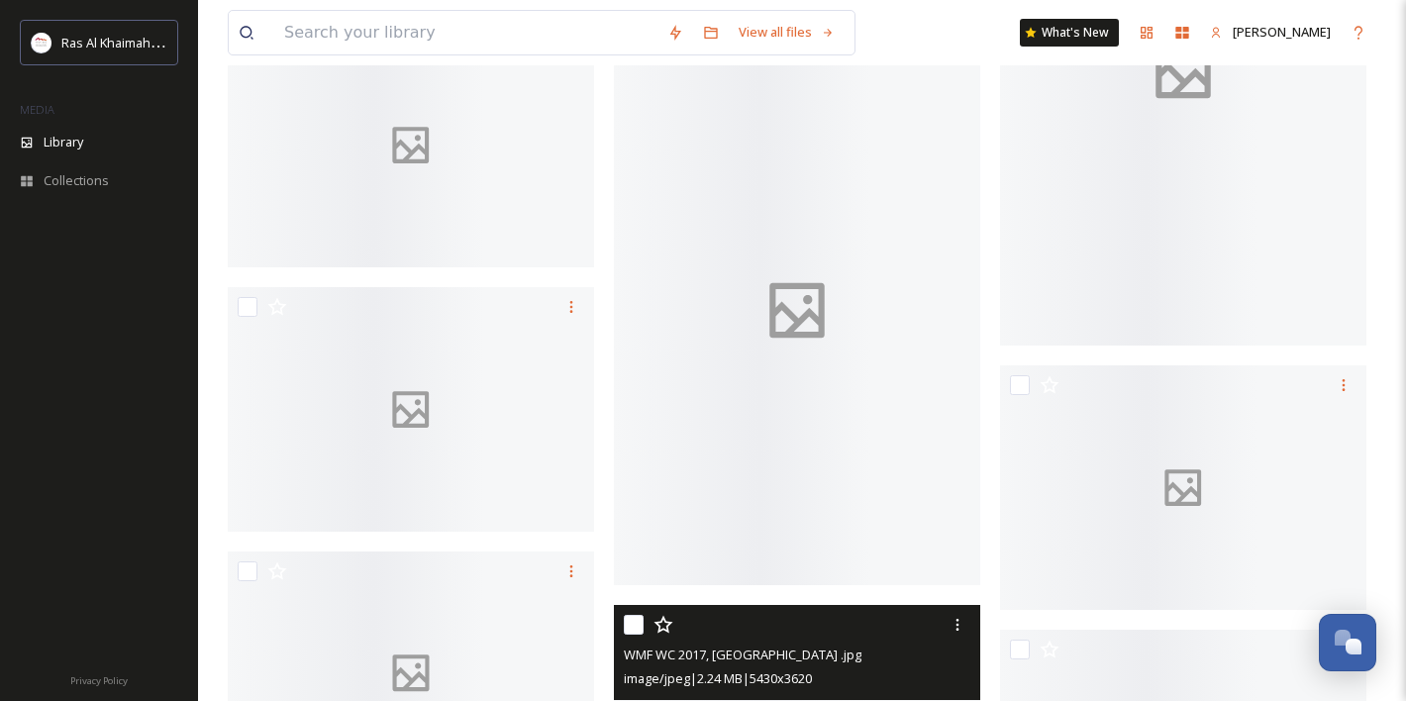
scroll to position [4667, 0]
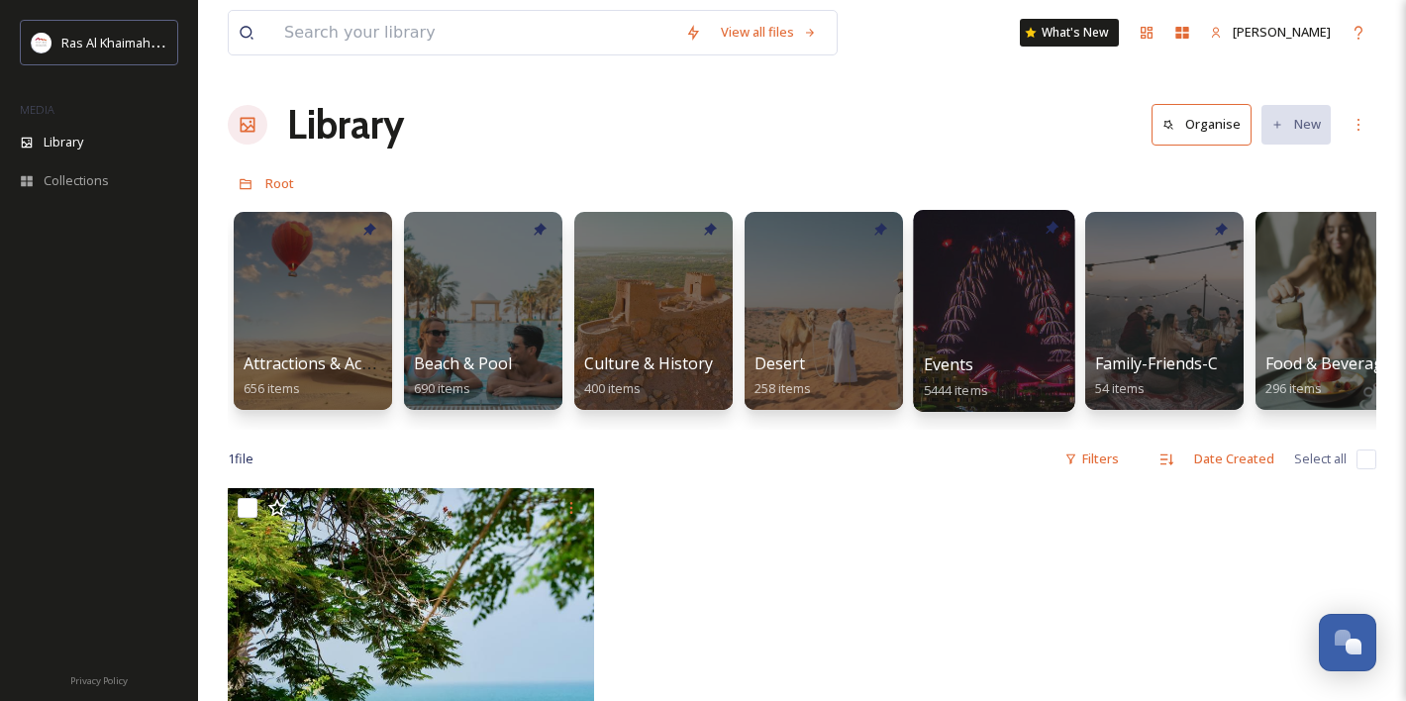
scroll to position [0, 132]
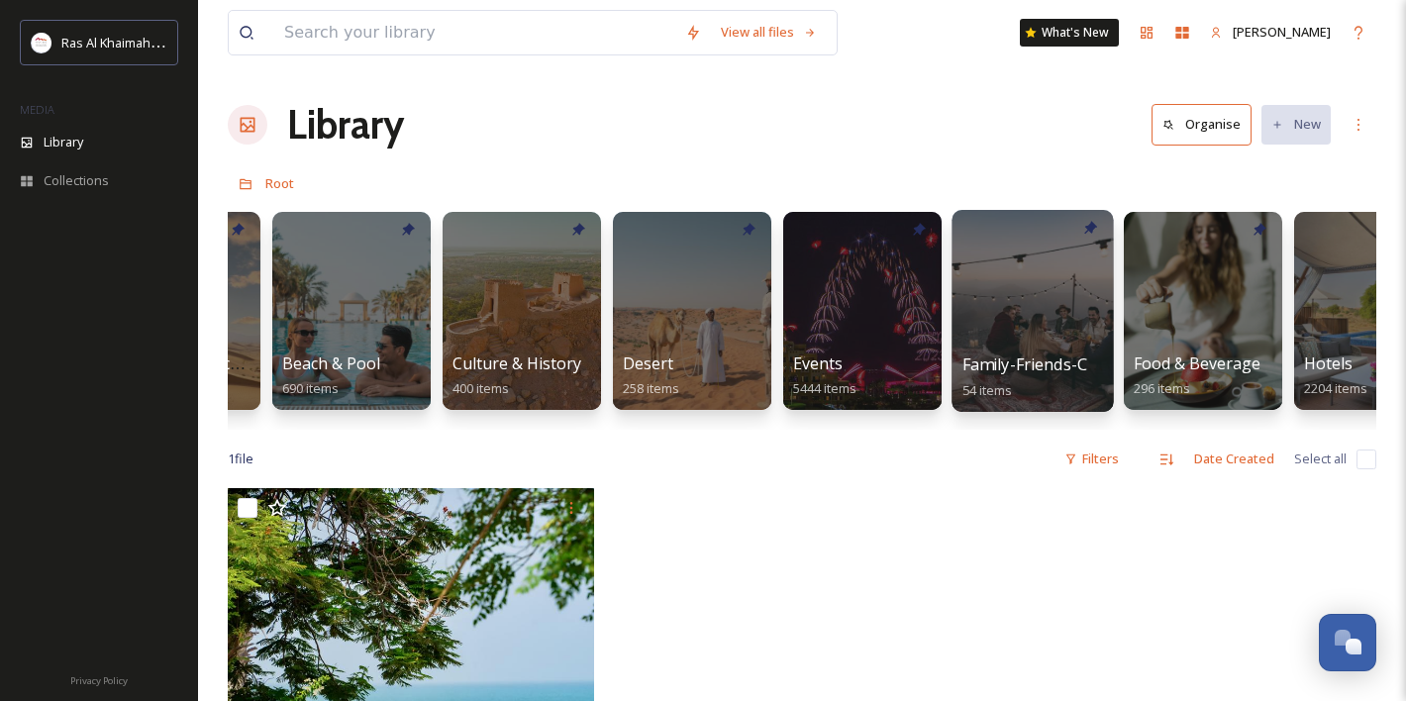
click at [1014, 275] on div at bounding box center [1032, 311] width 161 height 202
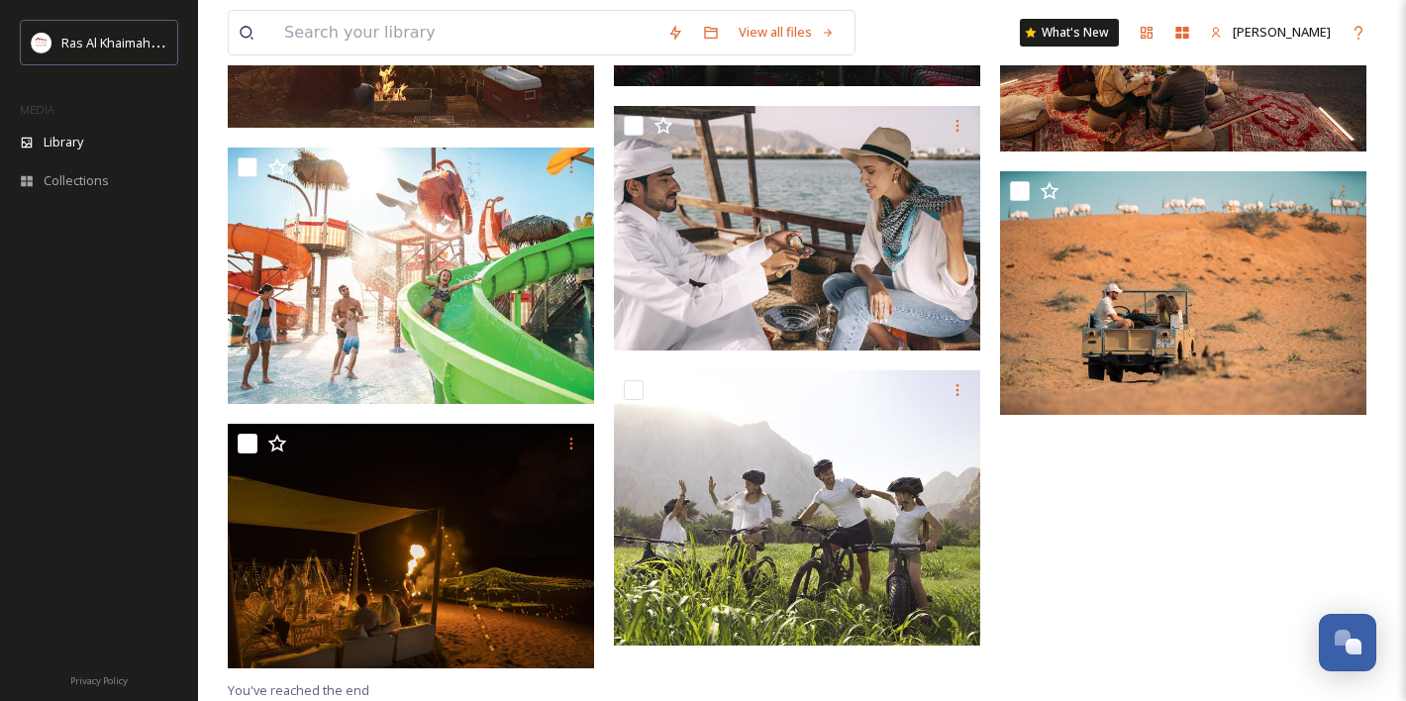
scroll to position [4894, 0]
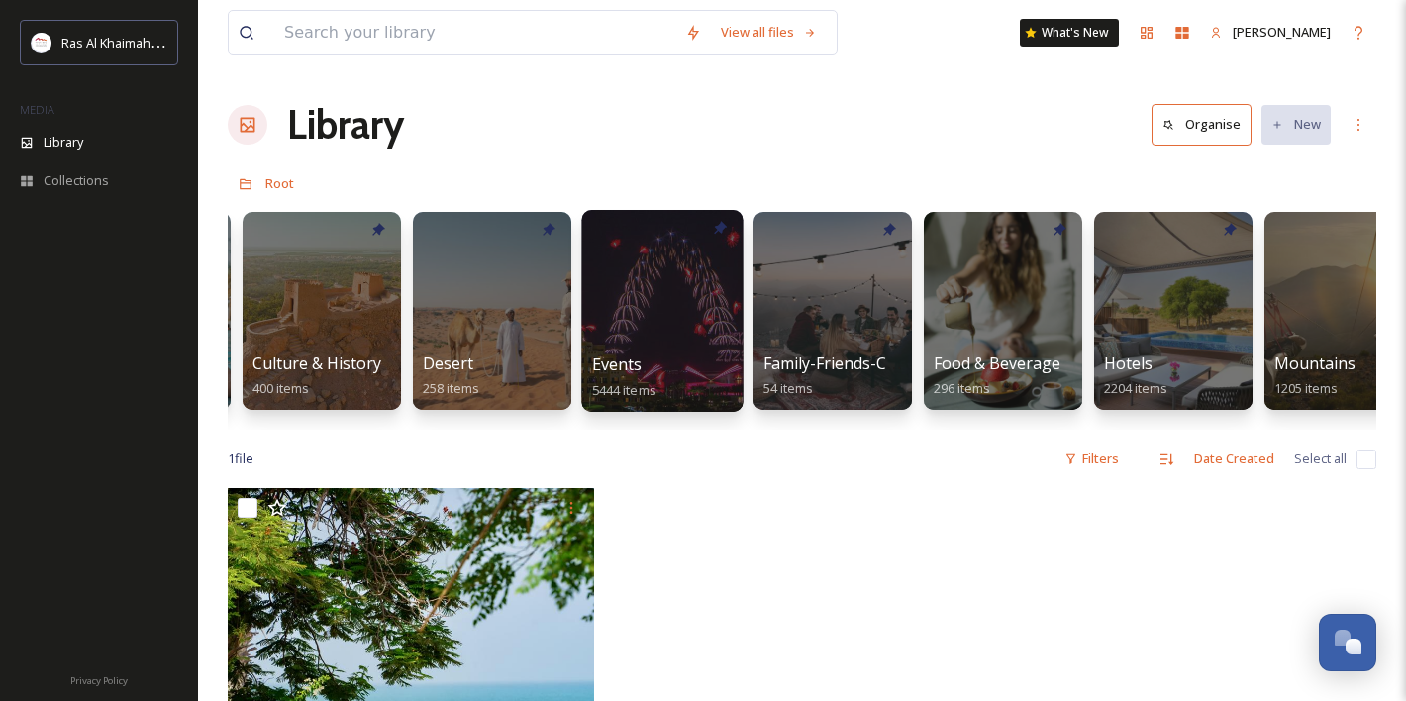
scroll to position [0, 346]
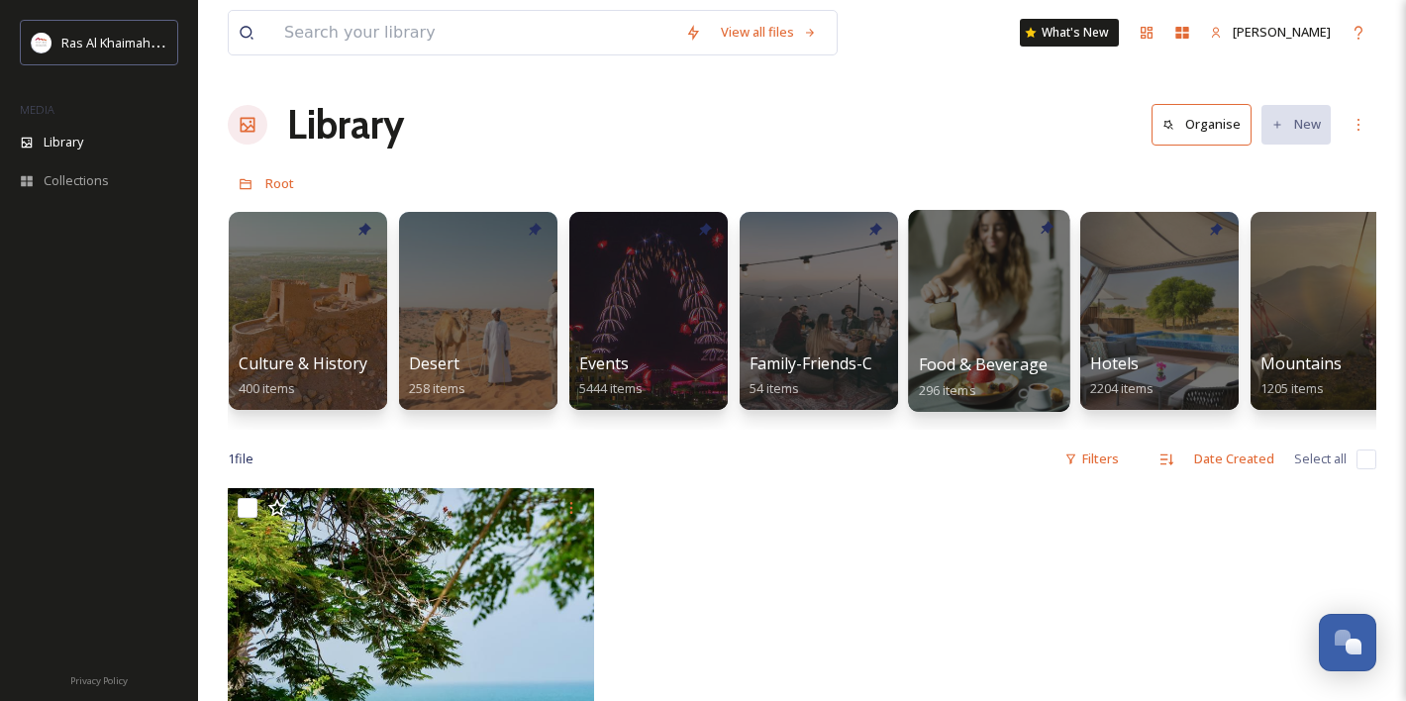
click at [942, 318] on div at bounding box center [988, 311] width 161 height 202
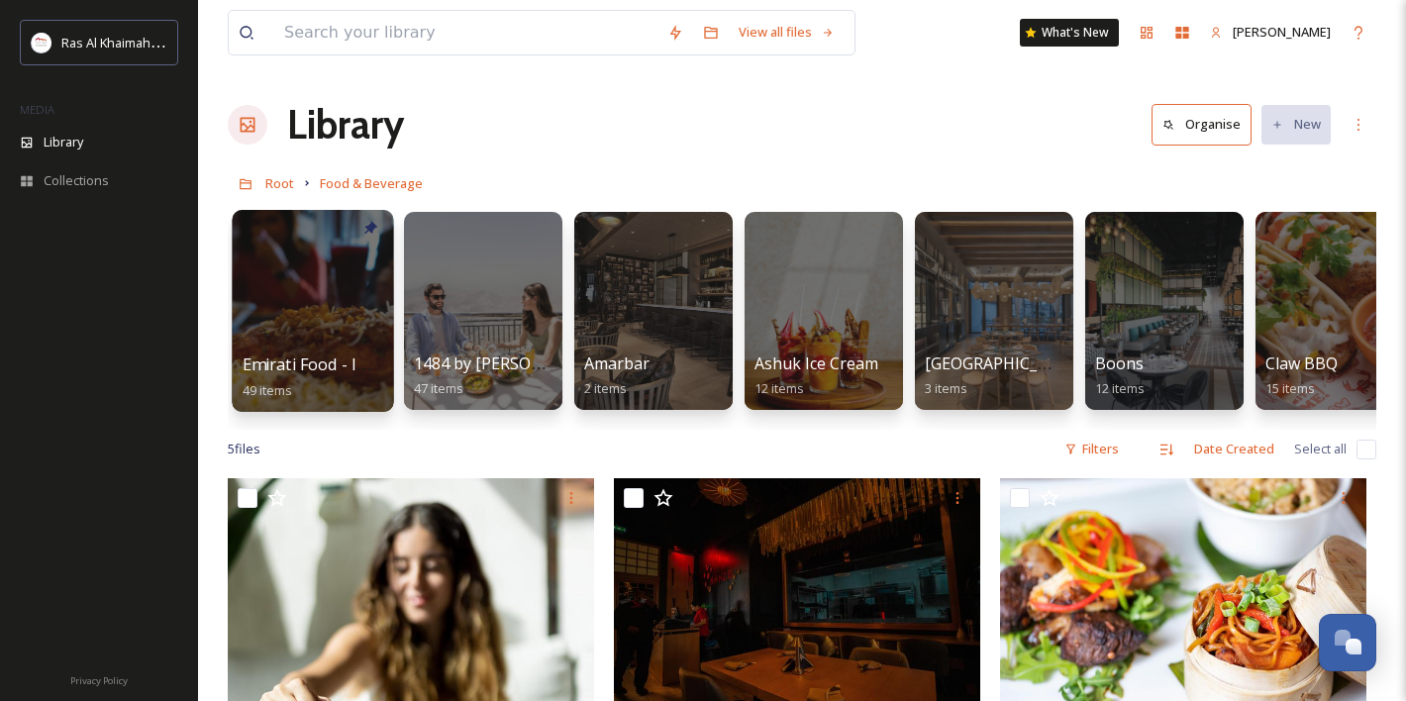
click at [345, 314] on div at bounding box center [312, 311] width 161 height 202
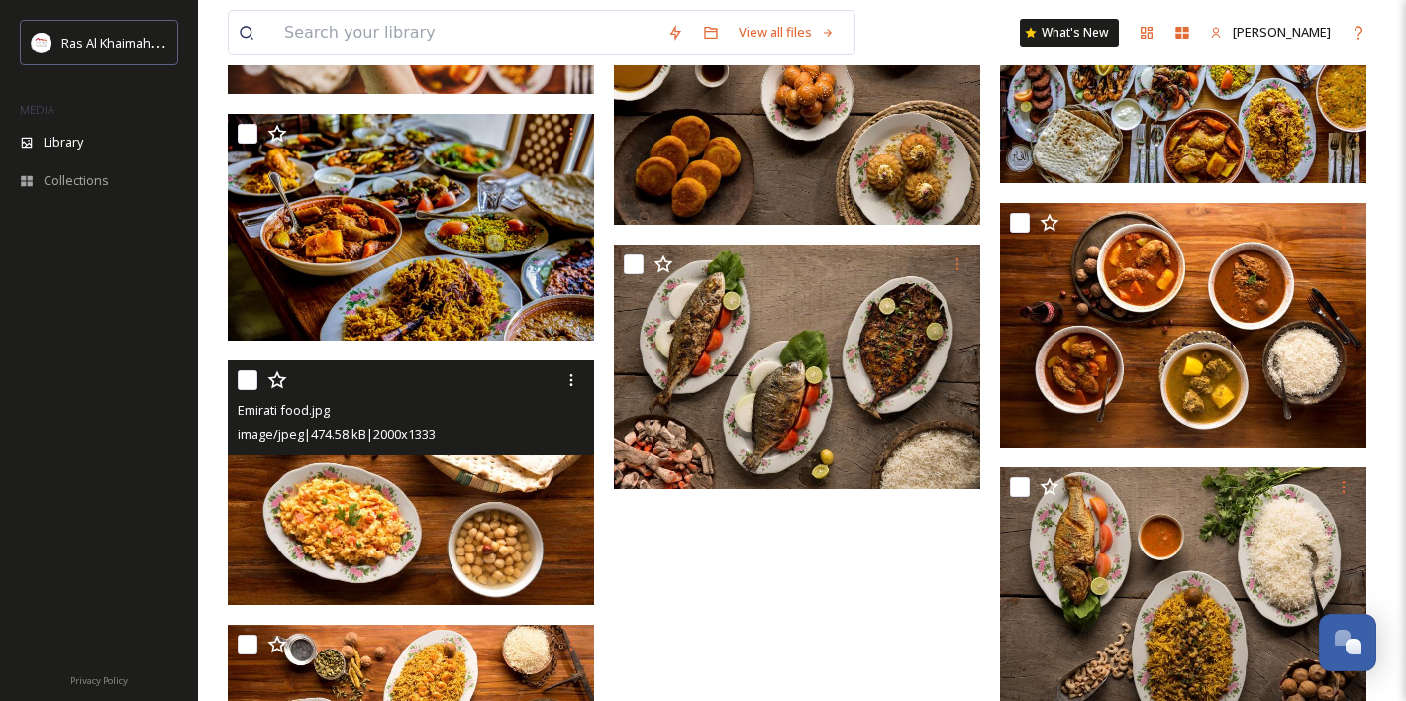
scroll to position [4338, 0]
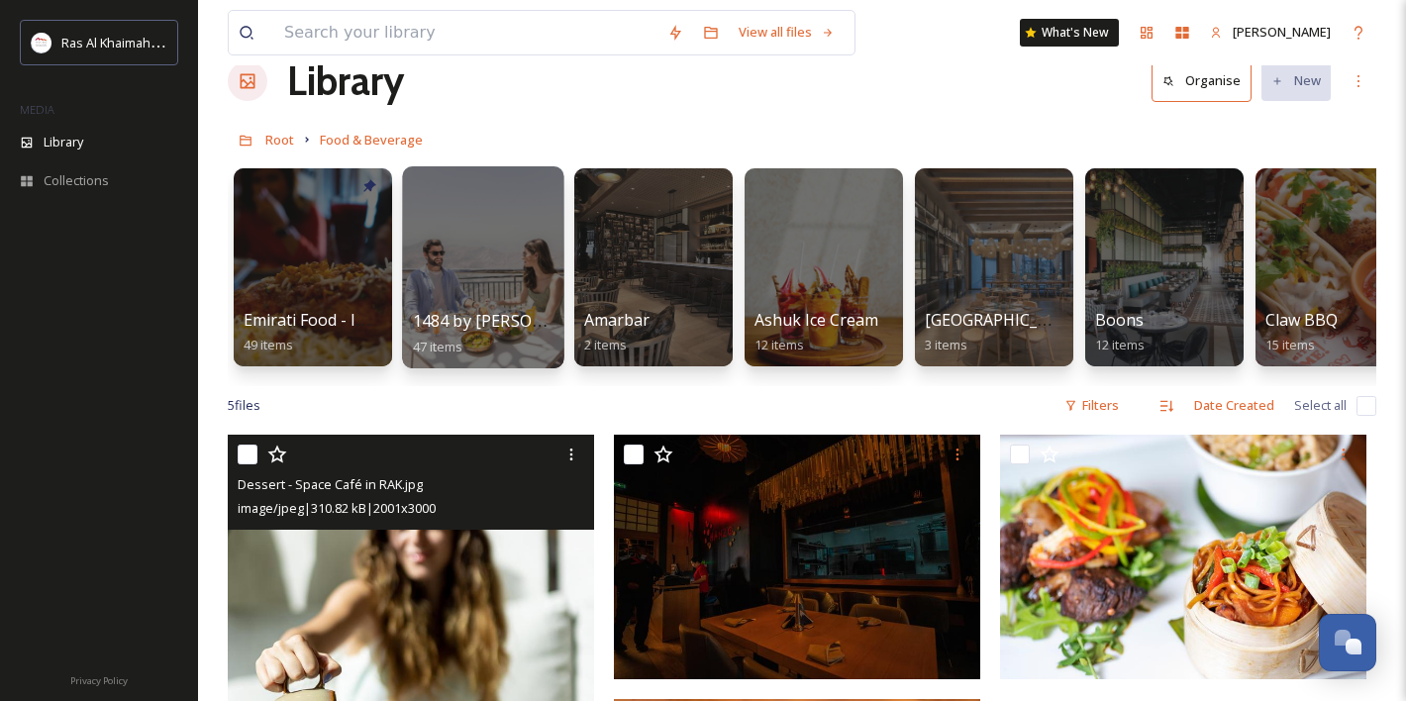
scroll to position [36, 0]
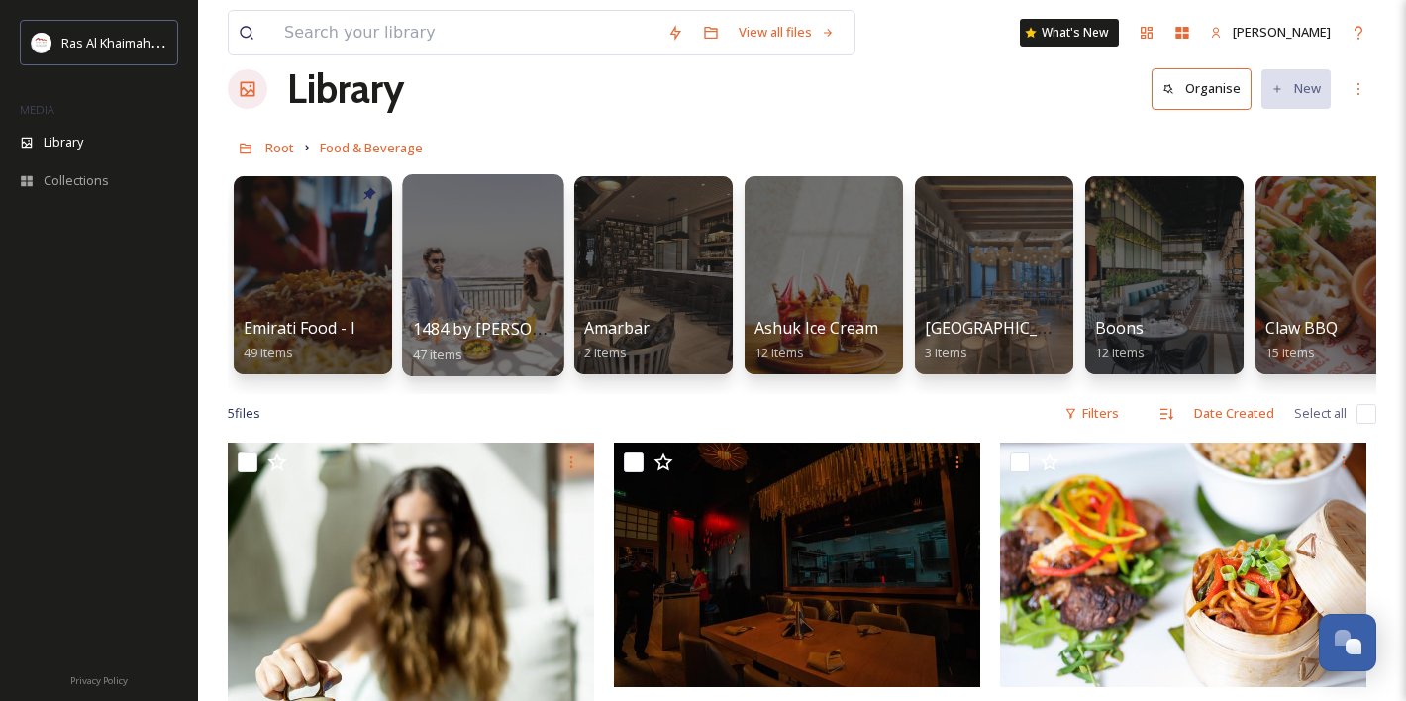
click at [503, 260] on div at bounding box center [482, 275] width 161 height 202
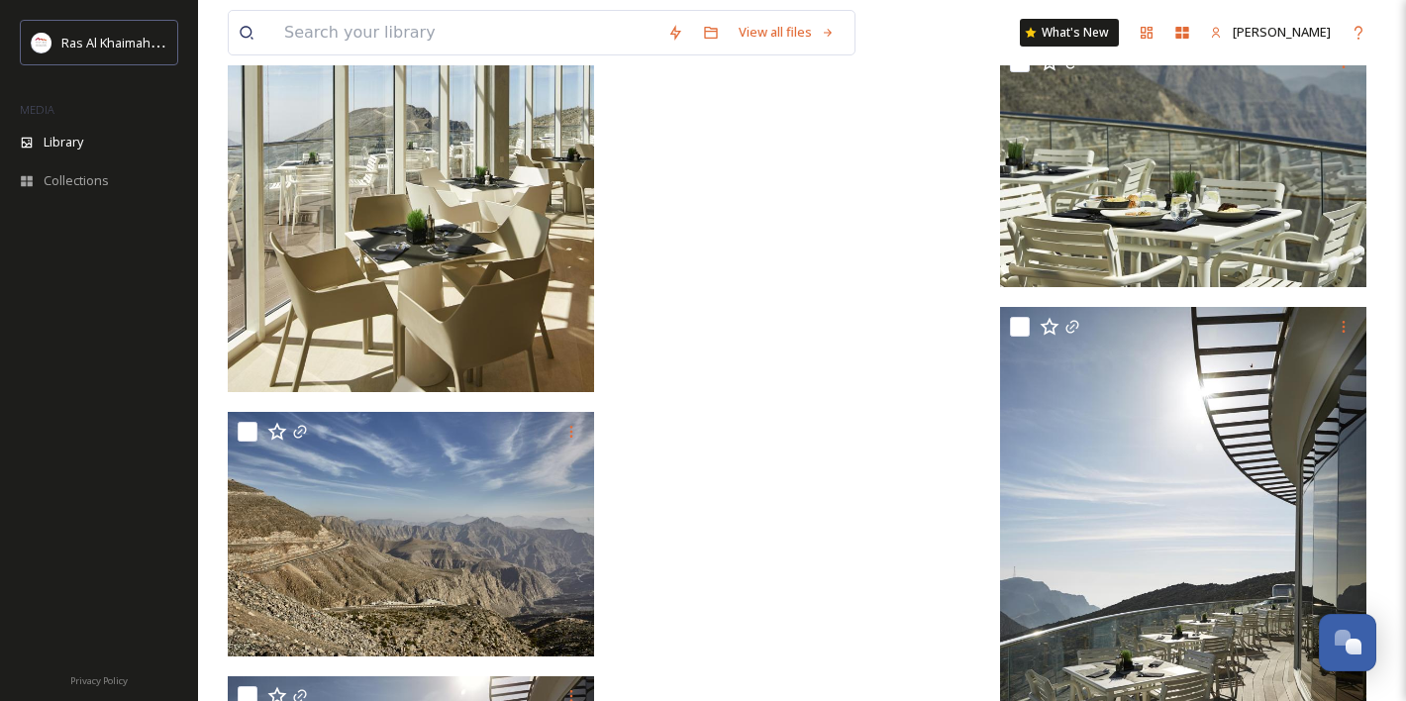
scroll to position [5584, 0]
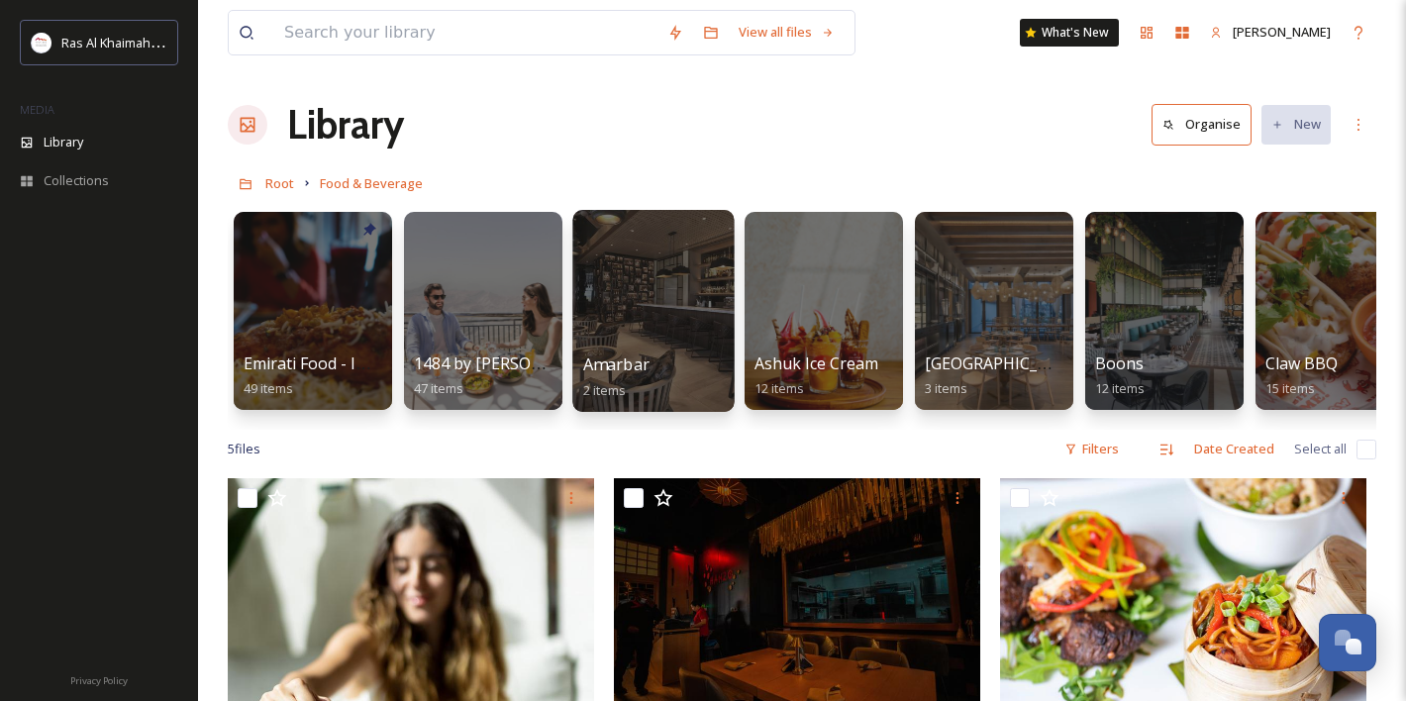
click at [657, 292] on div at bounding box center [652, 311] width 161 height 202
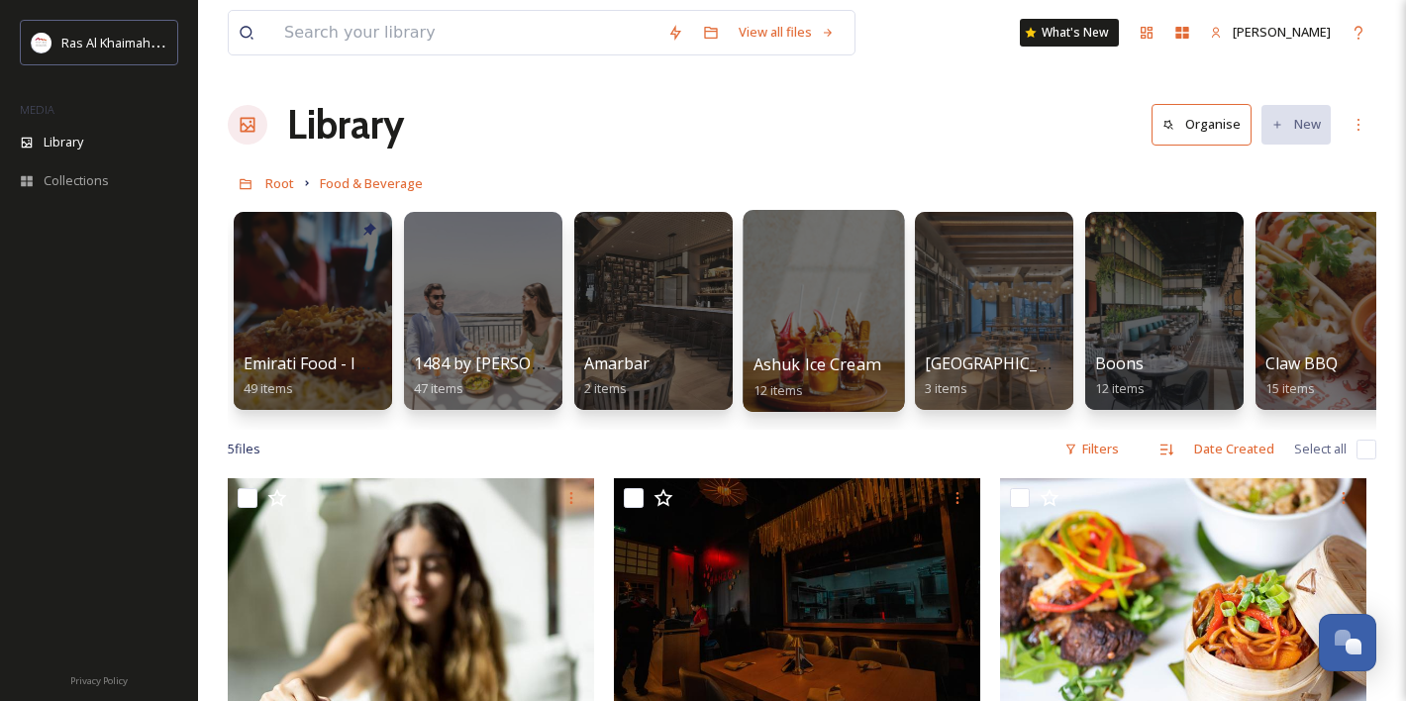
click at [835, 332] on div at bounding box center [823, 311] width 161 height 202
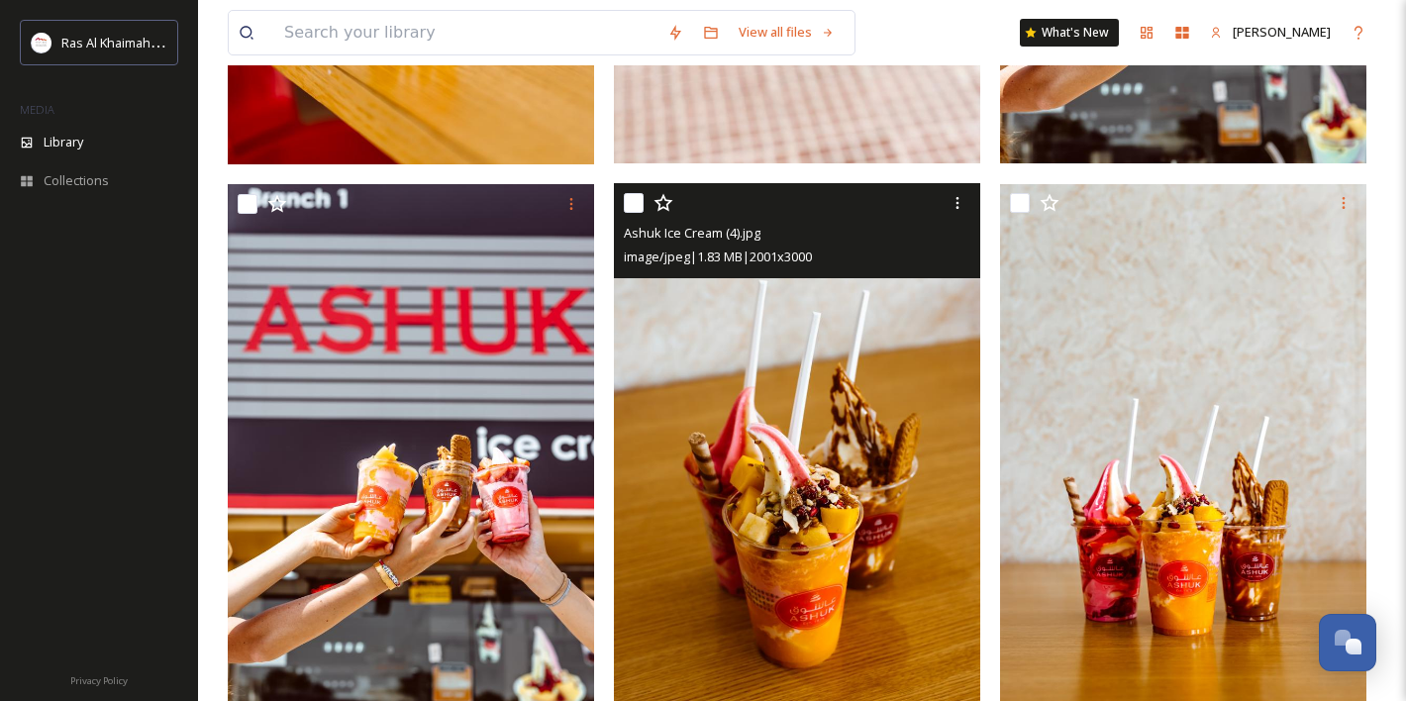
scroll to position [1961, 0]
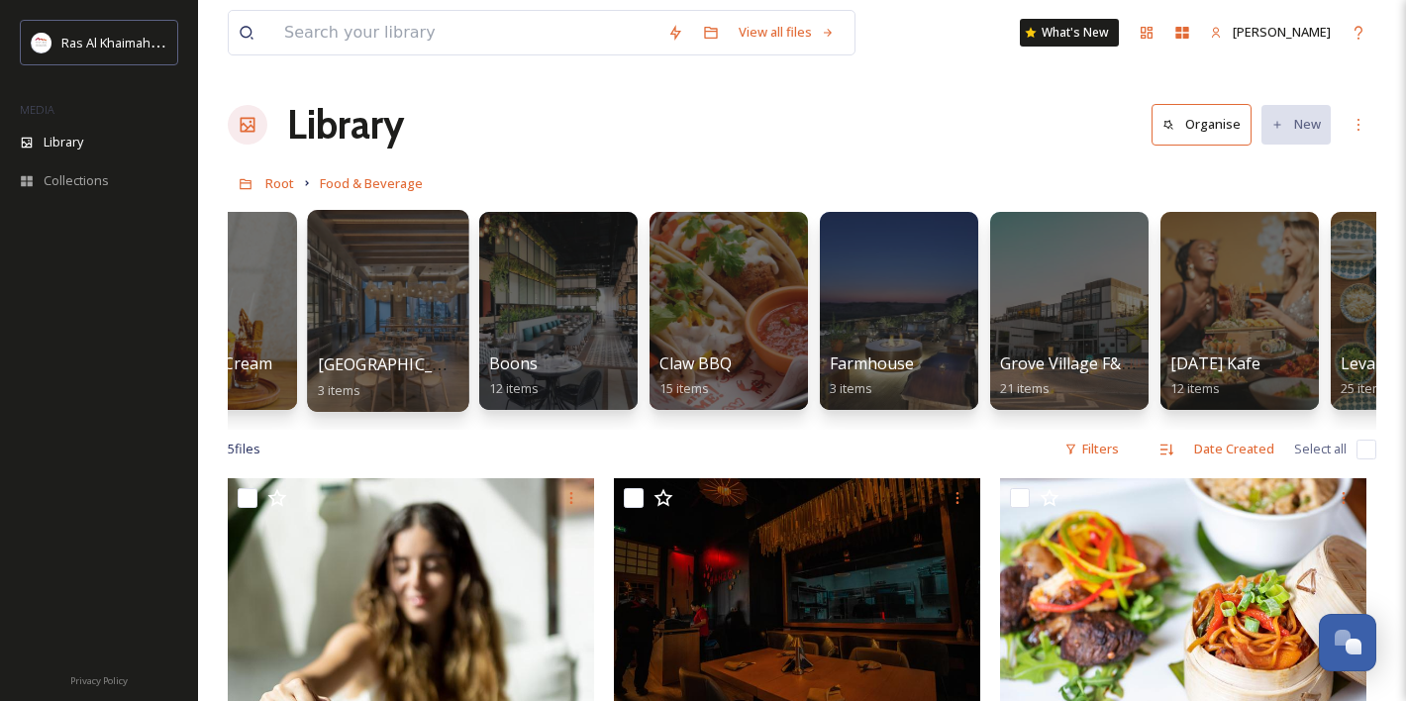
scroll to position [0, 612]
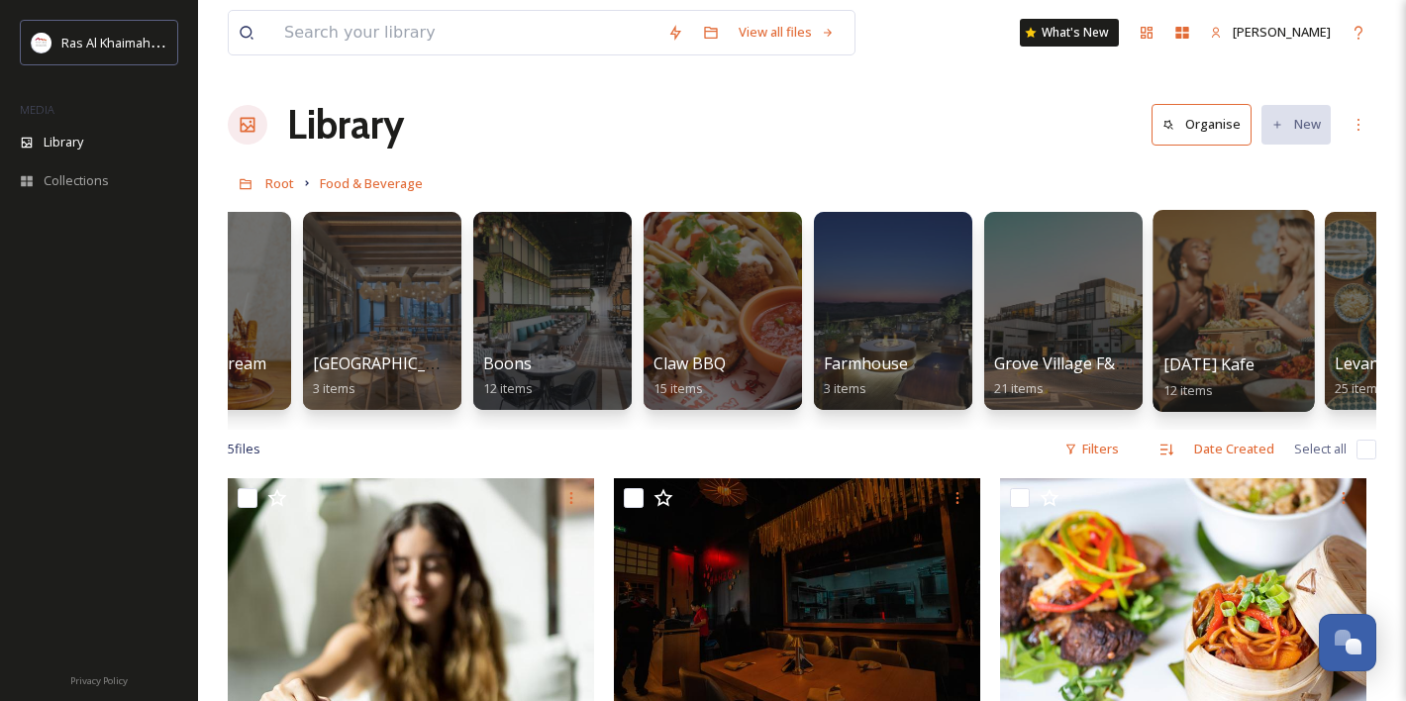
click at [1250, 274] on div at bounding box center [1232, 311] width 161 height 202
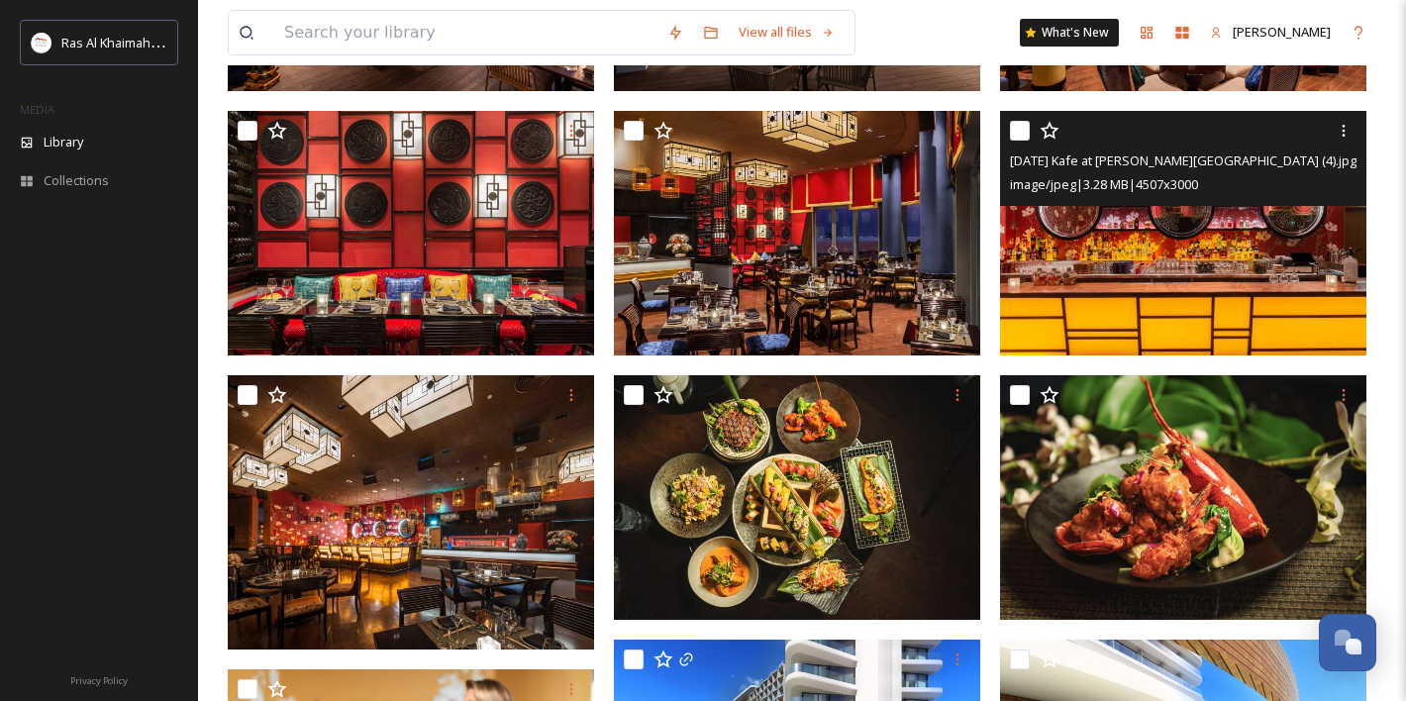
scroll to position [669, 0]
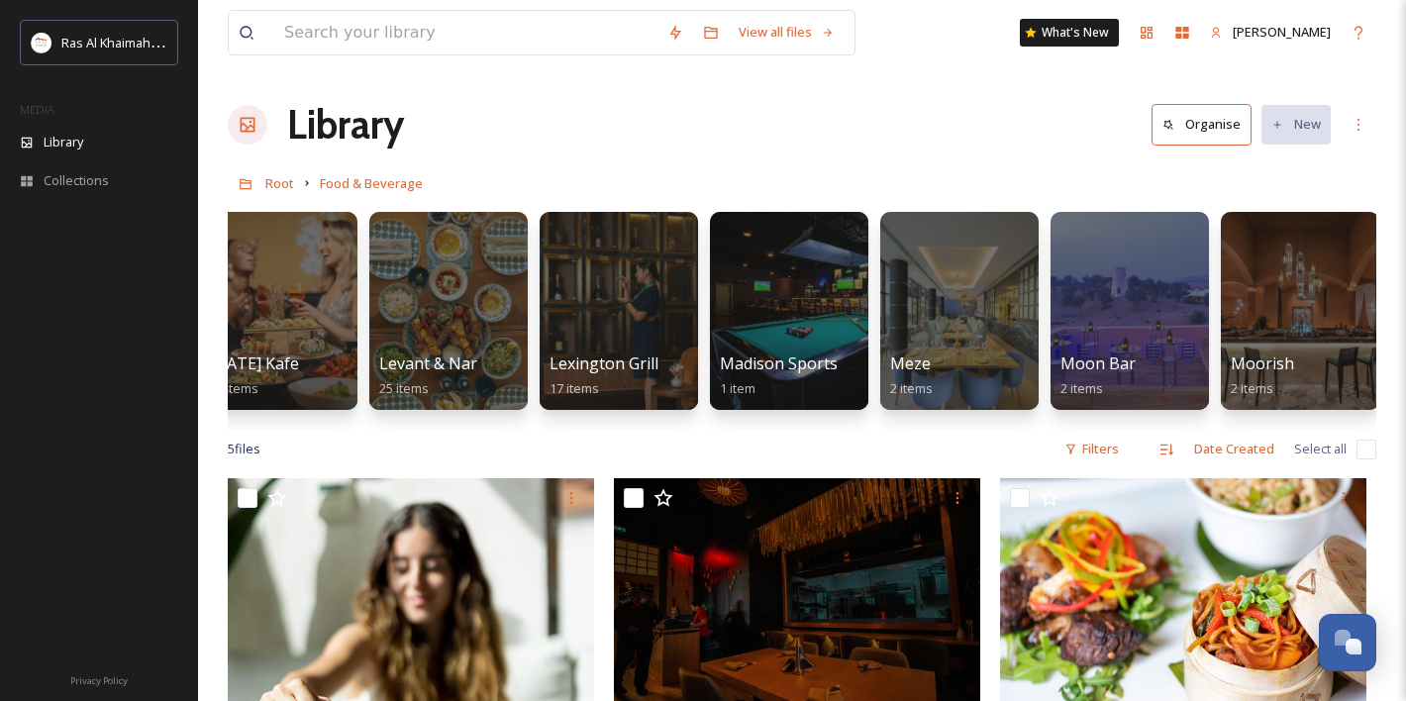
scroll to position [0, 1574]
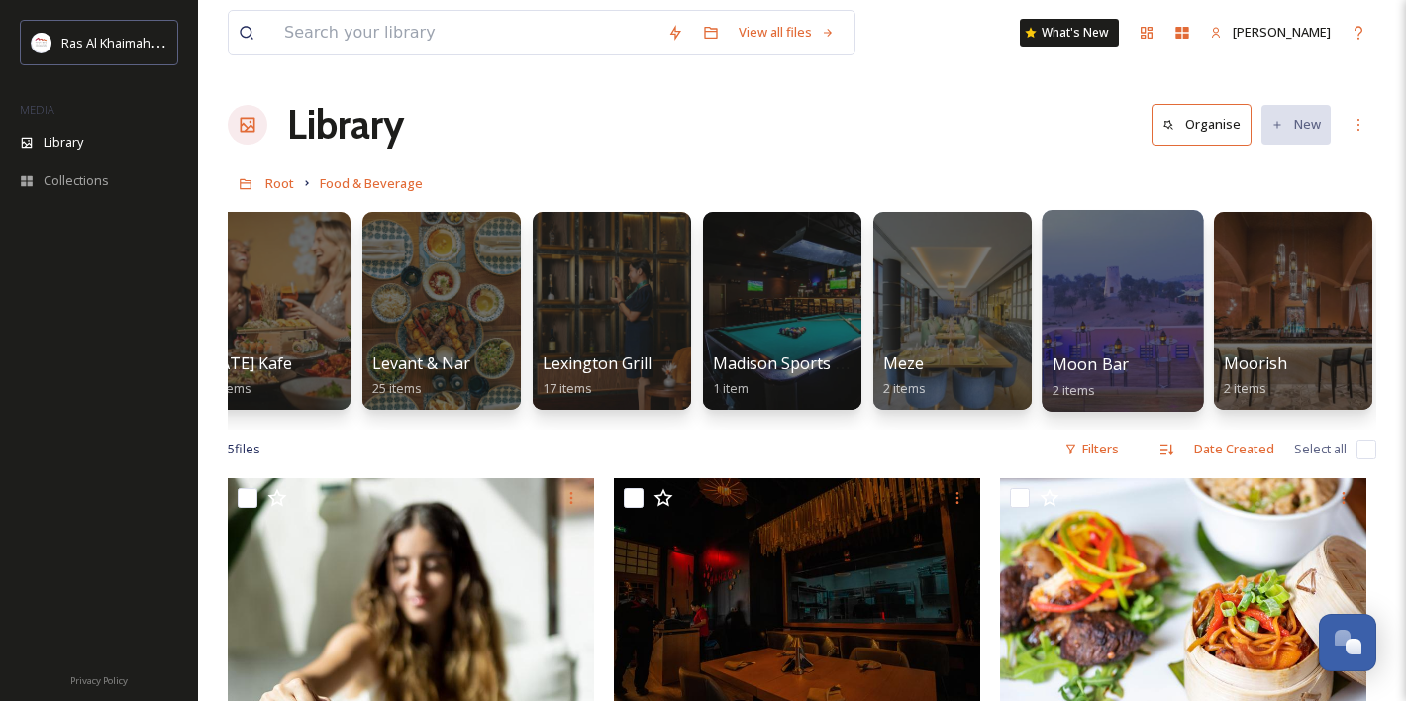
click at [1135, 330] on div at bounding box center [1122, 311] width 161 height 202
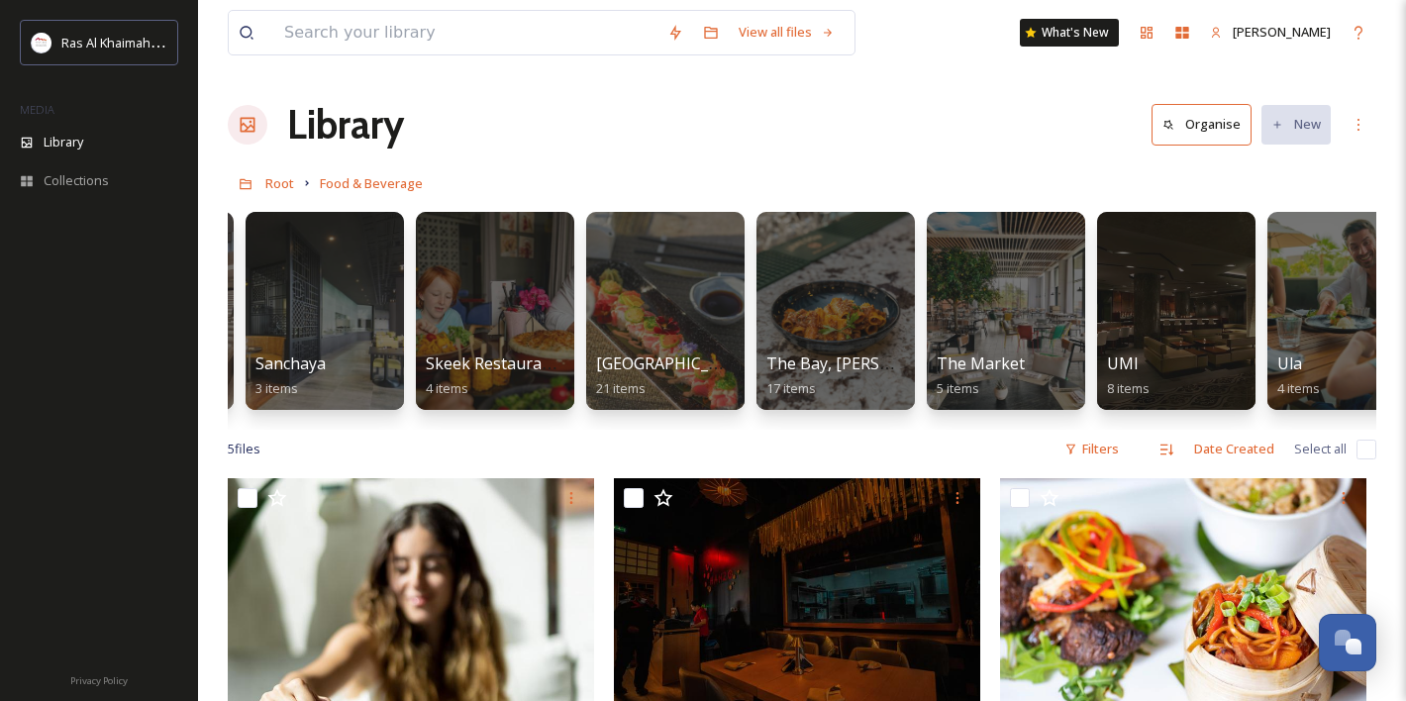
scroll to position [0, 2939]
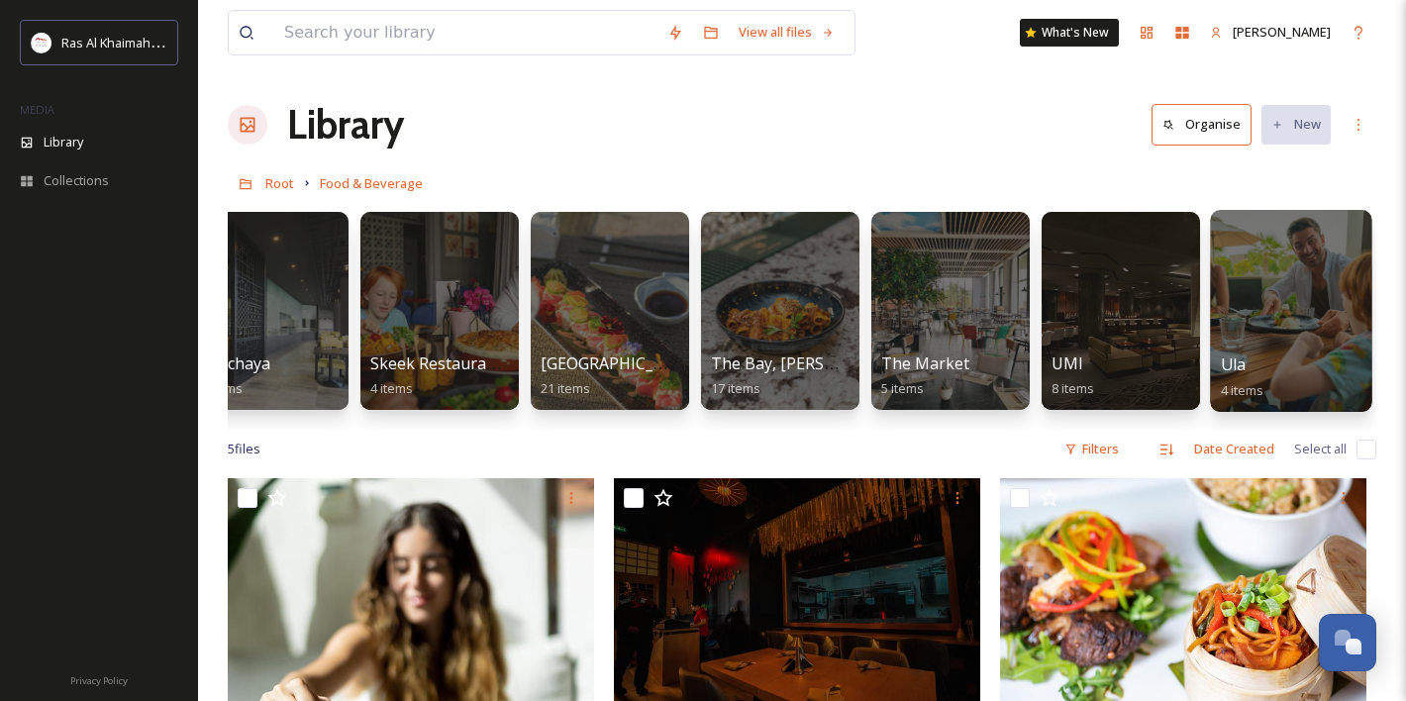
click at [1291, 297] on div at bounding box center [1290, 311] width 161 height 202
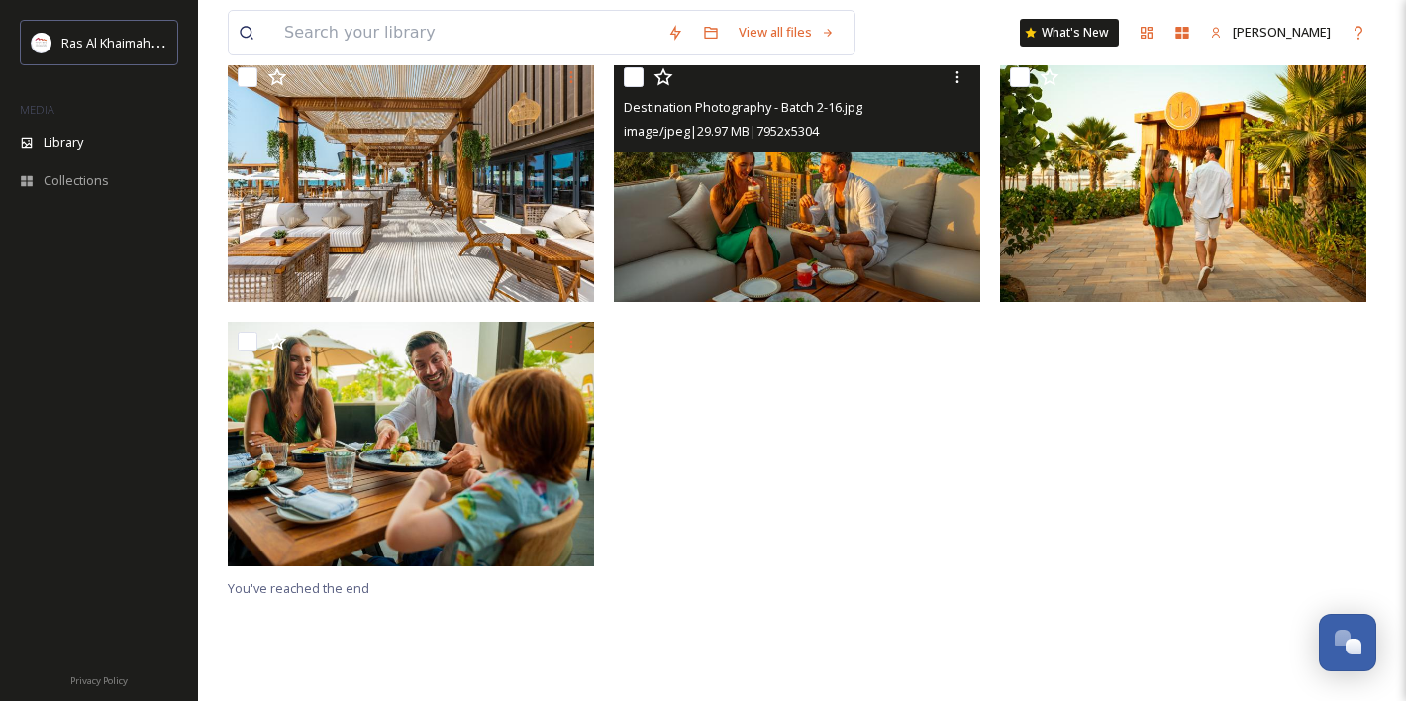
scroll to position [211, 0]
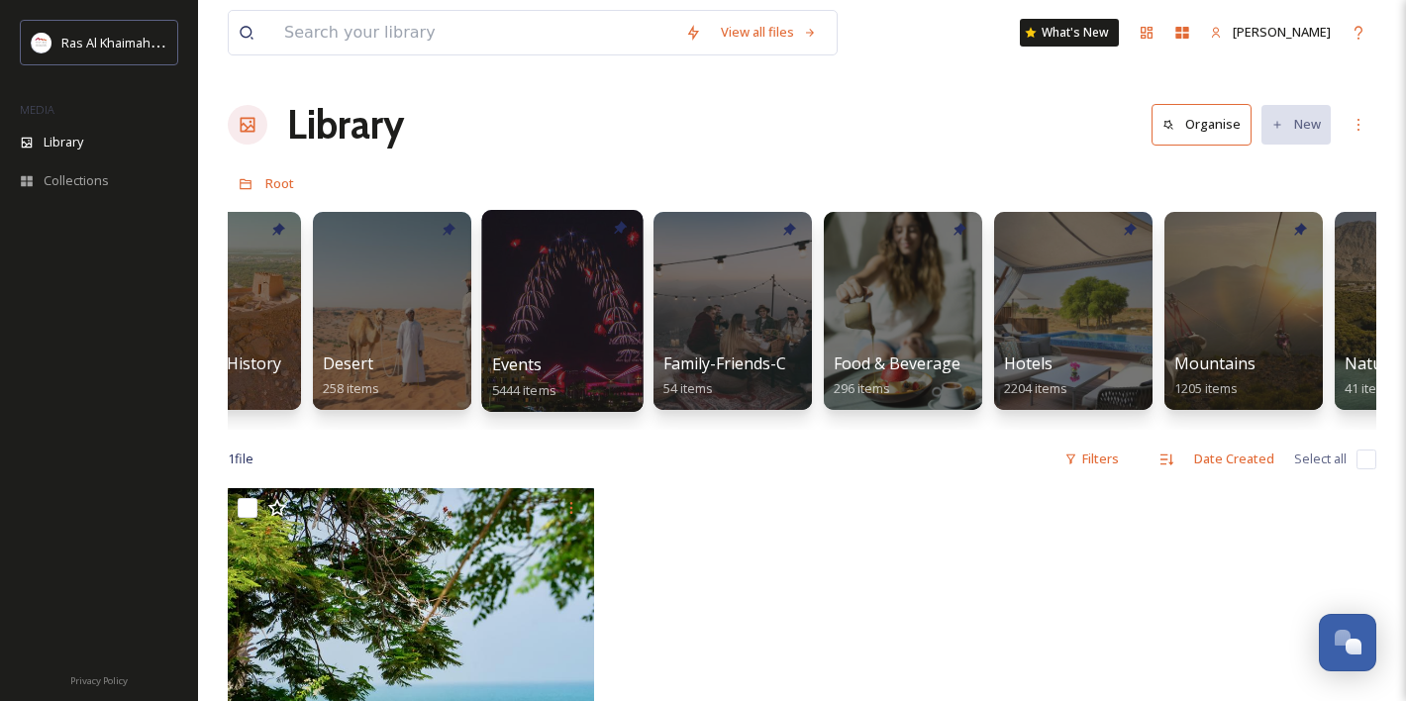
scroll to position [0, 448]
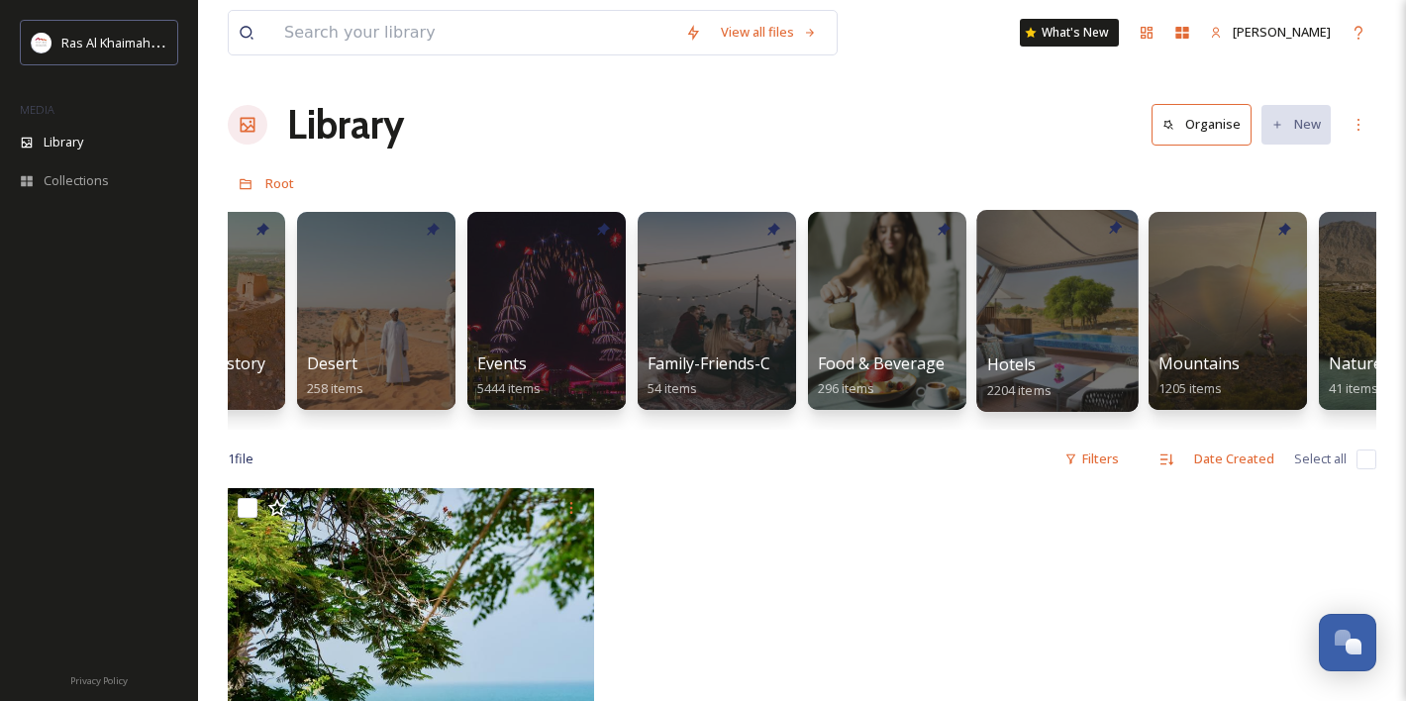
click at [1081, 294] on div at bounding box center [1056, 311] width 161 height 202
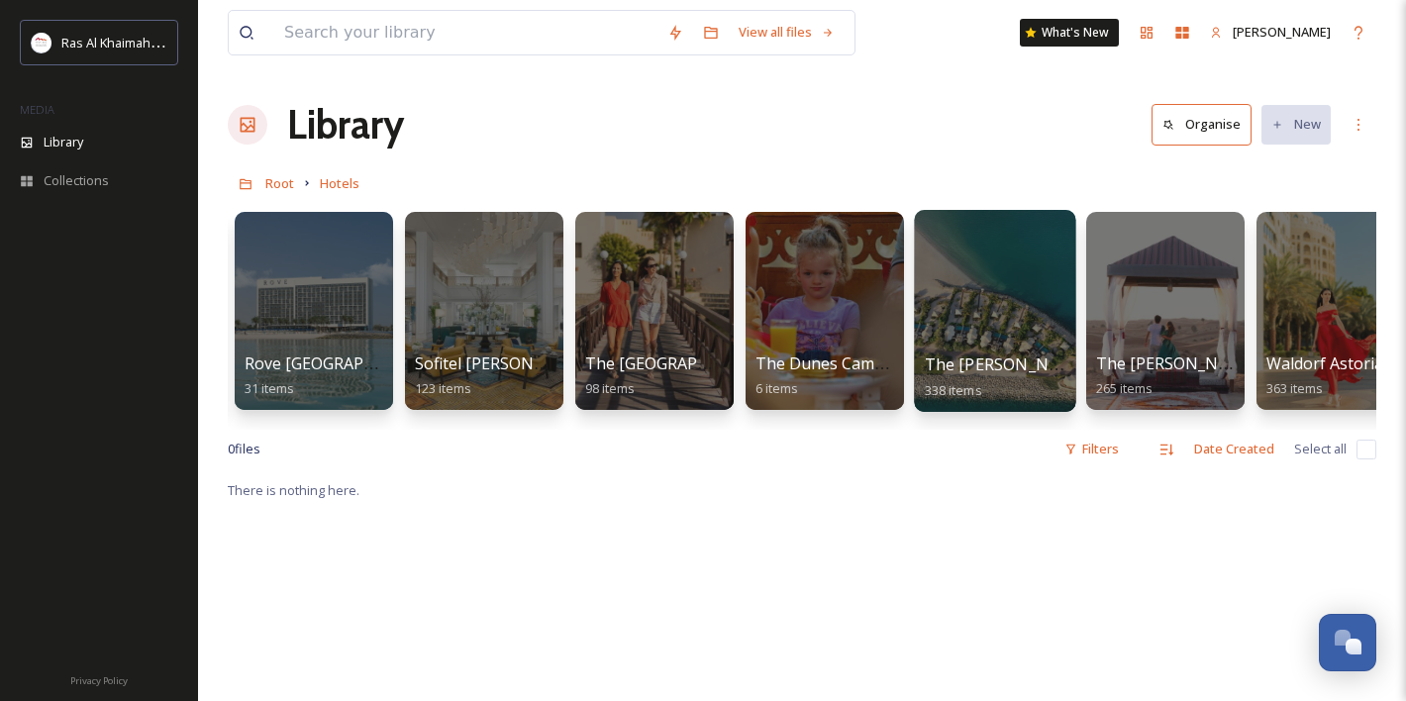
scroll to position [0, 2768]
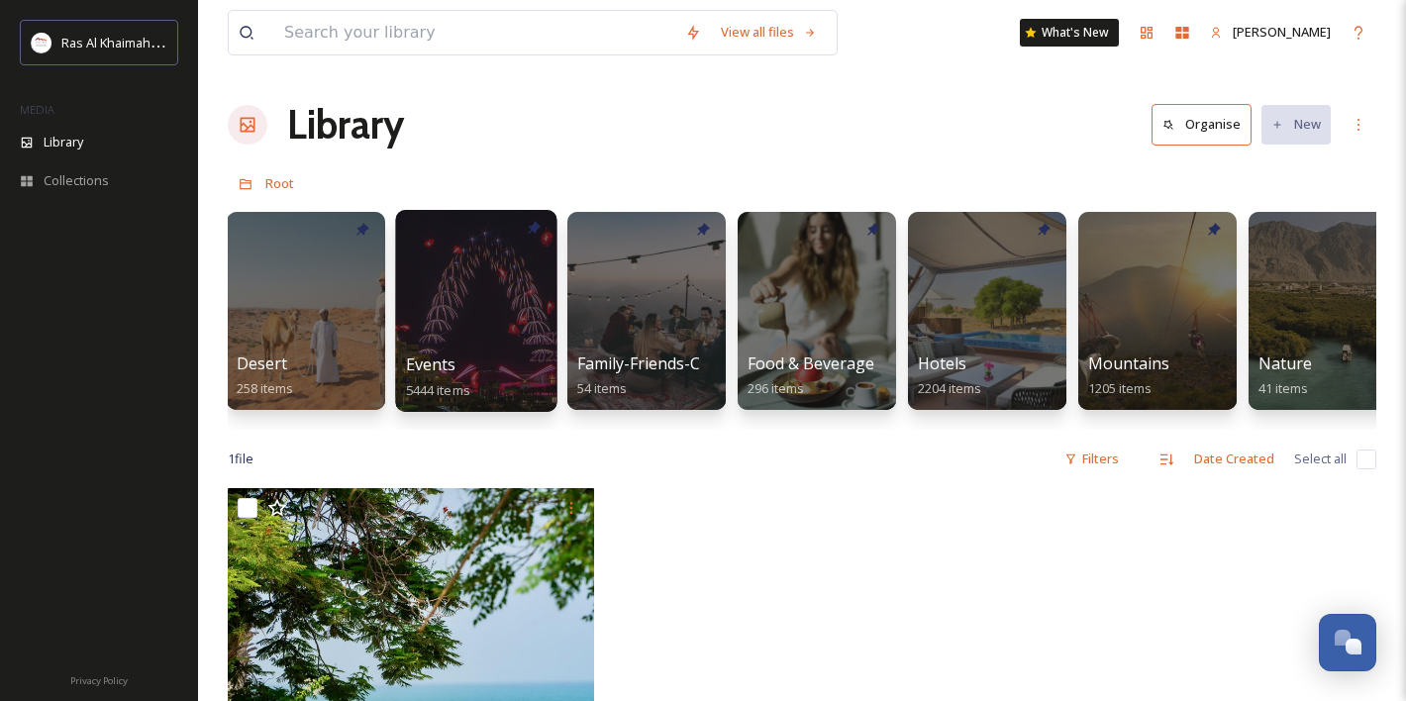
scroll to position [0, 529]
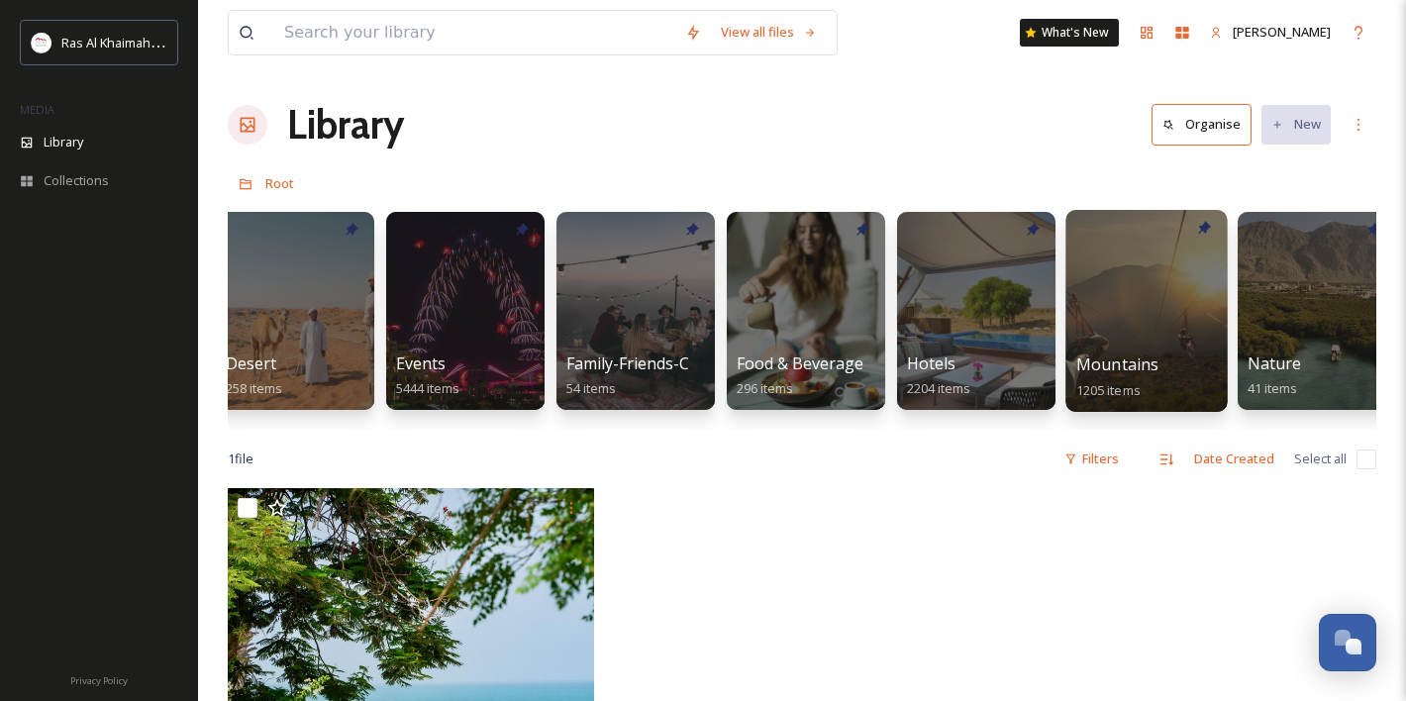
click at [1123, 295] on div at bounding box center [1145, 311] width 161 height 202
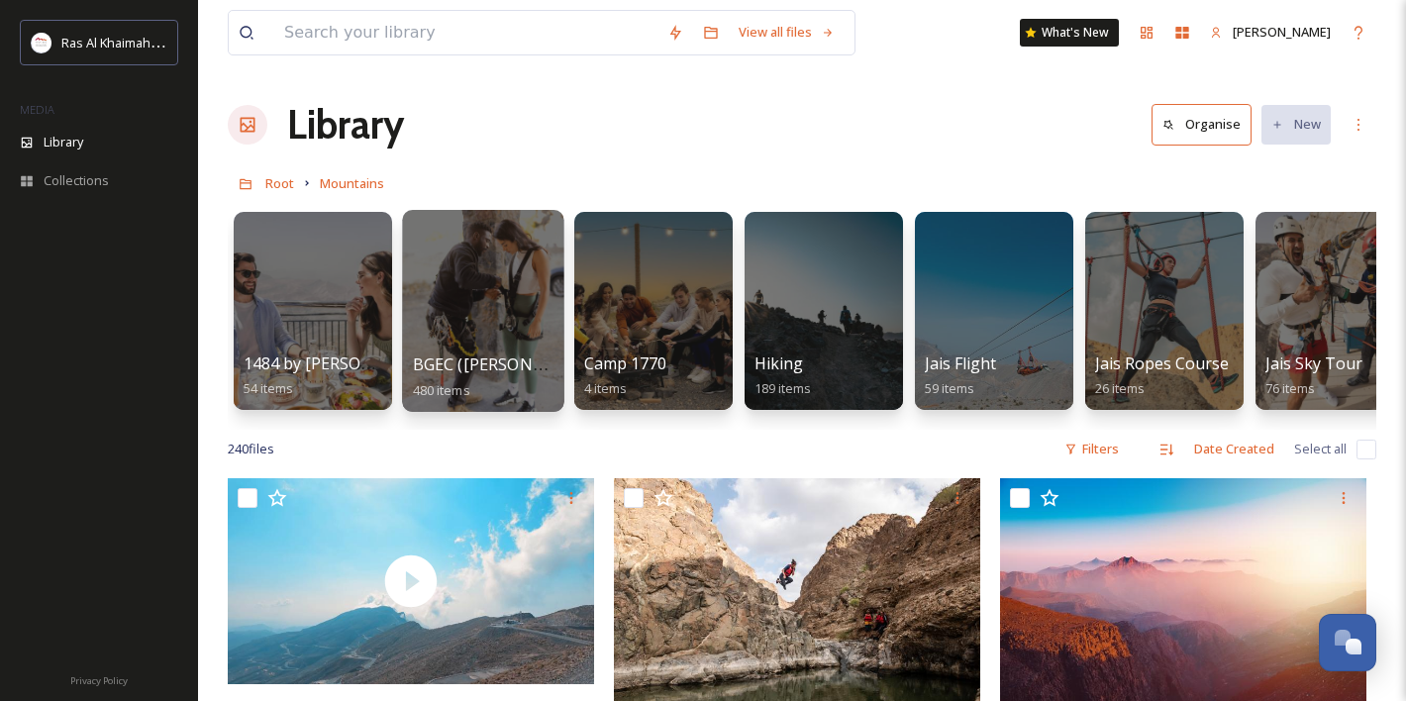
click at [501, 327] on div at bounding box center [482, 311] width 161 height 202
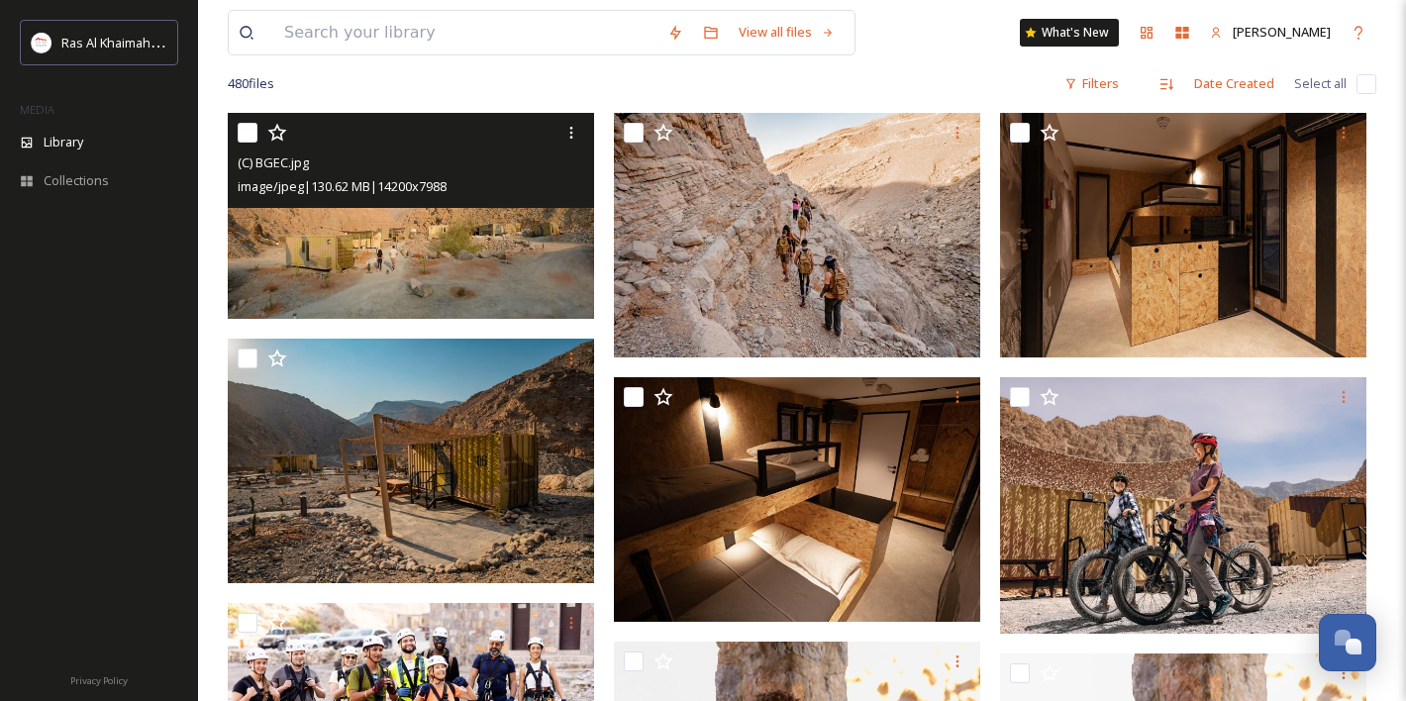
scroll to position [156, 0]
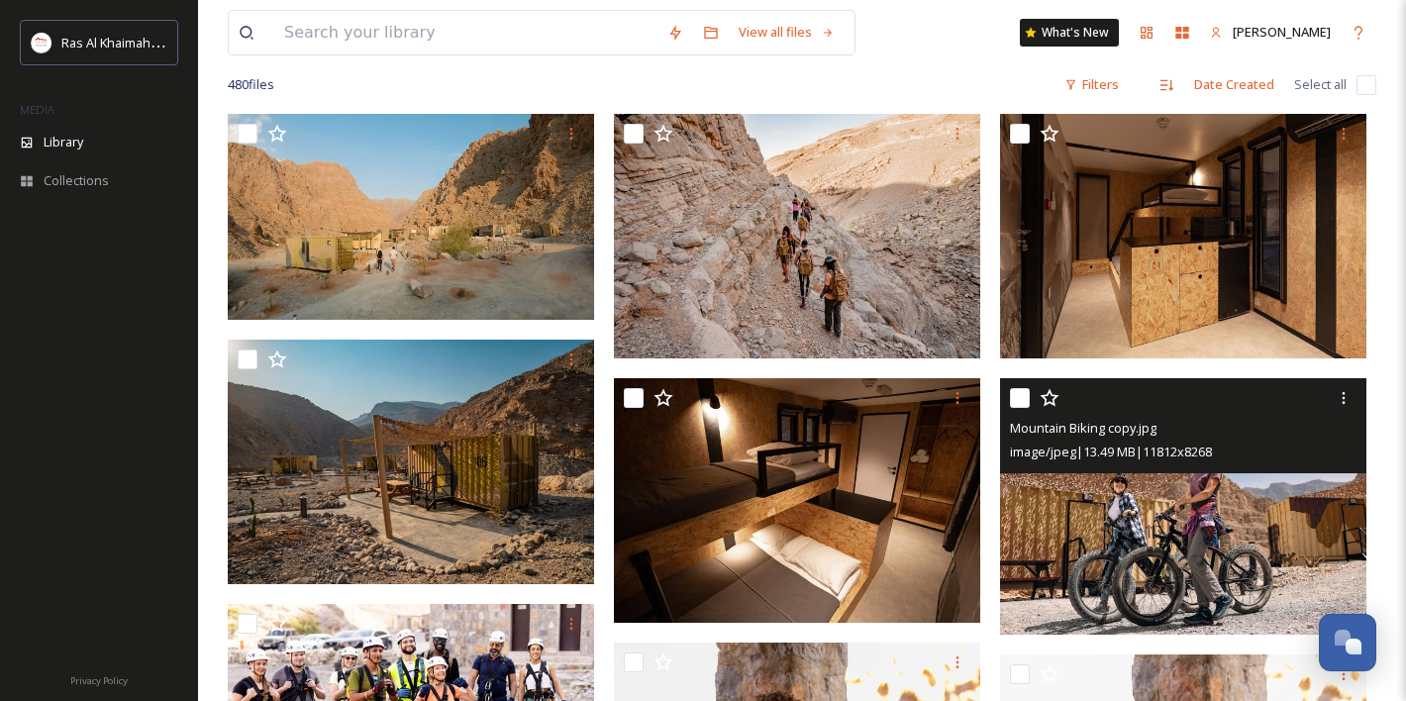
click at [1197, 527] on img at bounding box center [1183, 506] width 366 height 256
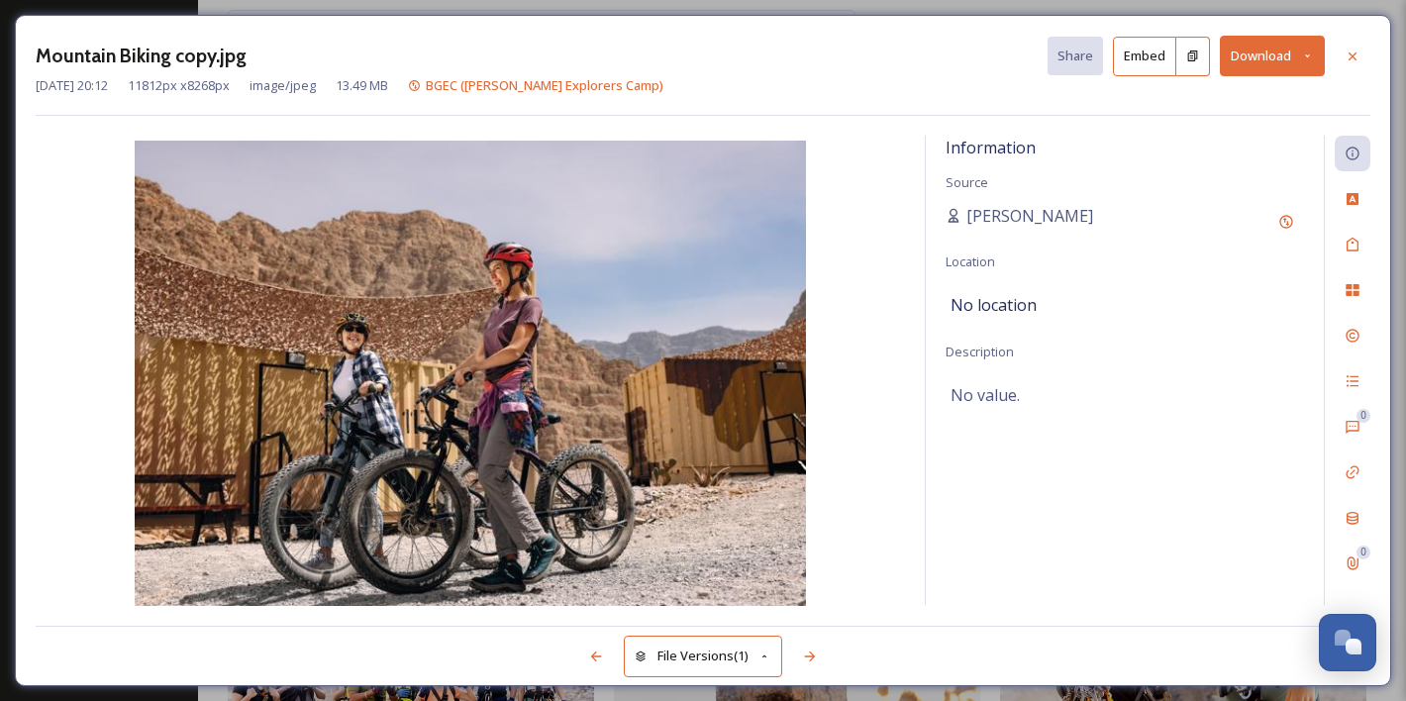
click at [1273, 54] on button "Download" at bounding box center [1272, 56] width 105 height 41
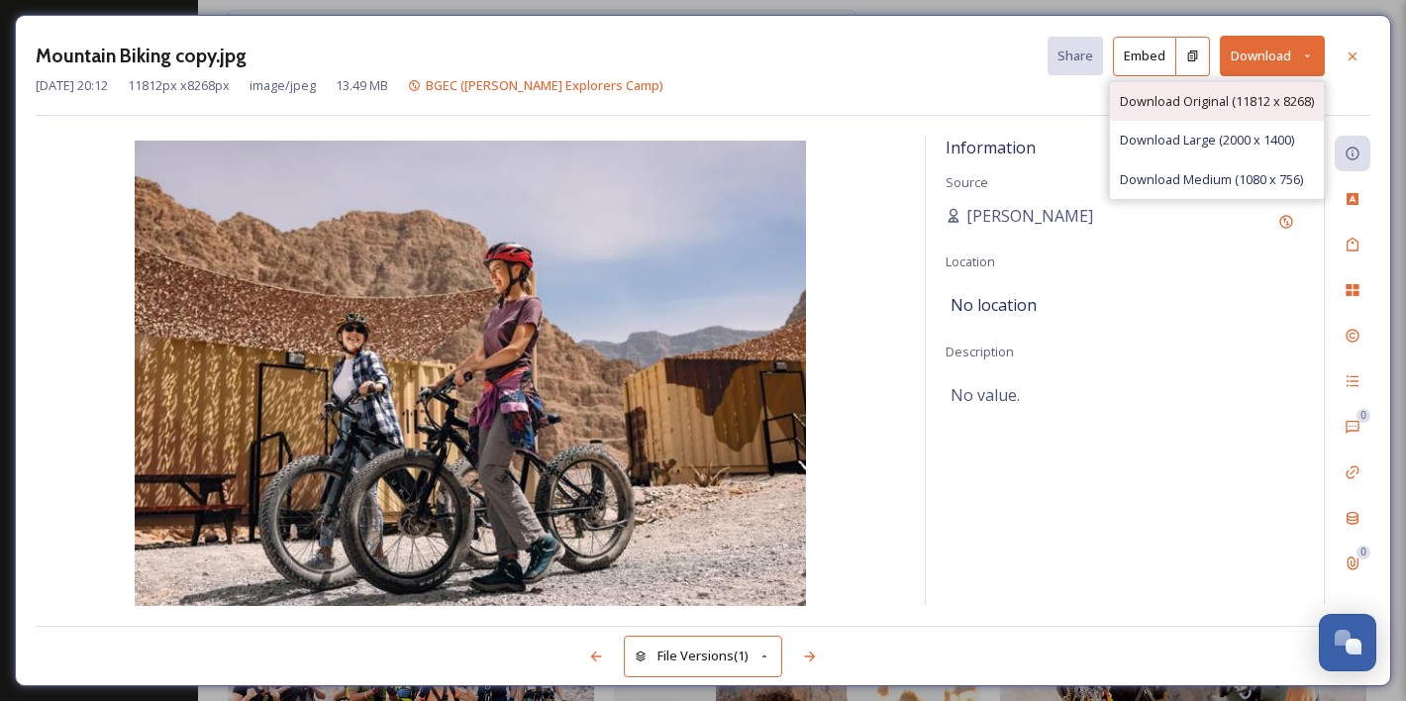
click at [1129, 102] on span "Download Original (11812 x 8268)" at bounding box center [1217, 101] width 194 height 19
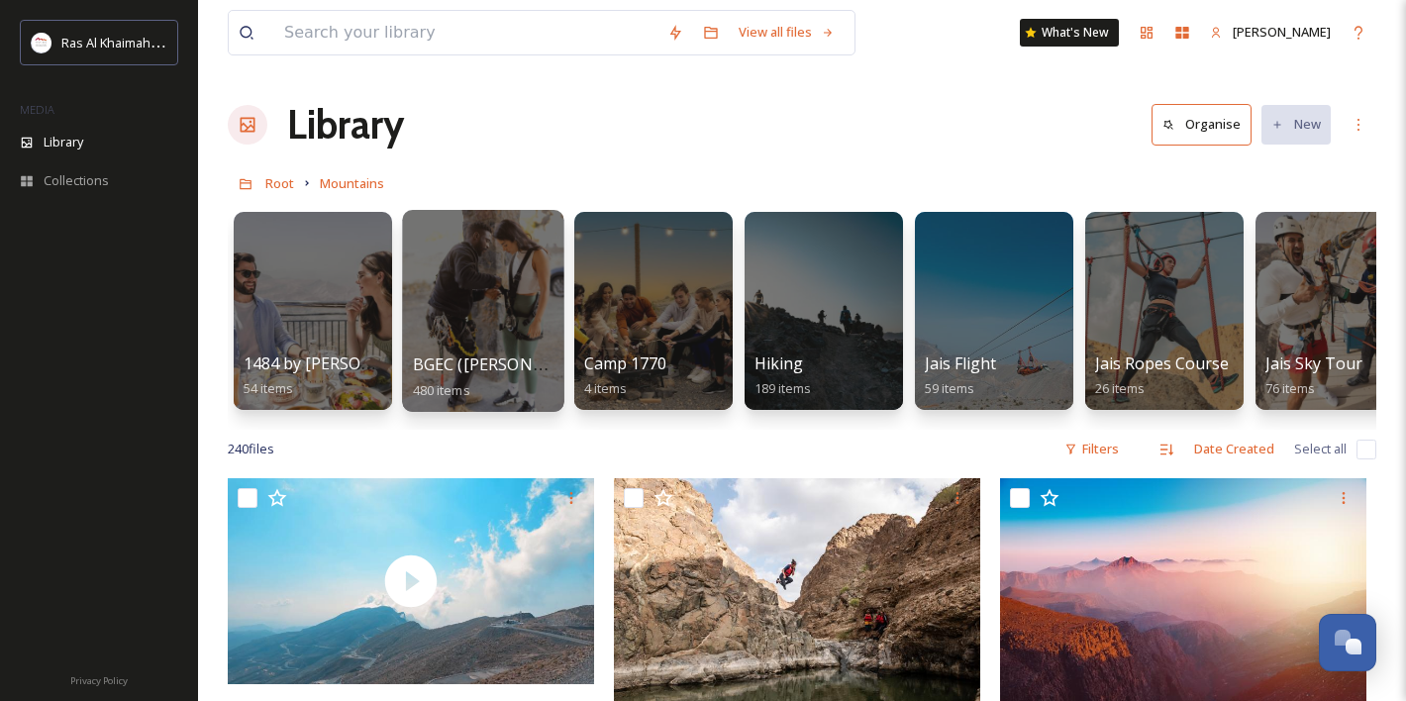
click at [503, 358] on span "BGEC ([PERSON_NAME] Explorers Camp)" at bounding box center [567, 364] width 309 height 22
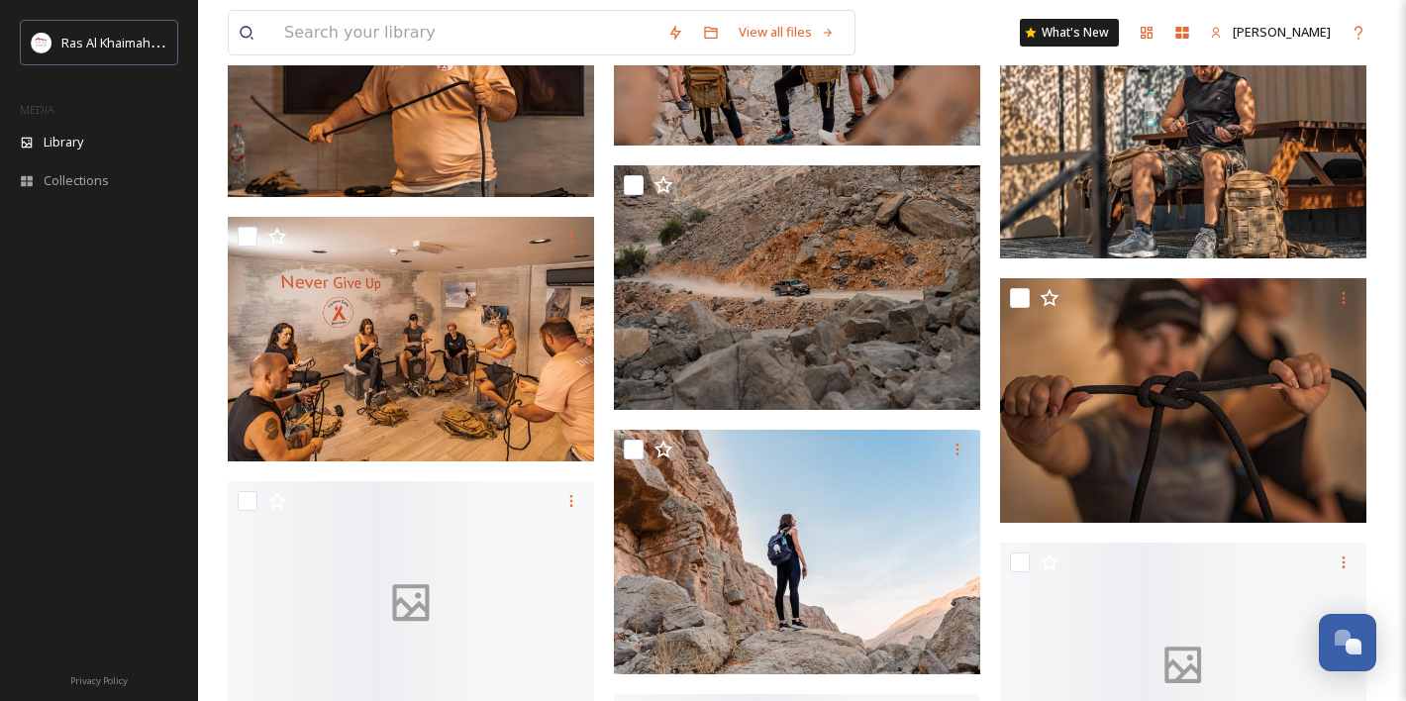
scroll to position [17984, 0]
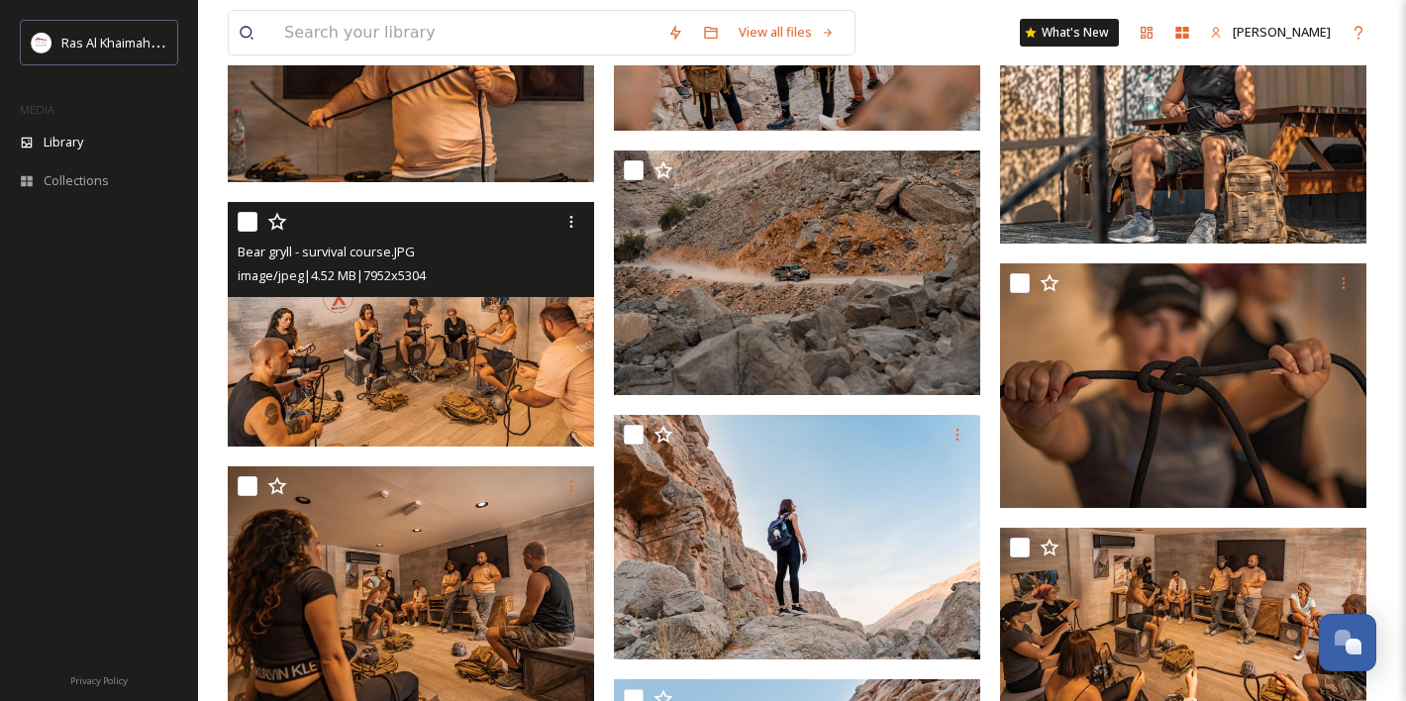
click at [251, 226] on input "checkbox" at bounding box center [248, 222] width 20 height 20
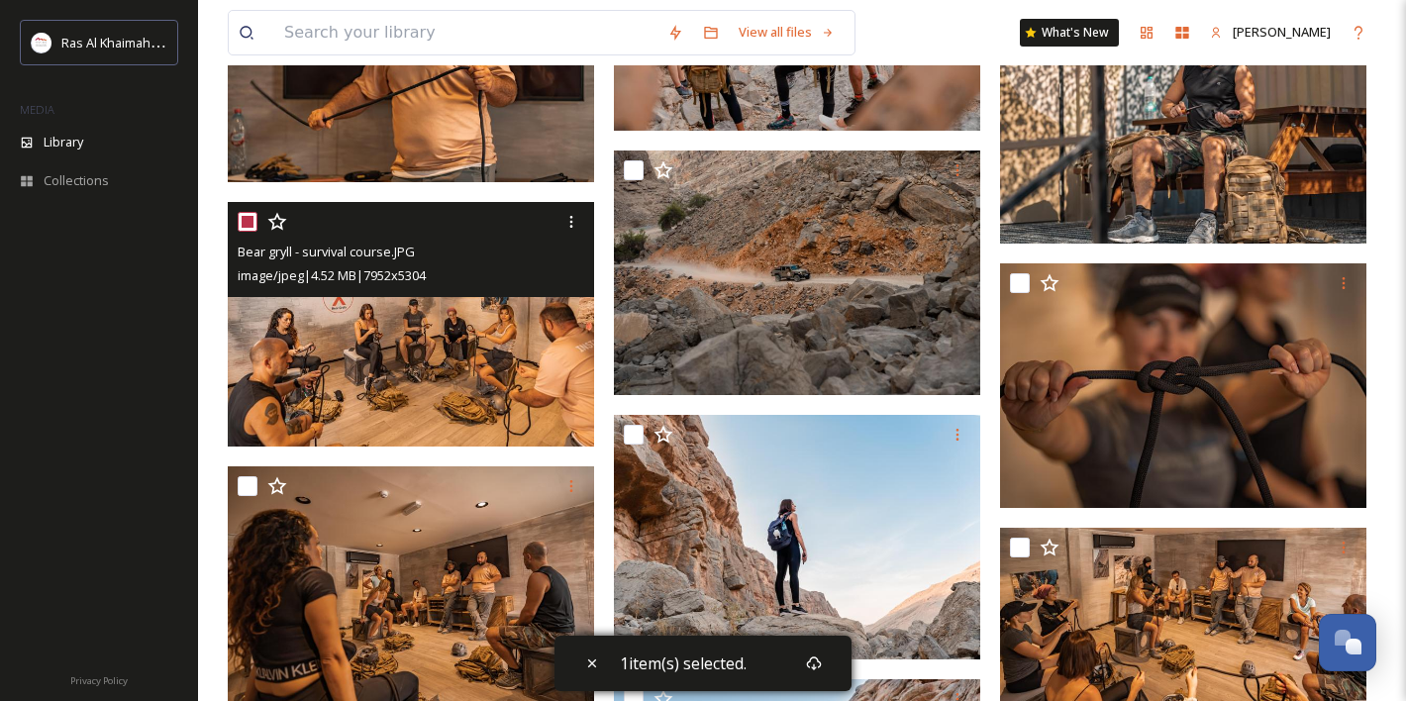
click at [243, 213] on input "checkbox" at bounding box center [248, 222] width 20 height 20
checkbox input "false"
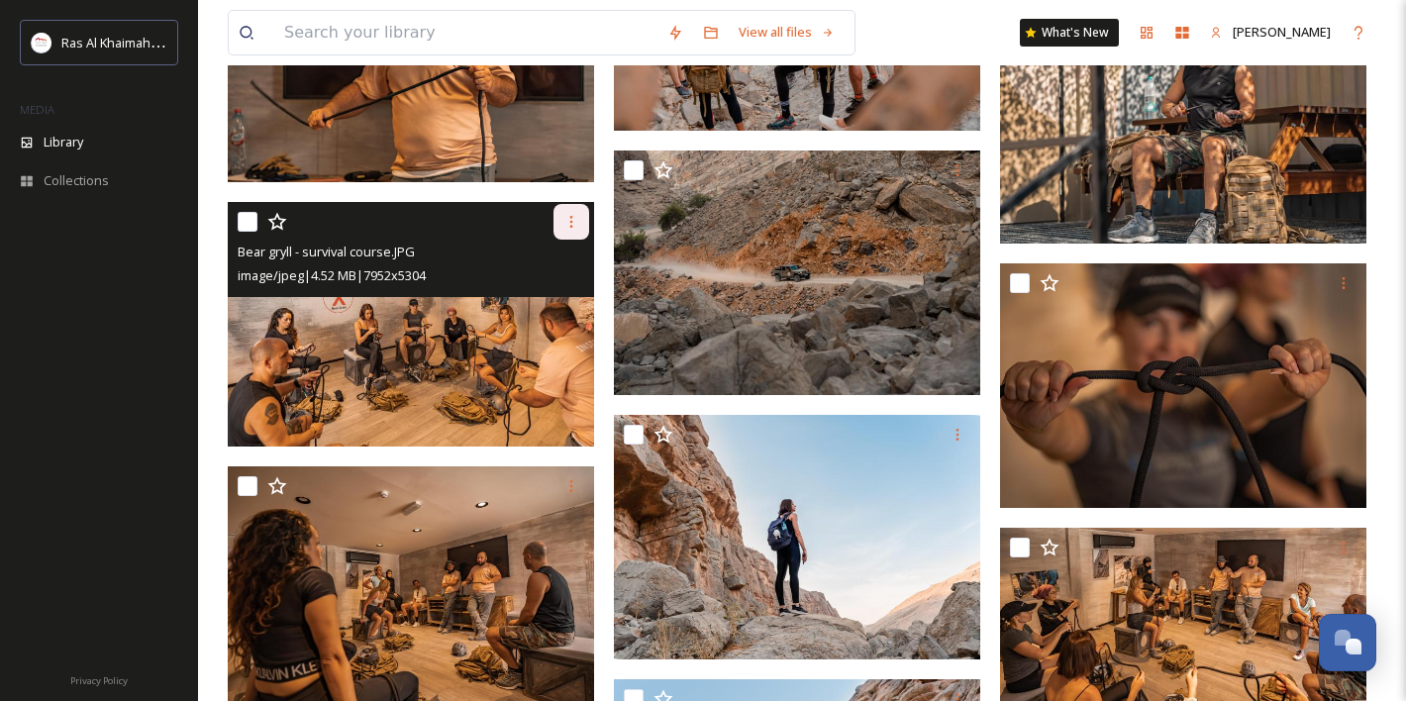
click at [576, 219] on icon at bounding box center [571, 222] width 16 height 16
click at [556, 312] on span "Download" at bounding box center [548, 303] width 60 height 19
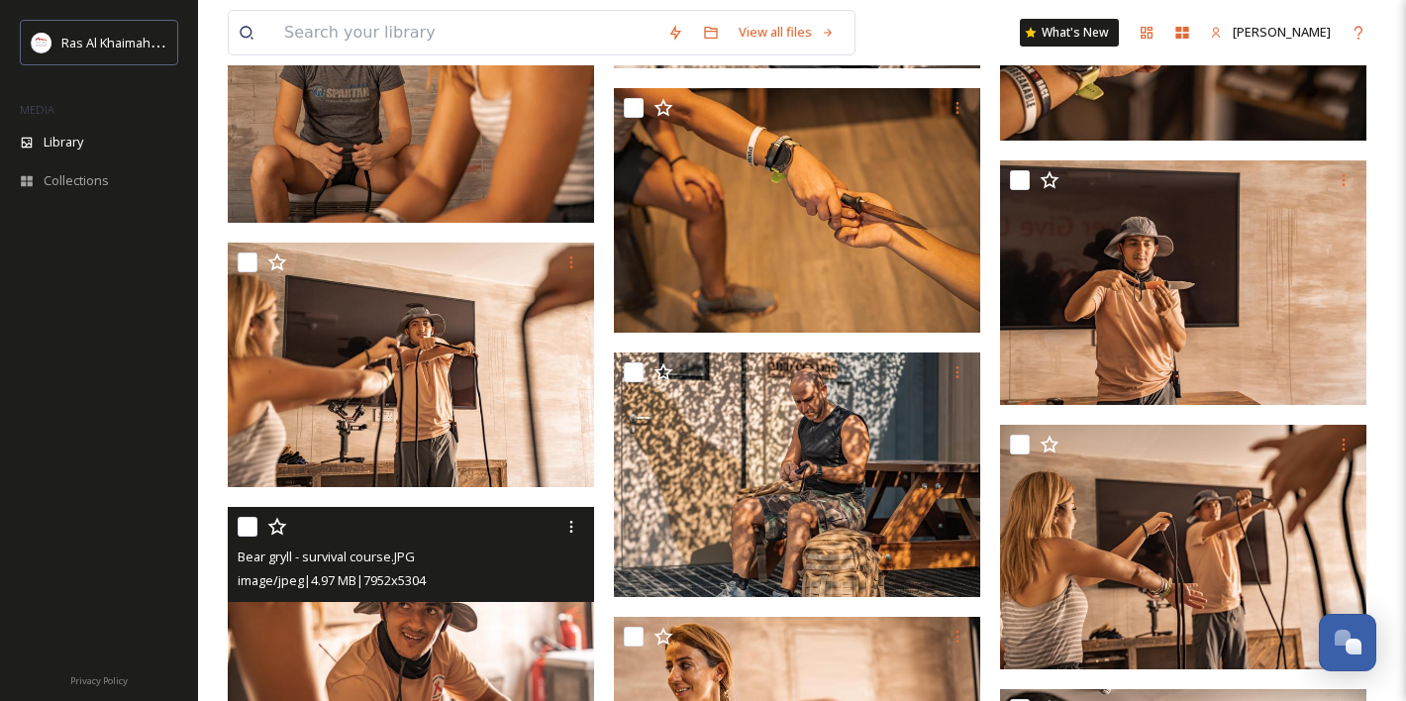
scroll to position [19417, 0]
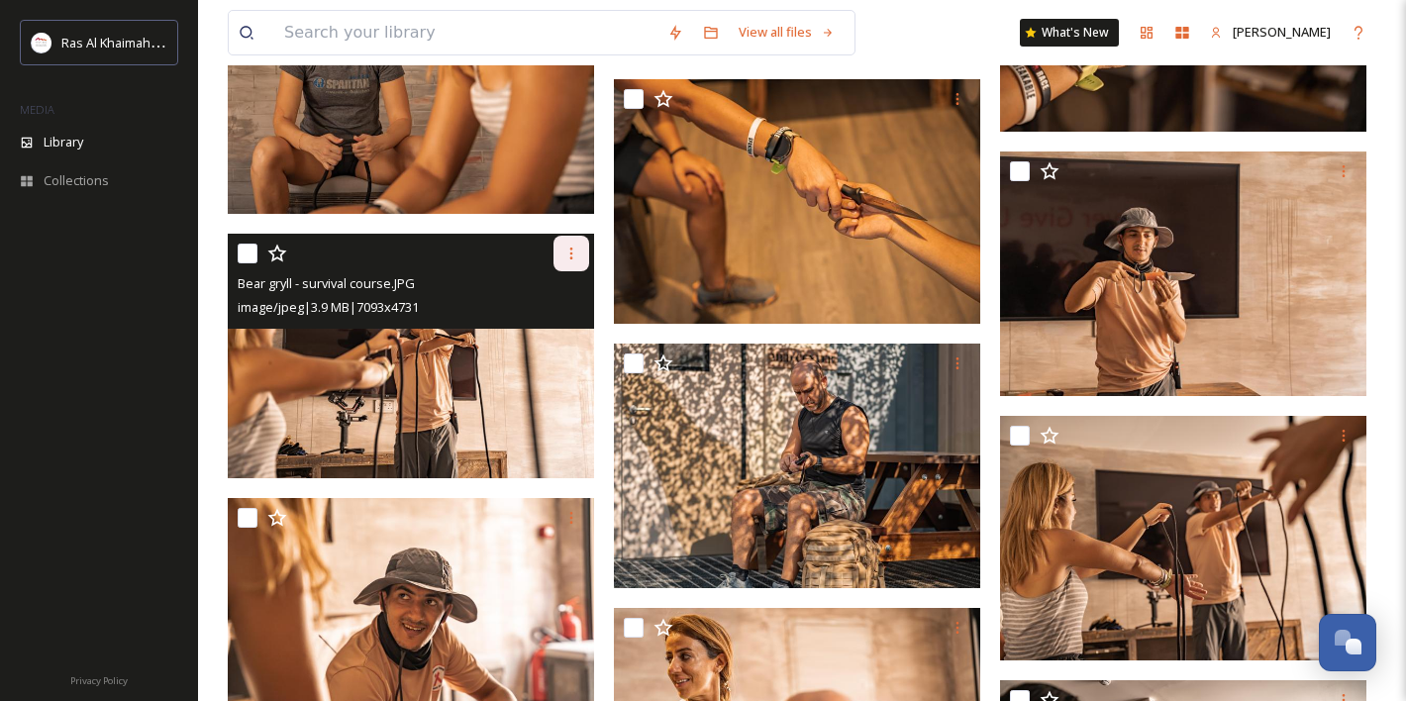
click at [569, 248] on icon at bounding box center [571, 254] width 16 height 16
click at [556, 341] on span "Download" at bounding box center [548, 335] width 60 height 19
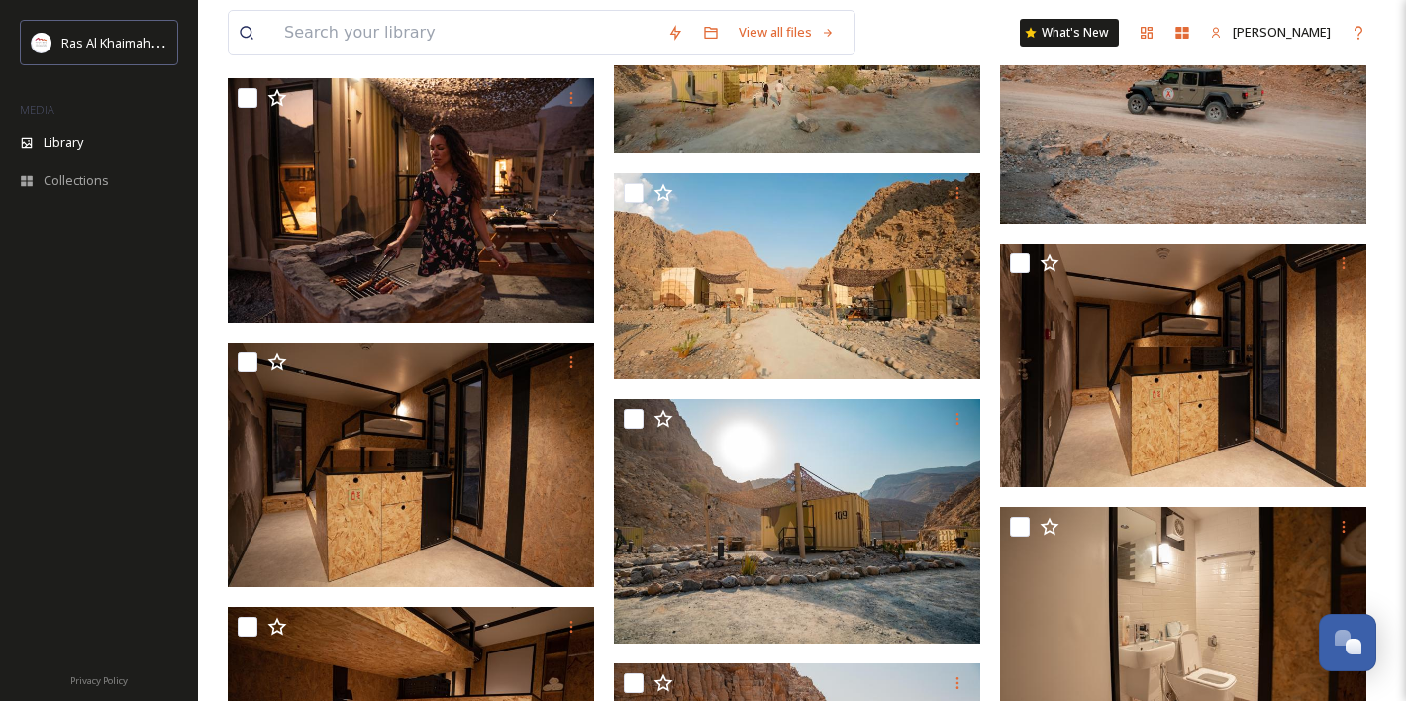
scroll to position [25225, 0]
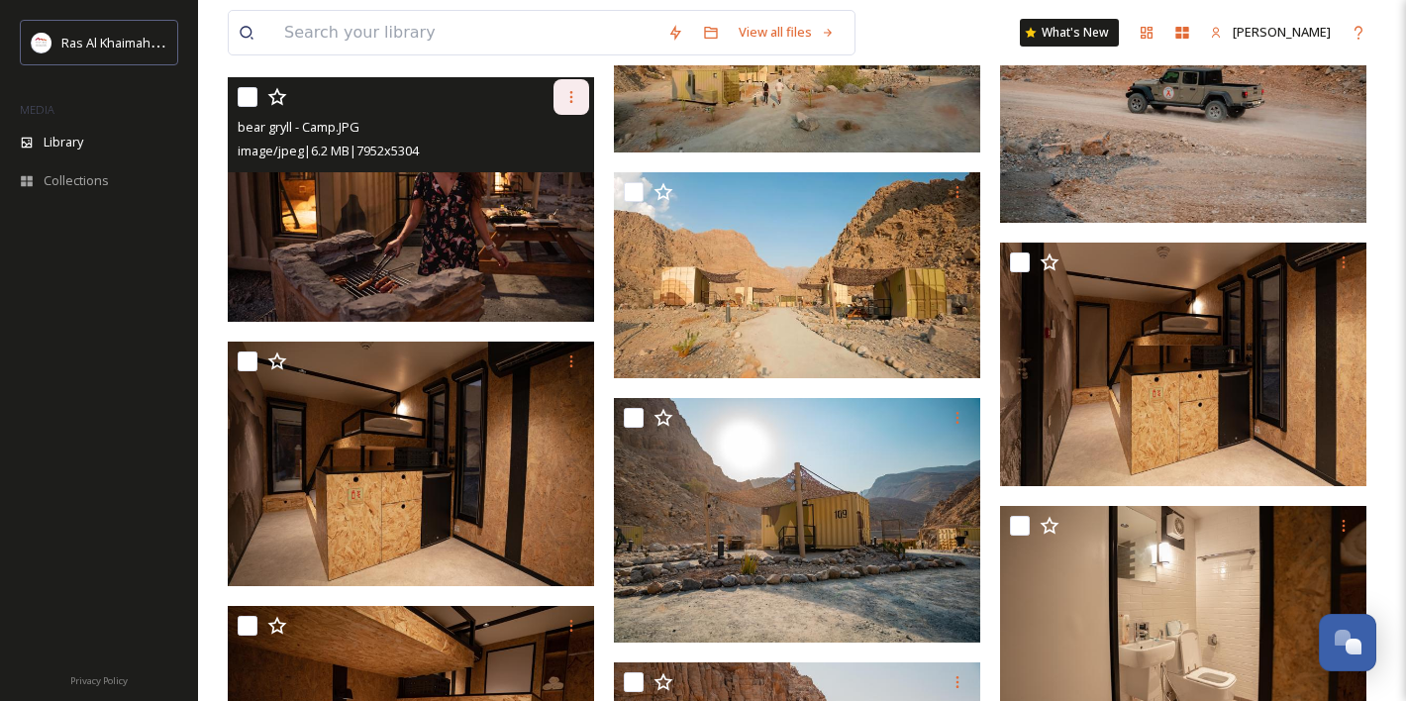
click at [566, 95] on icon at bounding box center [571, 97] width 16 height 16
click at [551, 185] on span "Download" at bounding box center [548, 178] width 60 height 19
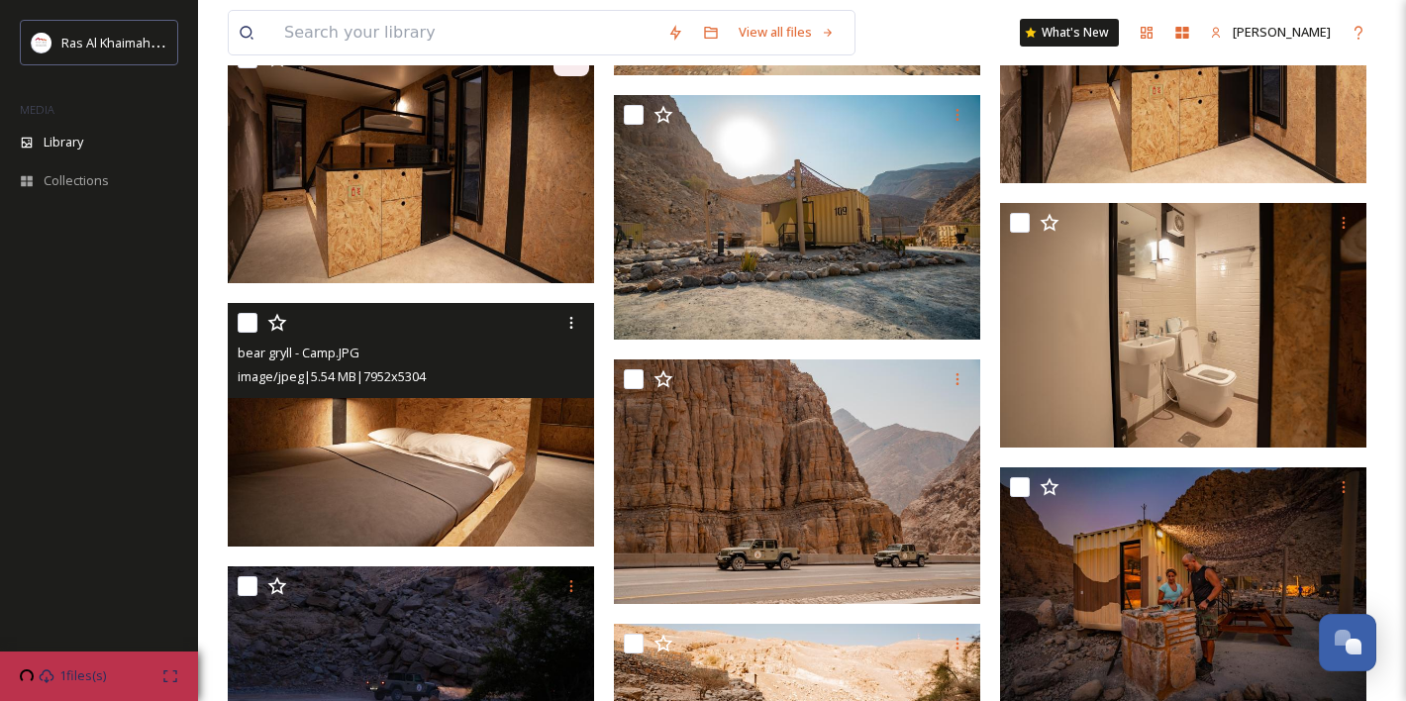
scroll to position [25543, 0]
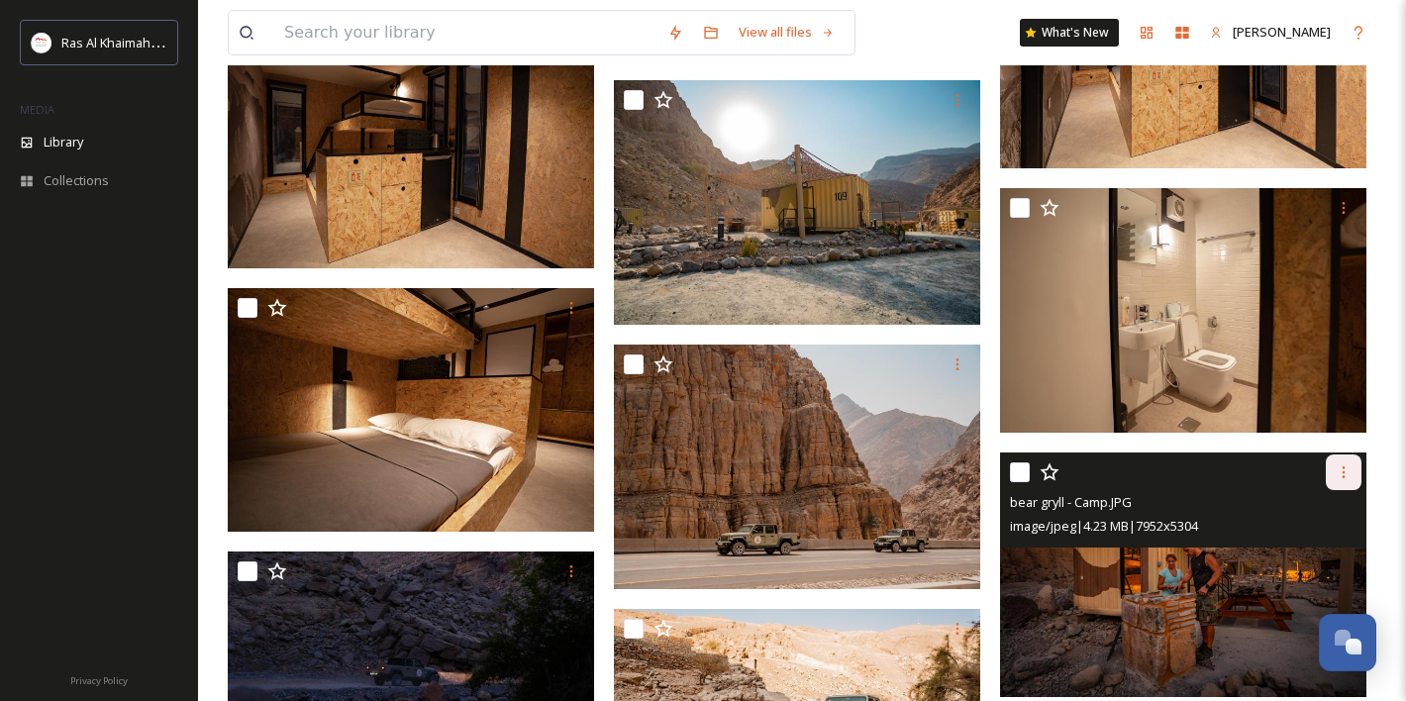
click at [1340, 465] on icon at bounding box center [1344, 472] width 16 height 16
click at [1306, 551] on span "Download" at bounding box center [1320, 554] width 60 height 19
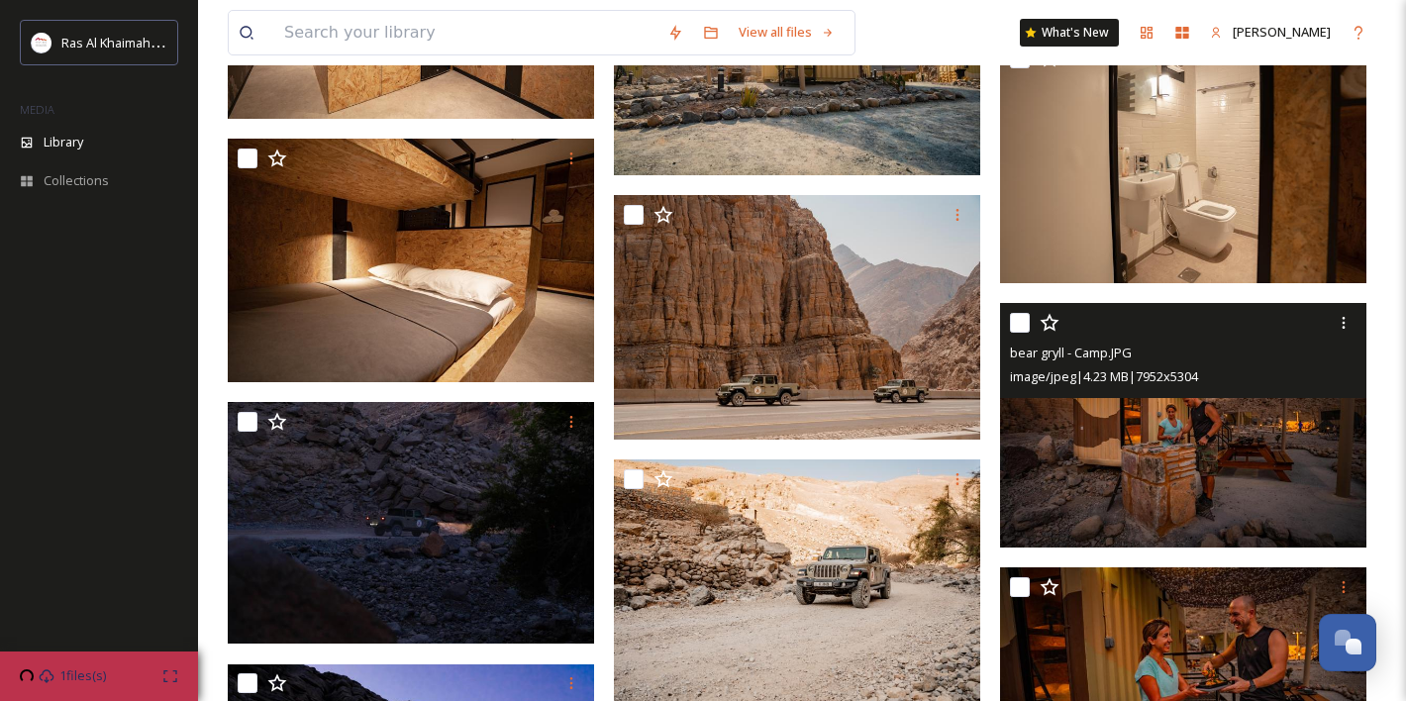
scroll to position [25836, 0]
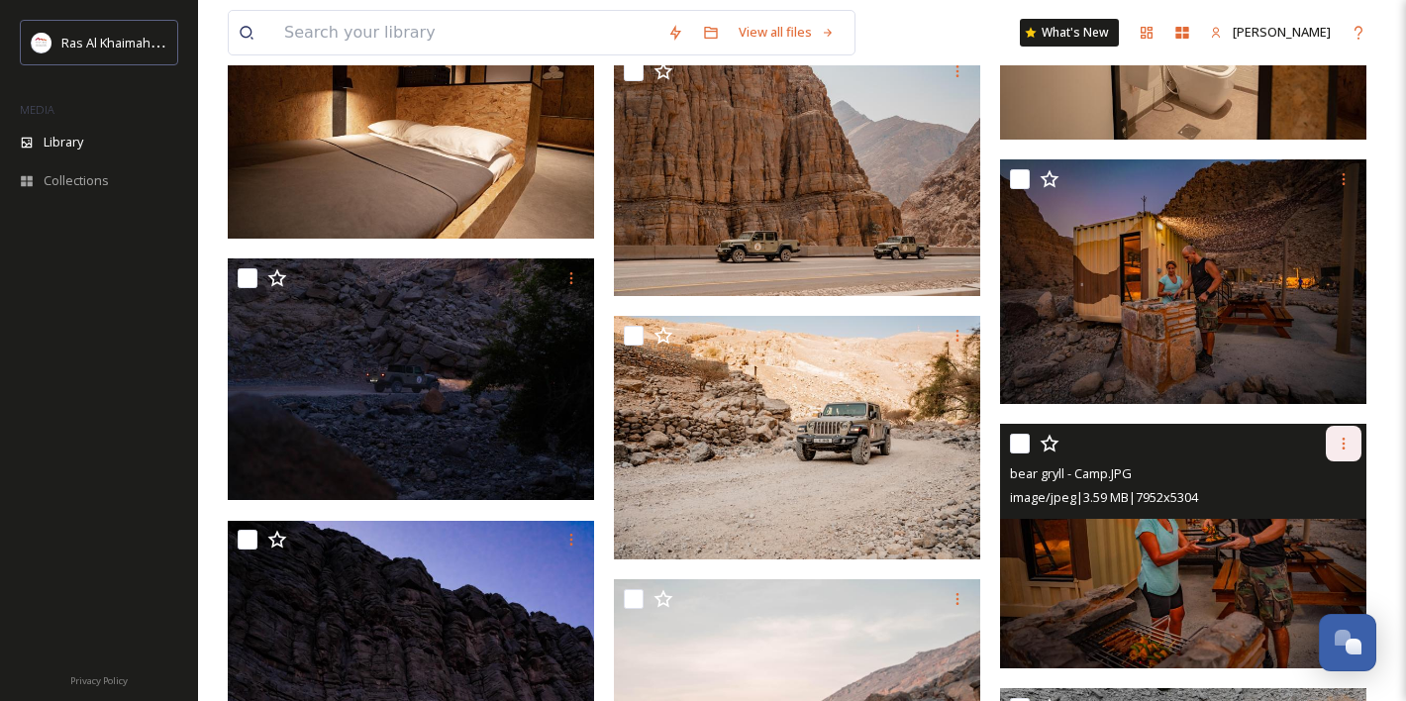
click at [1352, 447] on div at bounding box center [1344, 444] width 36 height 36
click at [1321, 521] on span "Download" at bounding box center [1320, 525] width 60 height 19
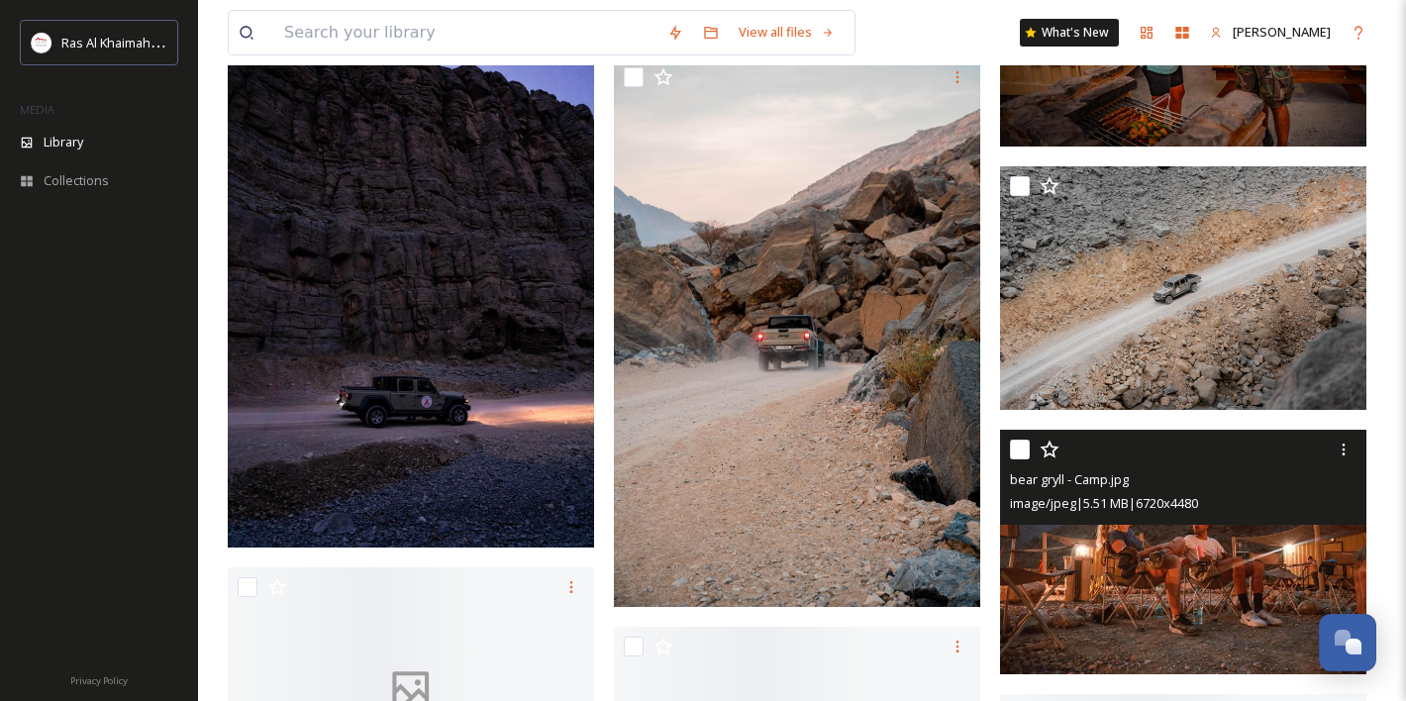
scroll to position [26356, 0]
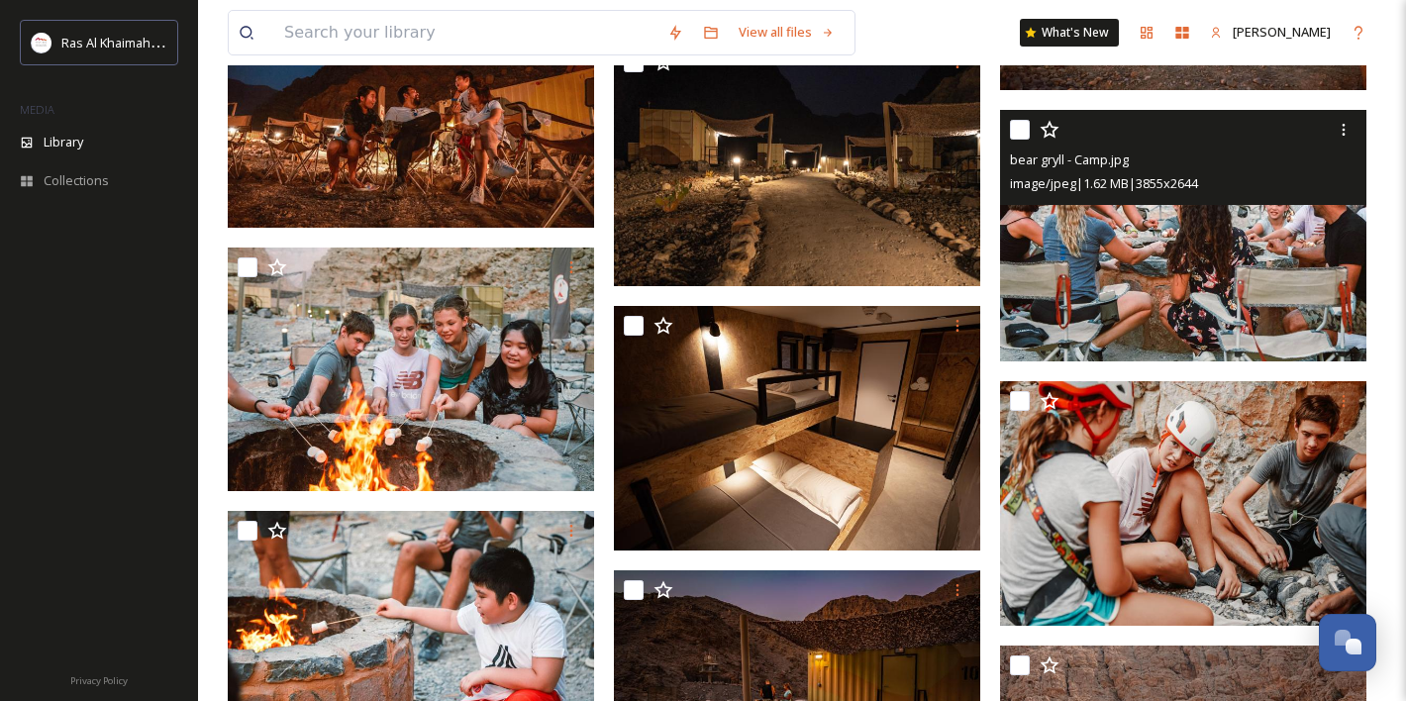
scroll to position [26956, 0]
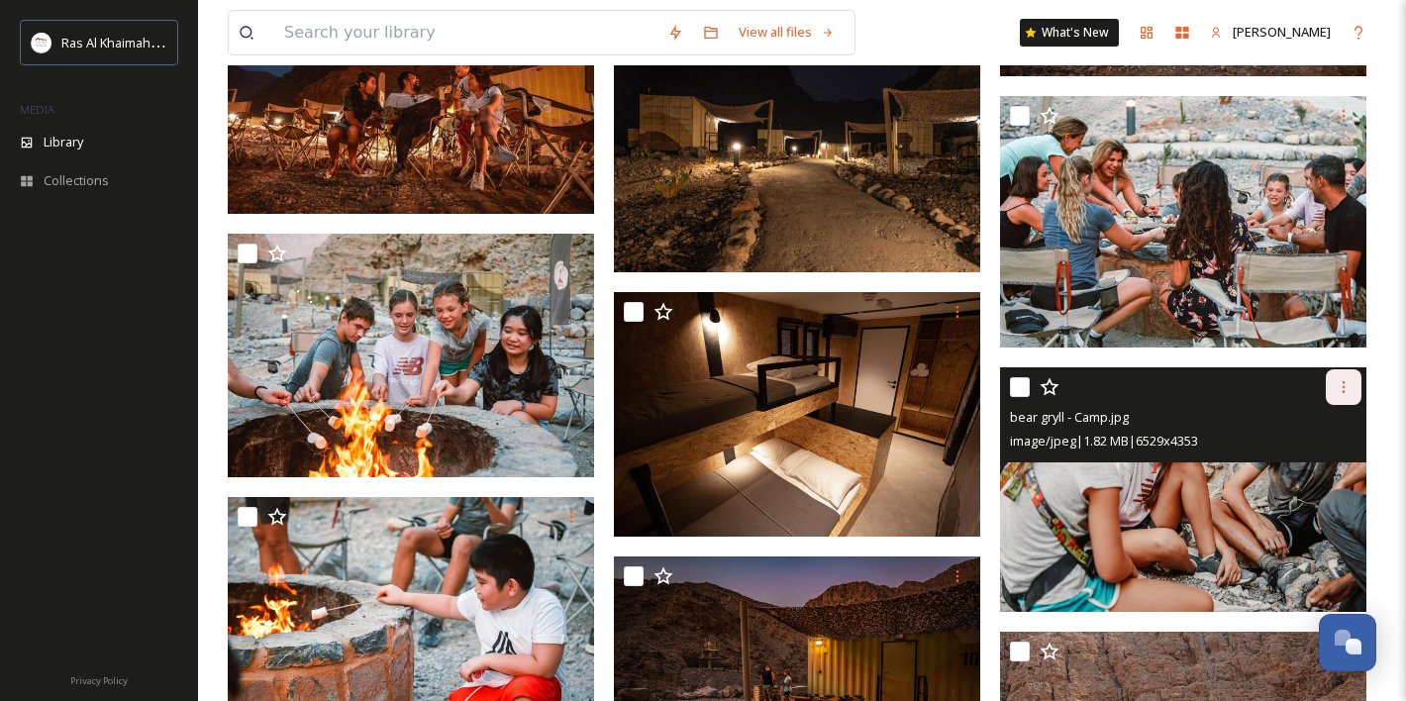
click at [1342, 387] on icon at bounding box center [1344, 387] width 16 height 16
click at [1306, 474] on span "Download" at bounding box center [1320, 468] width 60 height 19
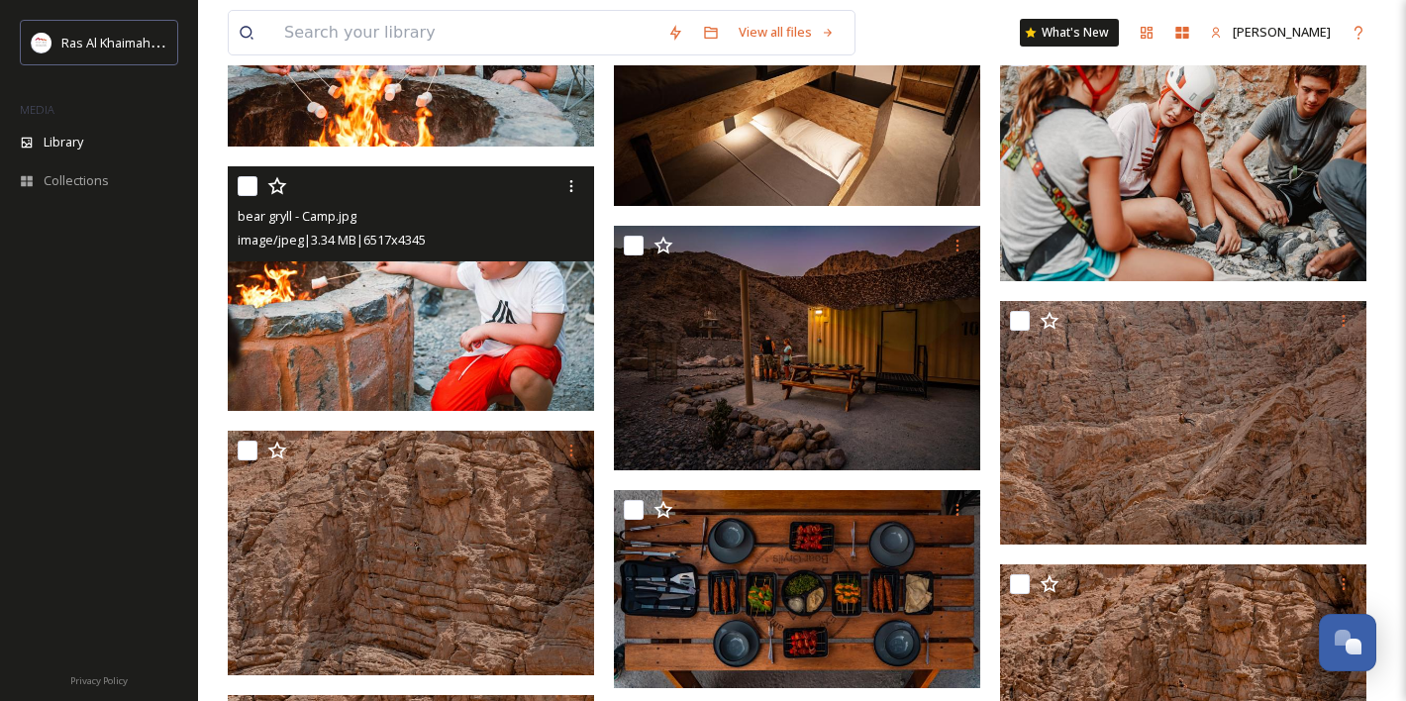
scroll to position [27054, 0]
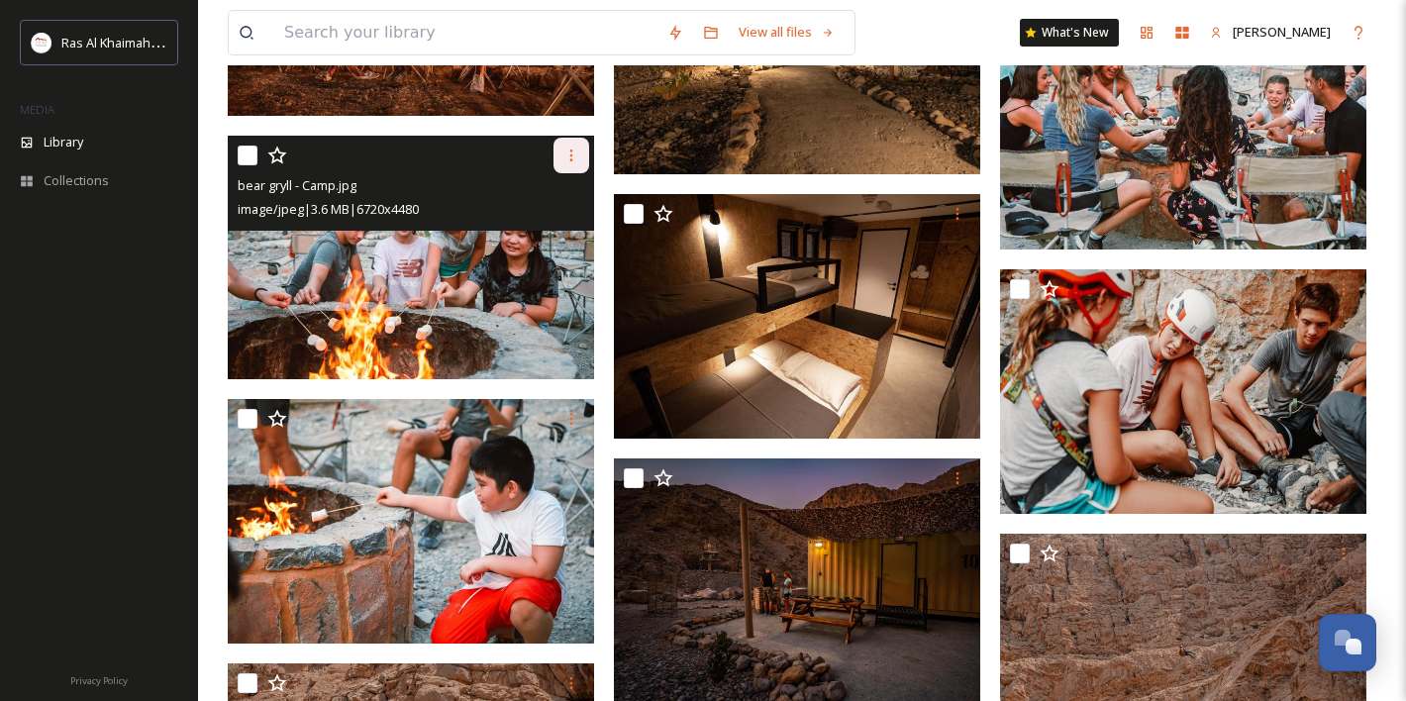
click at [574, 150] on icon at bounding box center [571, 156] width 16 height 16
click at [563, 239] on span "Download" at bounding box center [548, 237] width 60 height 19
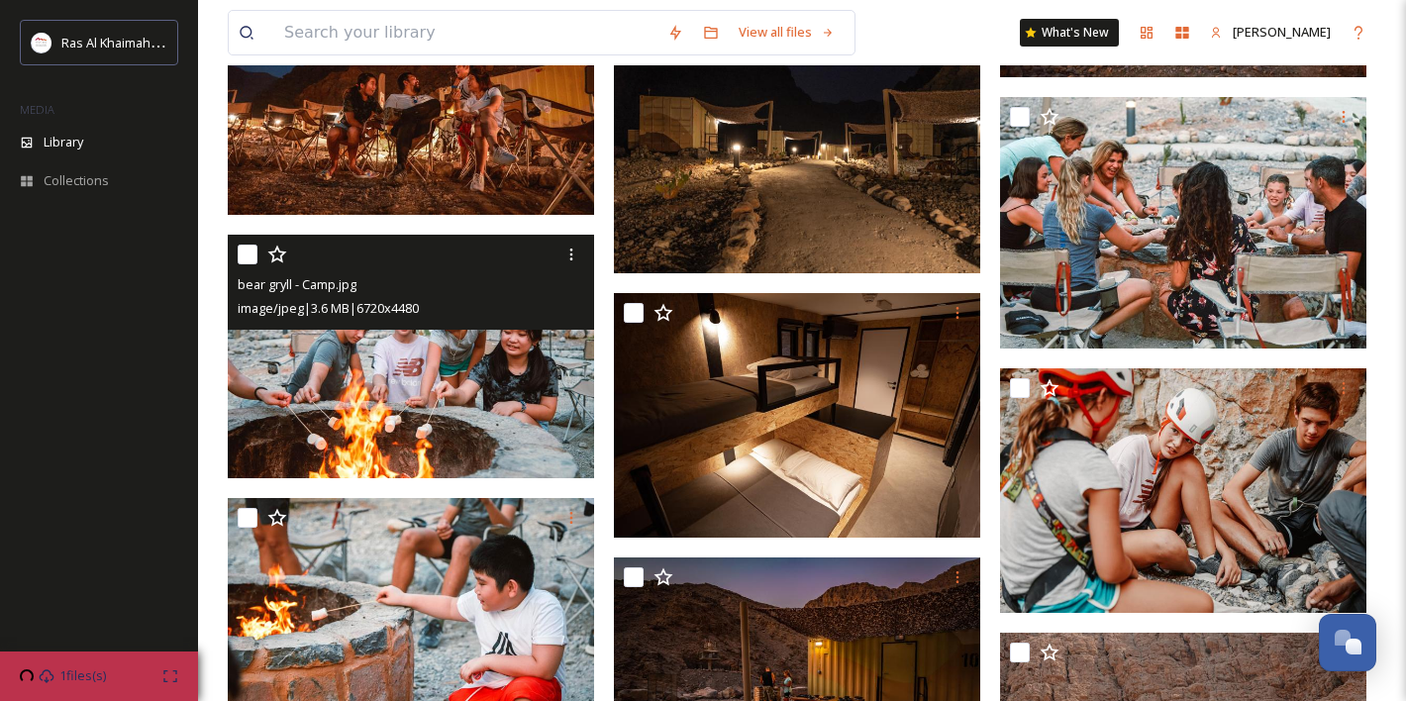
scroll to position [26952, 0]
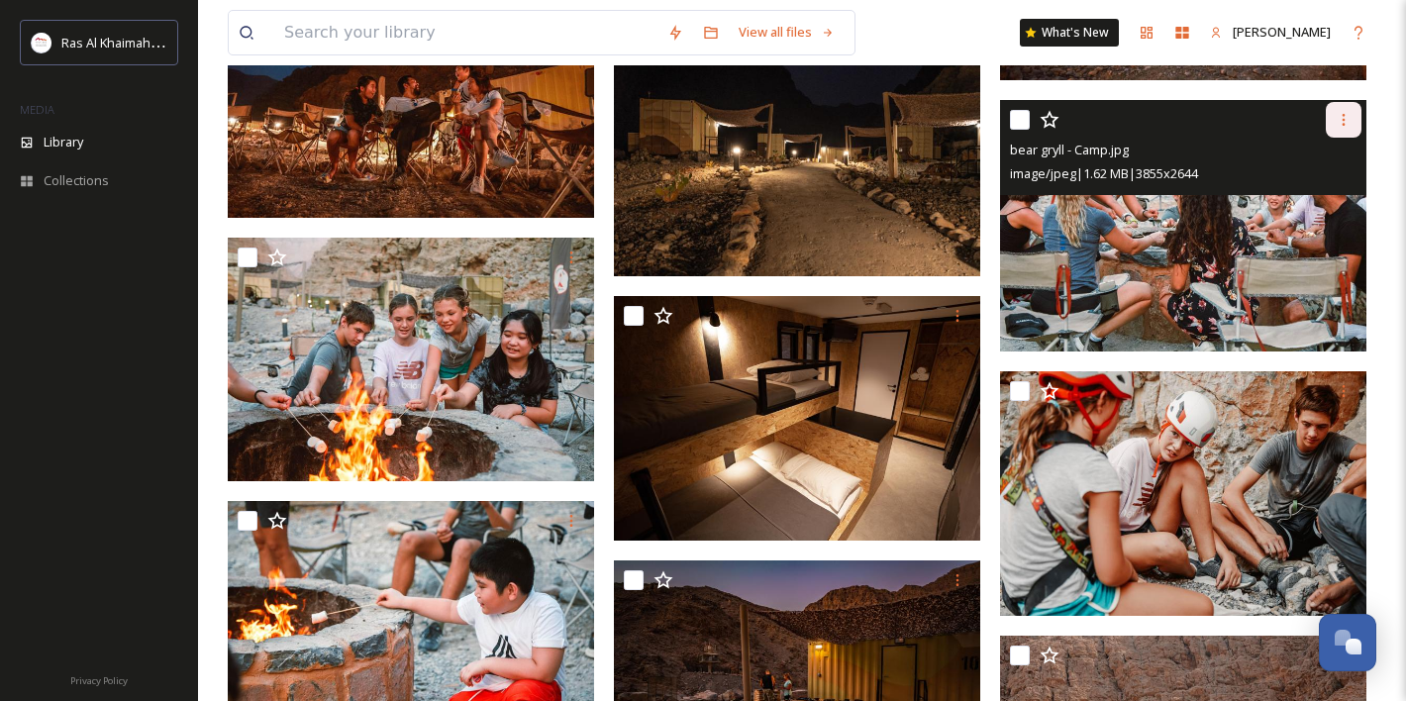
click at [1336, 120] on icon at bounding box center [1344, 120] width 16 height 16
click at [1312, 201] on span "Download" at bounding box center [1320, 201] width 60 height 19
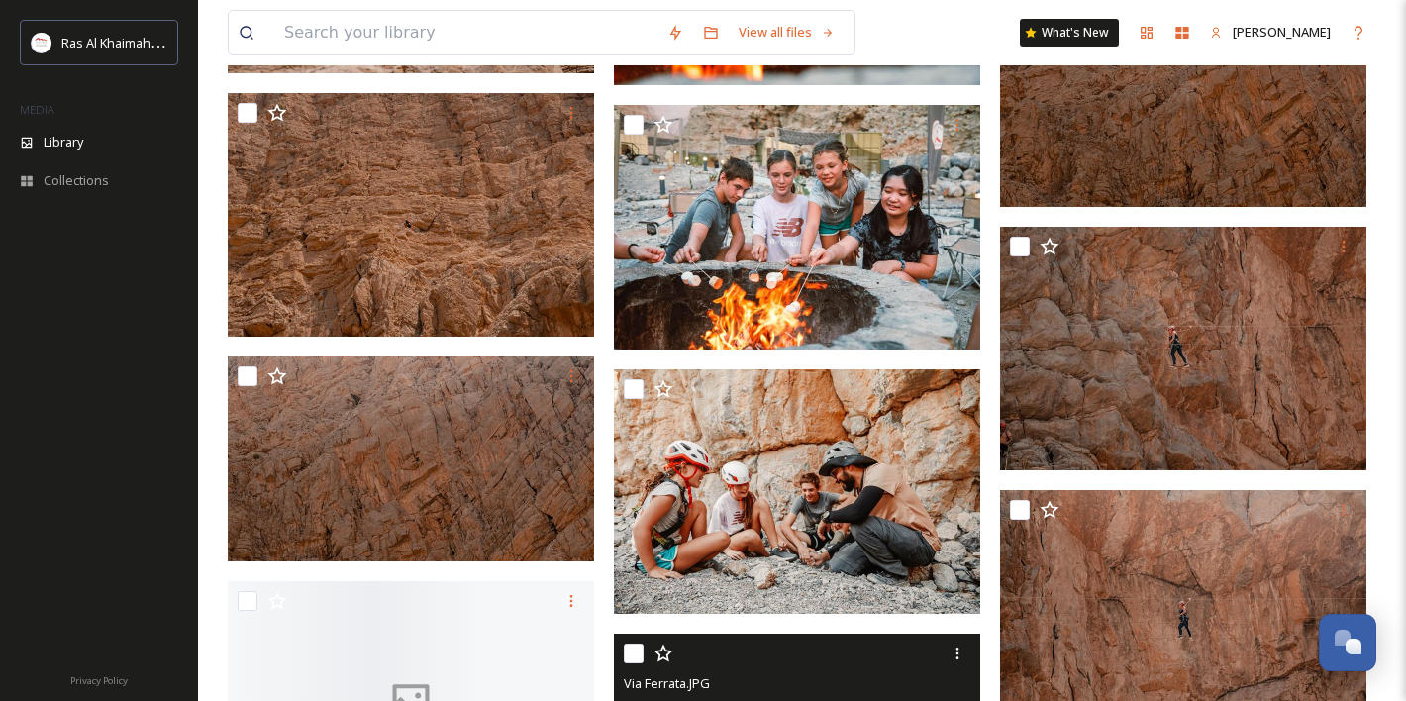
scroll to position [28423, 0]
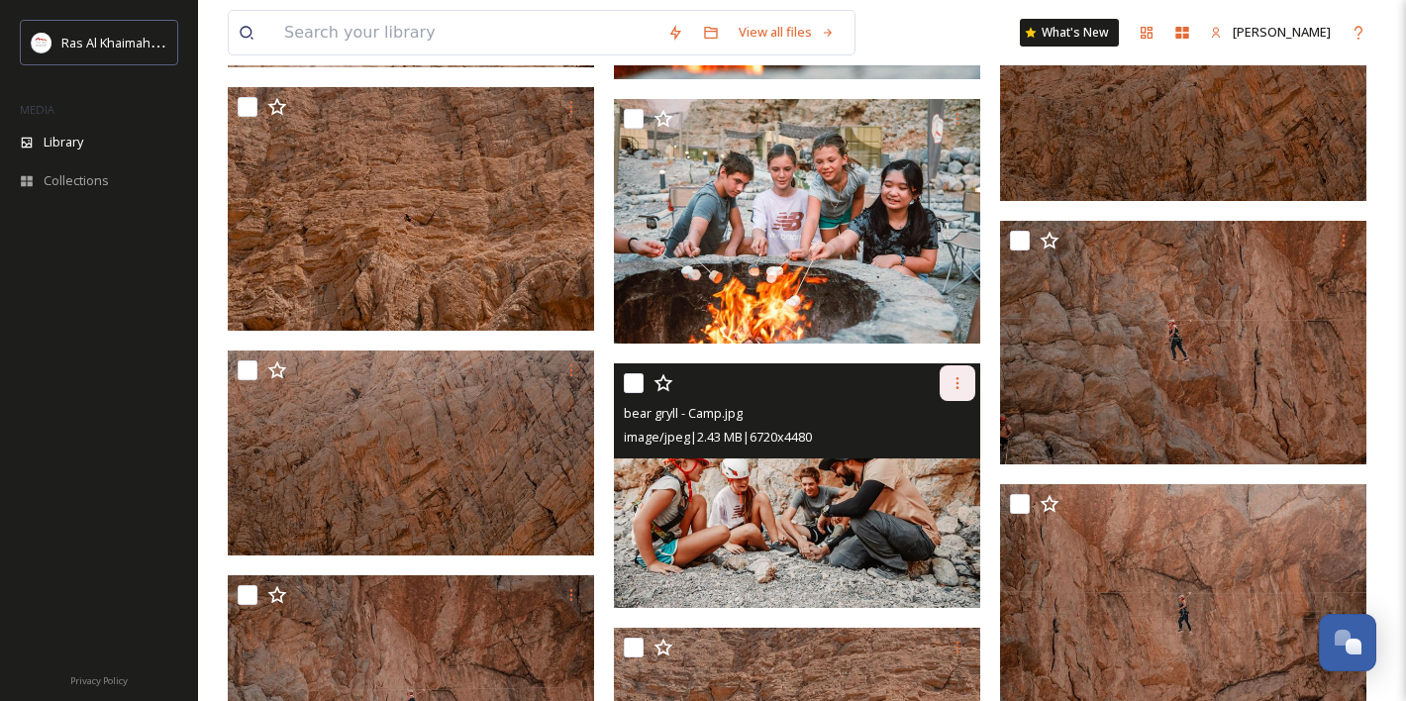
click at [961, 384] on icon at bounding box center [958, 383] width 16 height 16
click at [939, 461] on span "Download" at bounding box center [934, 464] width 60 height 19
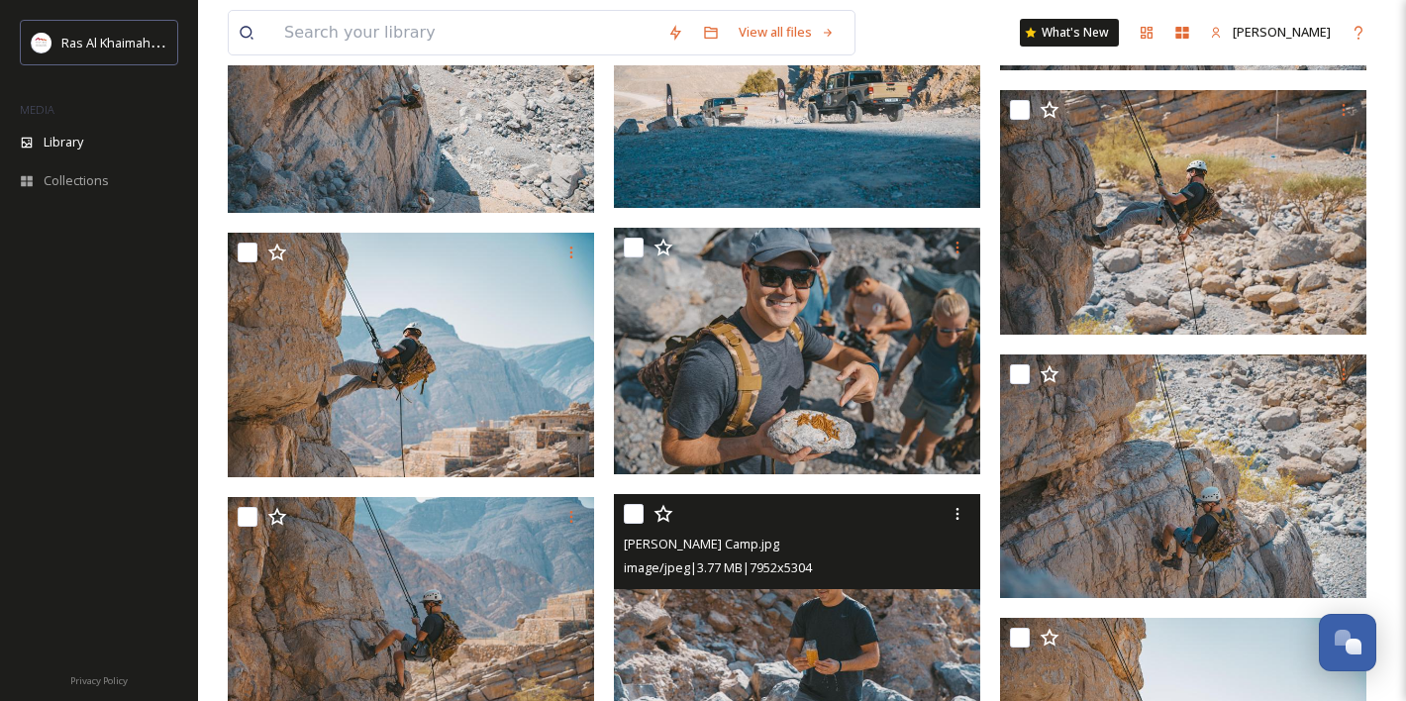
scroll to position [45142, 0]
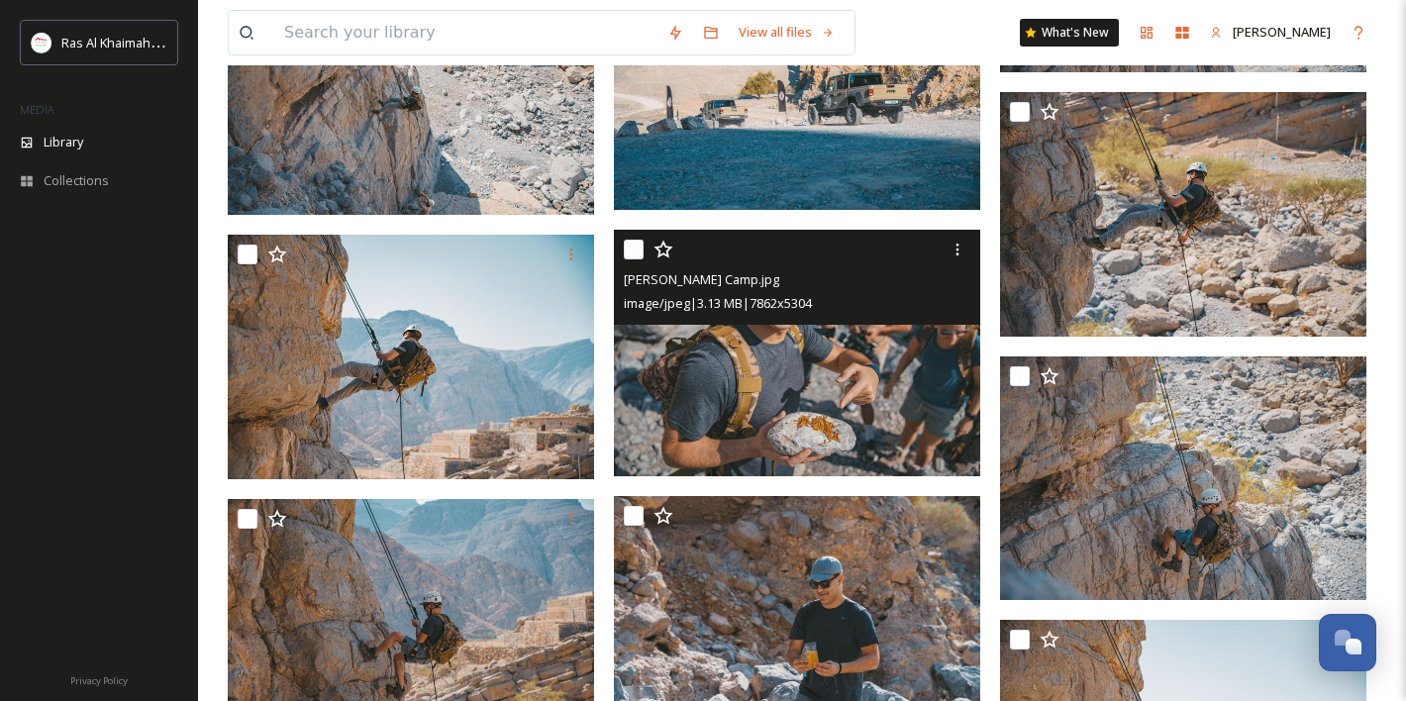
click at [850, 406] on img at bounding box center [797, 353] width 366 height 247
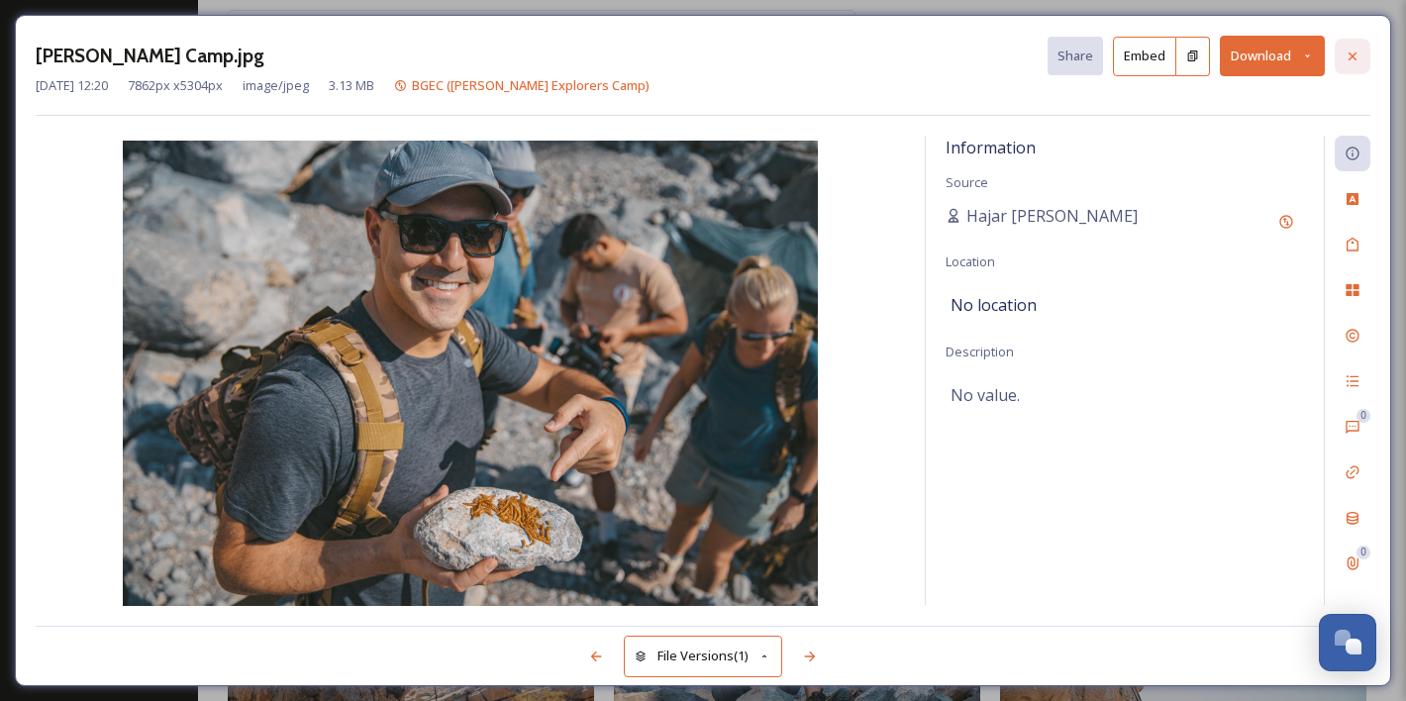
click at [1348, 62] on icon at bounding box center [1353, 57] width 16 height 16
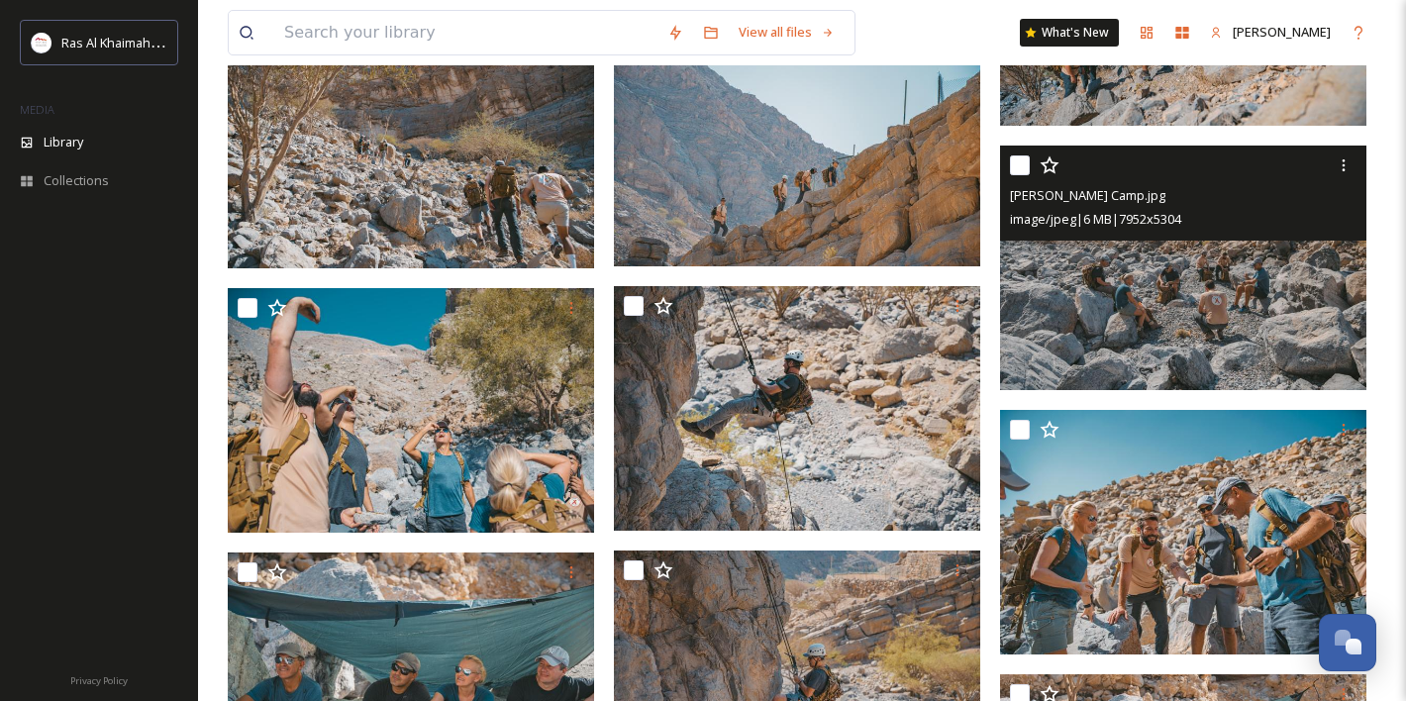
scroll to position [46674, 0]
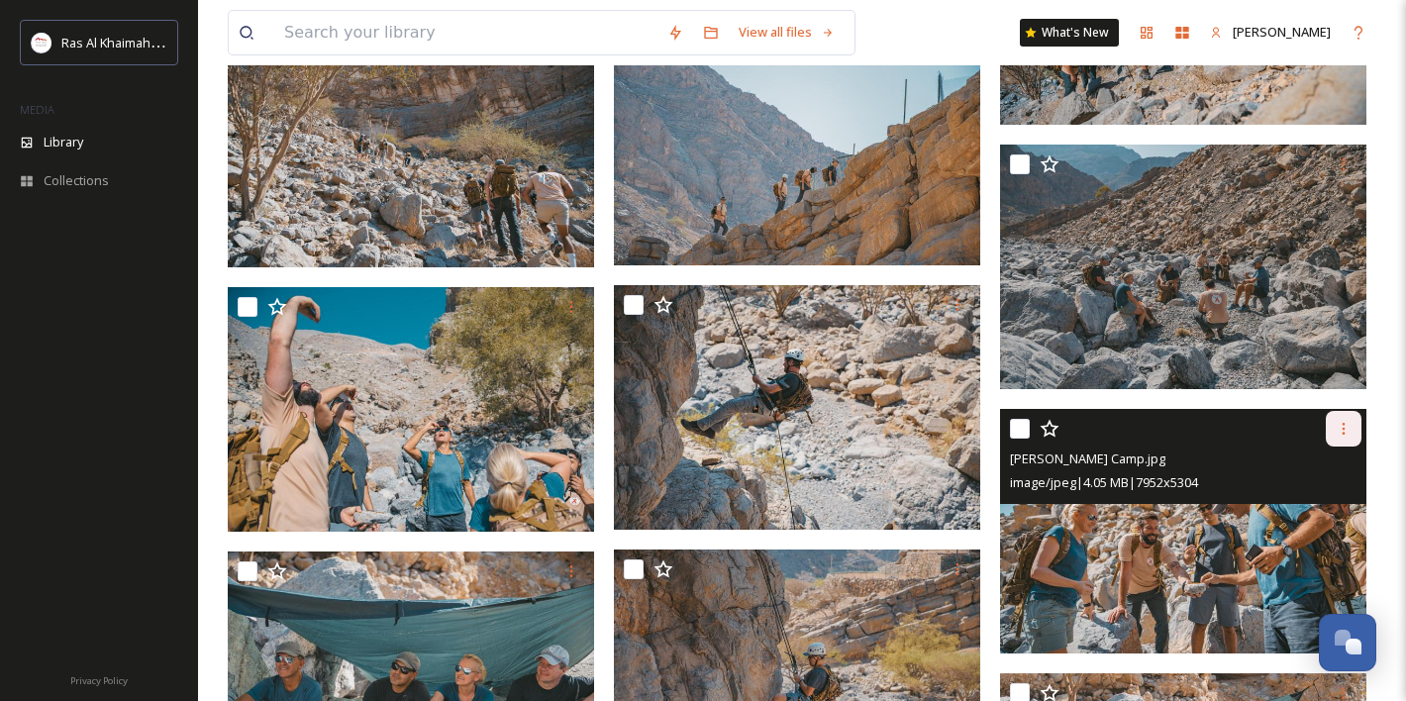
click at [1353, 436] on div at bounding box center [1344, 429] width 36 height 36
click at [1321, 518] on span "Download" at bounding box center [1320, 510] width 60 height 19
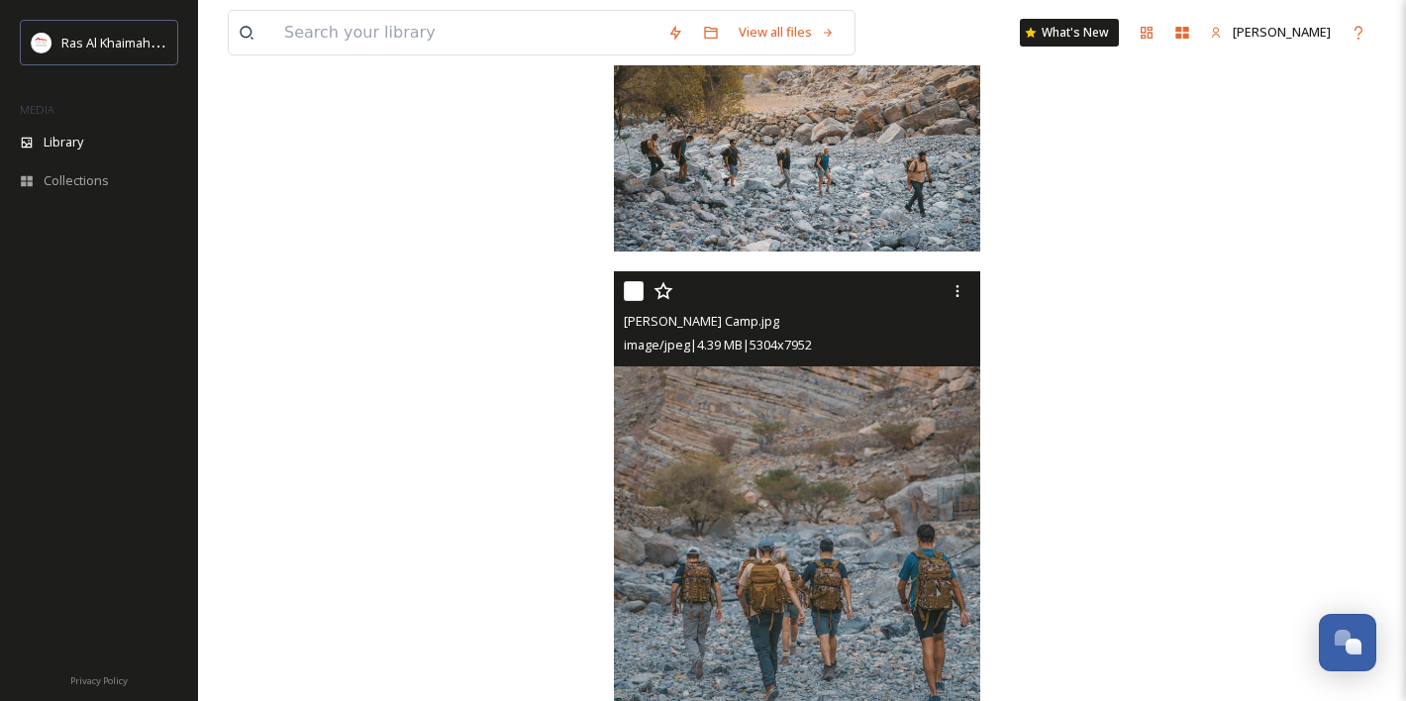
scroll to position [51597, 0]
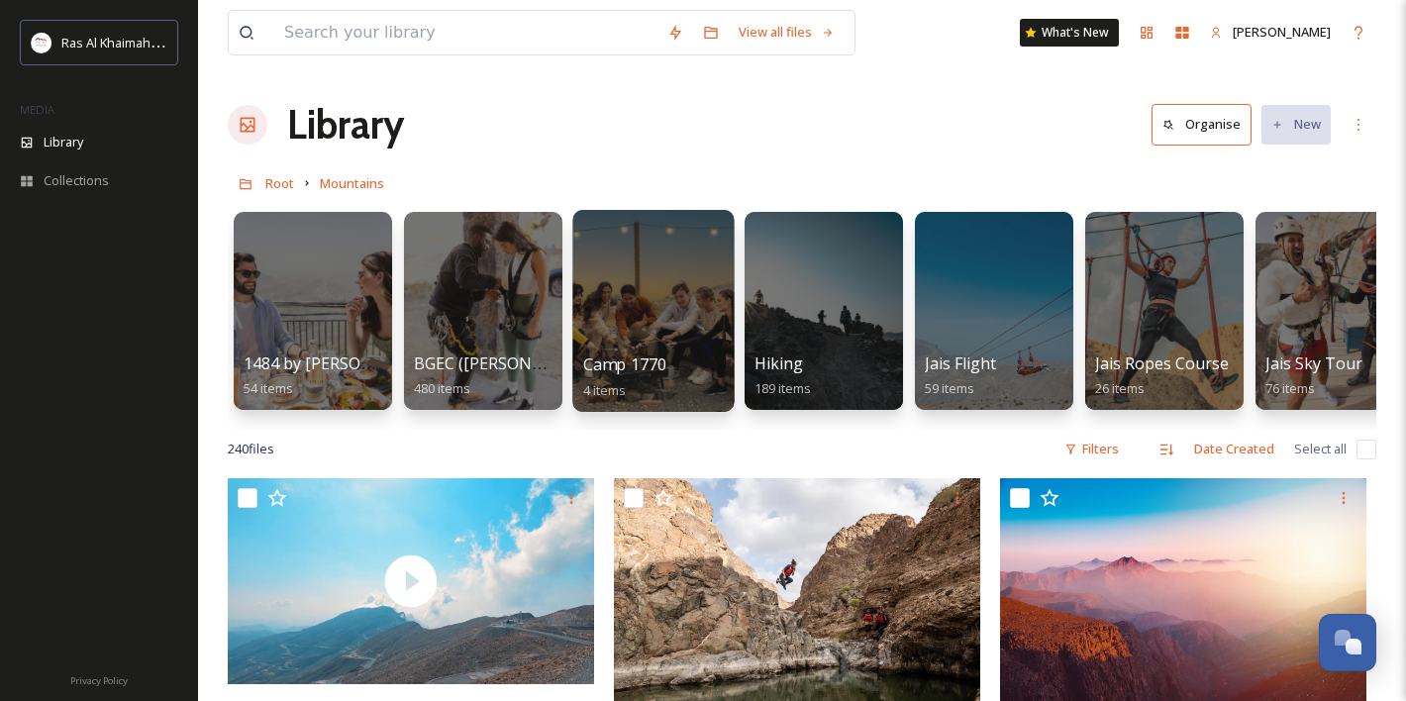
click at [633, 328] on div at bounding box center [652, 311] width 161 height 202
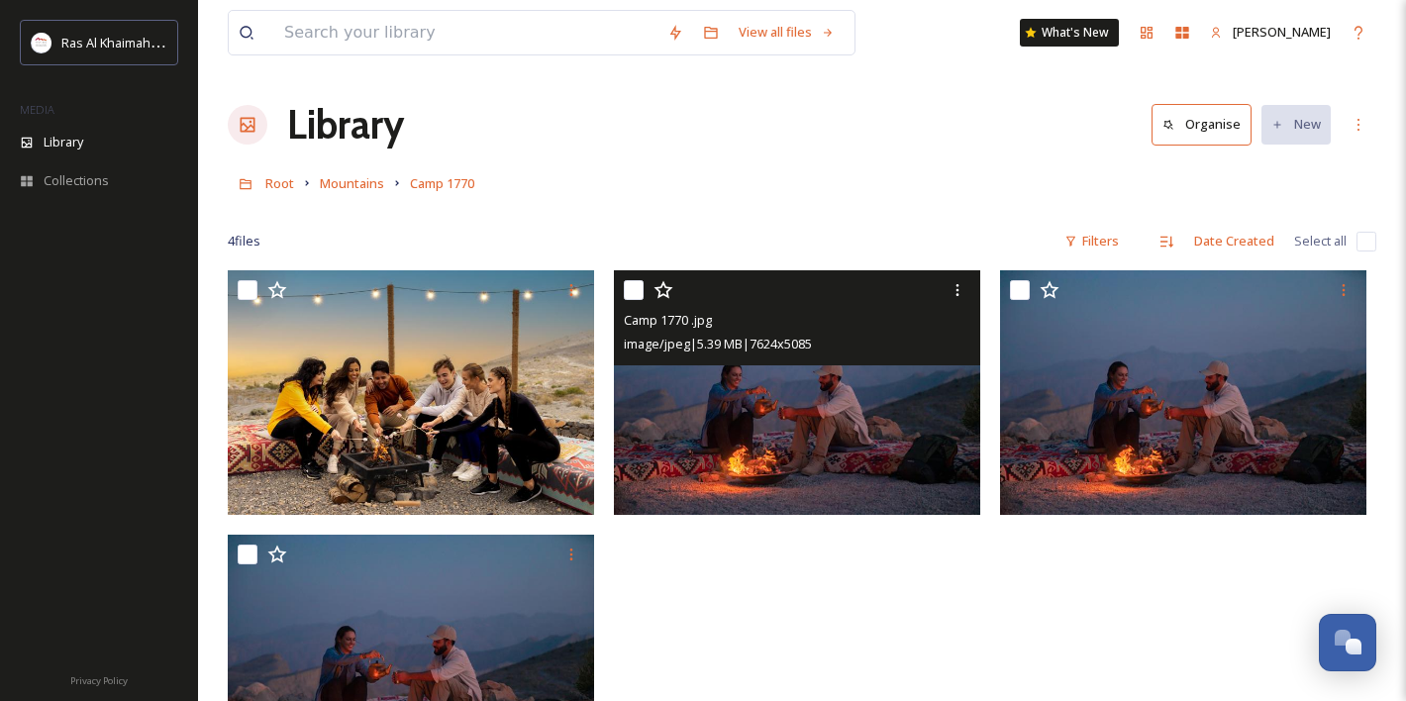
scroll to position [270, 0]
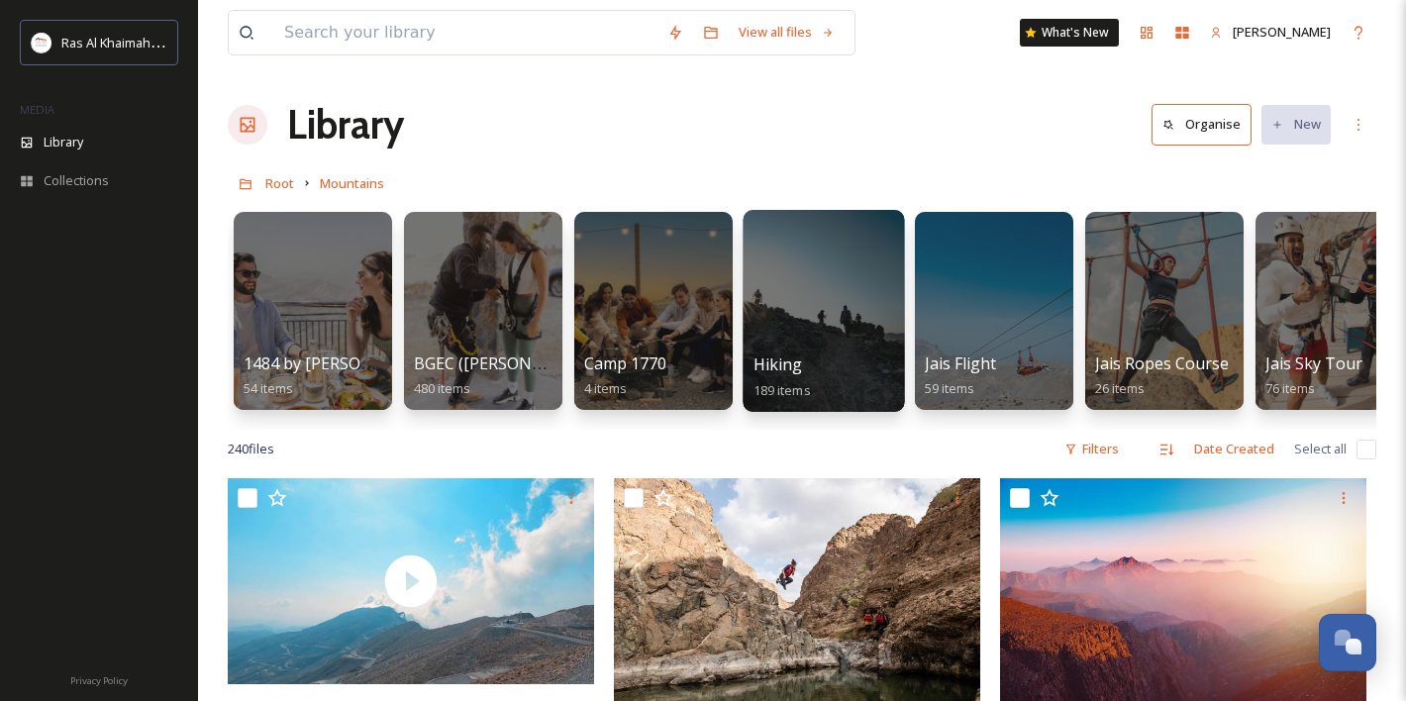
click at [785, 301] on div at bounding box center [823, 311] width 161 height 202
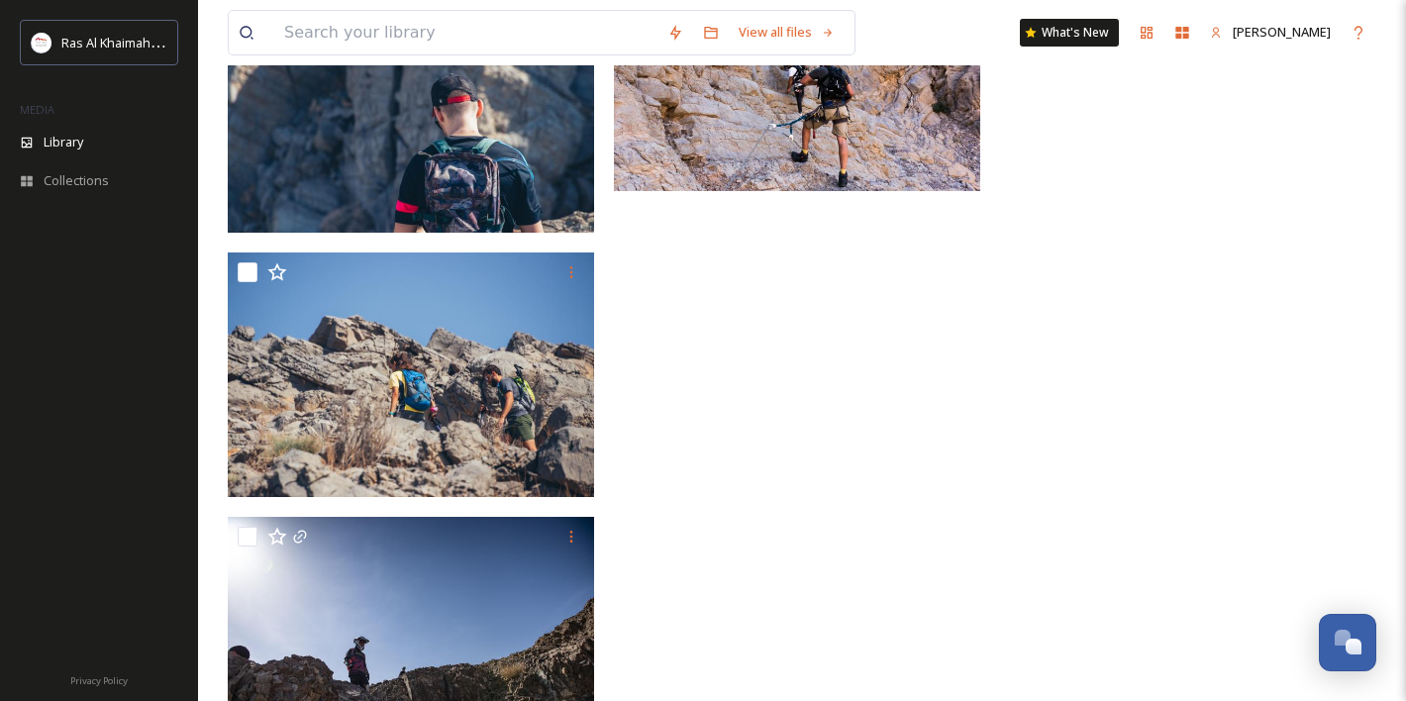
scroll to position [19536, 0]
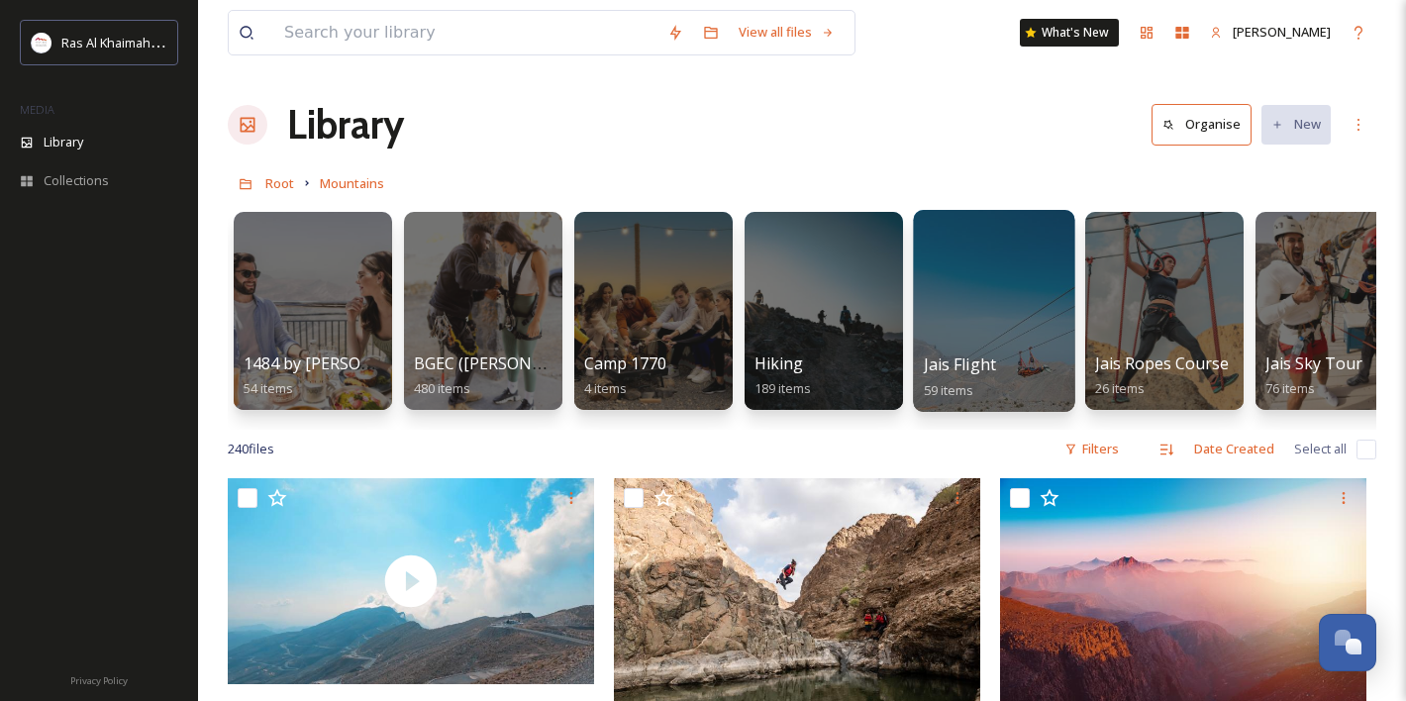
click at [1008, 371] on div "Jais Flight 59 items" at bounding box center [995, 377] width 142 height 50
click at [1015, 311] on div at bounding box center [993, 311] width 161 height 202
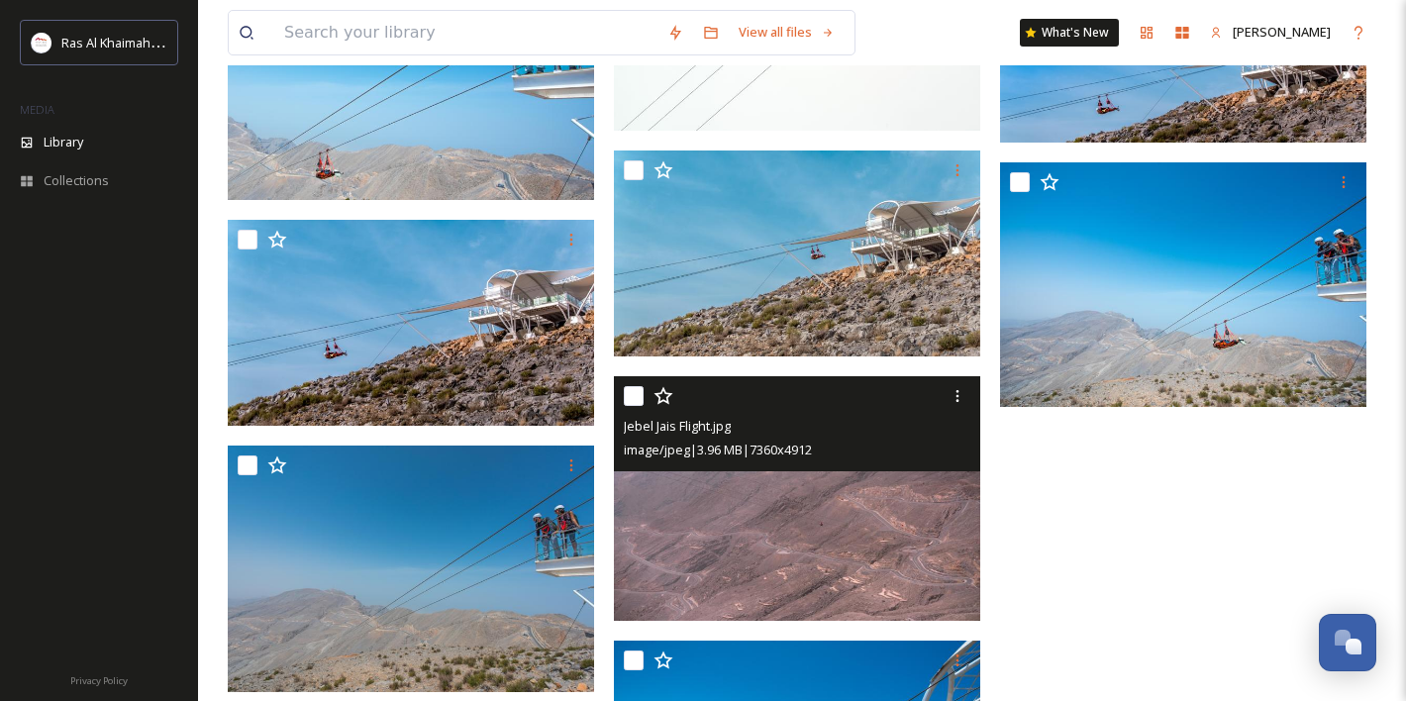
scroll to position [4919, 0]
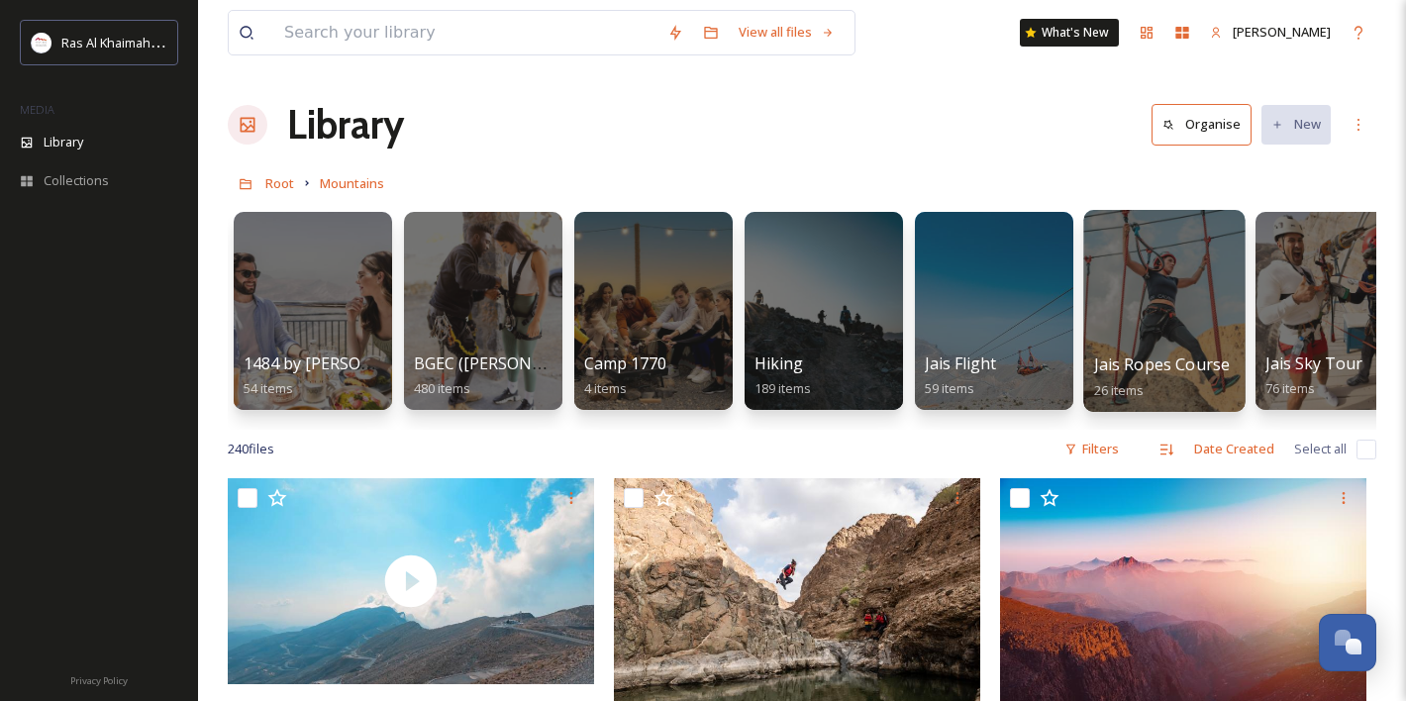
click at [1179, 284] on div at bounding box center [1163, 311] width 161 height 202
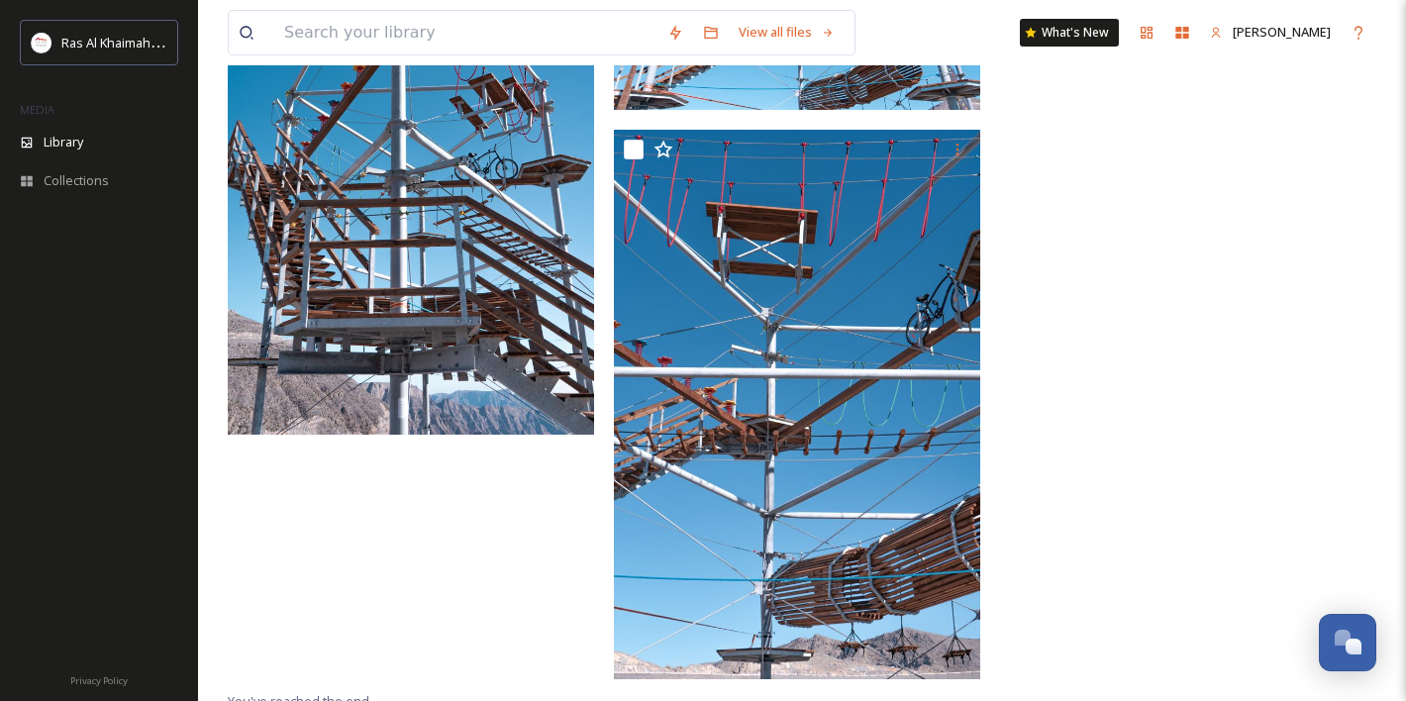
scroll to position [2945, 0]
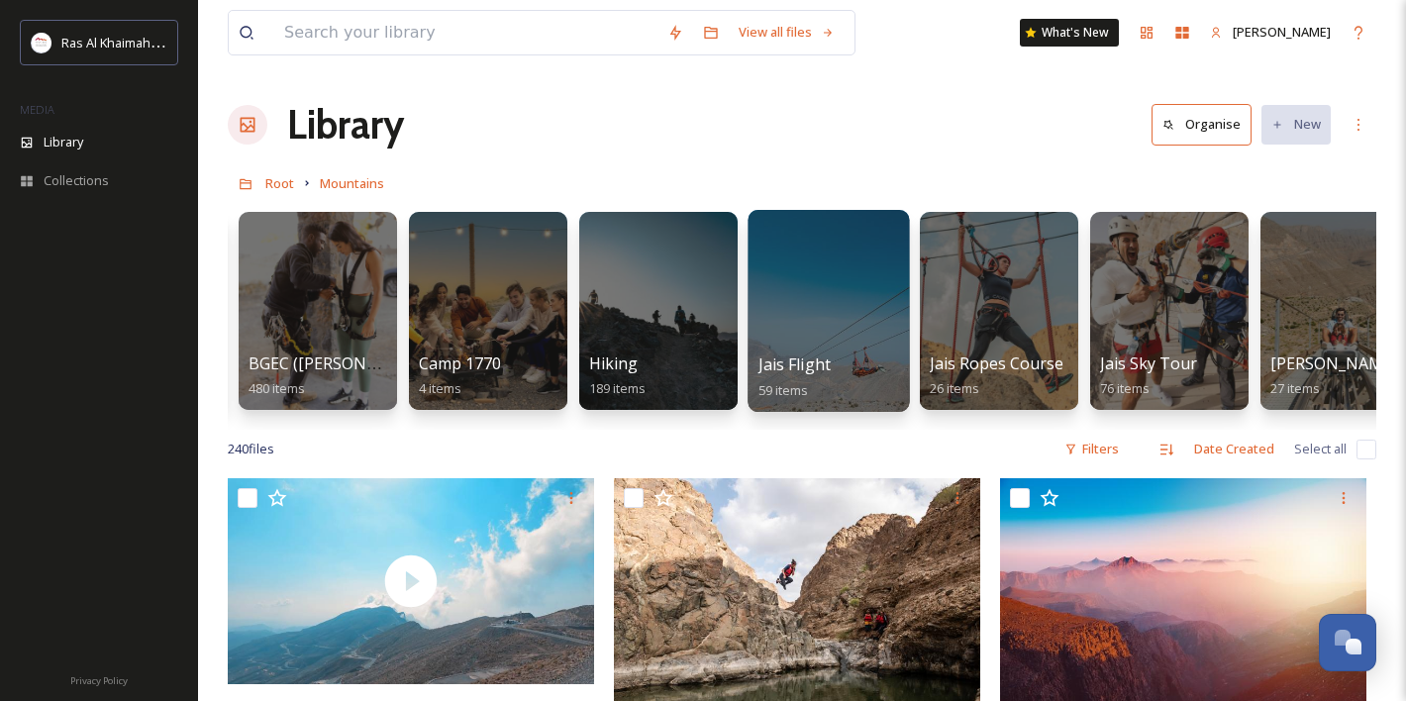
scroll to position [0, 177]
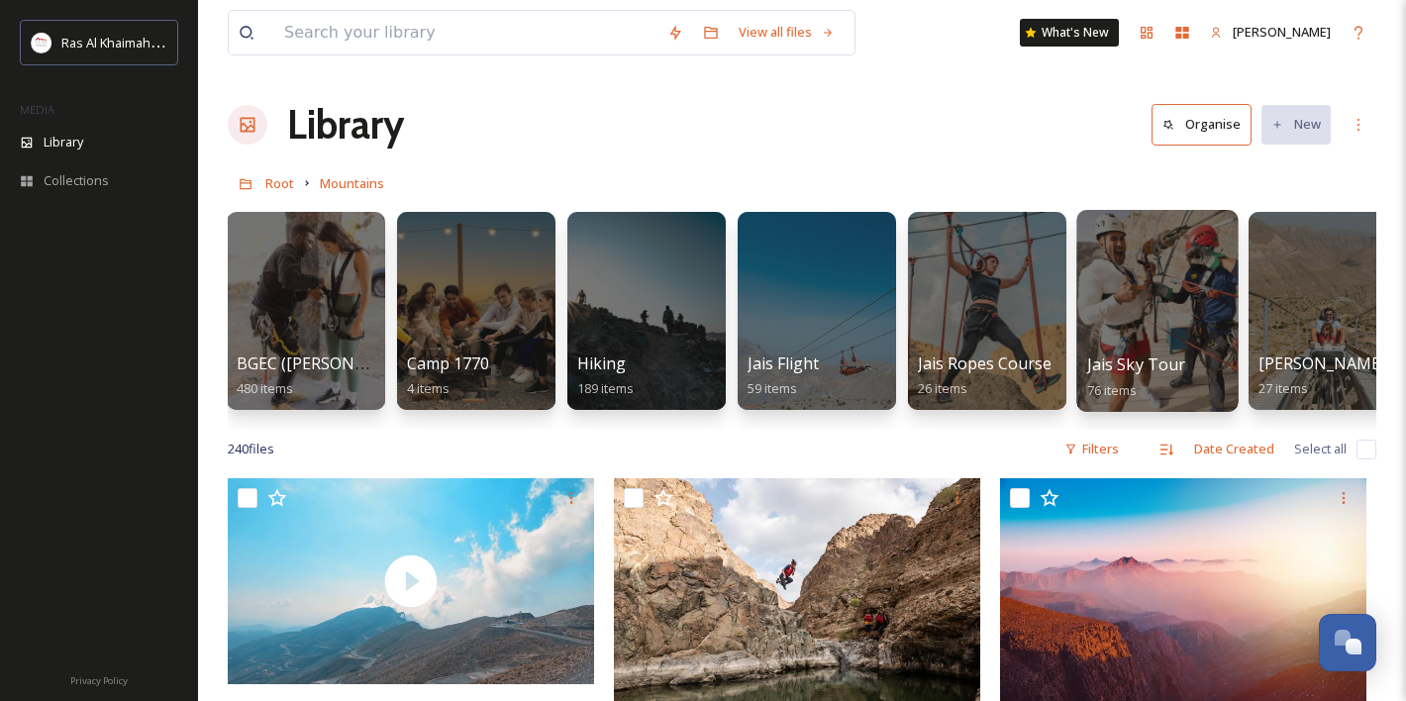
click at [1152, 282] on div at bounding box center [1156, 311] width 161 height 202
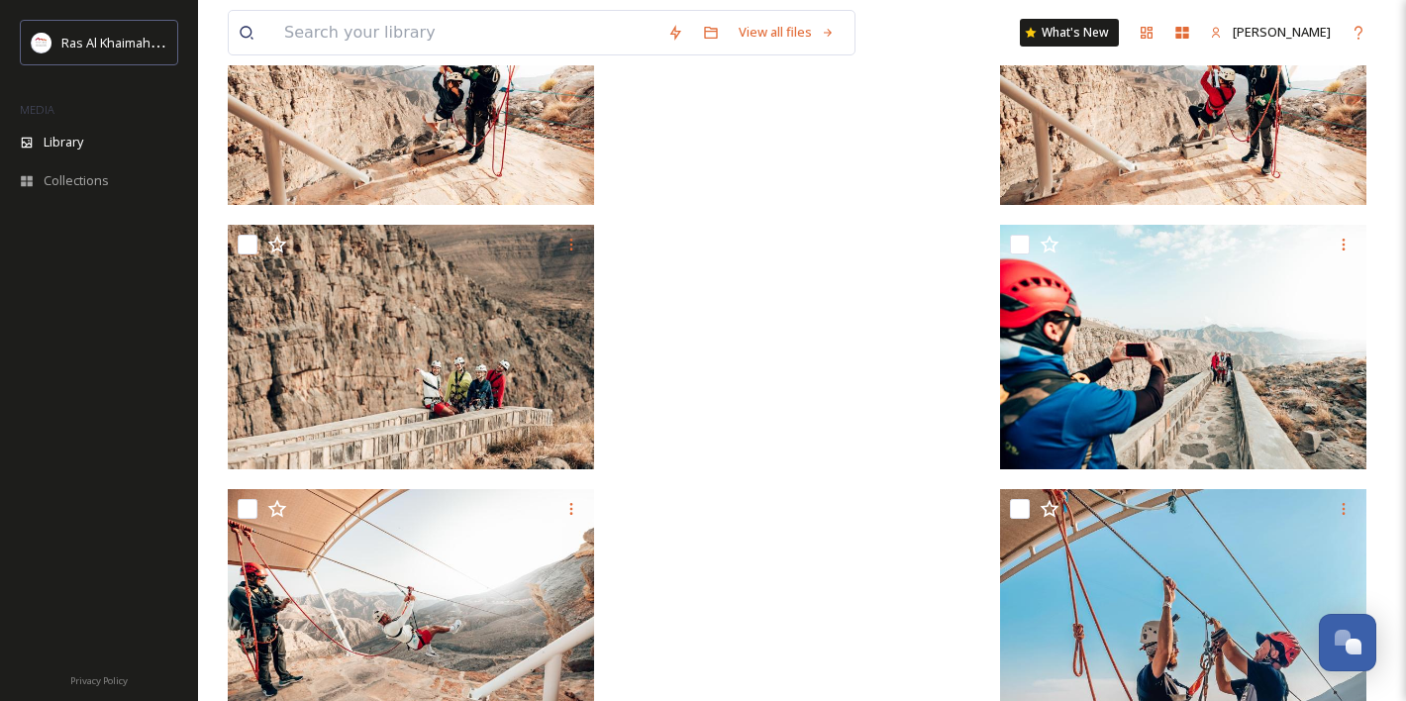
scroll to position [8261, 0]
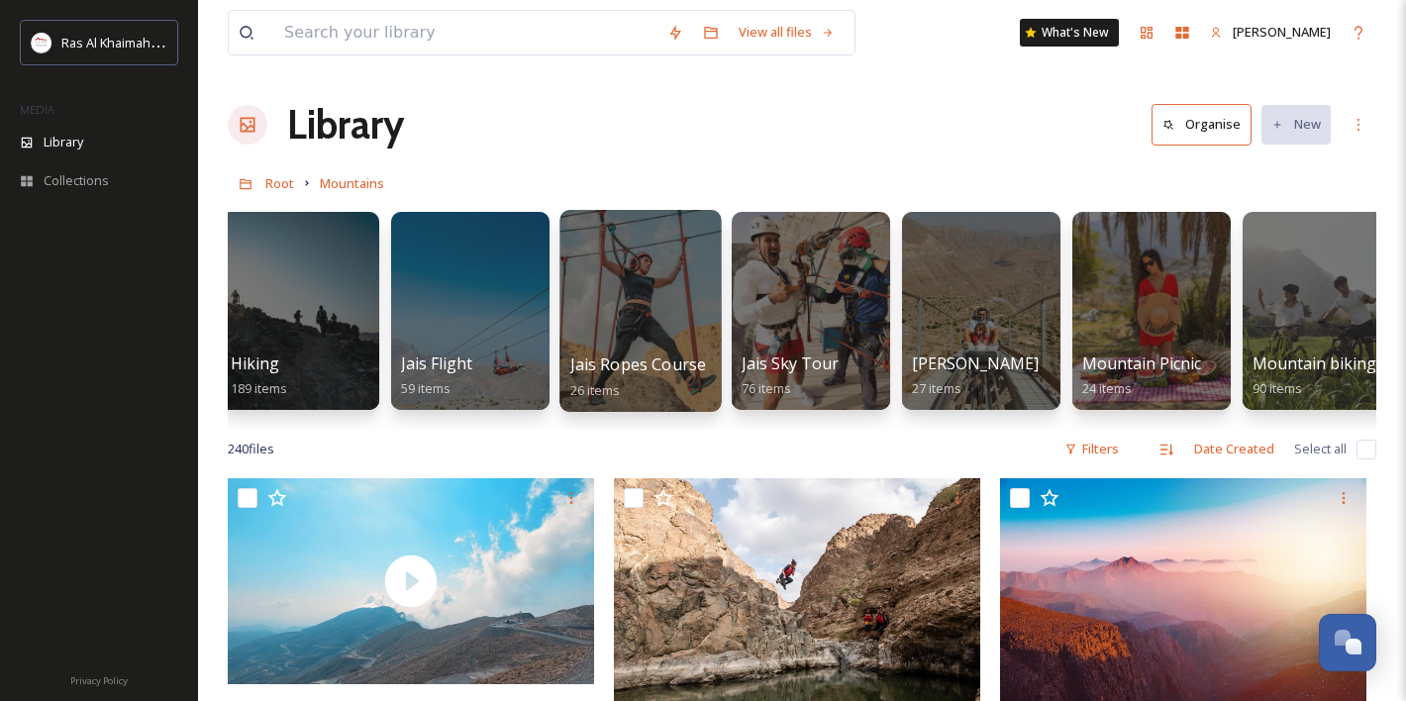
scroll to position [0, 725]
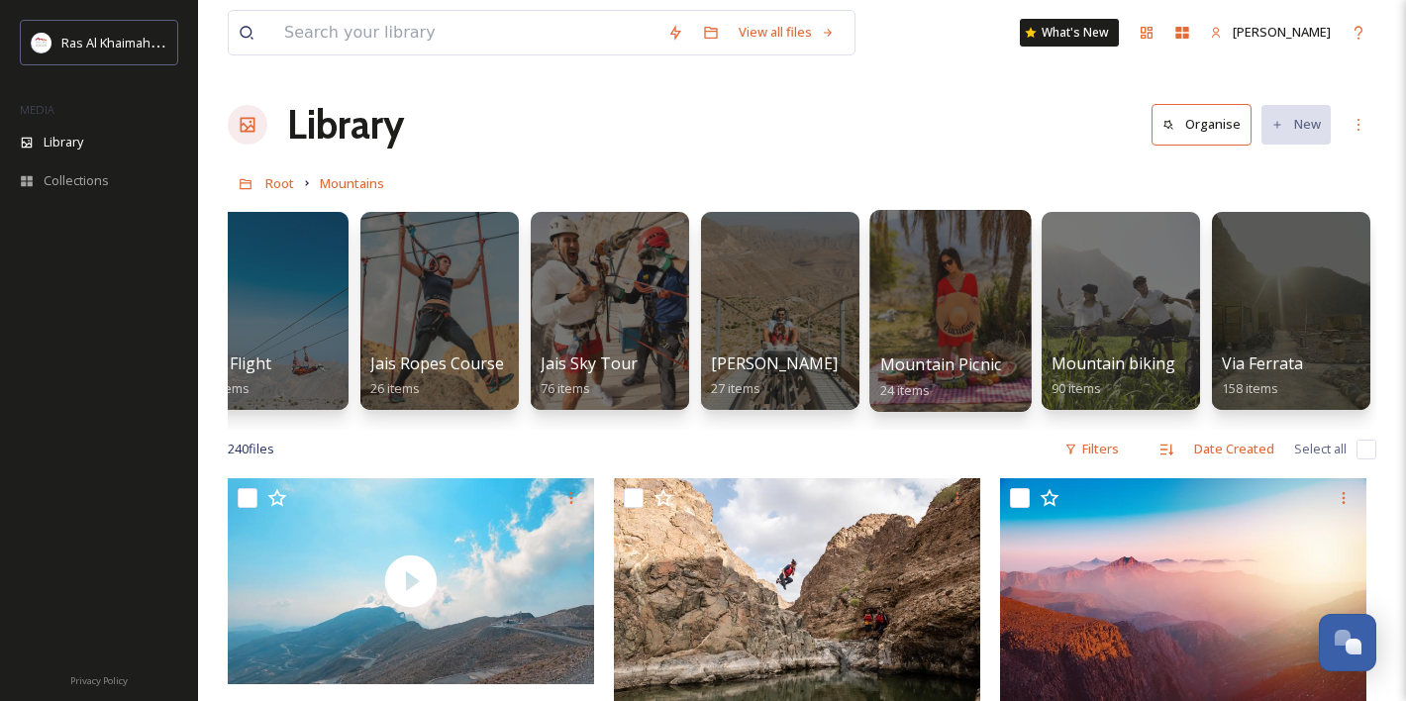
click at [961, 299] on div at bounding box center [949, 311] width 161 height 202
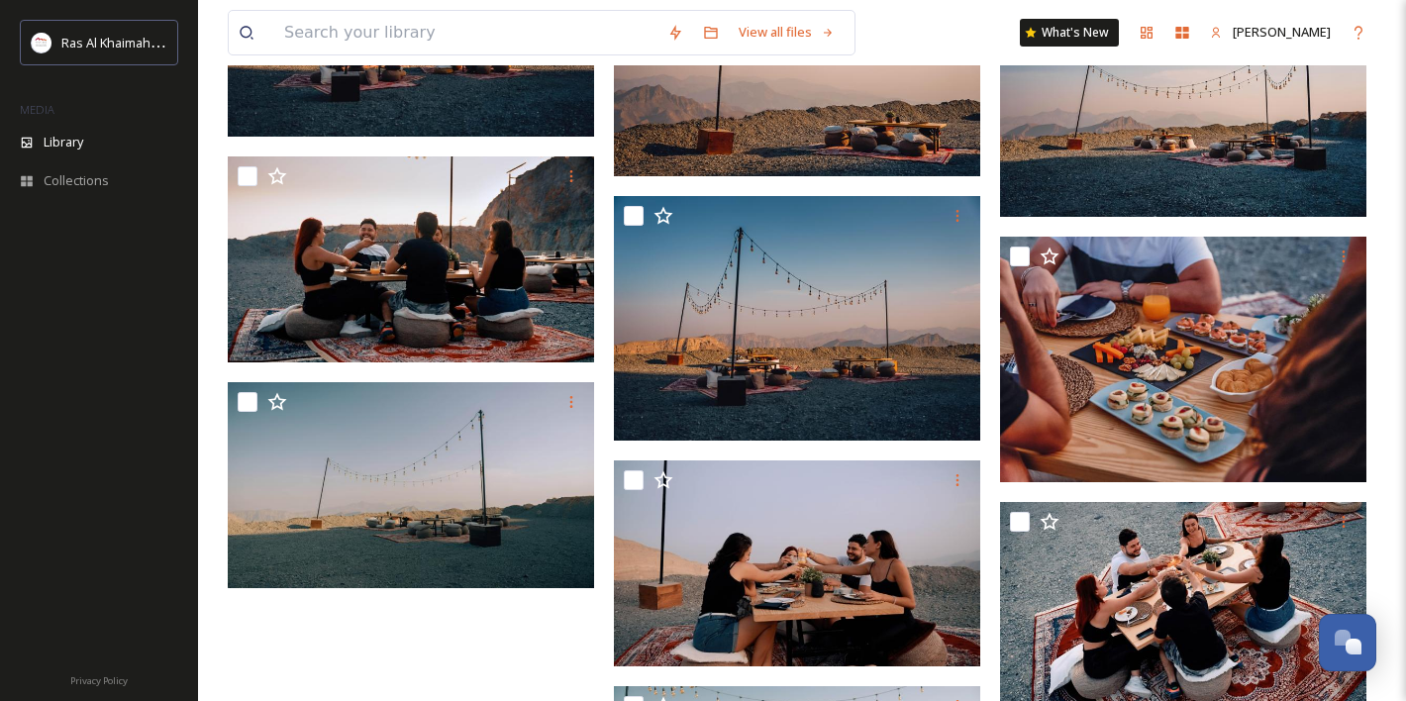
scroll to position [1448, 0]
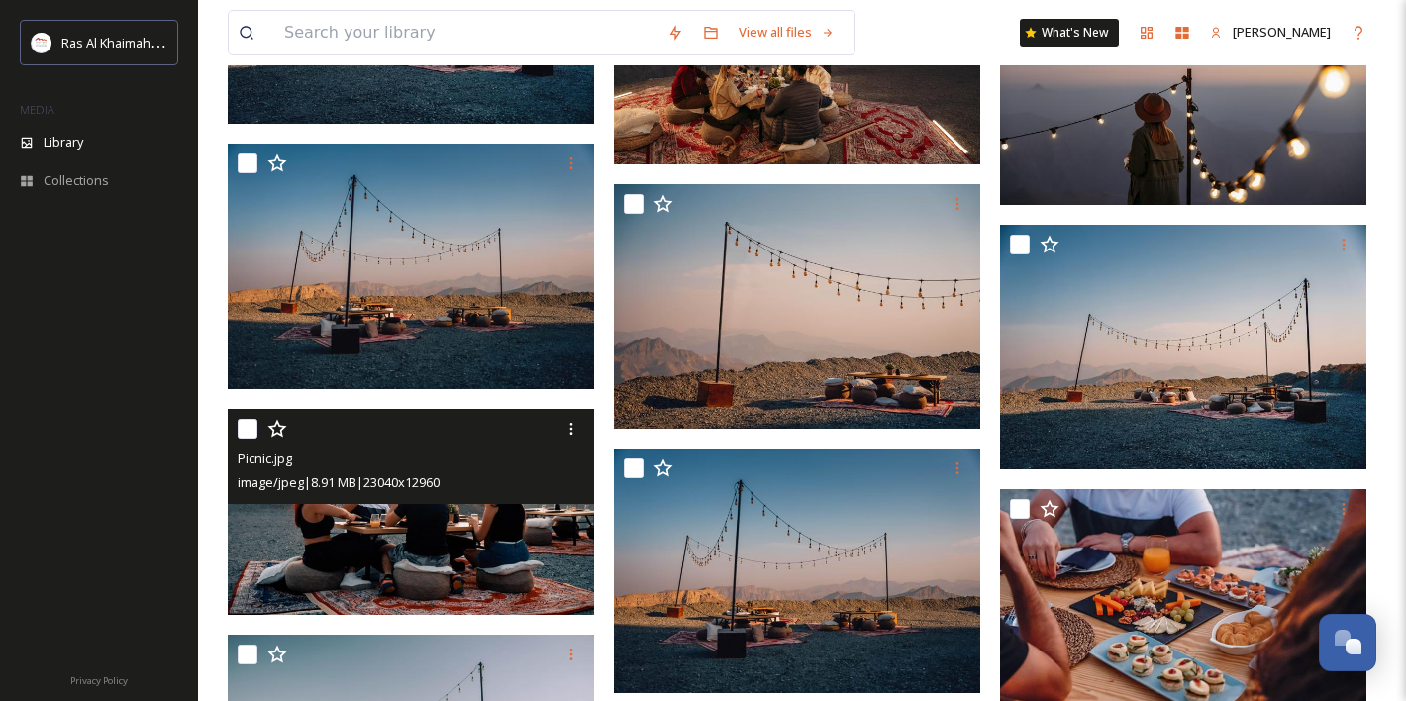
click at [449, 552] on img at bounding box center [411, 511] width 366 height 206
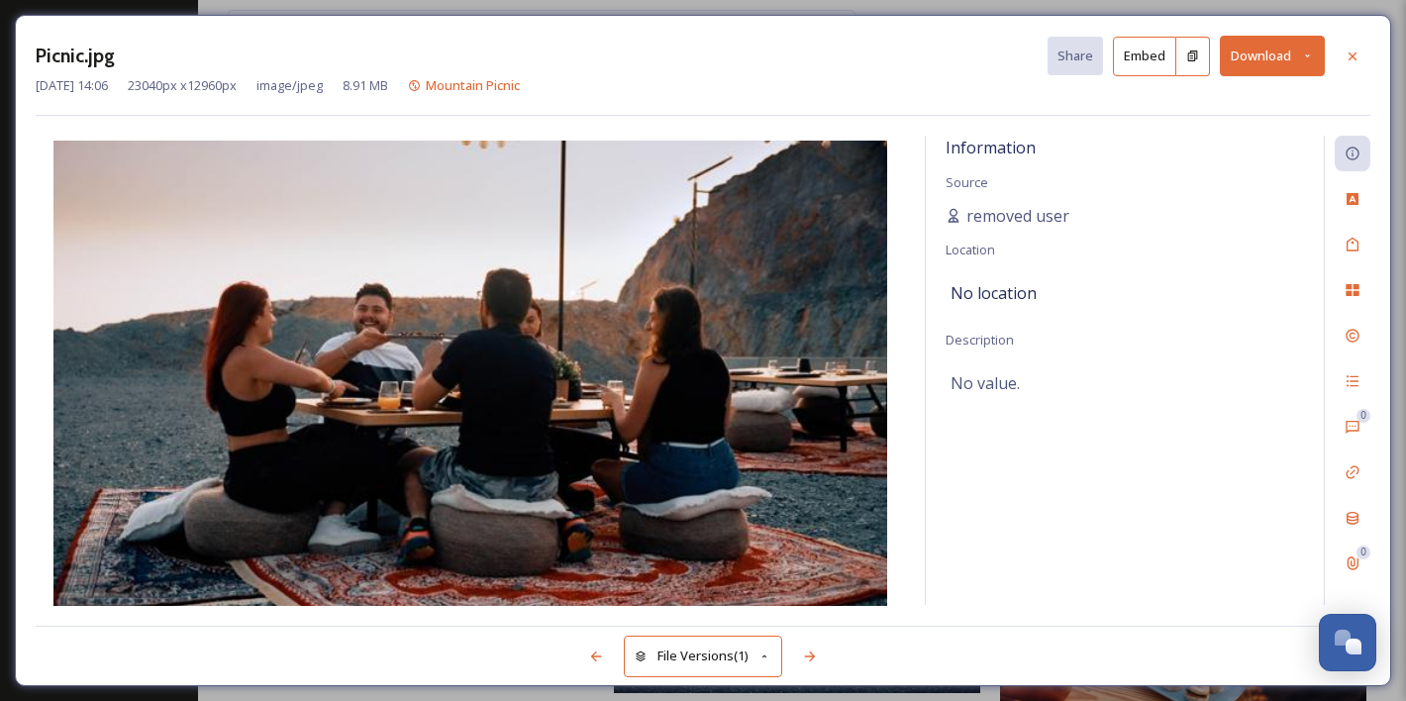
click at [1253, 42] on button "Download" at bounding box center [1272, 56] width 105 height 41
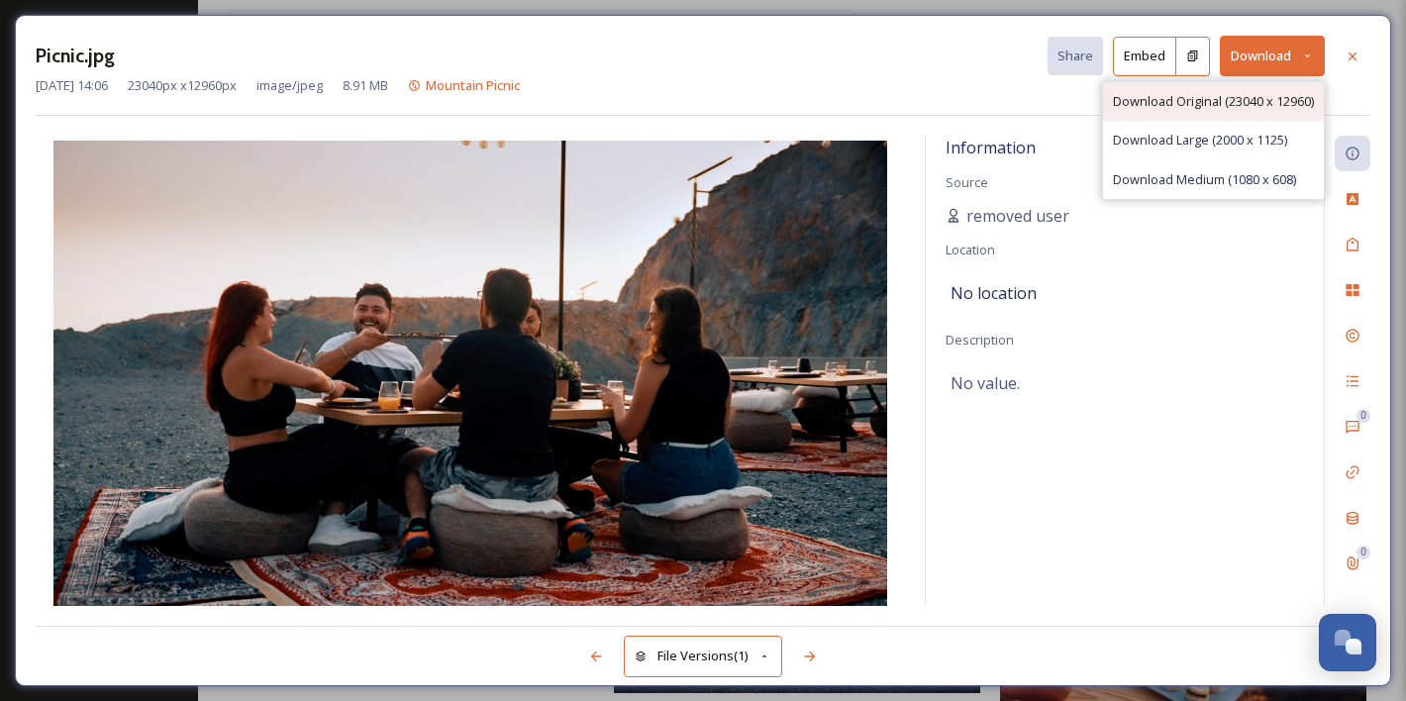
click at [1229, 107] on span "Download Original (23040 x 12960)" at bounding box center [1213, 101] width 201 height 19
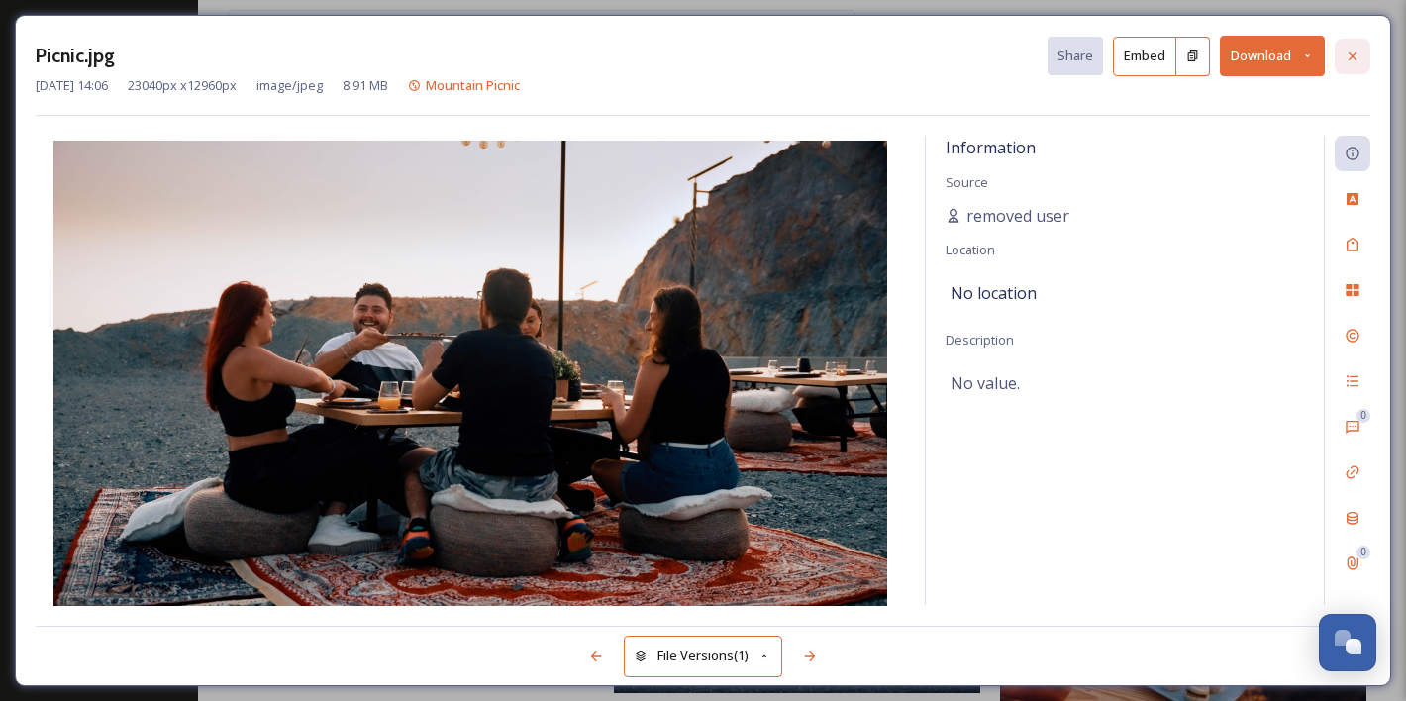
click at [1360, 47] on div at bounding box center [1353, 57] width 36 height 36
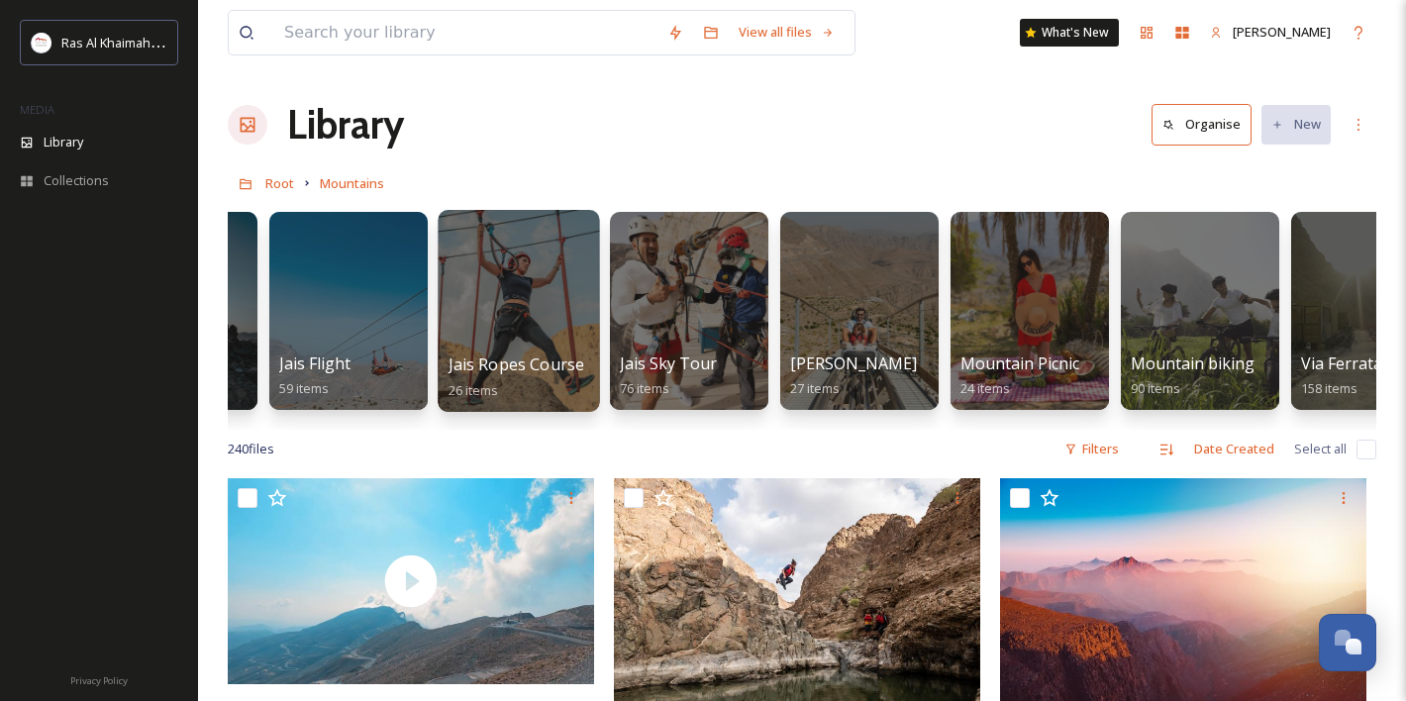
scroll to position [0, 725]
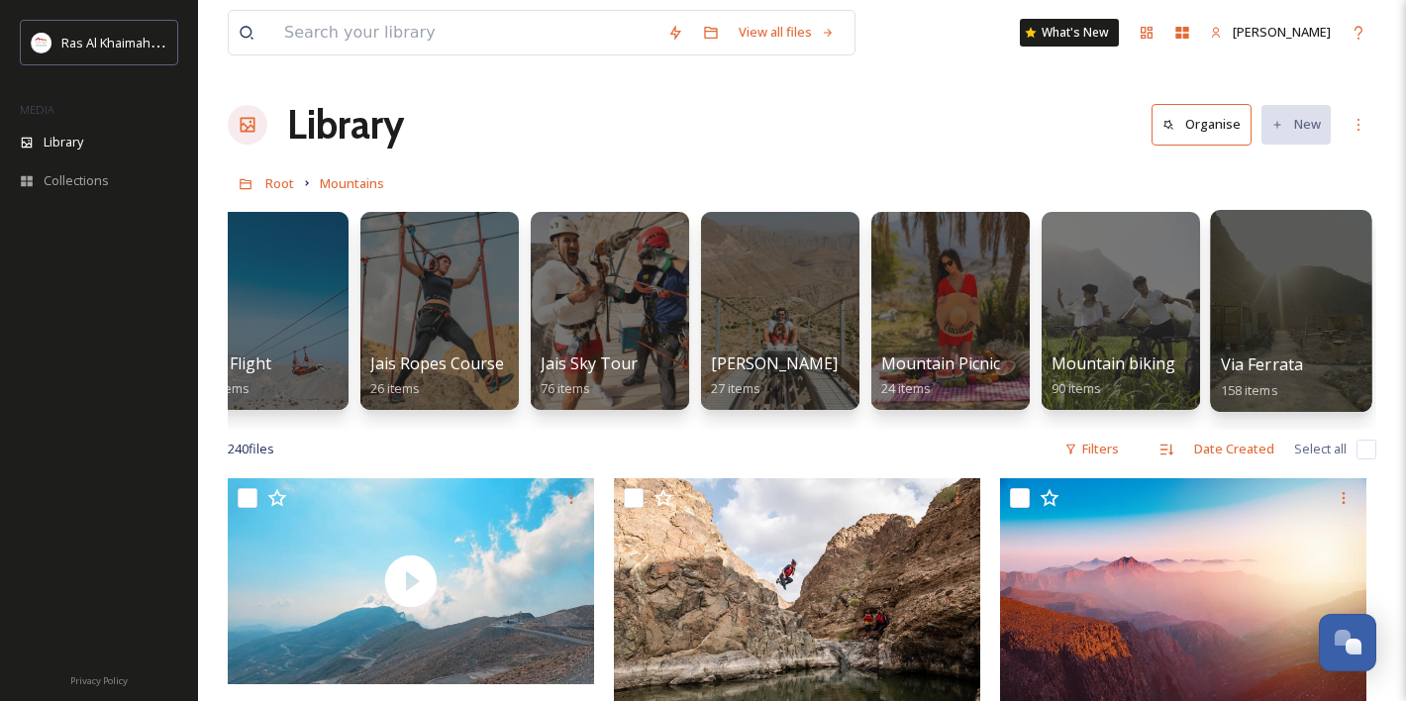
click at [1309, 310] on div at bounding box center [1290, 311] width 161 height 202
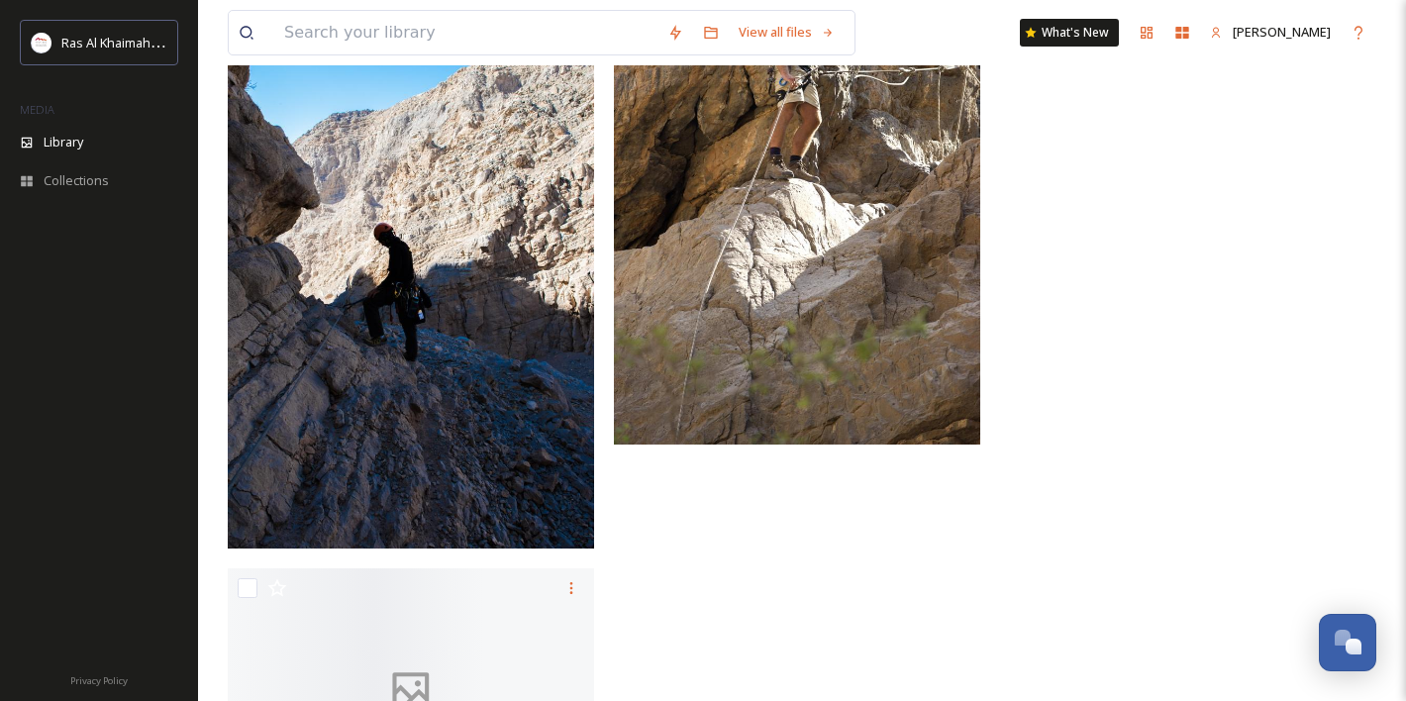
scroll to position [17776, 0]
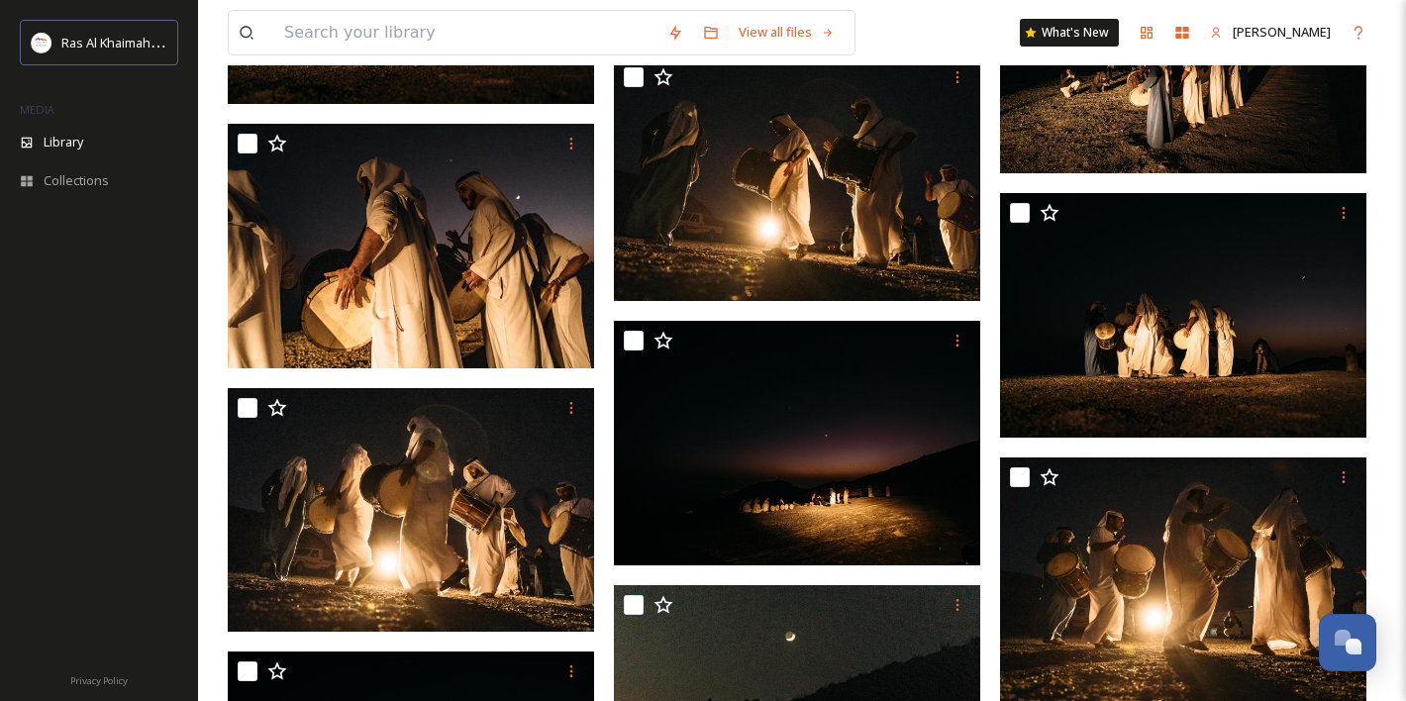
scroll to position [17664, 0]
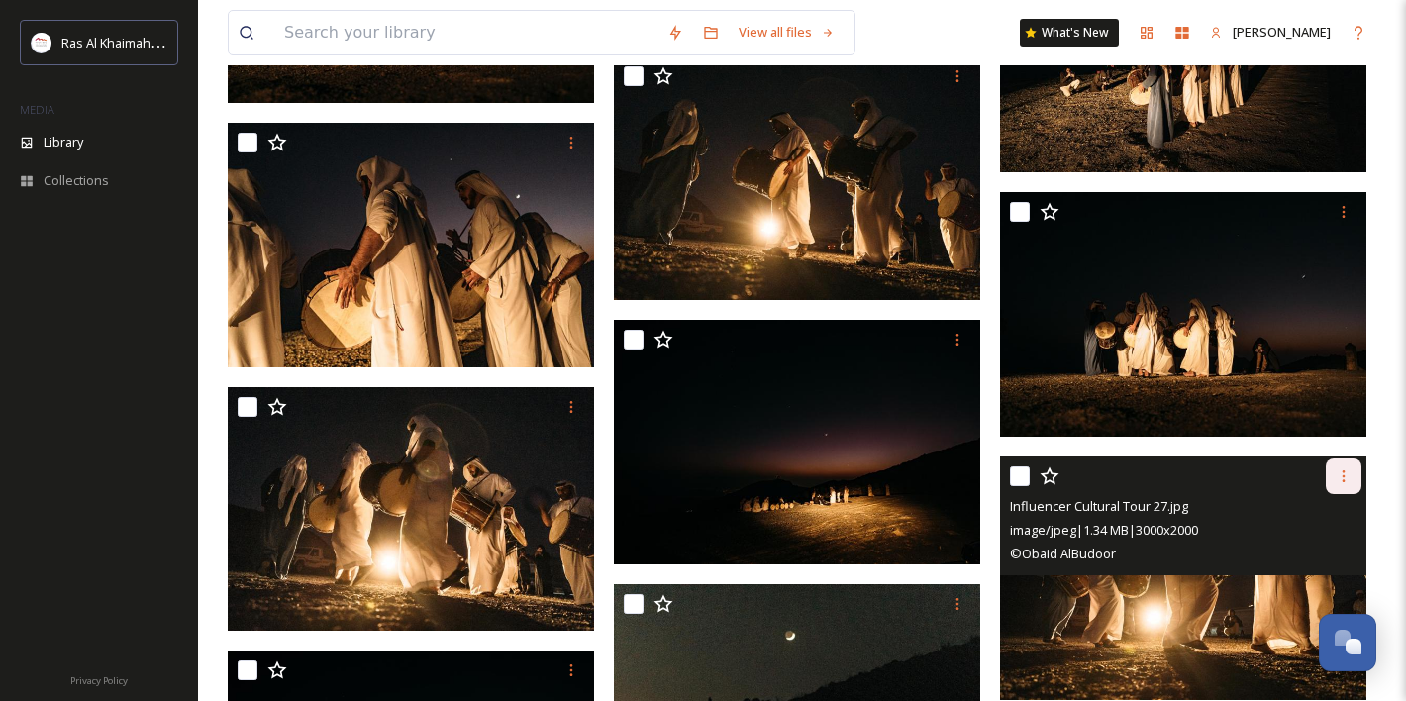
click at [1345, 473] on icon at bounding box center [1344, 476] width 16 height 16
click at [1329, 557] on span "Download" at bounding box center [1320, 558] width 60 height 19
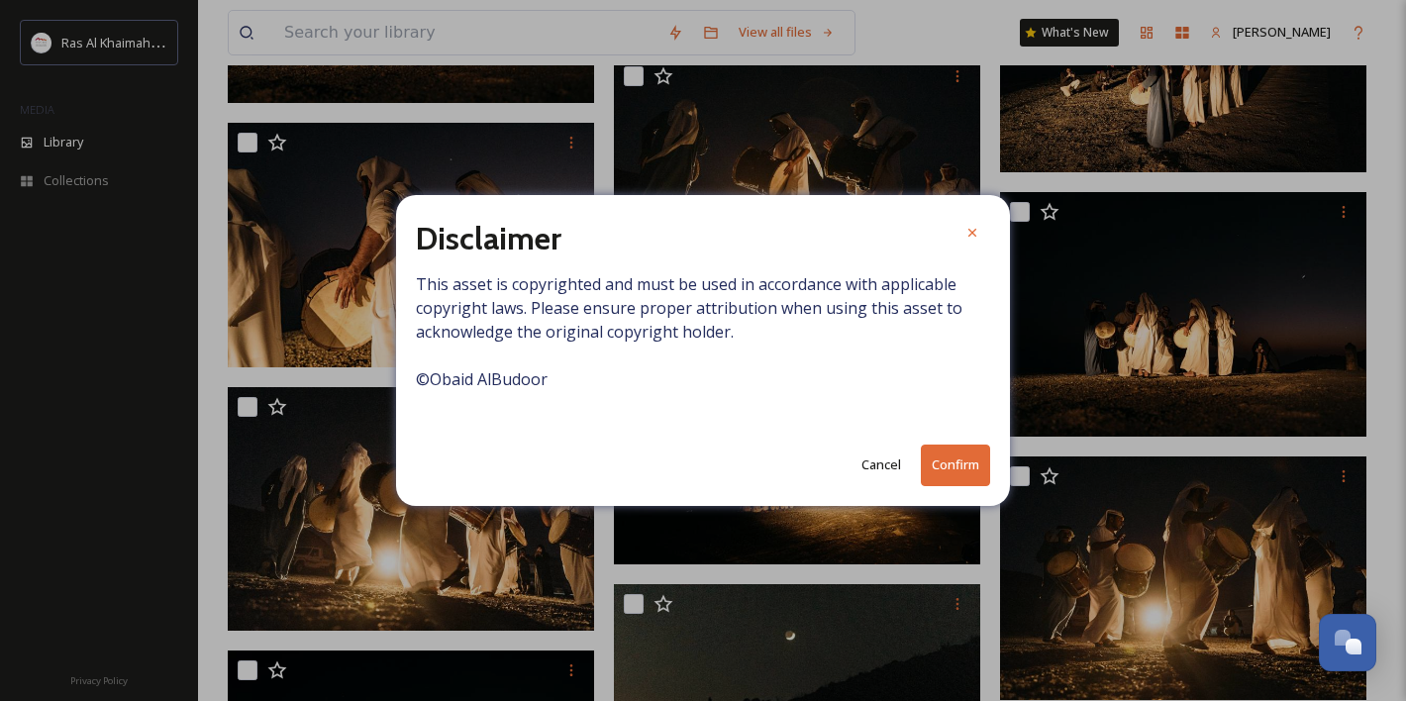
click at [963, 467] on button "Confirm" at bounding box center [955, 465] width 69 height 41
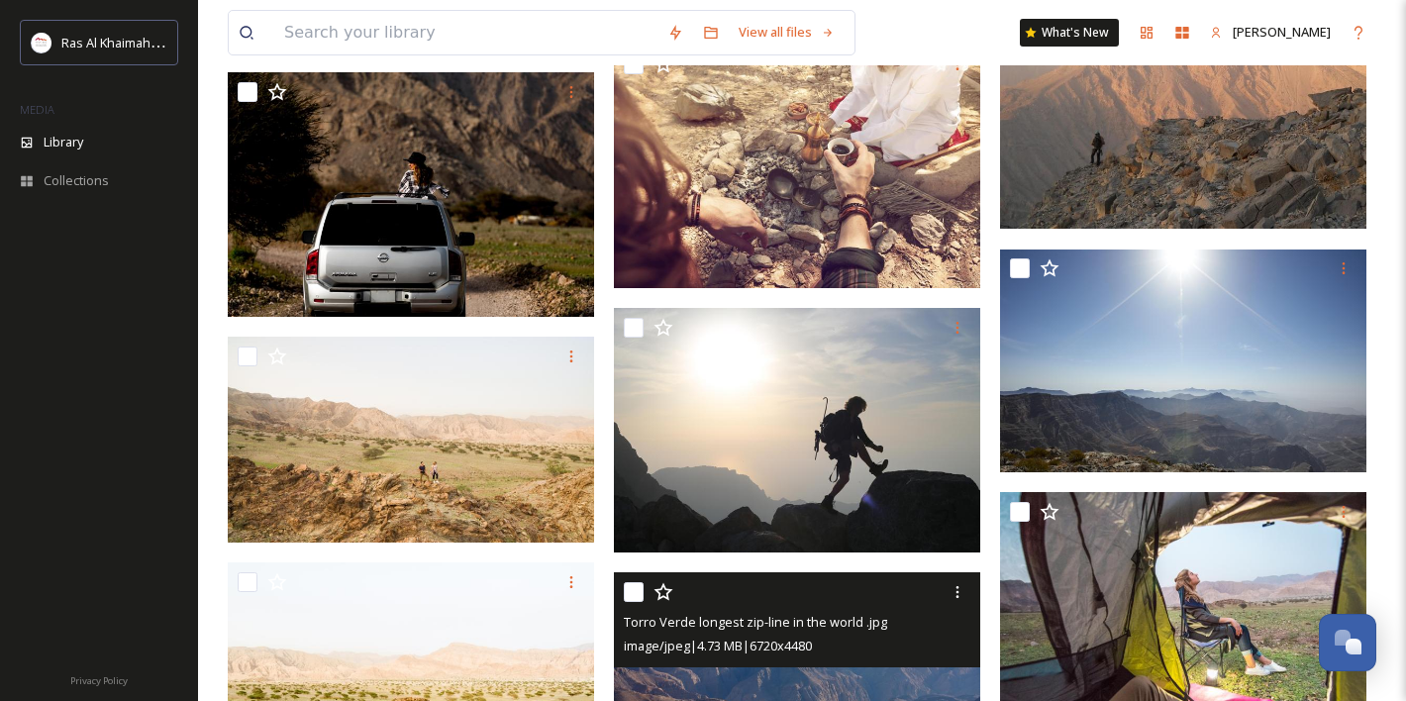
scroll to position [22308, 0]
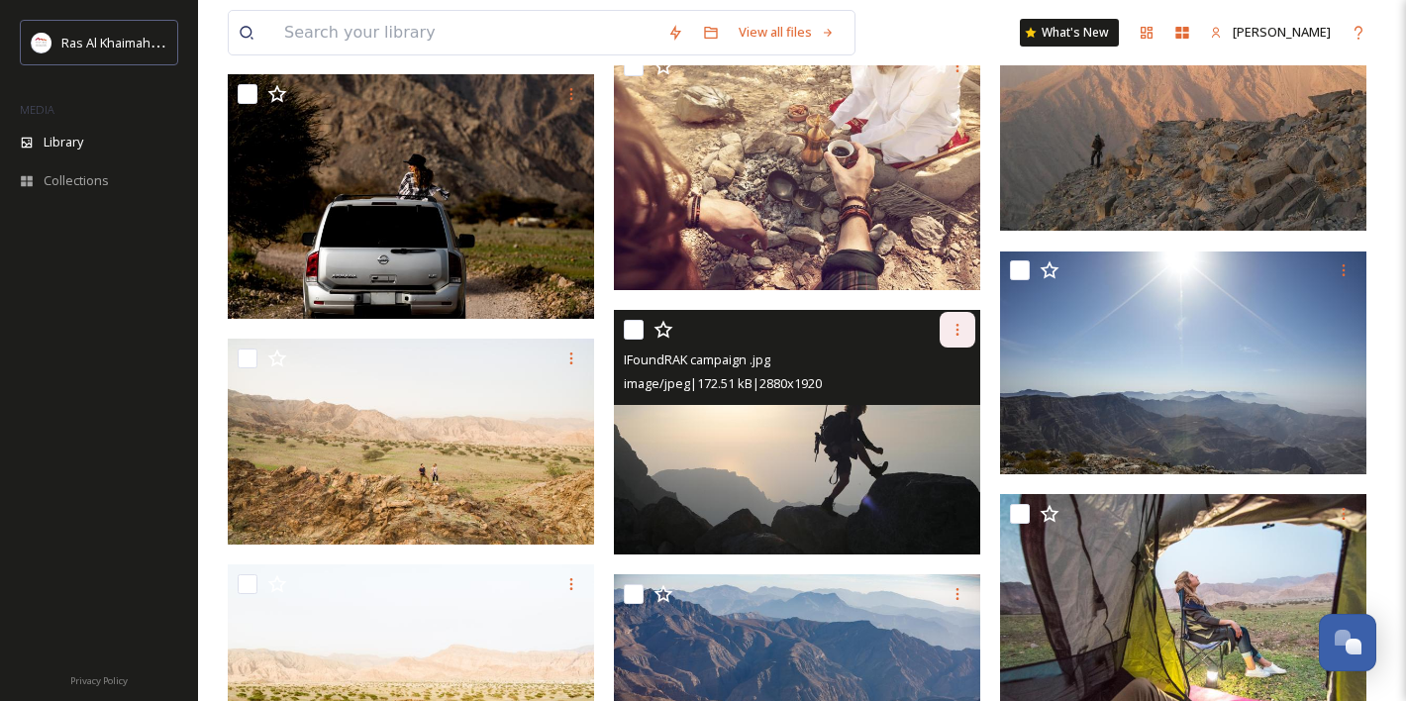
click at [952, 339] on div at bounding box center [958, 330] width 36 height 36
click at [925, 404] on span "Download" at bounding box center [934, 411] width 60 height 19
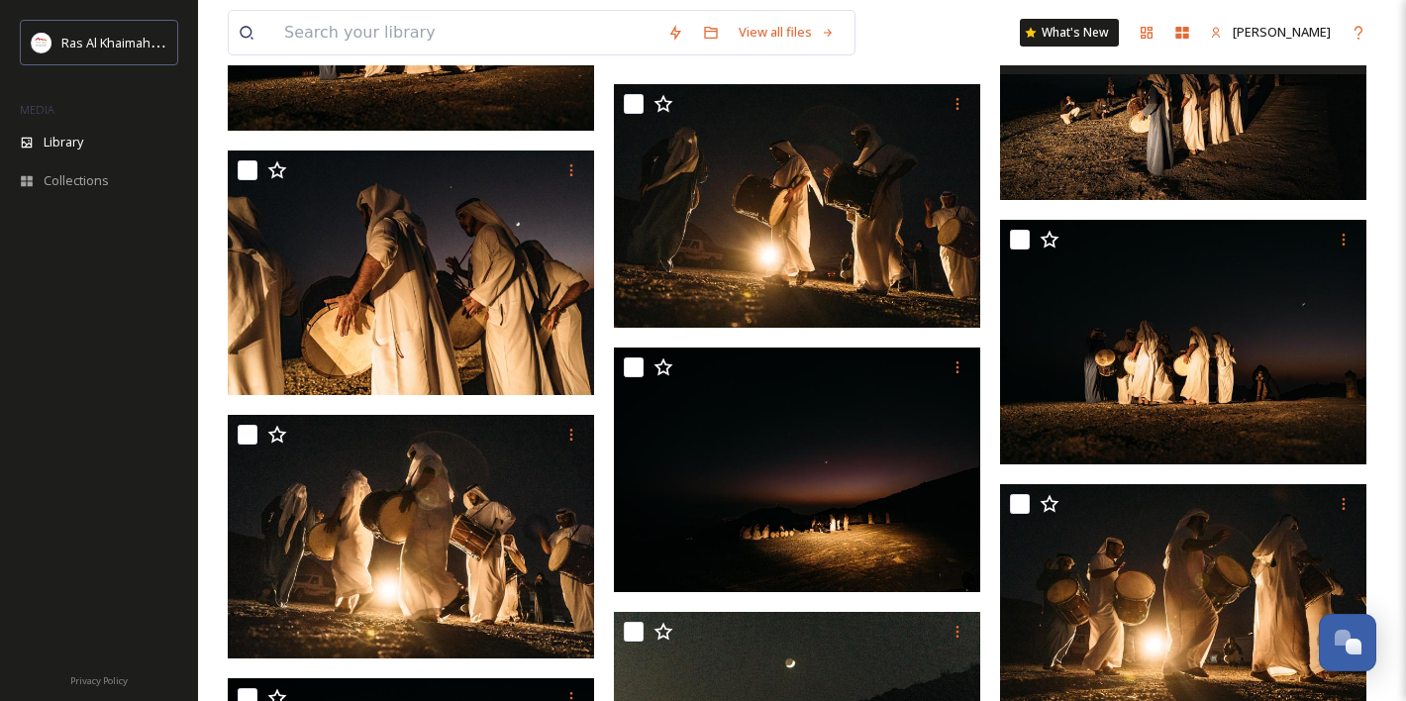
scroll to position [17645, 0]
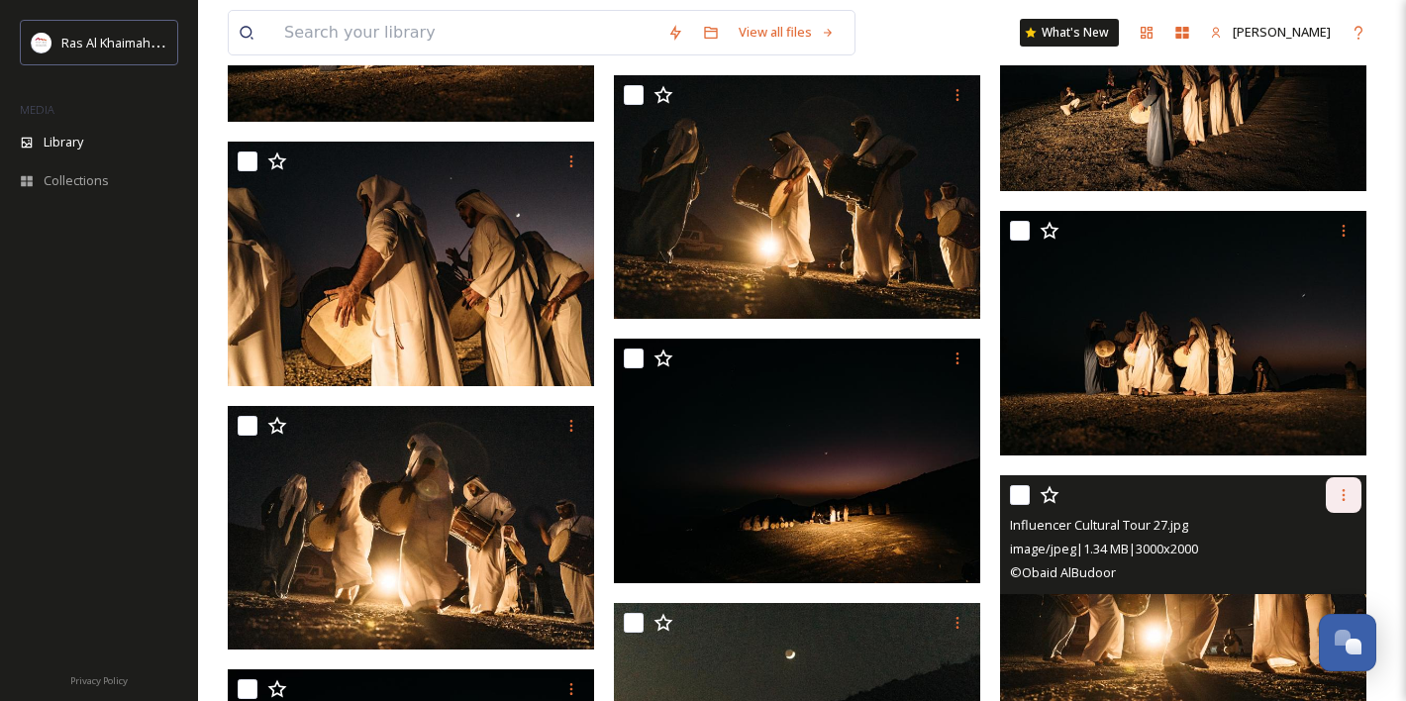
click at [1342, 488] on icon at bounding box center [1344, 495] width 16 height 16
click at [1322, 583] on span "Download" at bounding box center [1320, 576] width 60 height 19
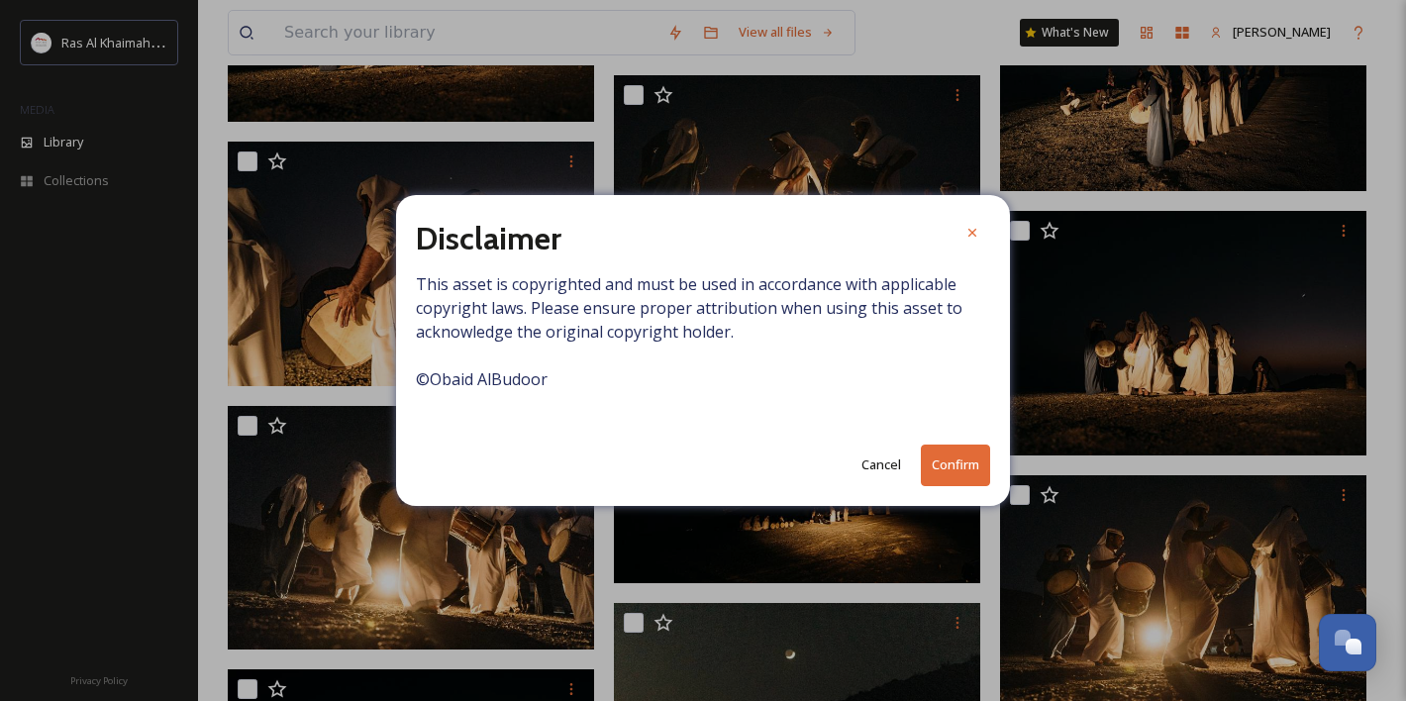
click at [958, 463] on button "Confirm" at bounding box center [955, 465] width 69 height 41
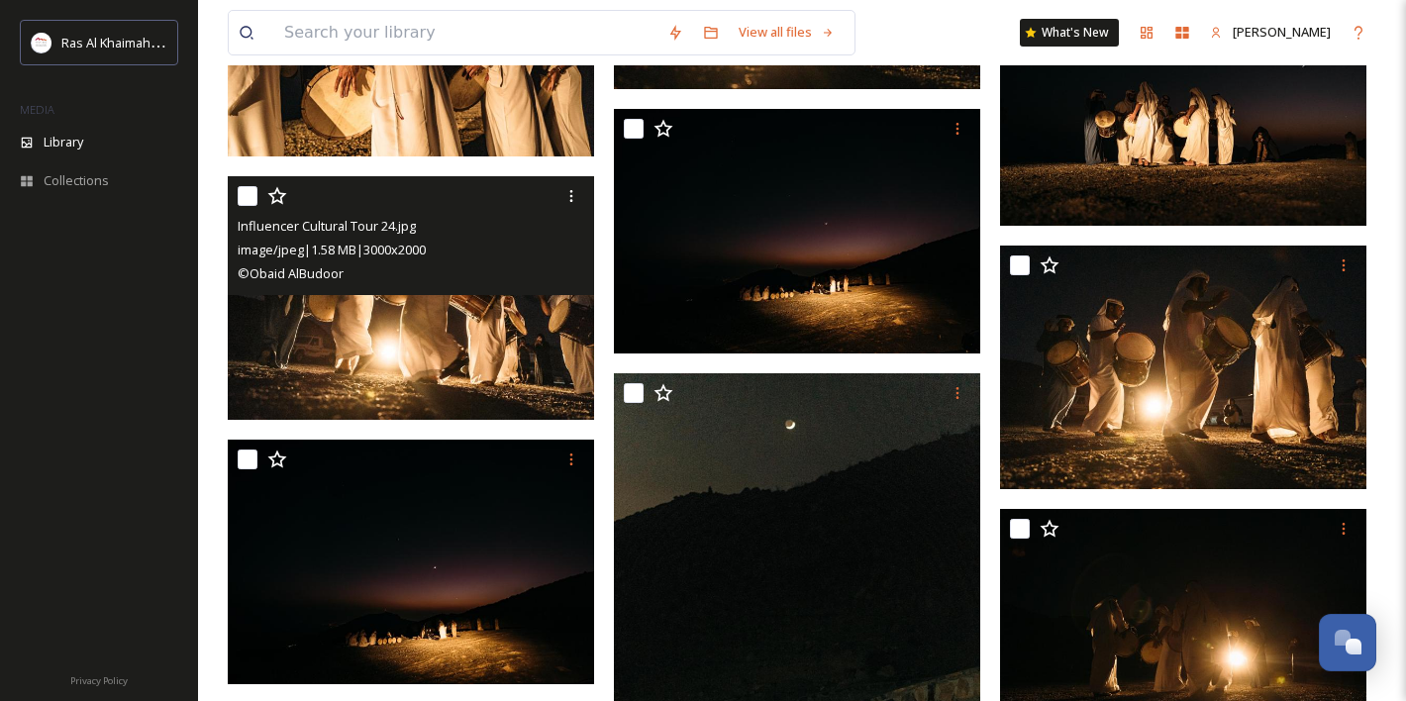
scroll to position [17876, 0]
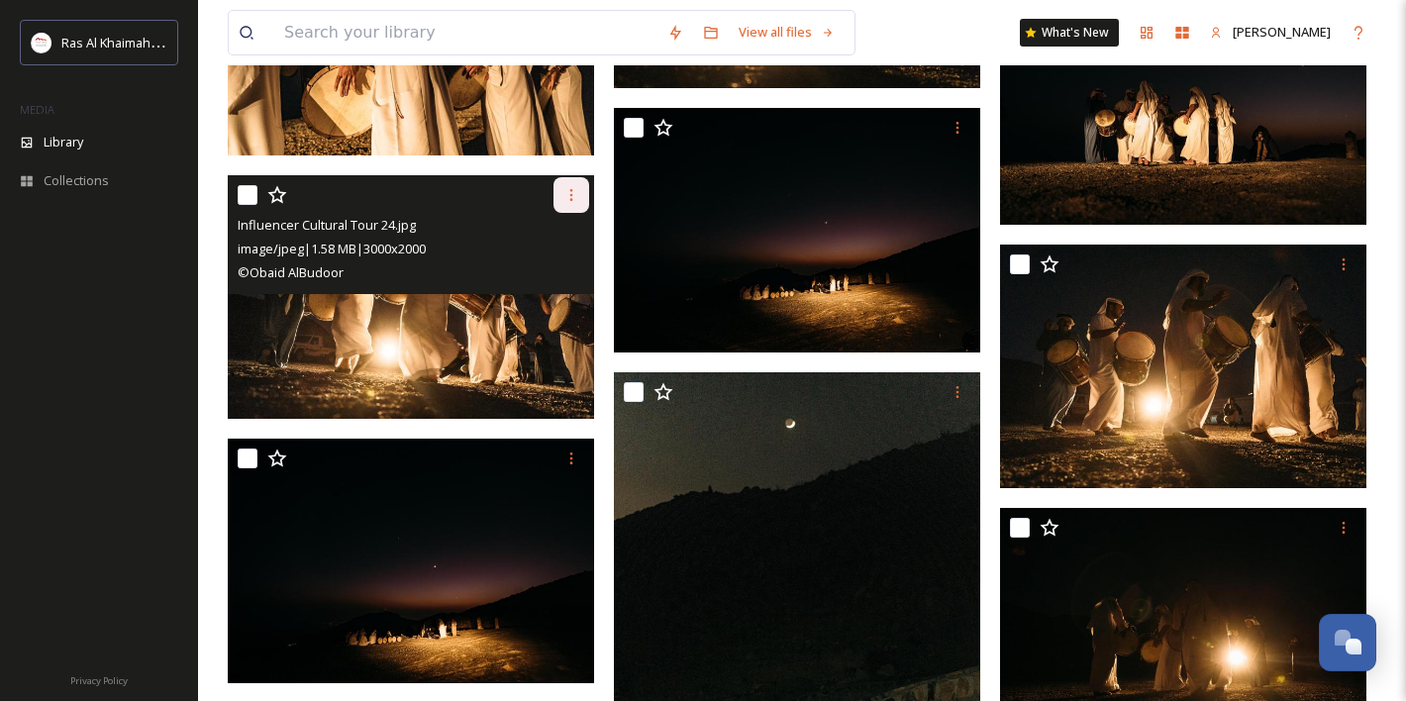
click at [570, 191] on icon at bounding box center [571, 195] width 3 height 12
click at [557, 286] on div "Download" at bounding box center [548, 276] width 80 height 39
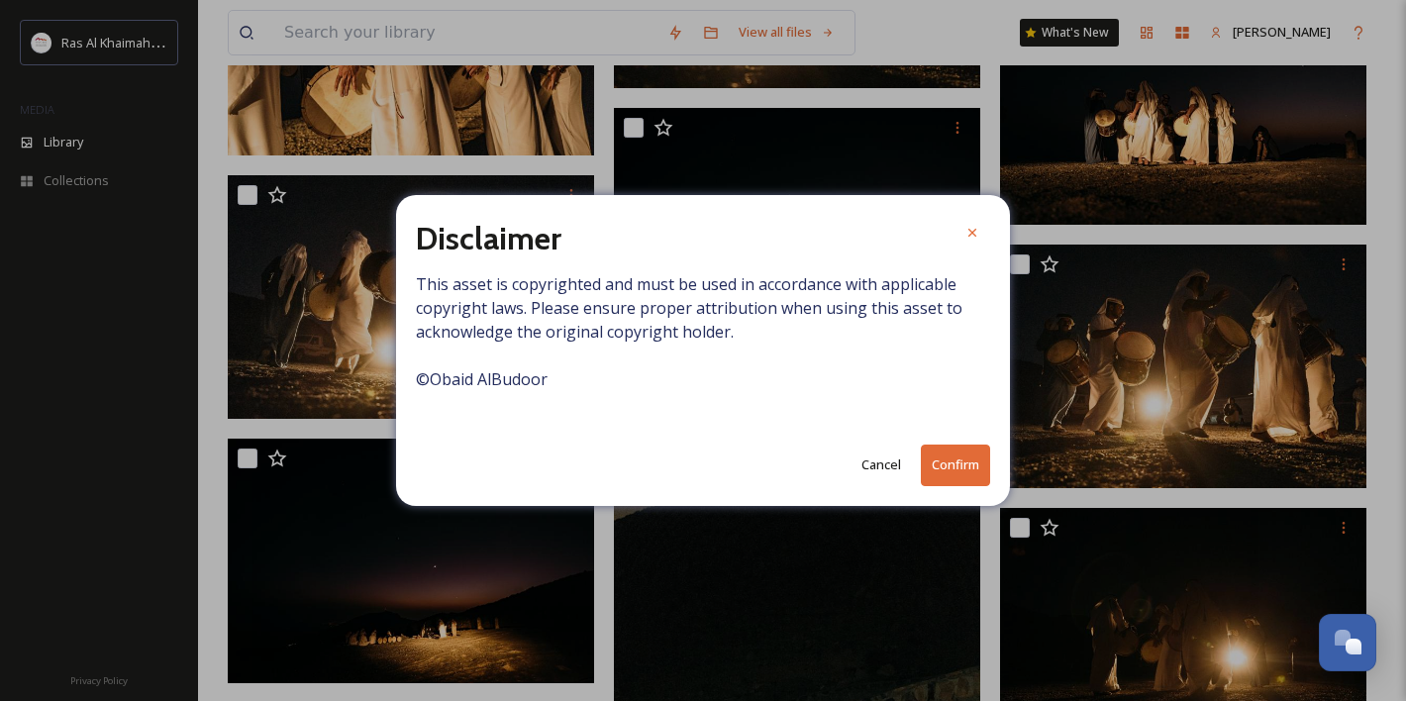
click at [966, 475] on button "Confirm" at bounding box center [955, 465] width 69 height 41
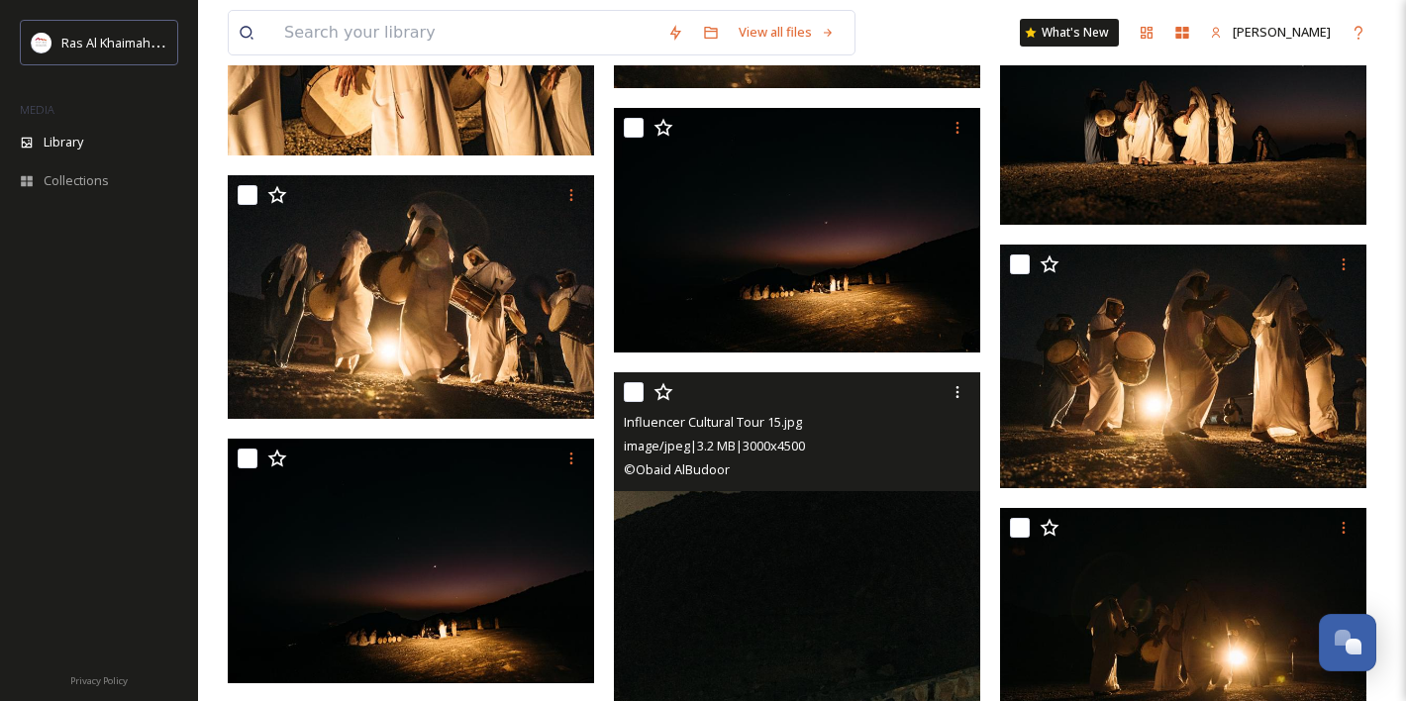
click at [934, 436] on div "image/jpeg | 3.2 MB | 3000 x 4500" at bounding box center [799, 446] width 351 height 24
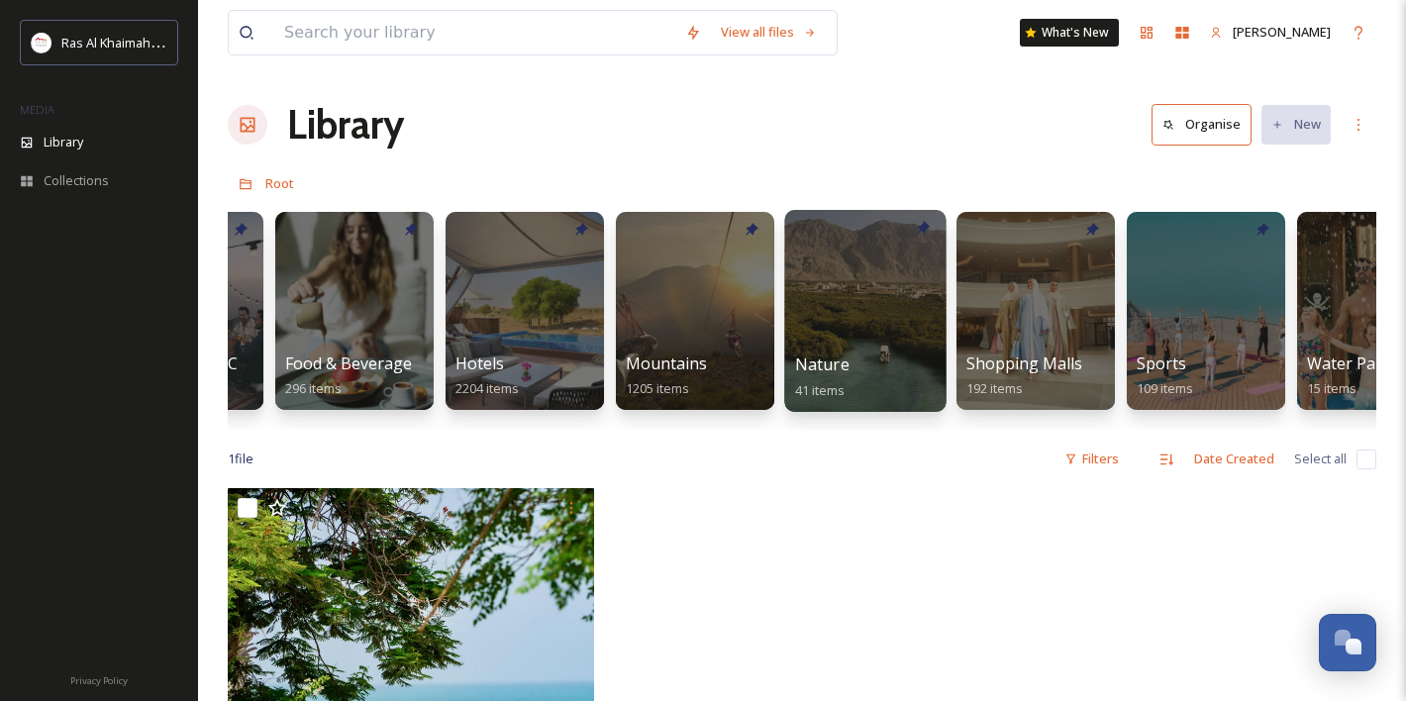
scroll to position [0, 989]
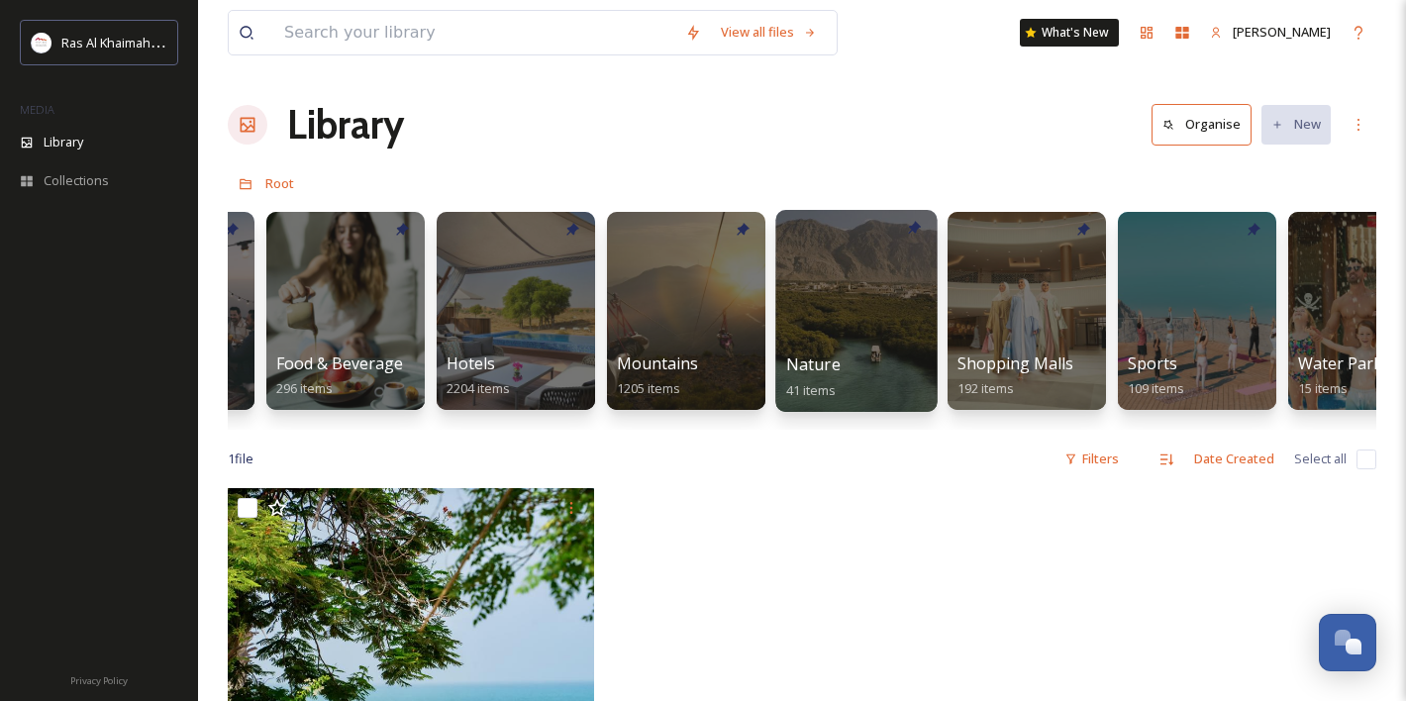
click at [894, 301] on div at bounding box center [855, 311] width 161 height 202
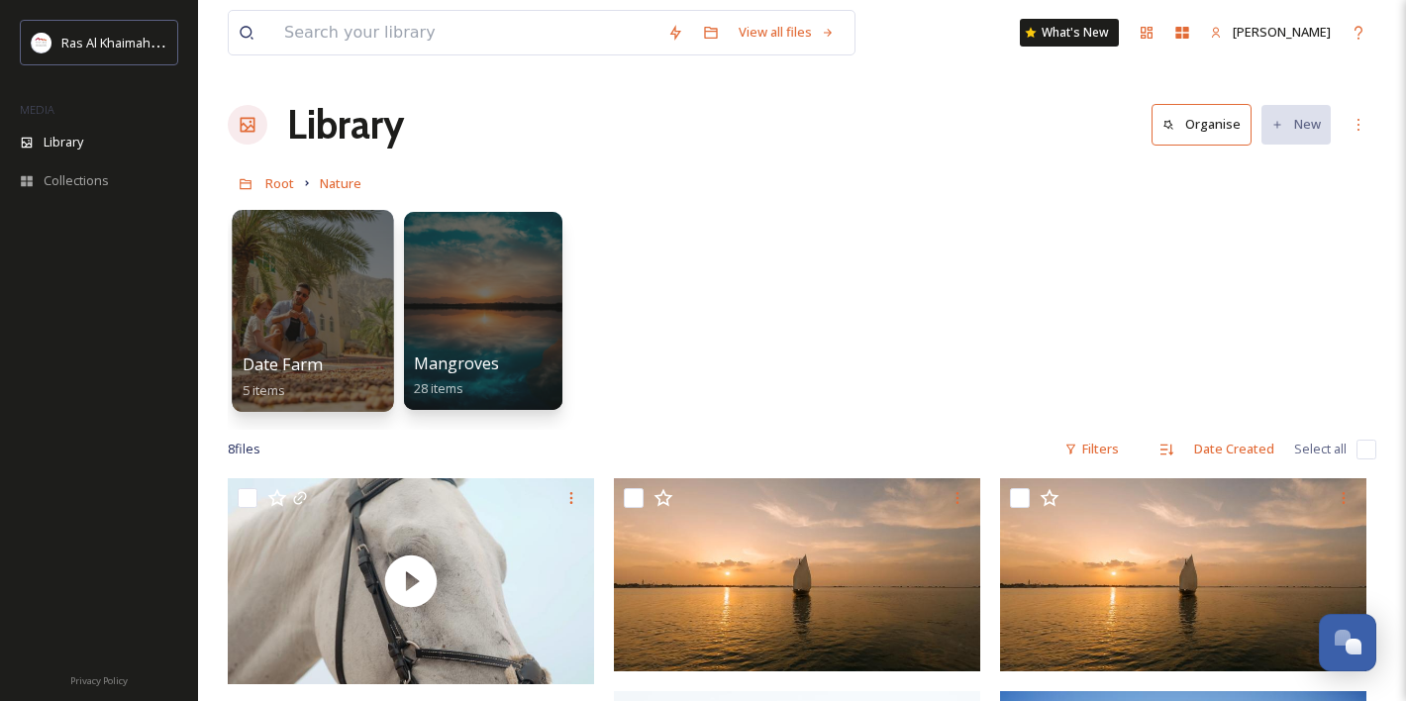
click at [294, 267] on div at bounding box center [312, 311] width 161 height 202
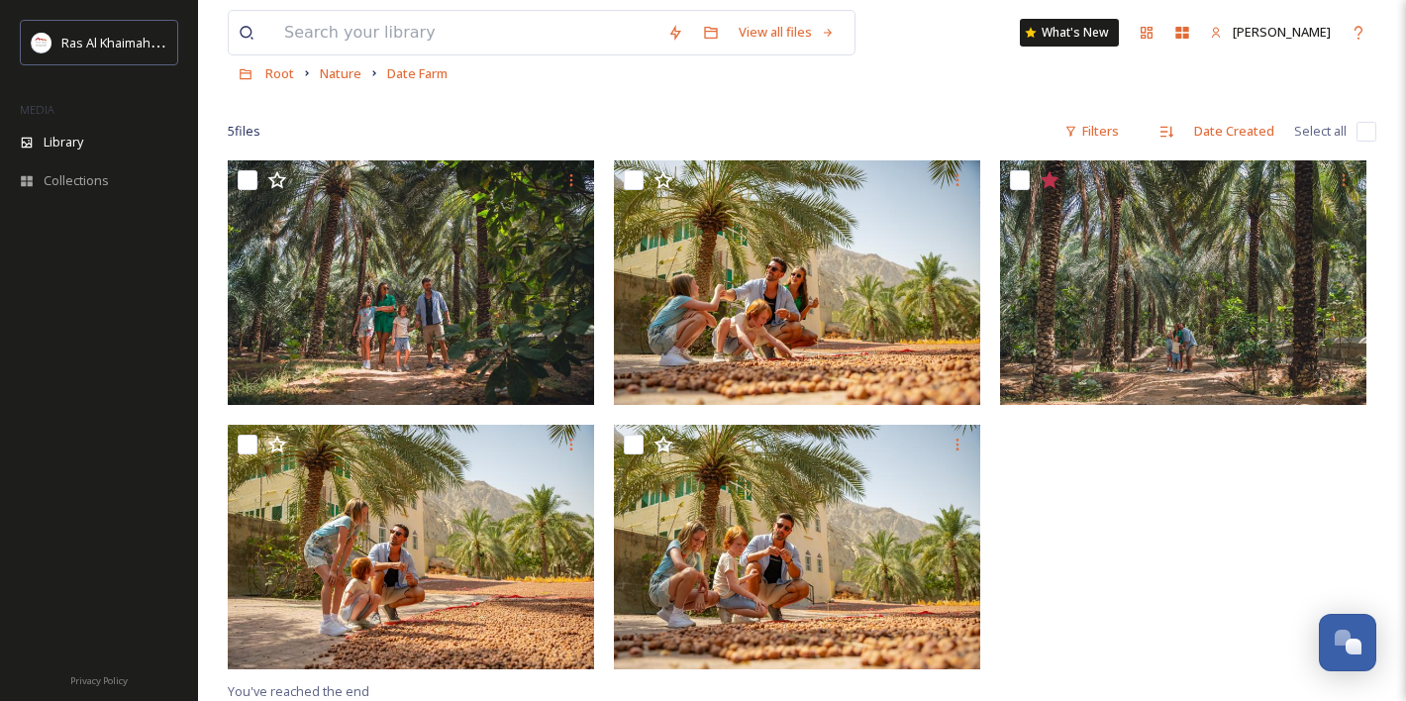
scroll to position [114, 0]
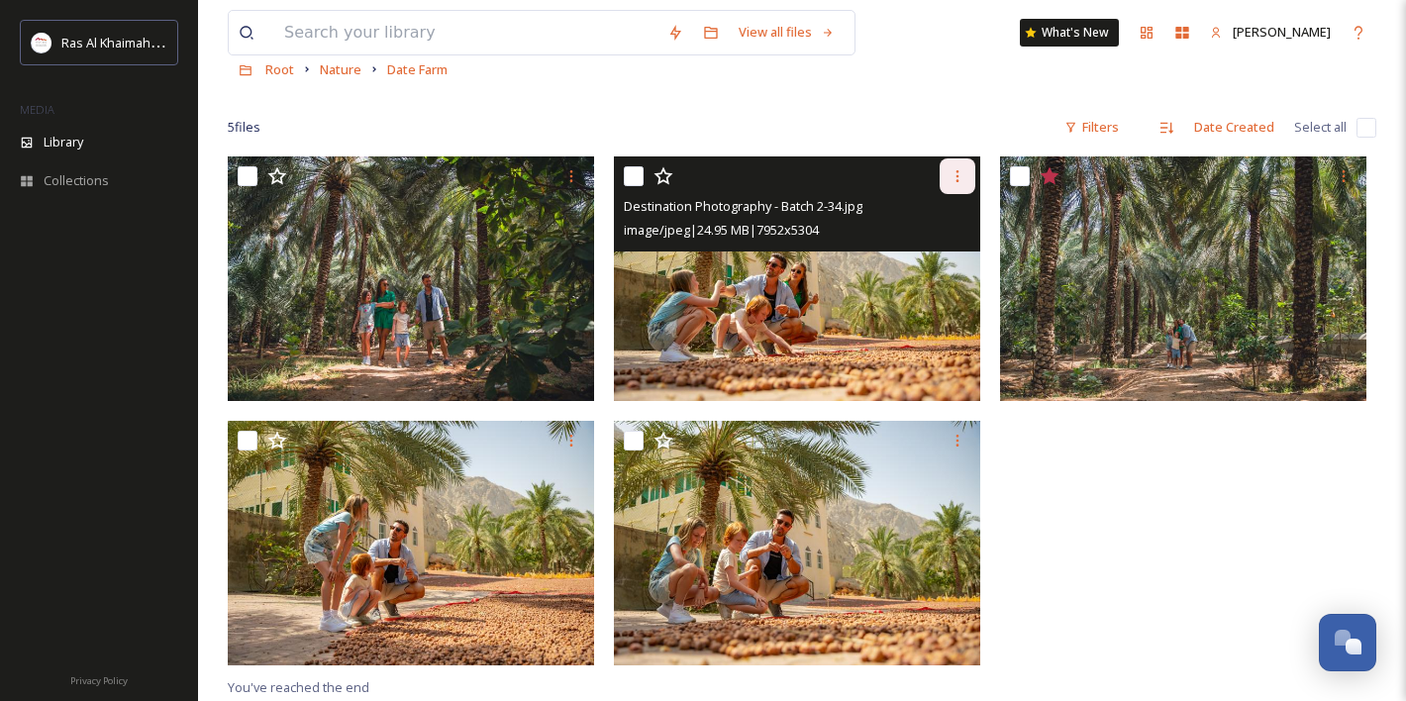
click at [946, 163] on div at bounding box center [958, 176] width 36 height 36
click at [928, 260] on span "Download" at bounding box center [934, 258] width 60 height 19
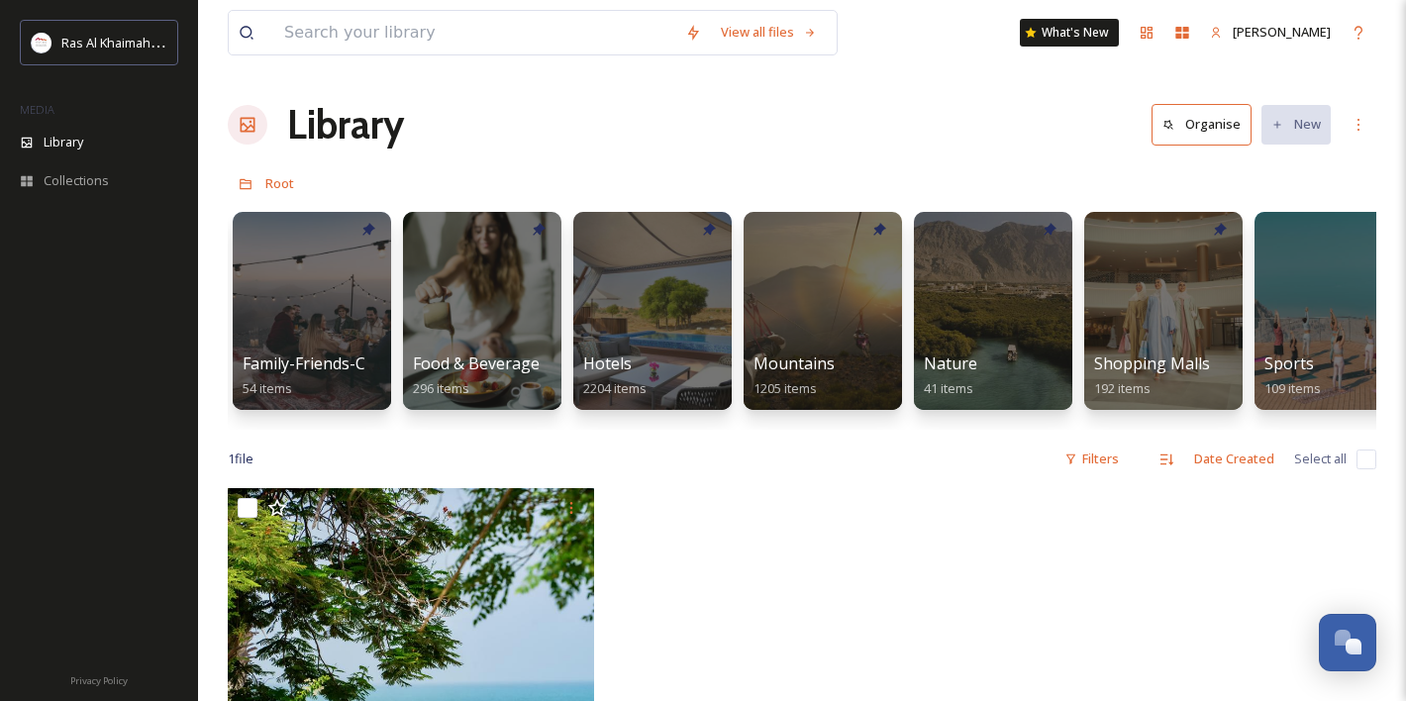
scroll to position [0, 967]
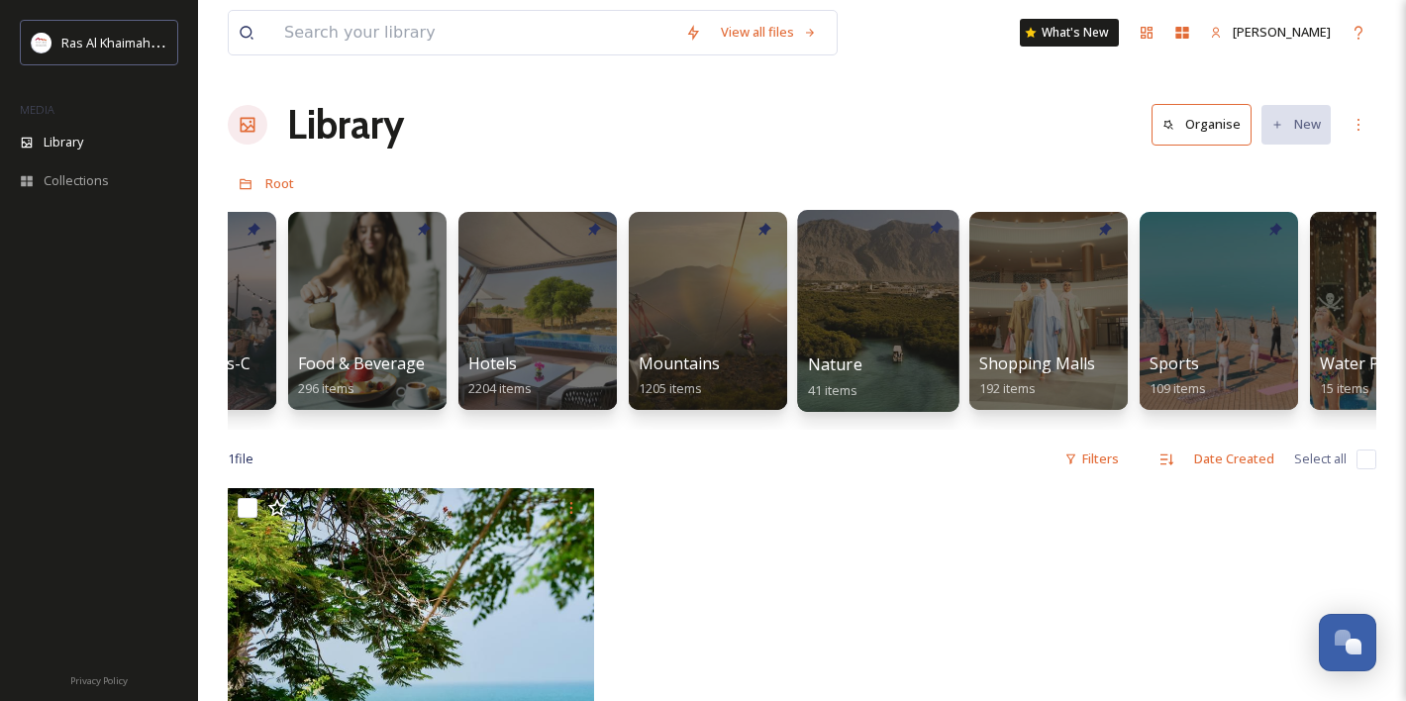
click at [860, 311] on div at bounding box center [877, 311] width 161 height 202
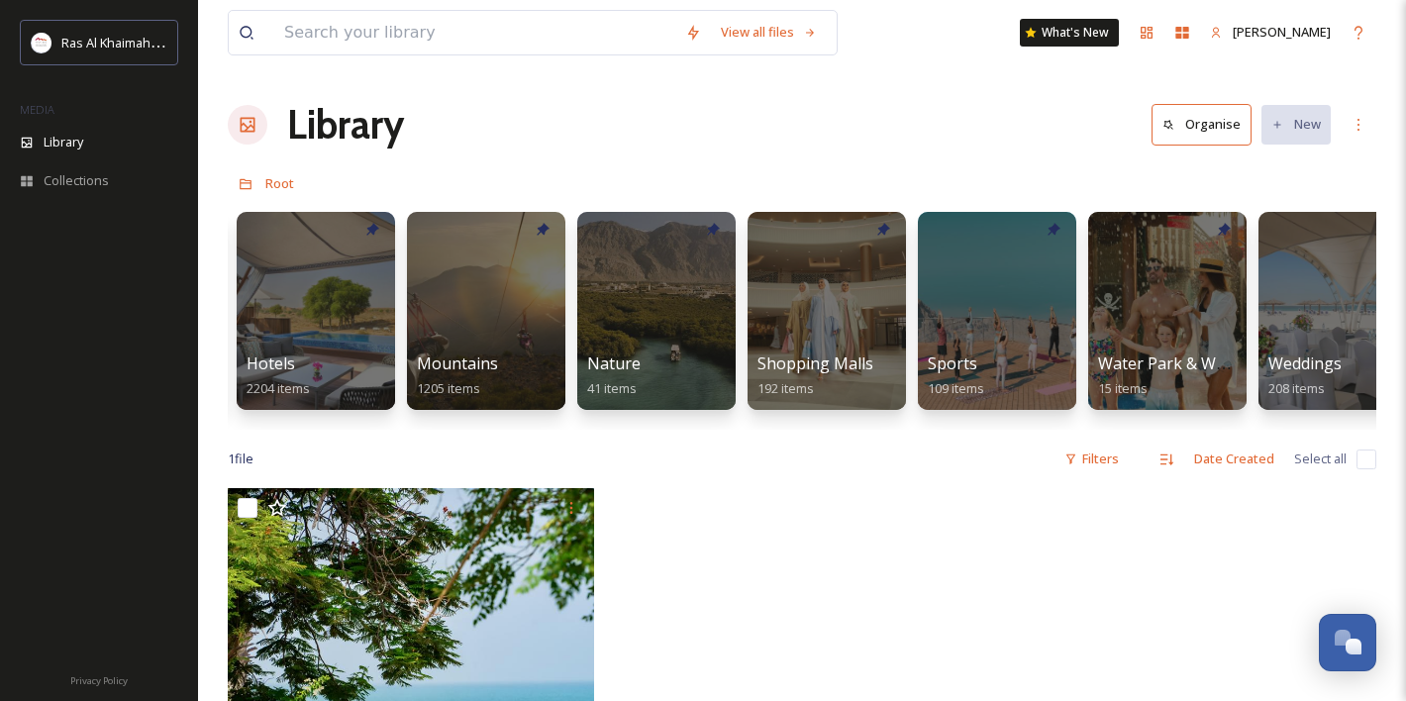
scroll to position [0, 1190]
click at [961, 271] on div at bounding box center [996, 311] width 158 height 198
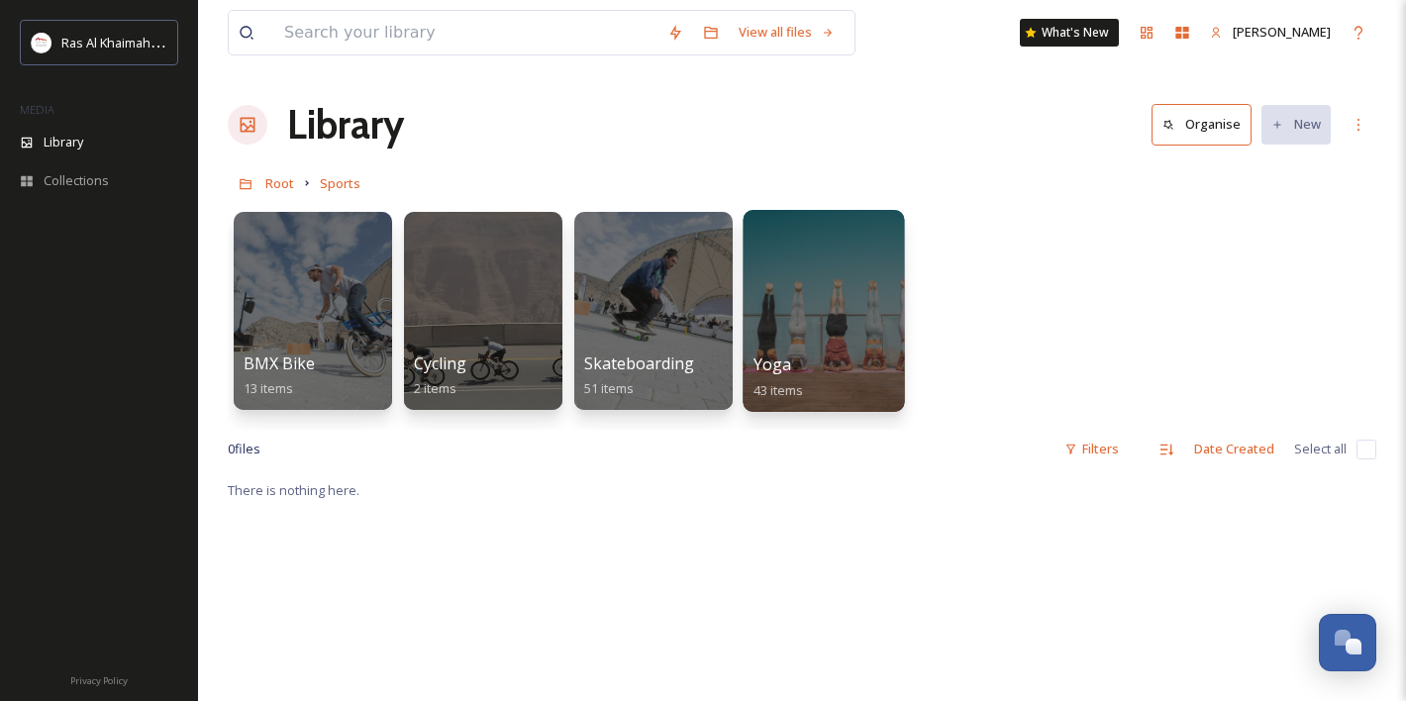
click at [817, 309] on div at bounding box center [823, 311] width 161 height 202
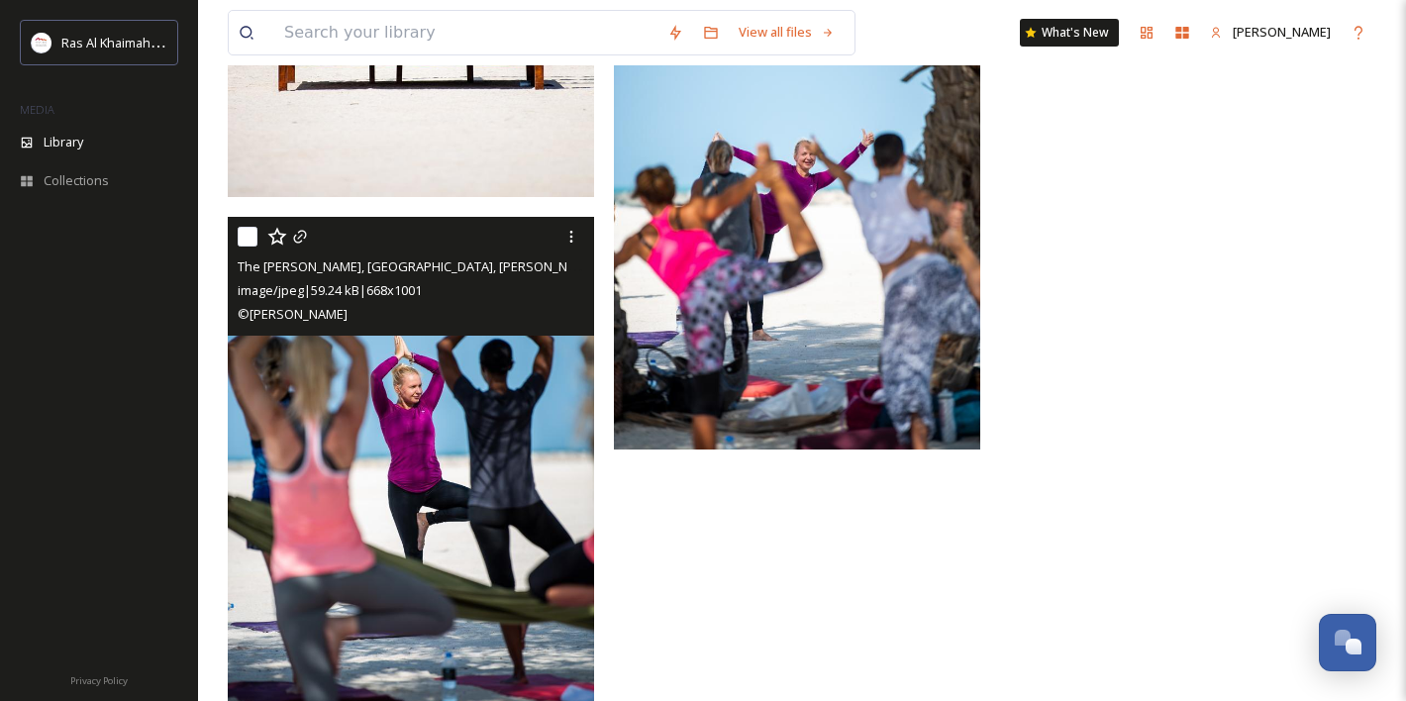
scroll to position [5470, 0]
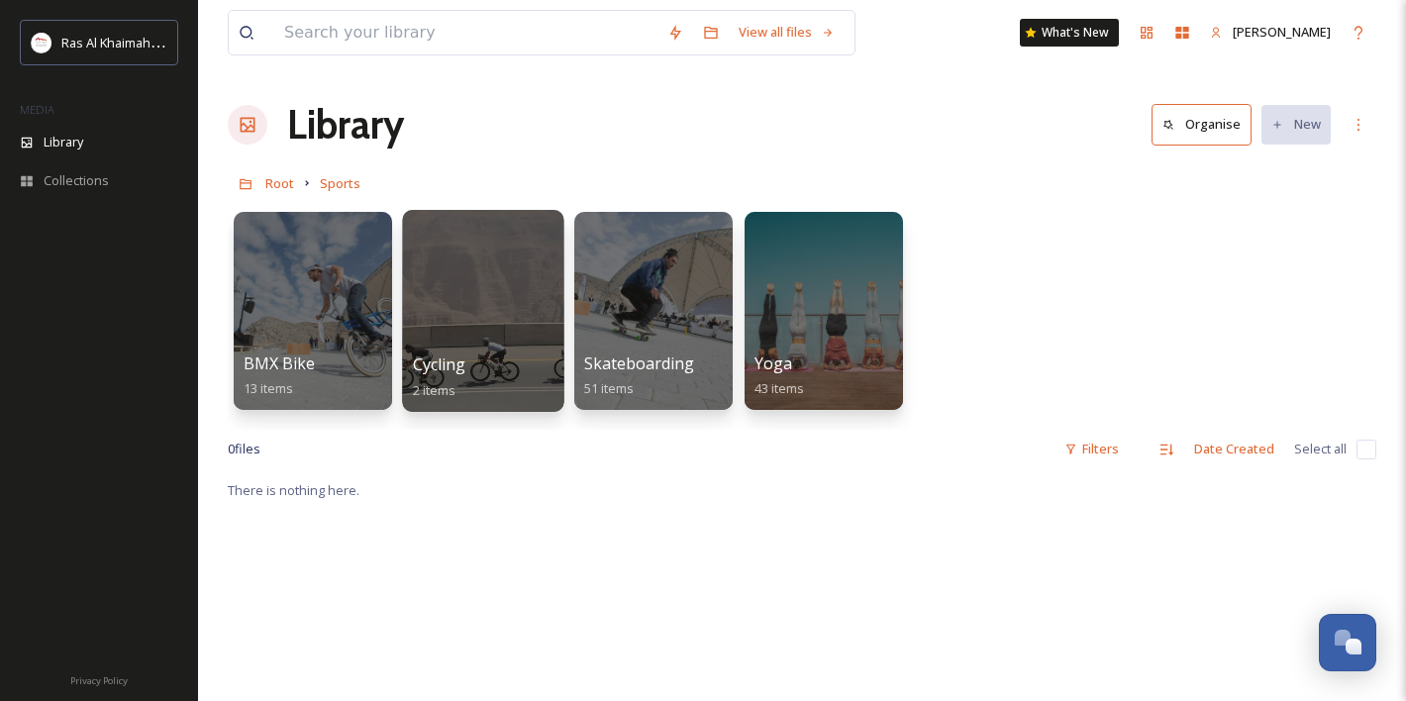
click at [501, 326] on div at bounding box center [482, 311] width 161 height 202
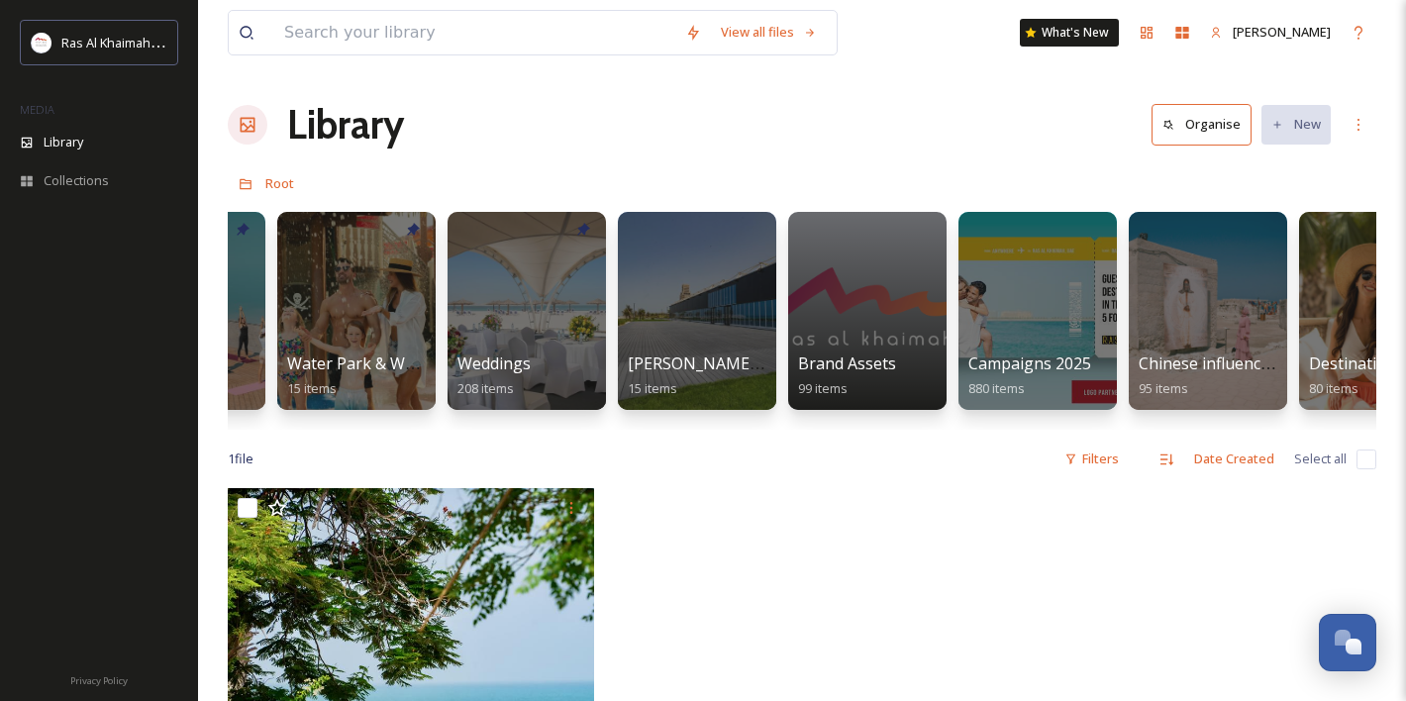
scroll to position [0, 2002]
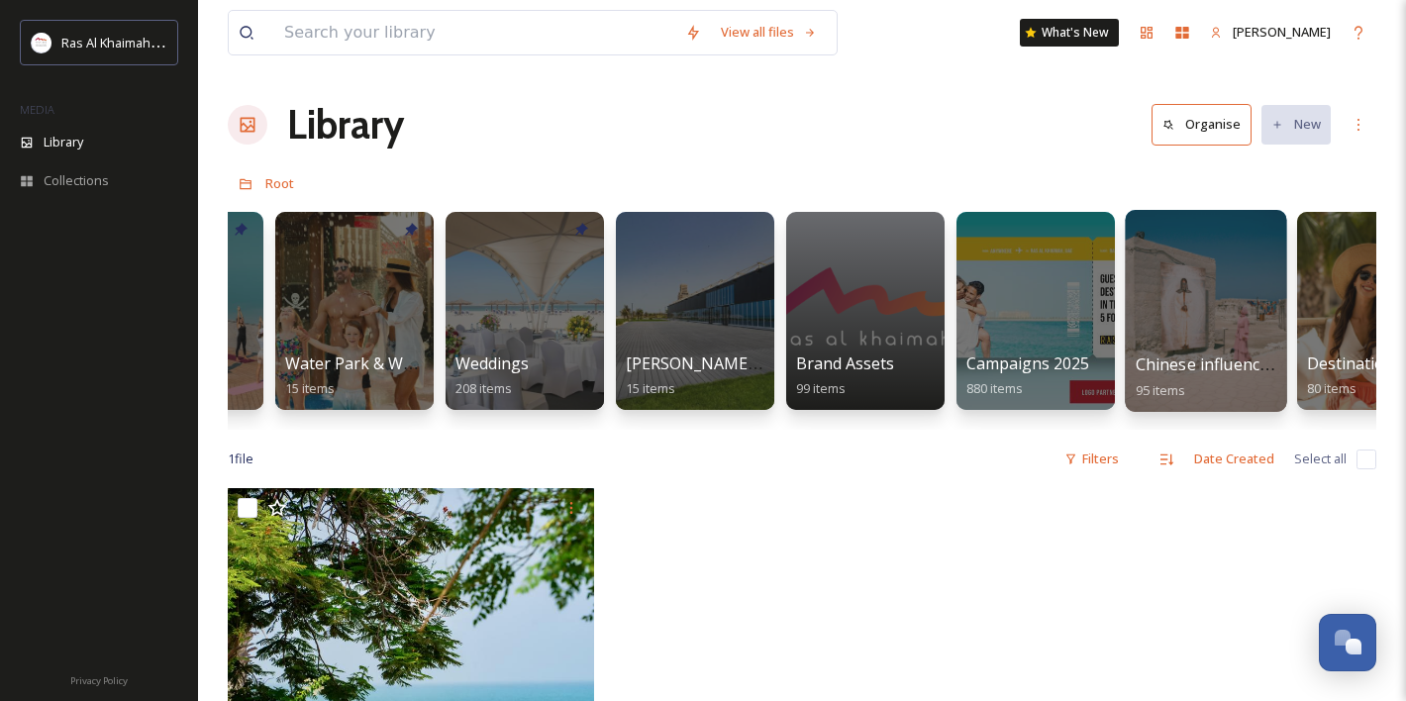
click at [1209, 286] on div at bounding box center [1205, 311] width 161 height 202
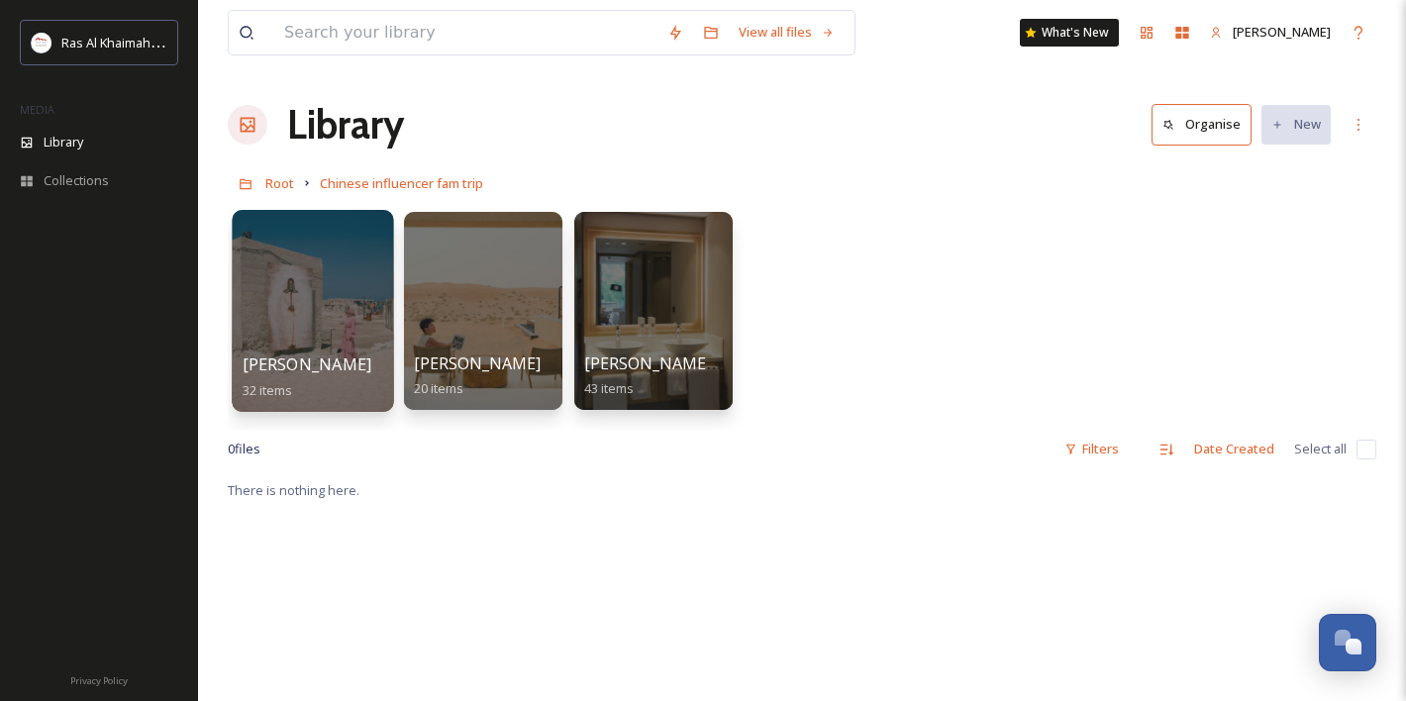
click at [364, 342] on div at bounding box center [312, 311] width 161 height 202
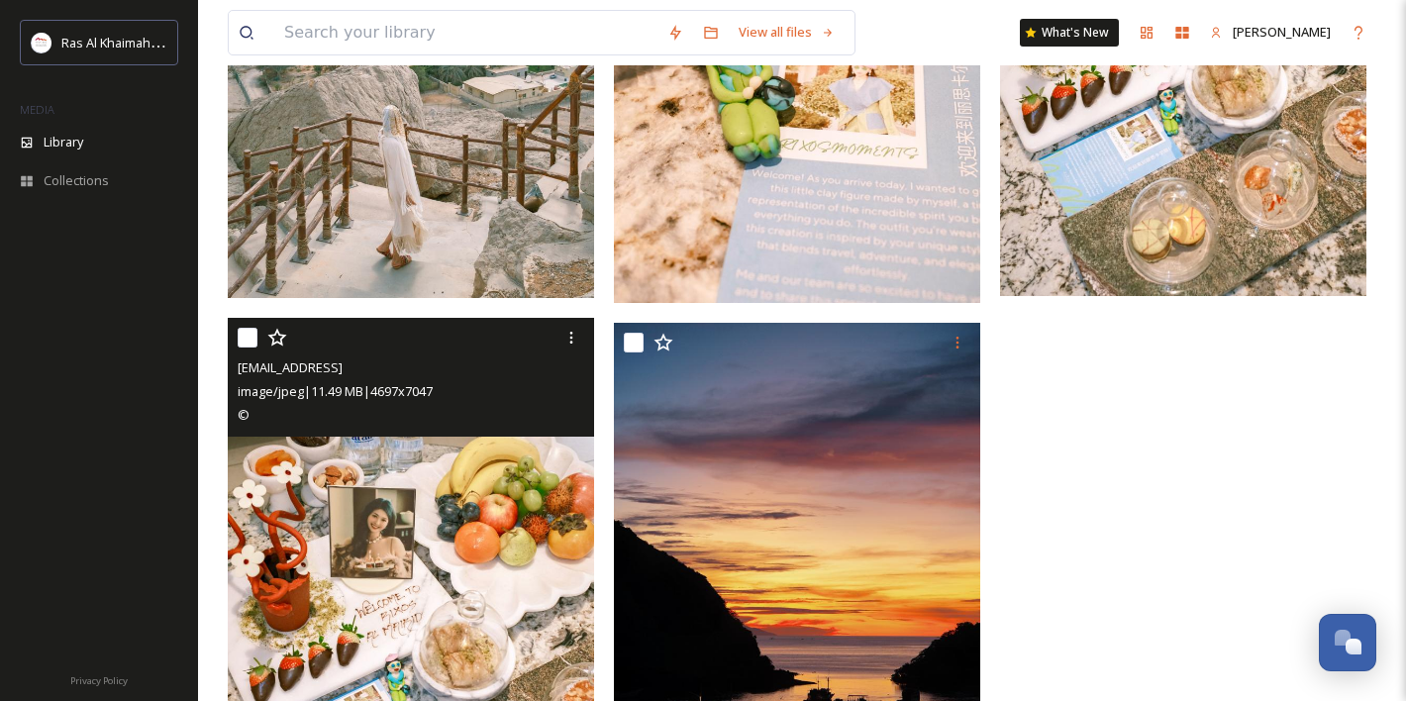
scroll to position [5860, 0]
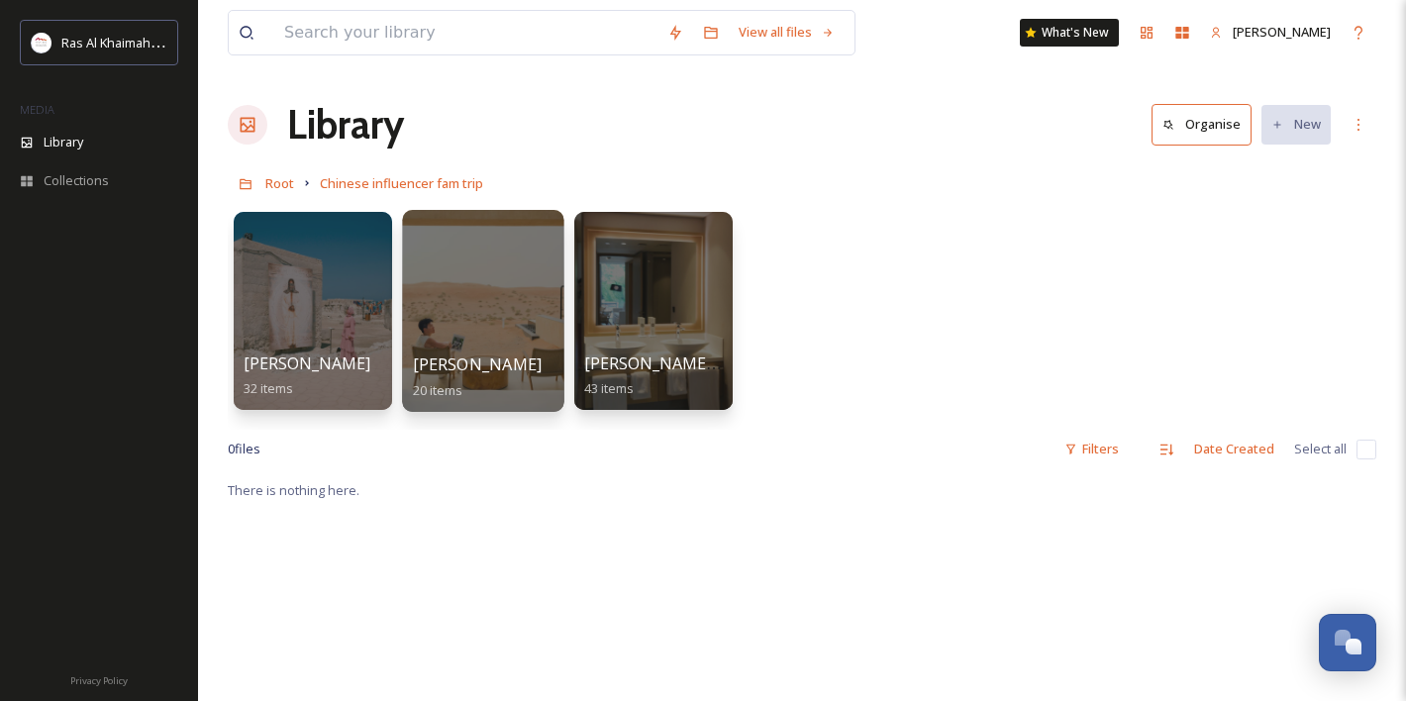
click at [495, 286] on div at bounding box center [482, 311] width 161 height 202
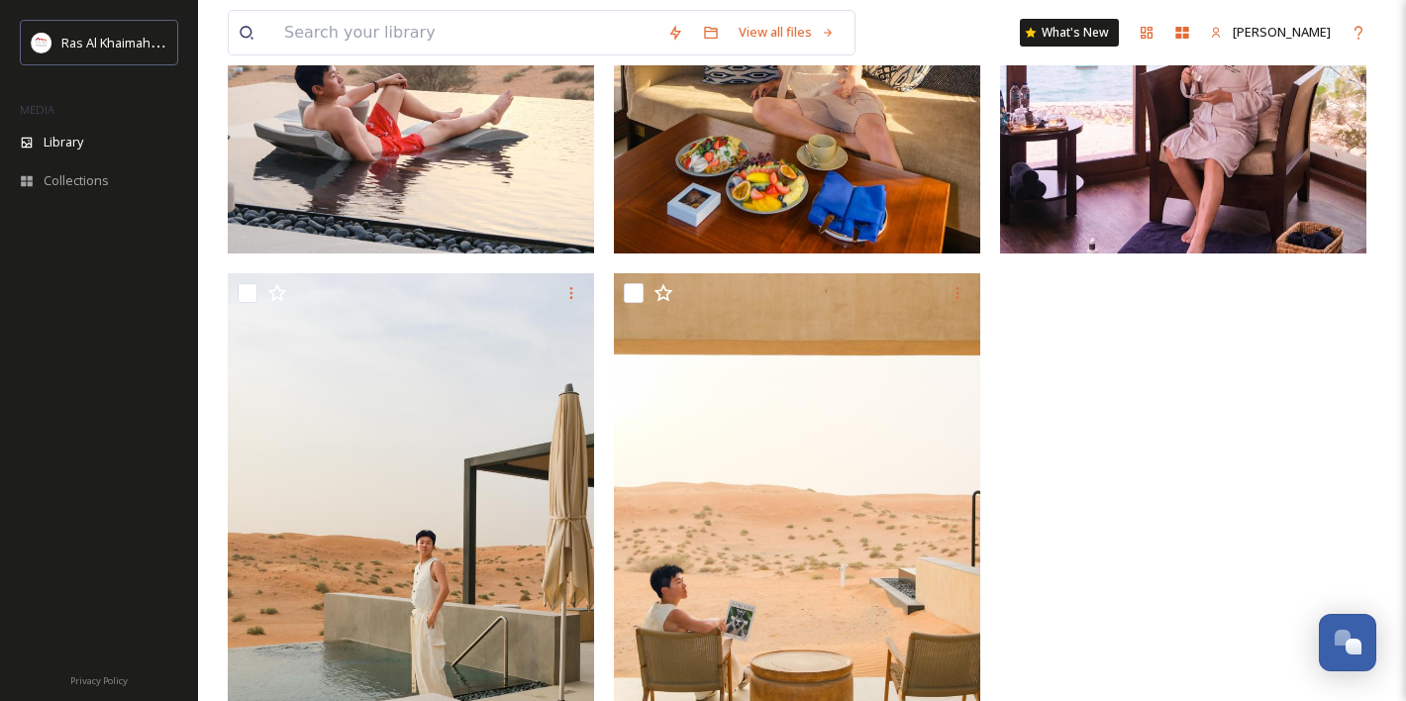
scroll to position [3438, 0]
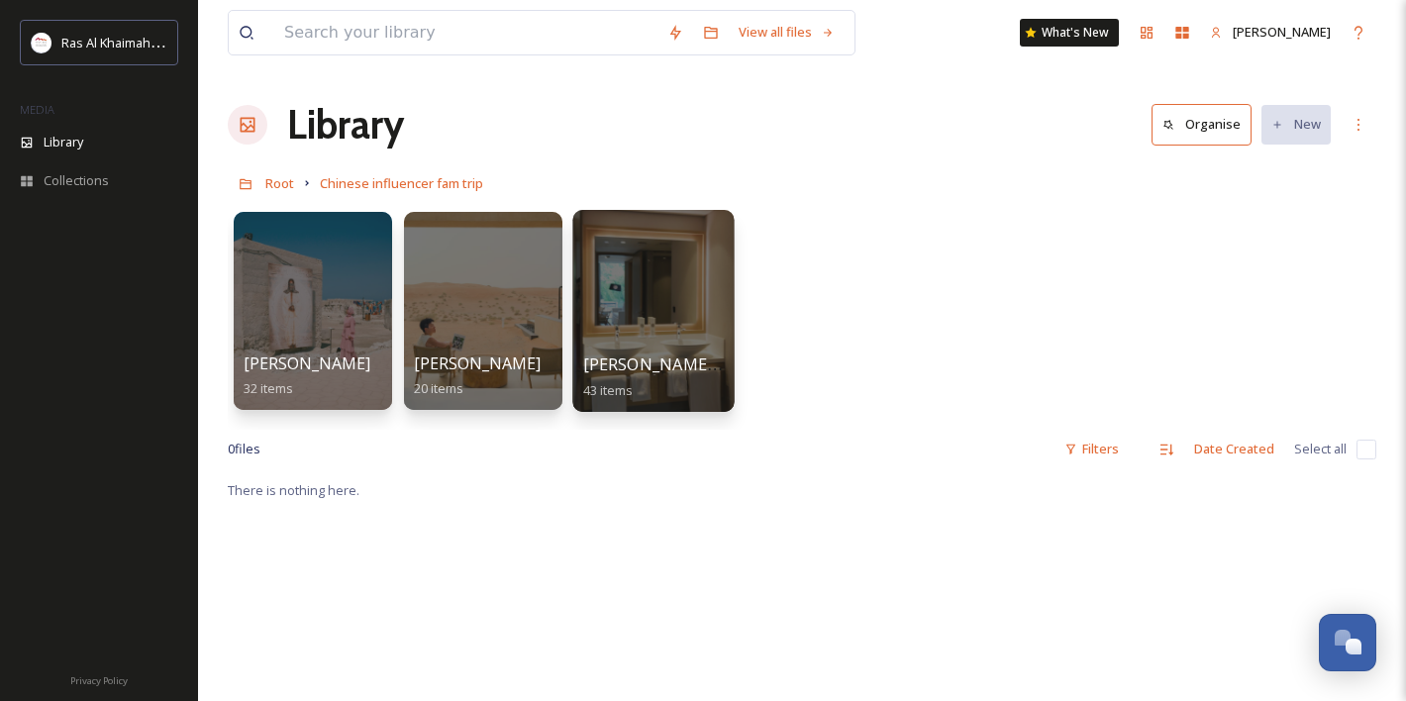
click at [644, 259] on div at bounding box center [652, 311] width 161 height 202
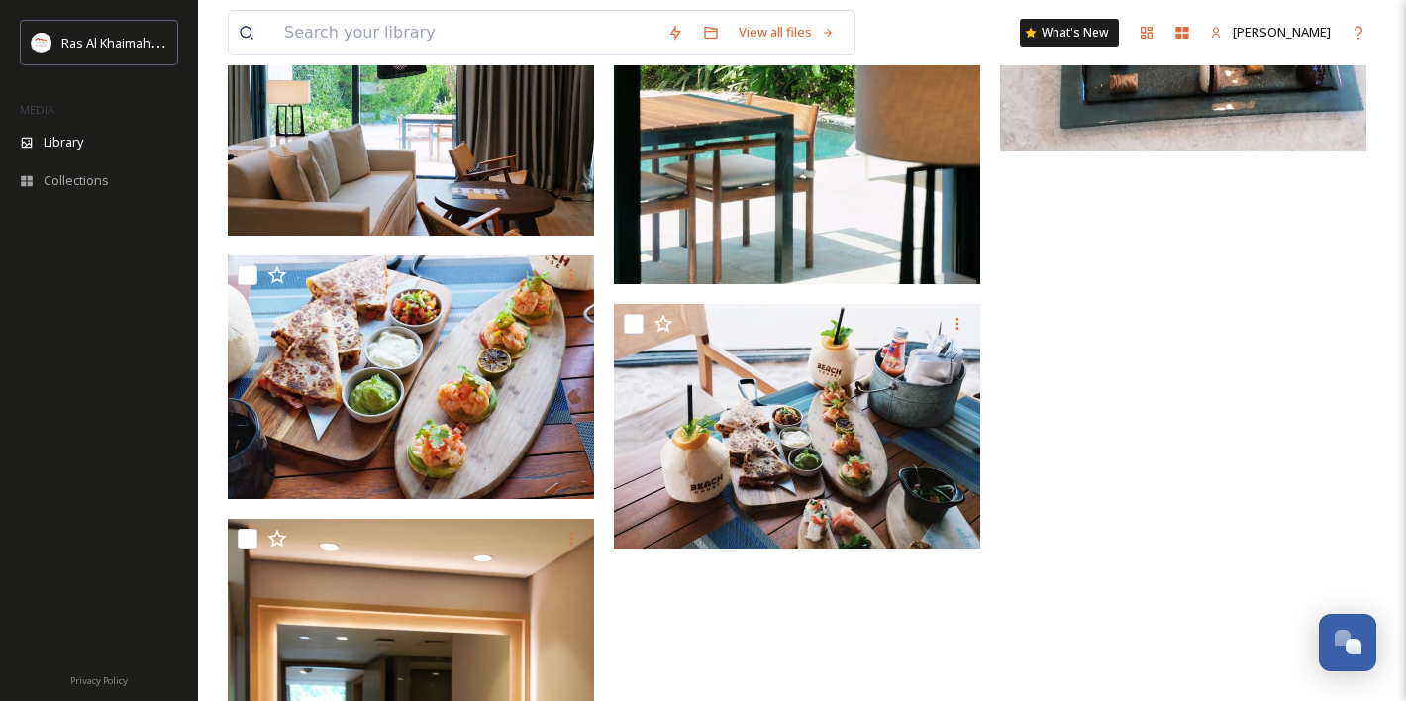
scroll to position [6939, 0]
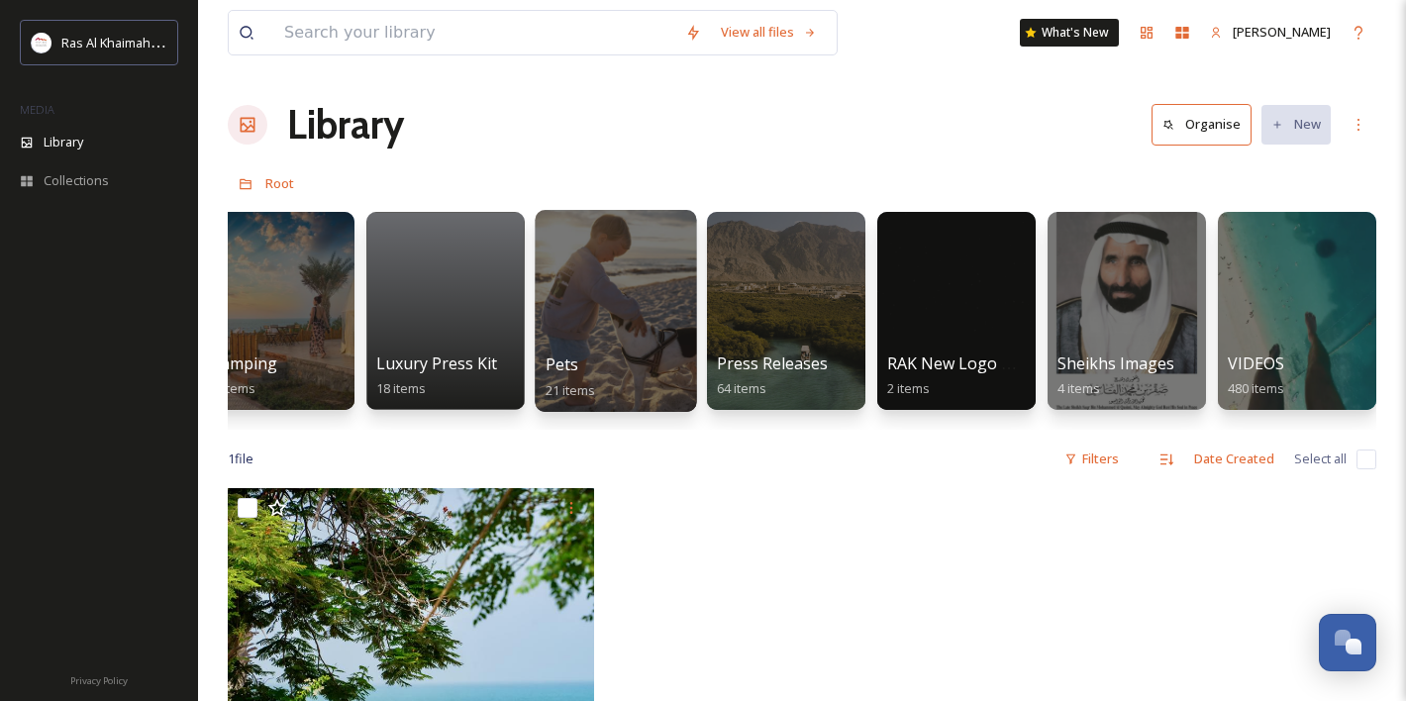
scroll to position [0, 3620]
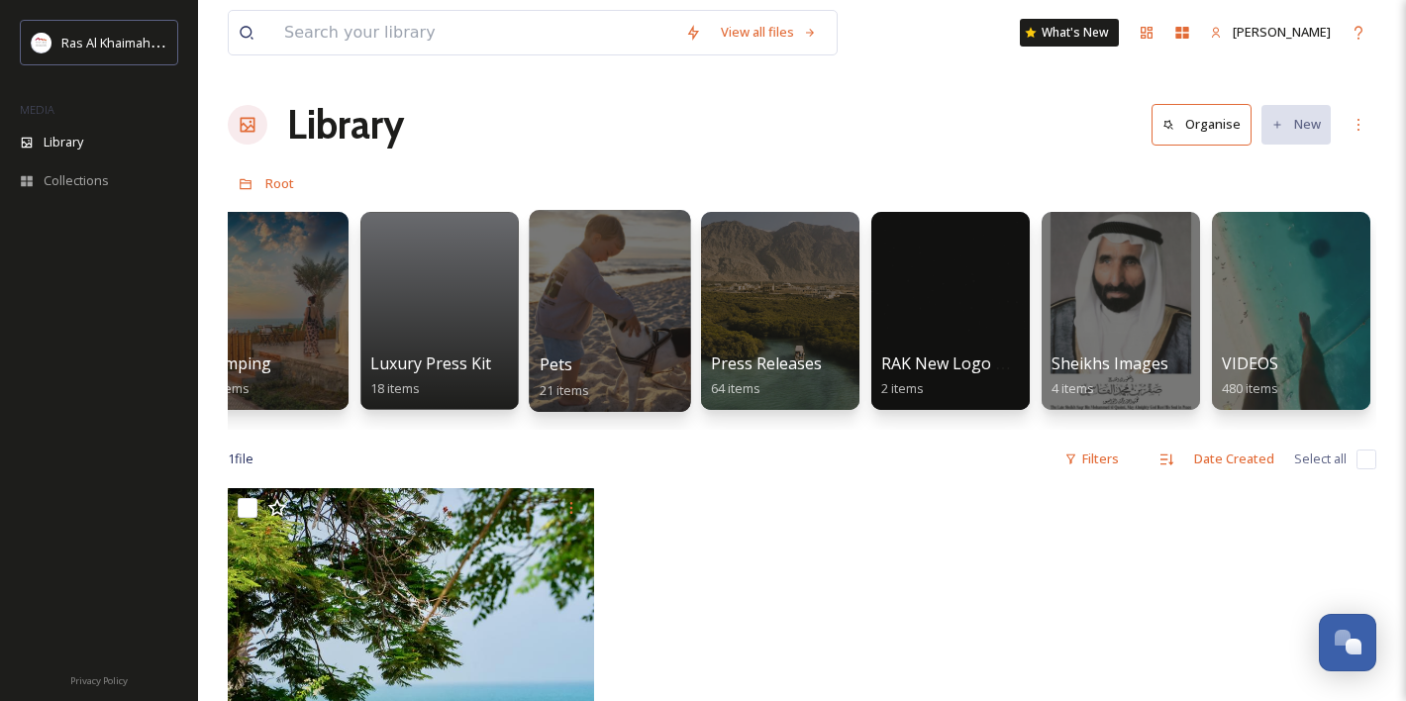
click at [620, 362] on div "Pets 21 items" at bounding box center [611, 377] width 142 height 50
click at [596, 306] on div at bounding box center [609, 311] width 161 height 202
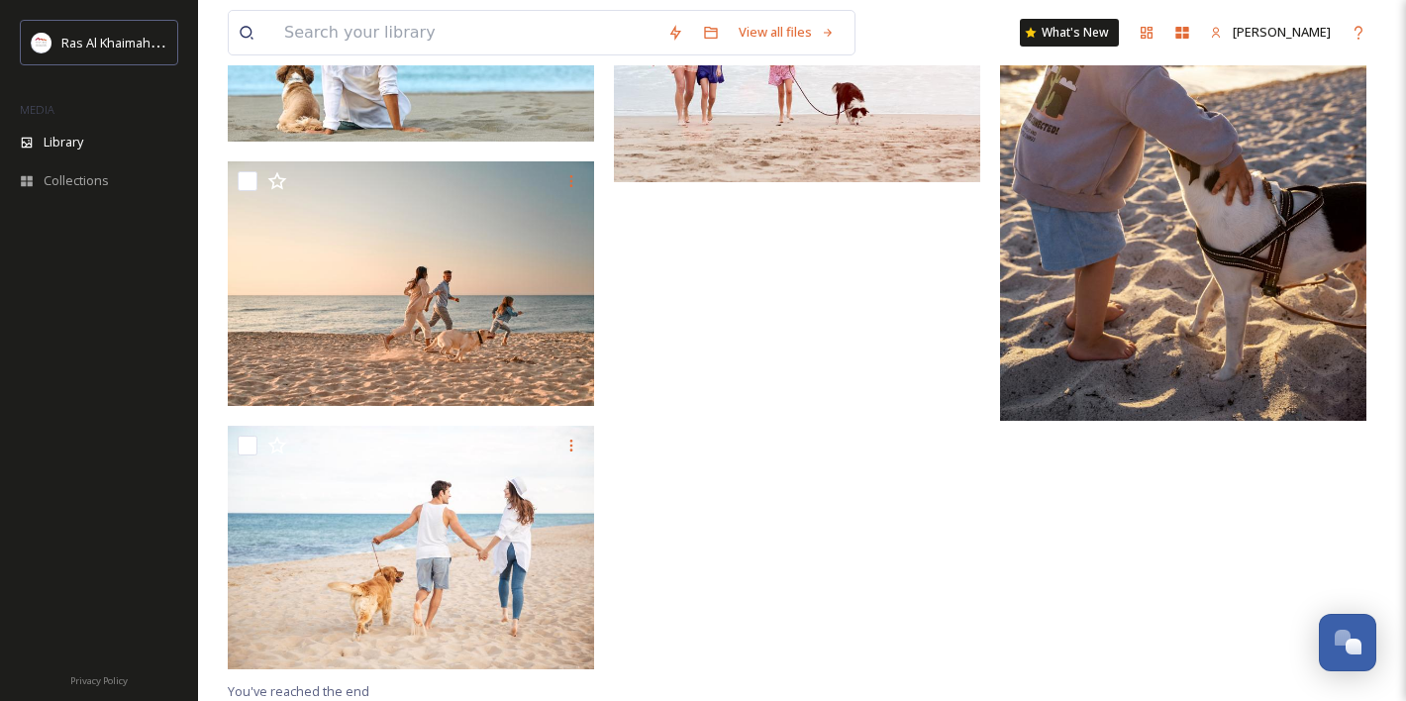
scroll to position [1966, 0]
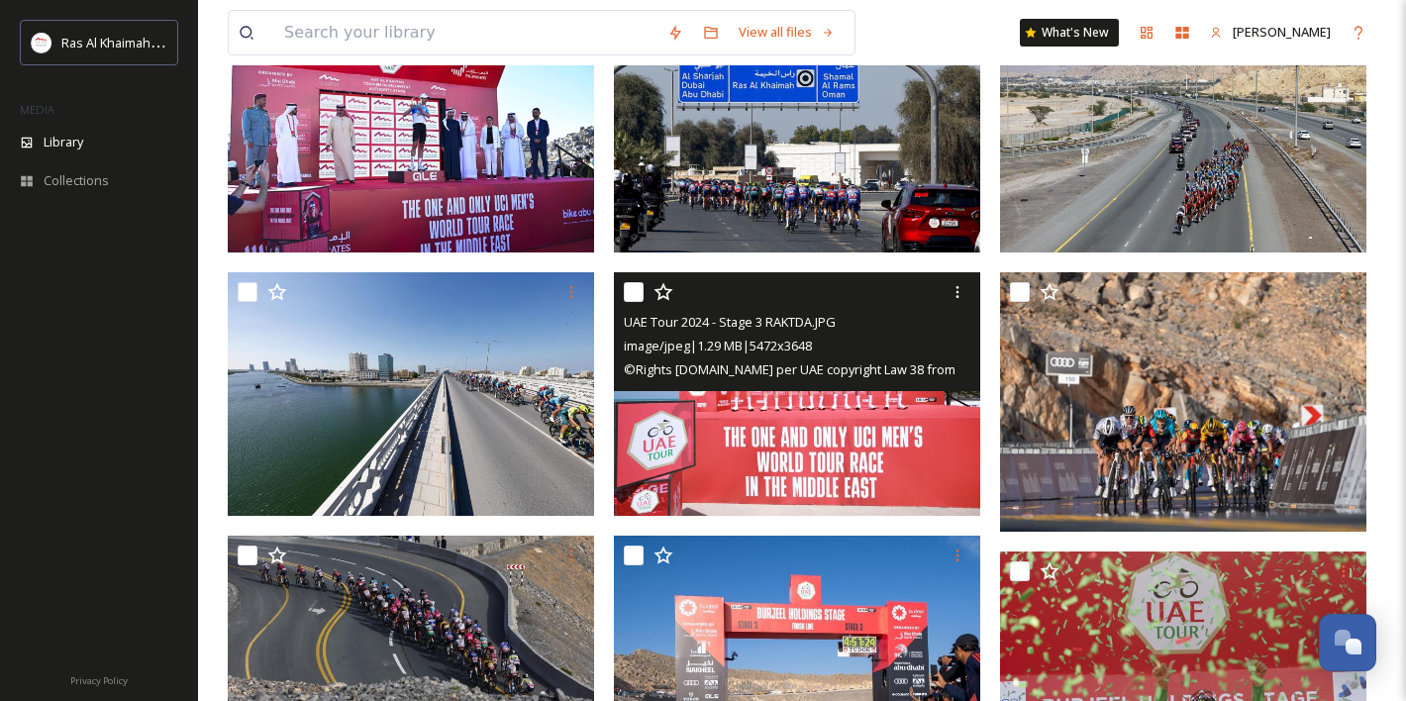
scroll to position [1249, 0]
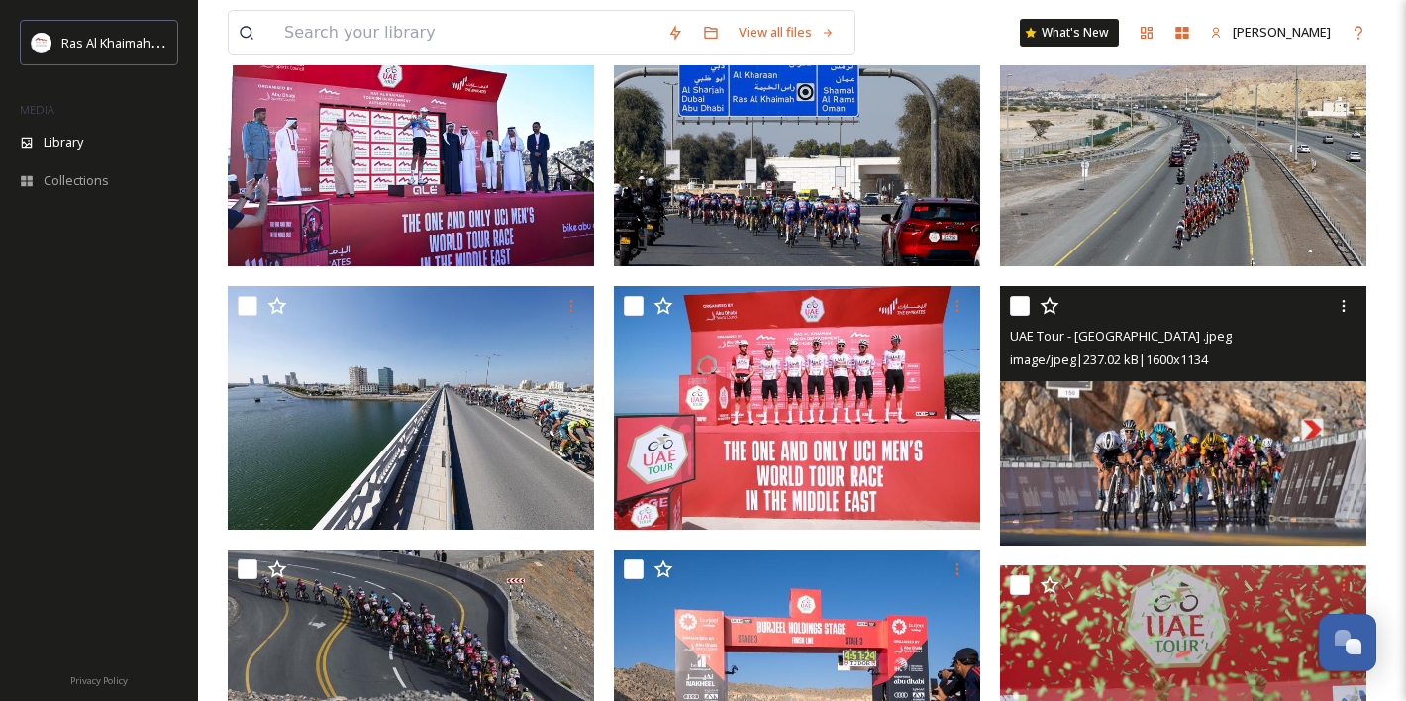
click at [1147, 479] on img at bounding box center [1183, 415] width 366 height 259
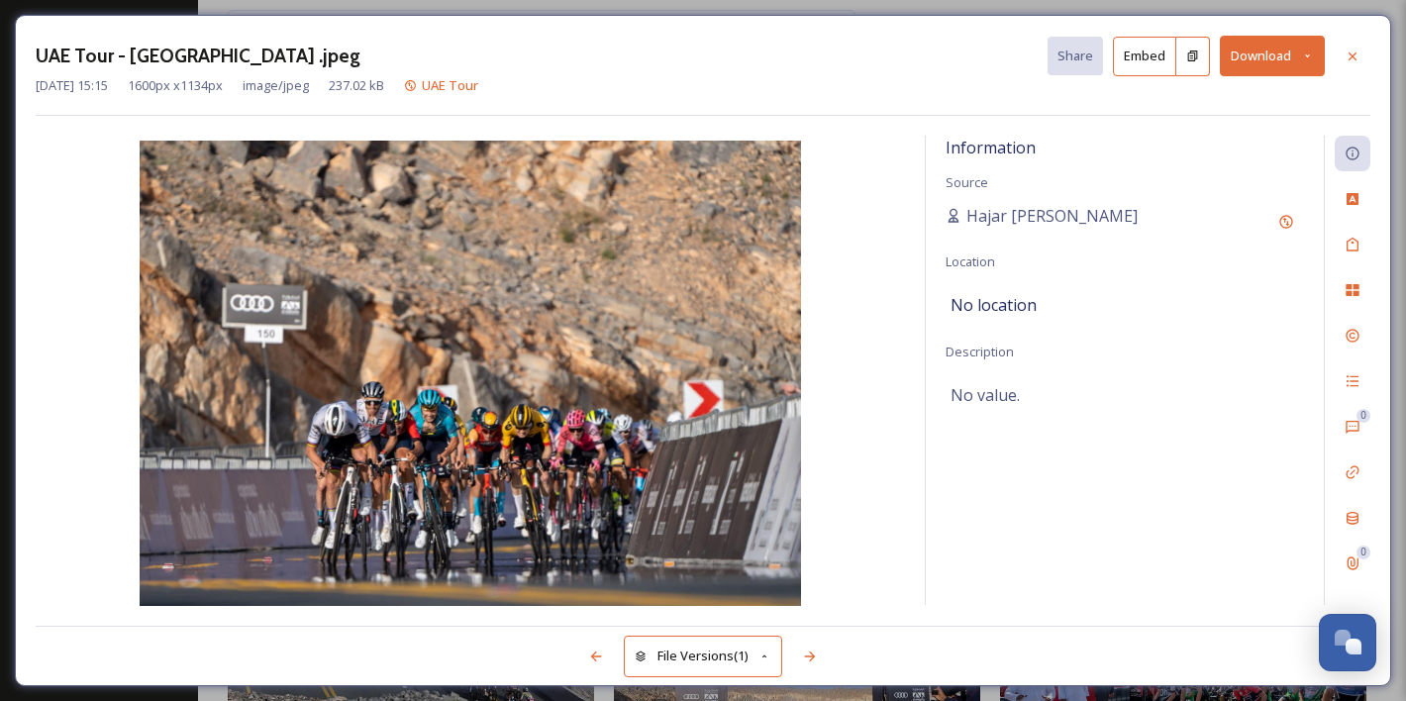
click at [1259, 64] on button "Download" at bounding box center [1272, 56] width 105 height 41
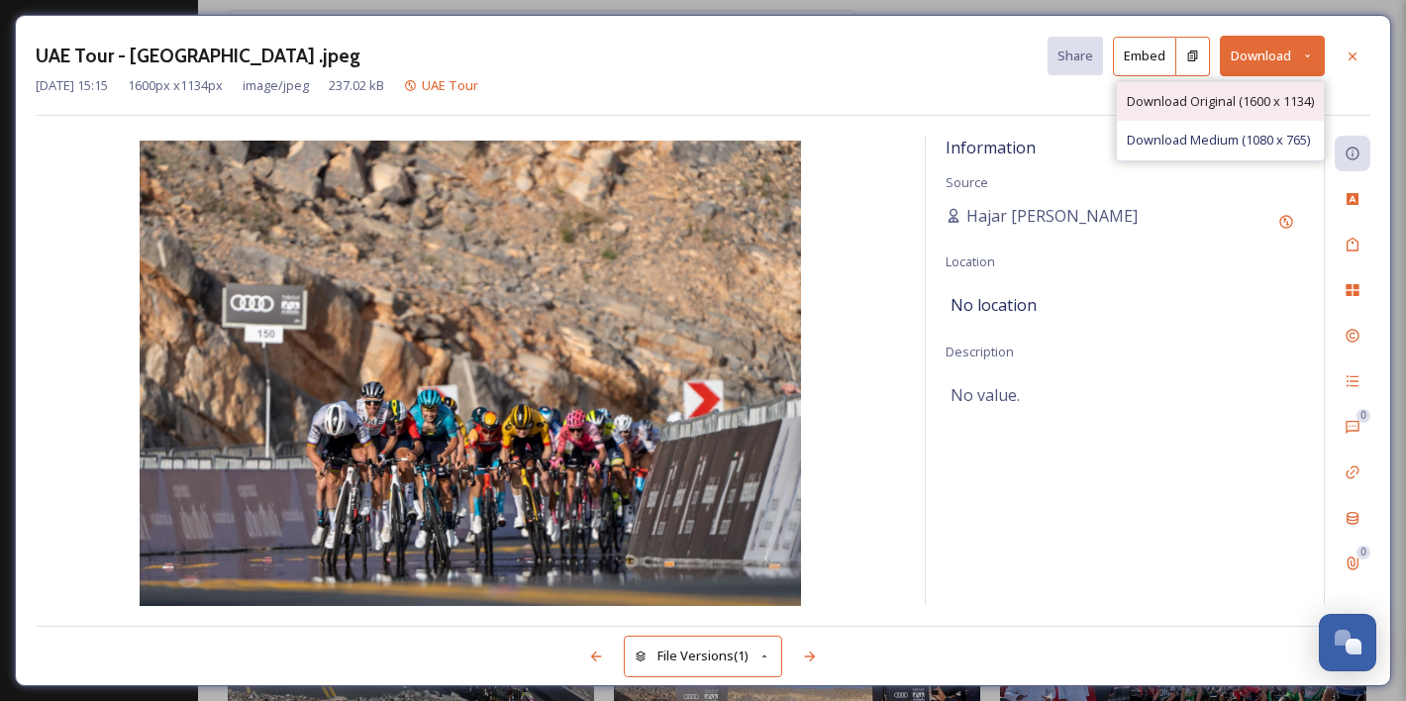
click at [1239, 97] on span "Download Original (1600 x 1134)" at bounding box center [1220, 101] width 187 height 19
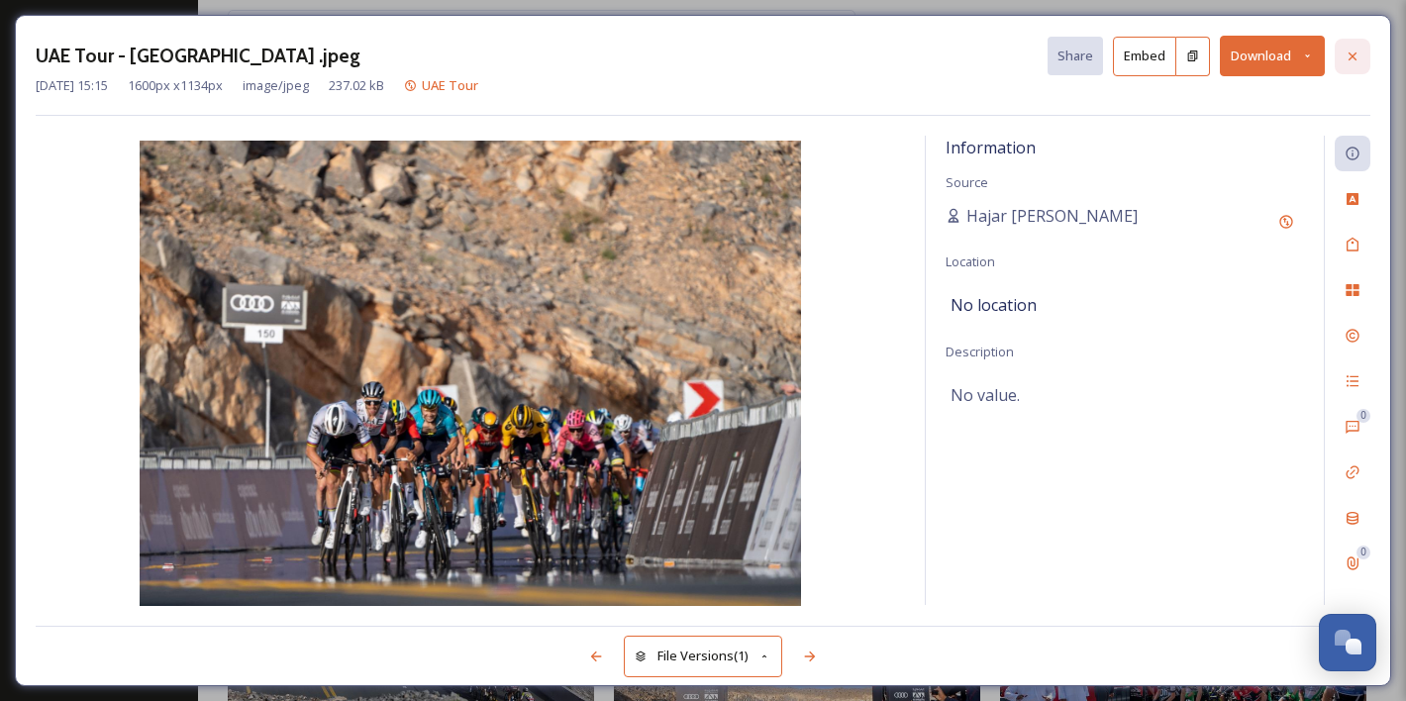
click at [1359, 57] on icon at bounding box center [1353, 57] width 16 height 16
